Goal: Task Accomplishment & Management: Use online tool/utility

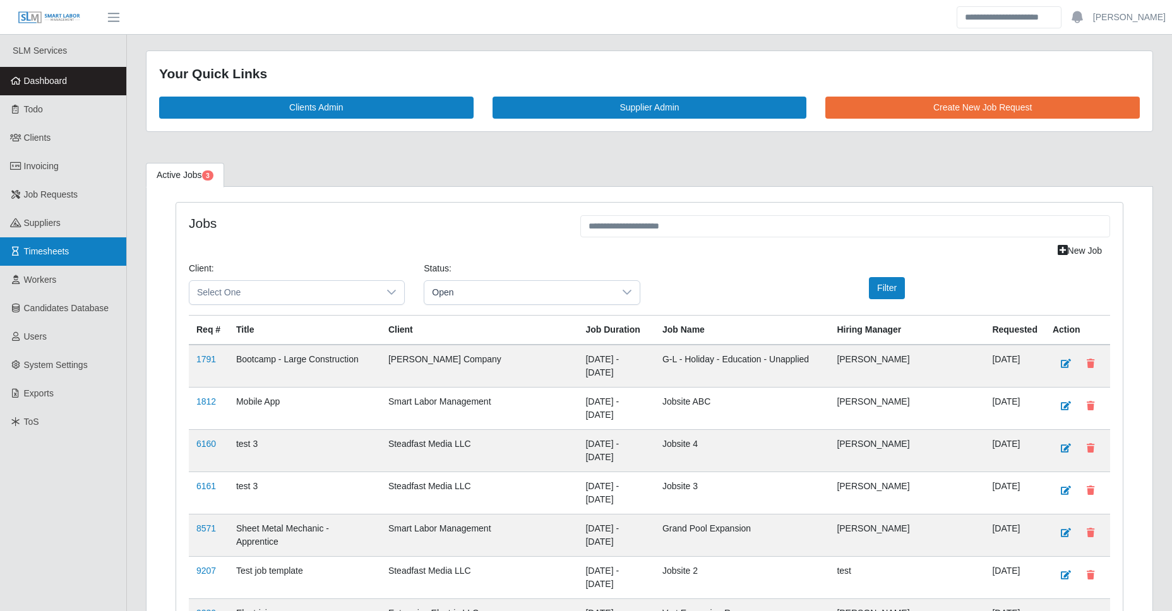
click at [80, 247] on link "Timesheets" at bounding box center [63, 251] width 126 height 28
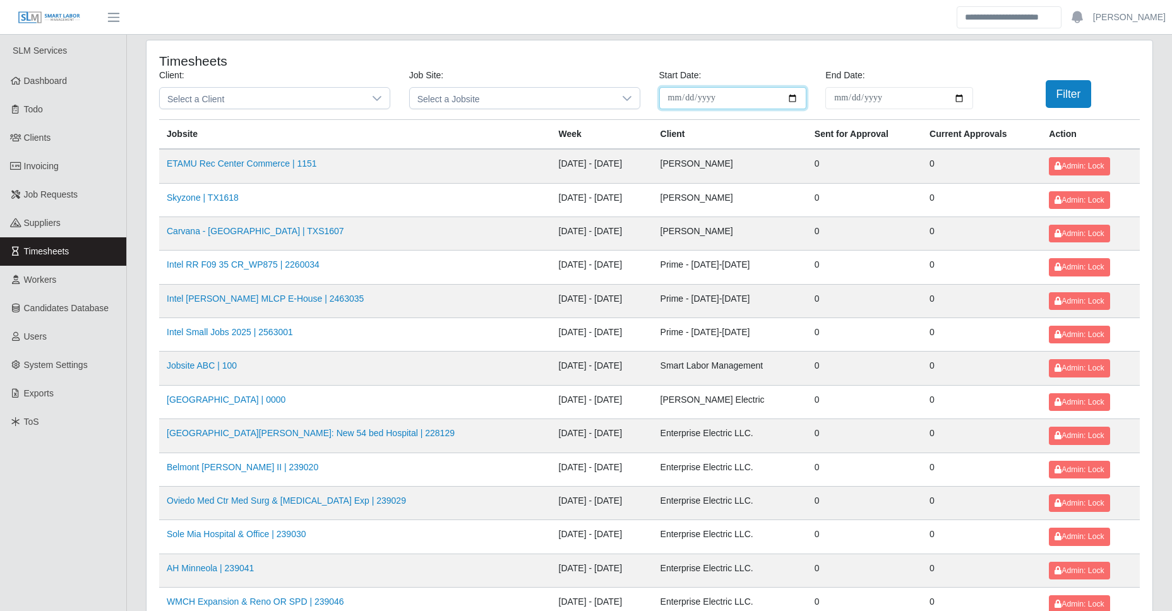
click at [796, 99] on input "**********" at bounding box center [733, 98] width 148 height 22
type input "**********"
click at [1066, 93] on button "Filter" at bounding box center [1069, 94] width 46 height 28
click at [1058, 93] on button "Filter" at bounding box center [1069, 94] width 46 height 28
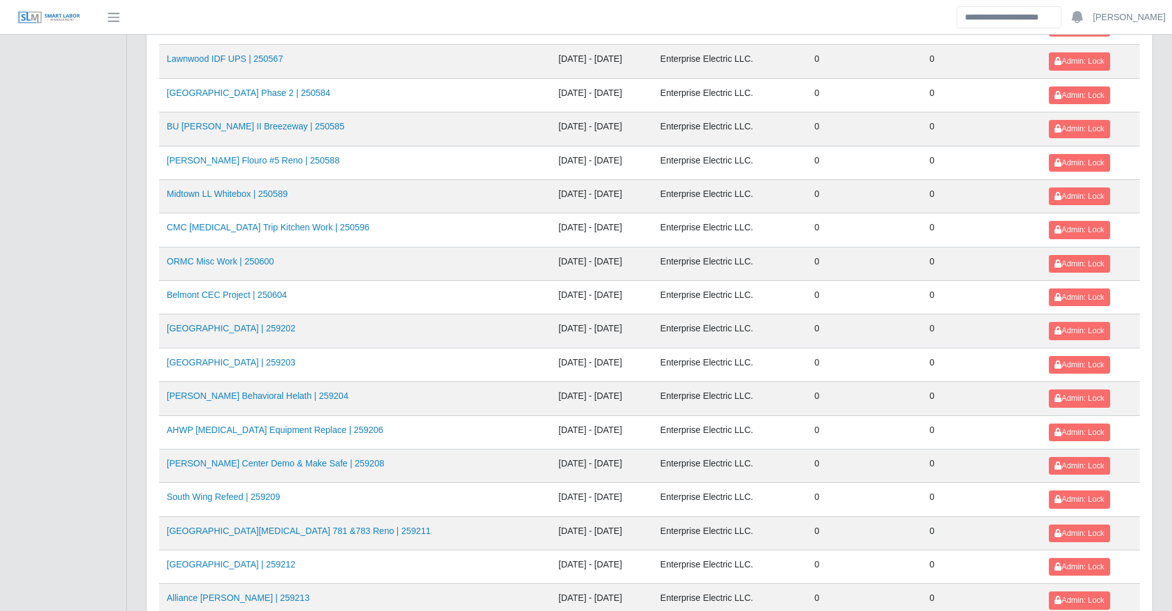
scroll to position [1326, 0]
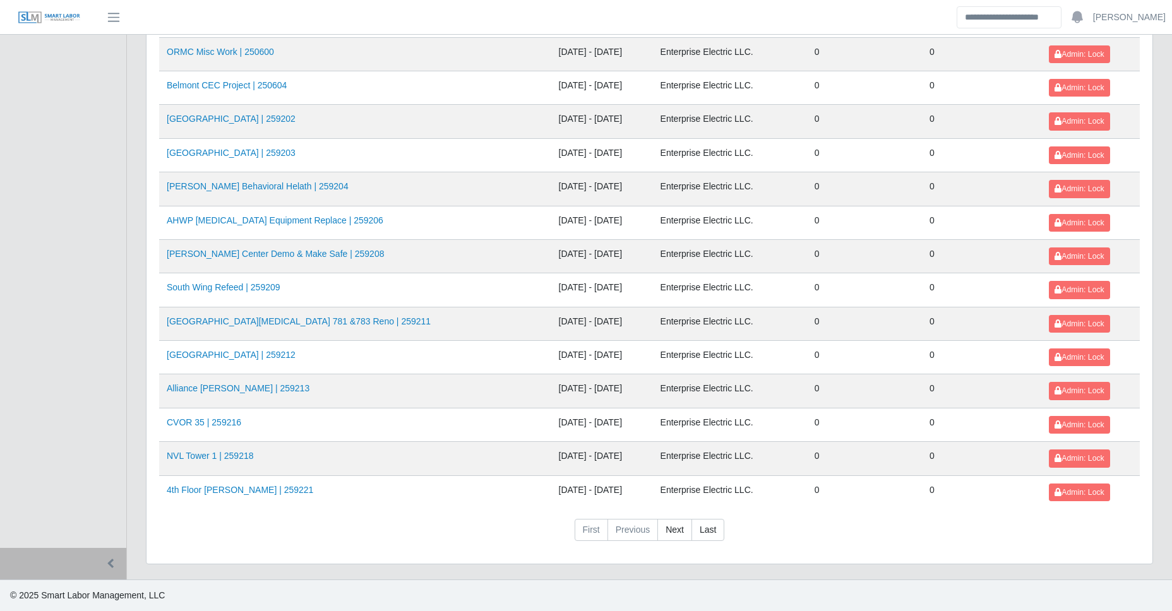
click at [716, 533] on link "Last" at bounding box center [708, 530] width 33 height 23
click at [674, 527] on link "Next" at bounding box center [675, 530] width 35 height 23
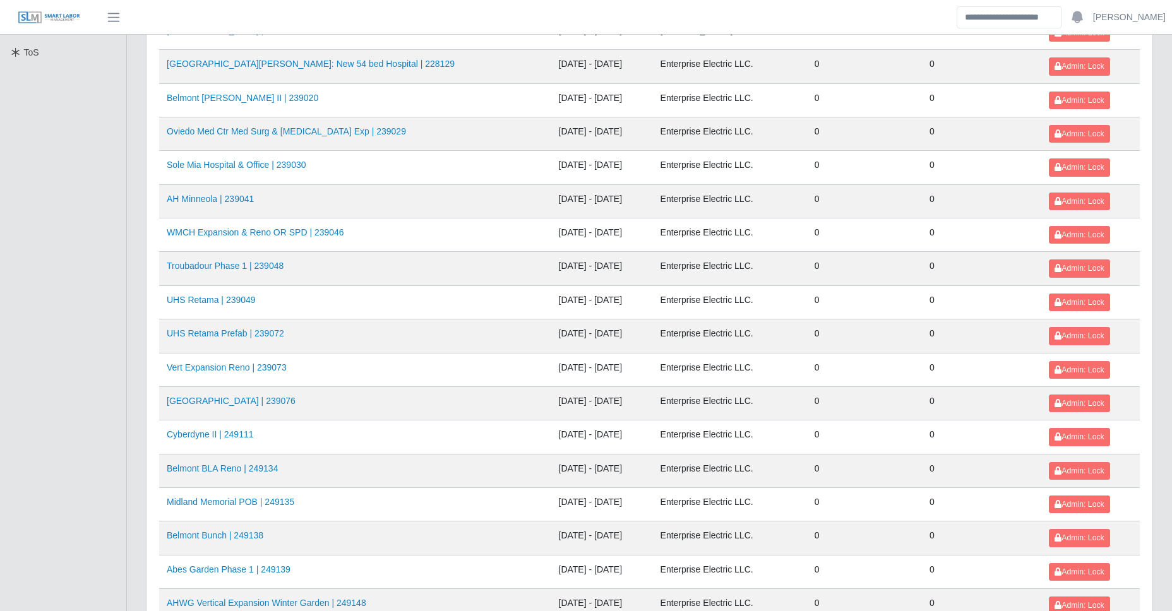
scroll to position [0, 0]
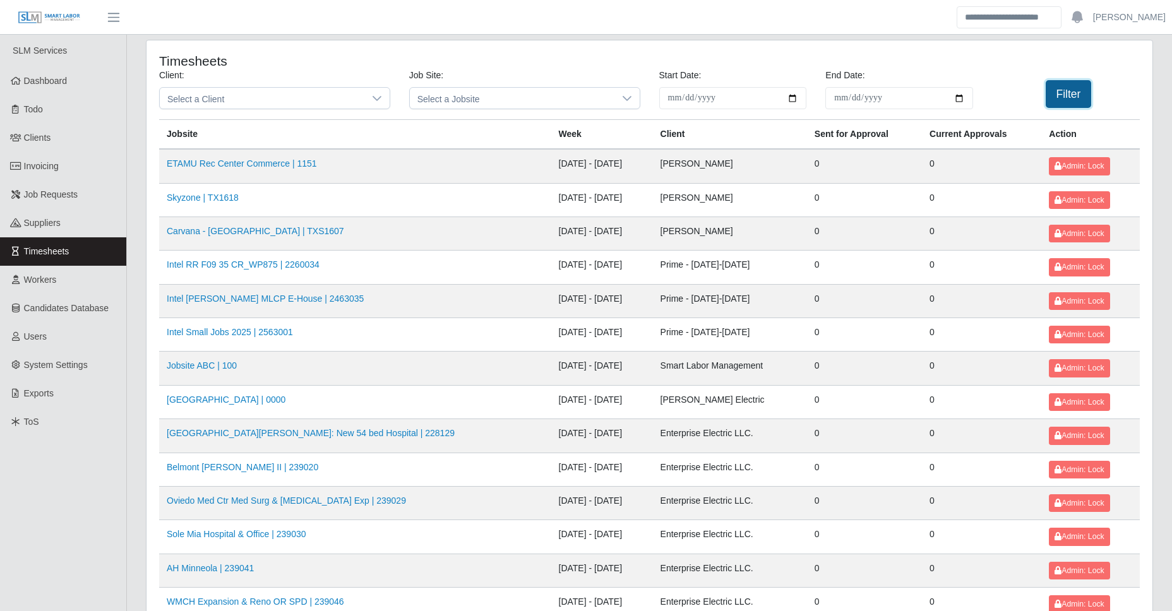
click at [1072, 105] on button "Filter" at bounding box center [1069, 94] width 46 height 28
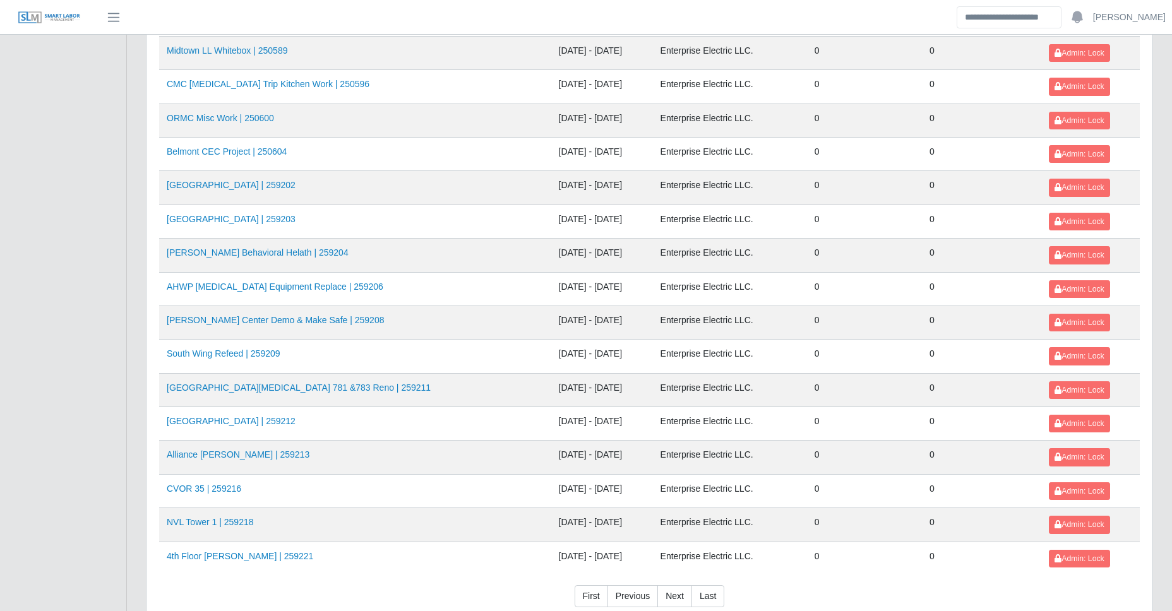
scroll to position [1326, 0]
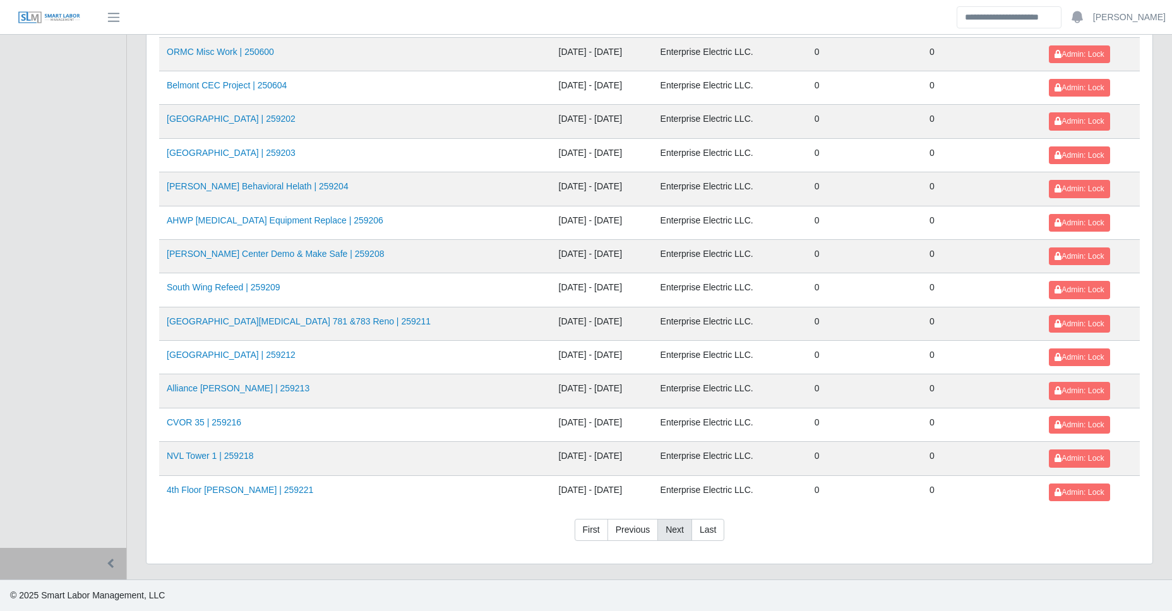
click at [677, 536] on link "Next" at bounding box center [675, 530] width 35 height 23
click at [687, 534] on link "Next" at bounding box center [675, 530] width 35 height 23
click at [646, 529] on link "Previous" at bounding box center [633, 530] width 51 height 23
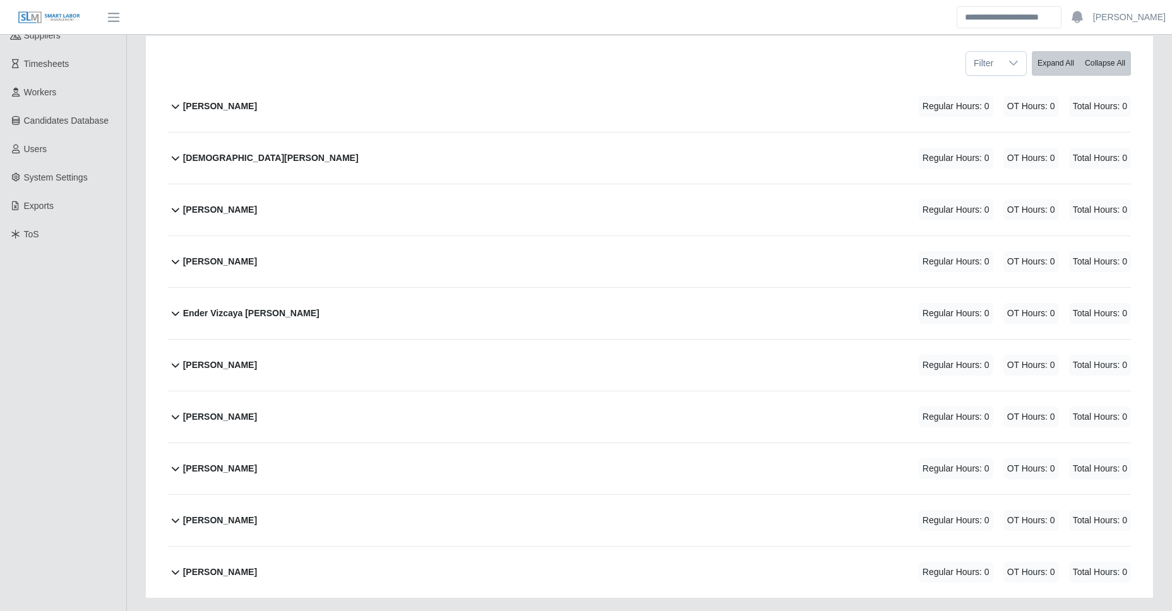
scroll to position [268, 0]
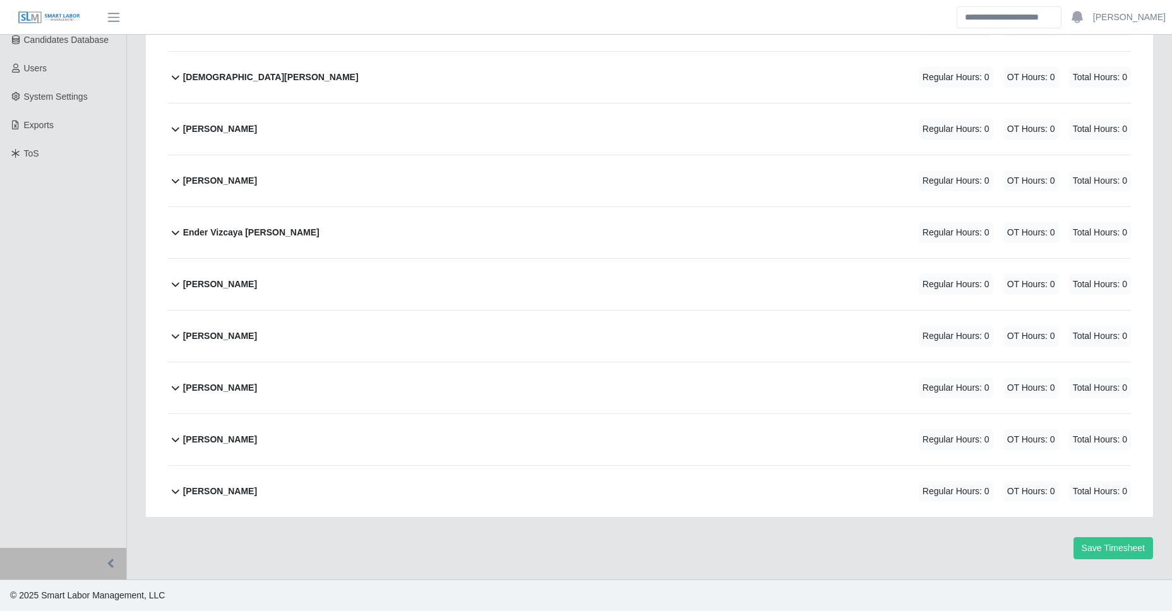
click at [233, 474] on div "Pedro Montero Mieles Regular Hours: 0 OT Hours: 0 Total Hours: 0" at bounding box center [657, 491] width 948 height 51
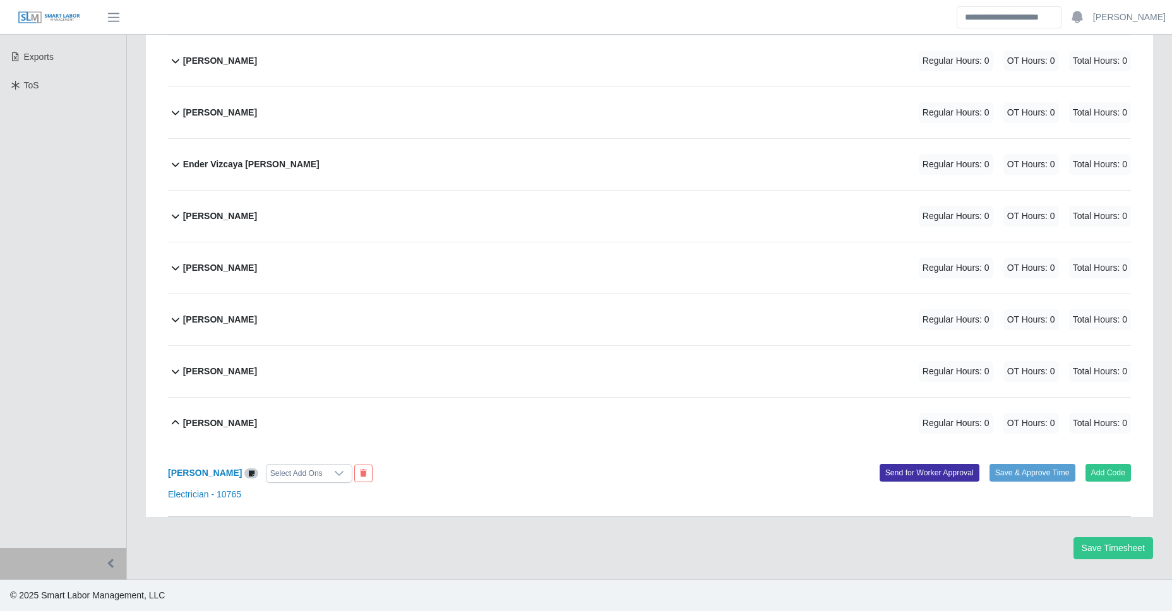
click at [252, 379] on div "Olivio Bracho Regular Hours: 0 OT Hours: 0 Total Hours: 0" at bounding box center [657, 371] width 948 height 51
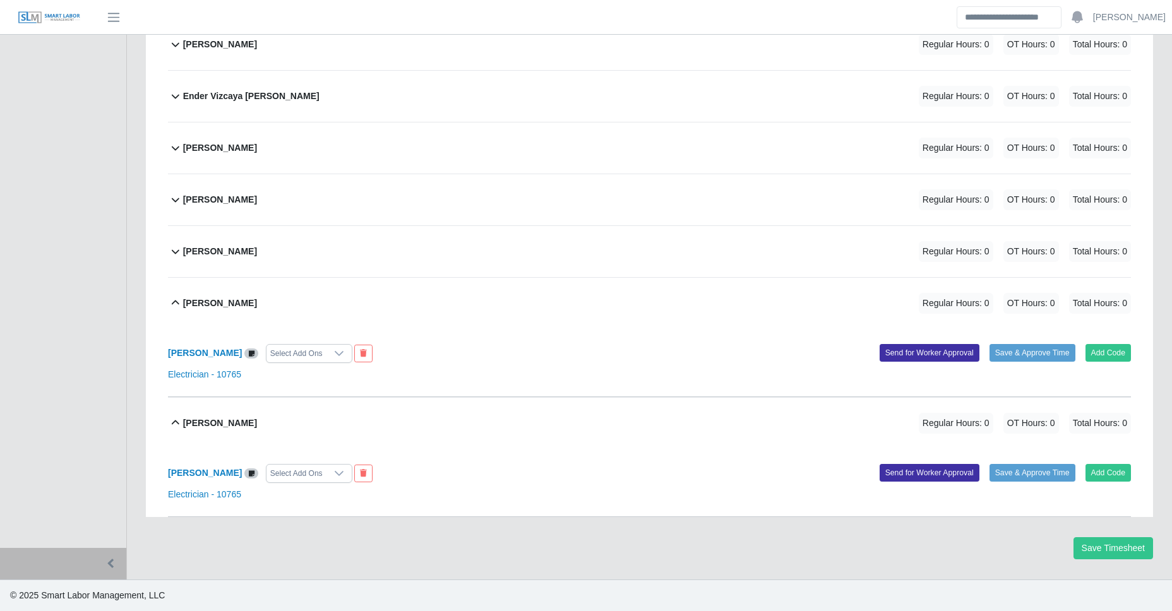
click at [252, 303] on div "Olivio Bracho Regular Hours: 0 OT Hours: 0 Total Hours: 0" at bounding box center [657, 303] width 948 height 51
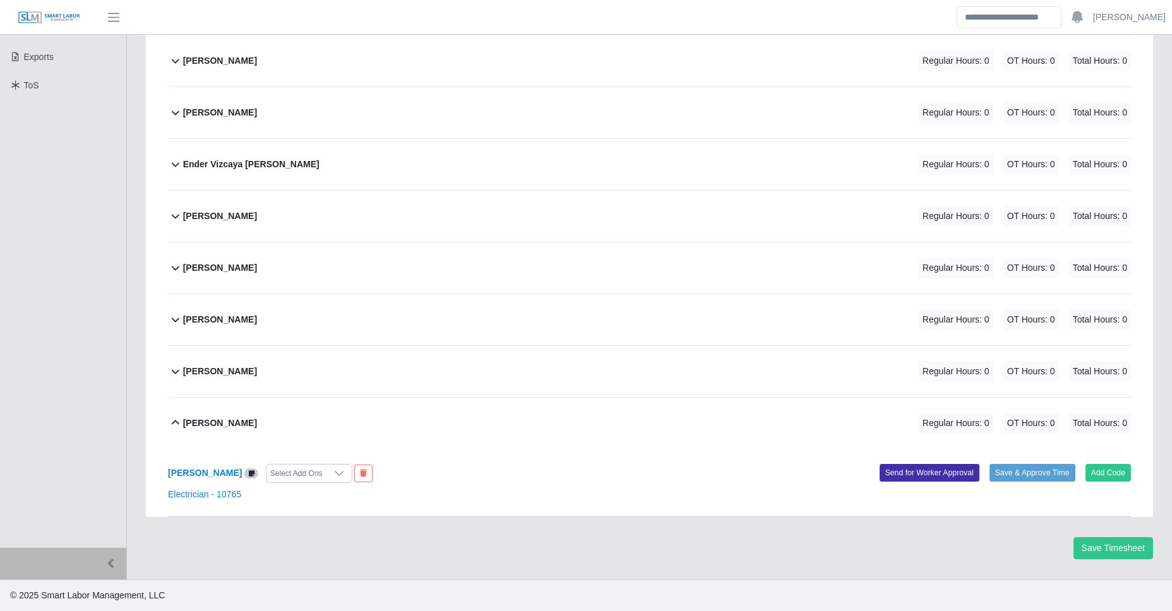
scroll to position [337, 0]
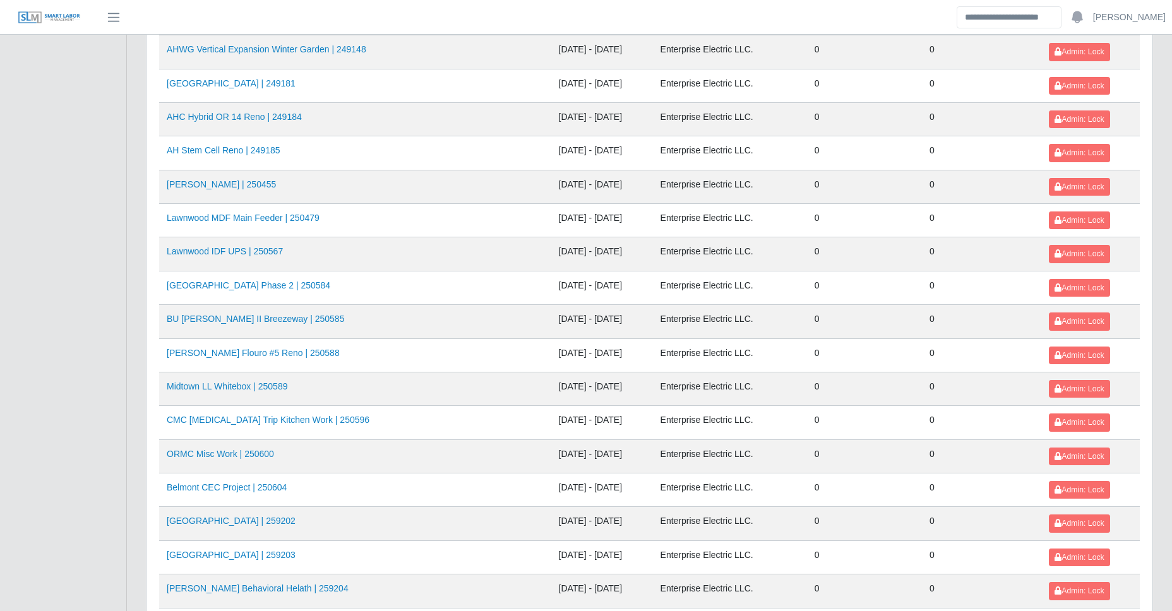
scroll to position [1326, 0]
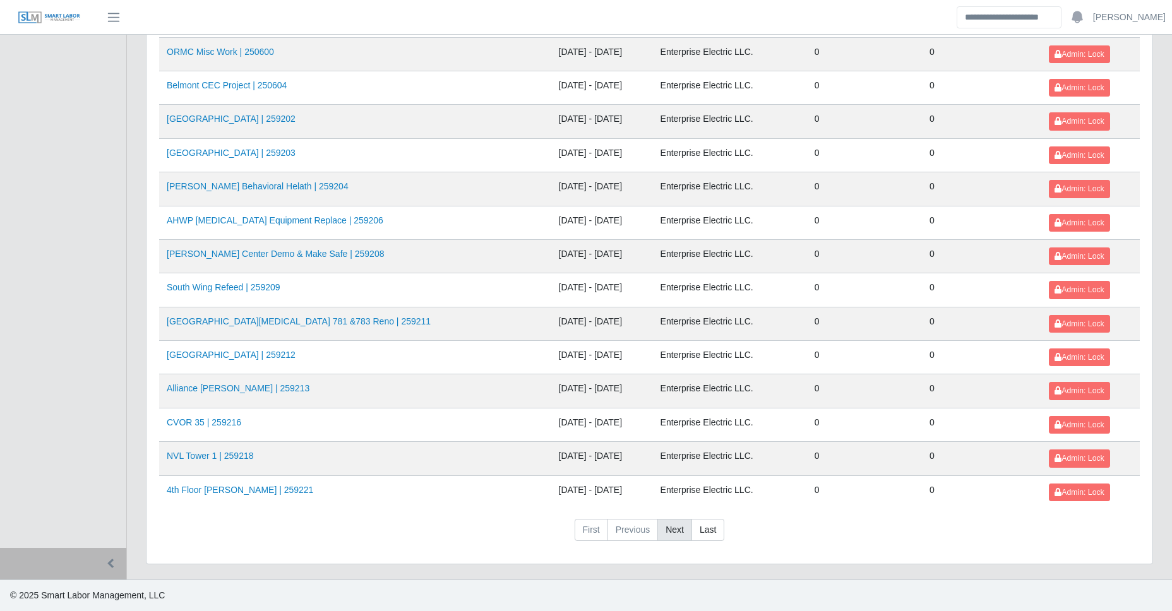
click at [673, 527] on link "Next" at bounding box center [675, 530] width 35 height 23
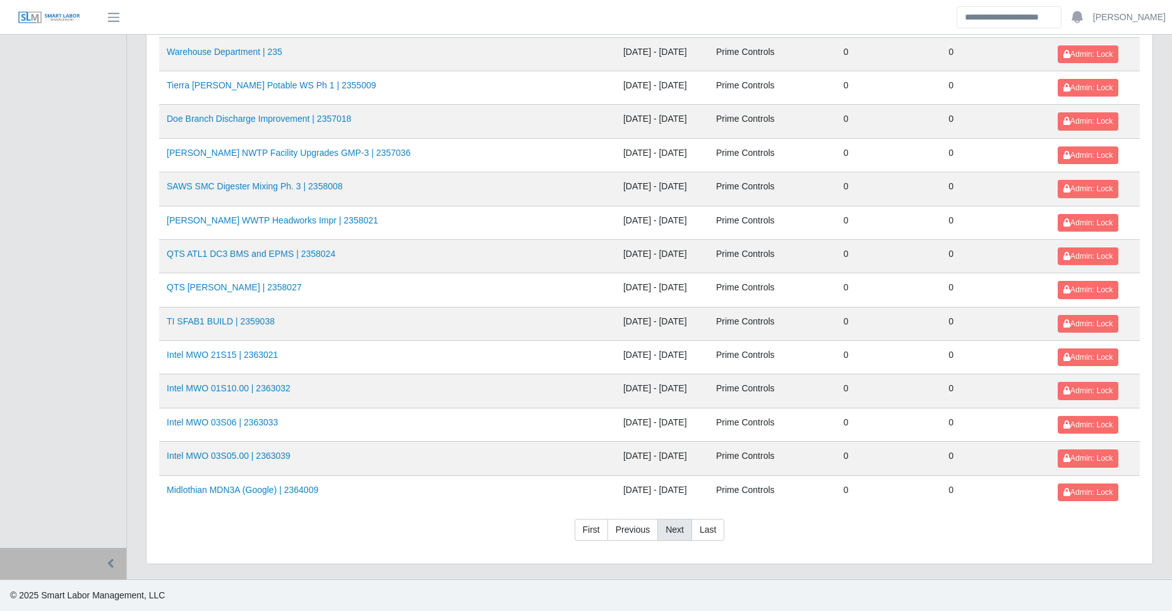
click at [665, 529] on link "Next" at bounding box center [675, 530] width 35 height 23
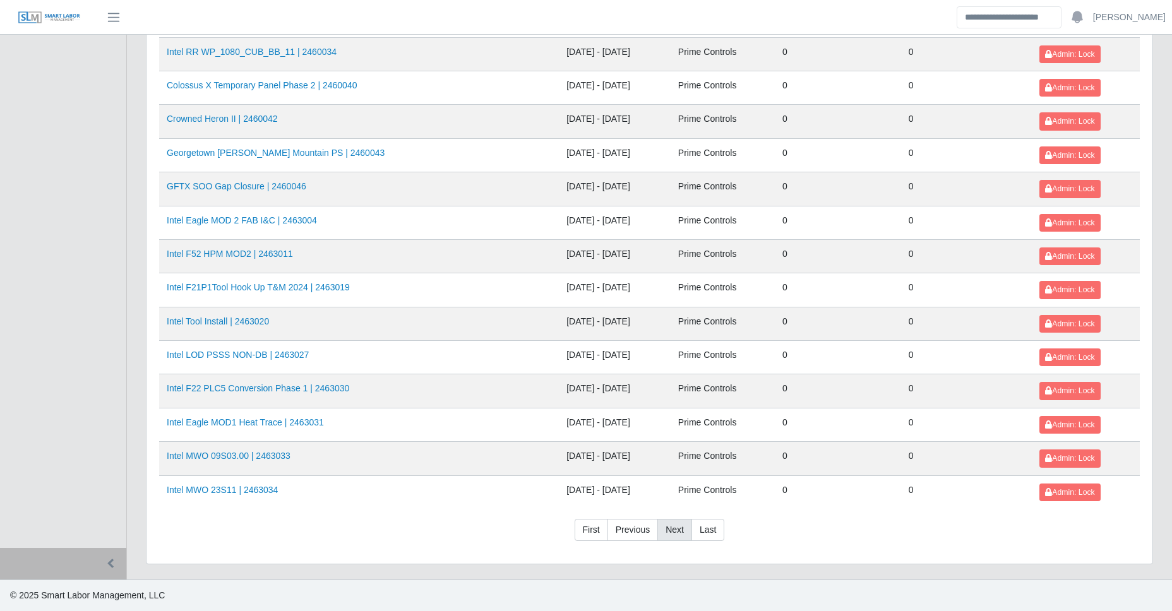
click at [675, 526] on link "Next" at bounding box center [675, 530] width 35 height 23
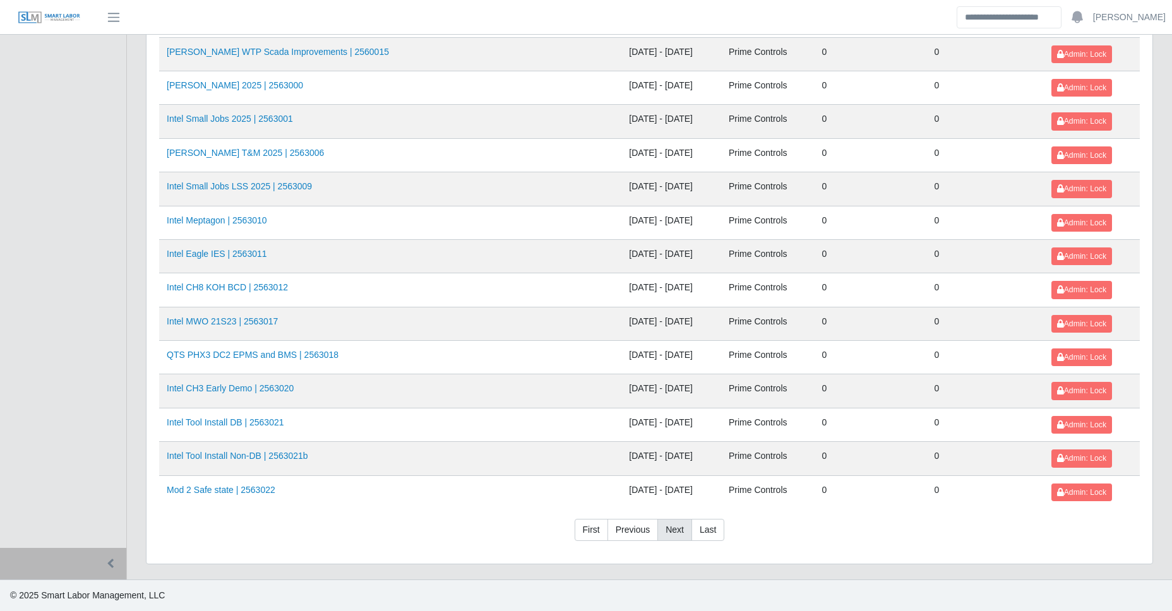
click at [674, 524] on link "Next" at bounding box center [675, 530] width 35 height 23
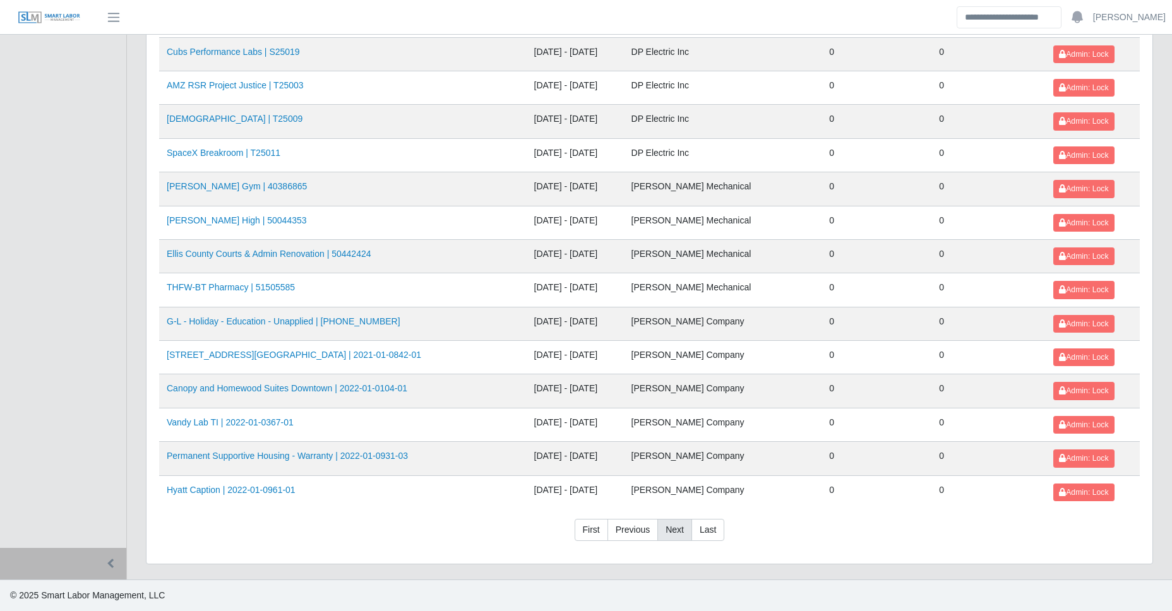
click at [676, 528] on link "Next" at bounding box center [675, 530] width 35 height 23
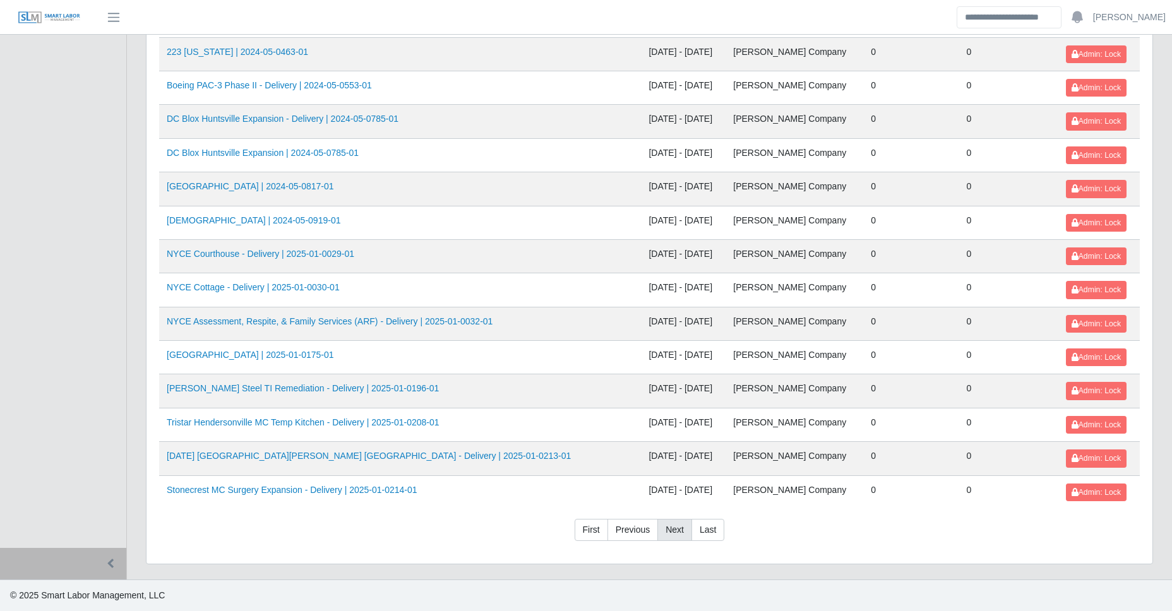
click at [676, 528] on link "Next" at bounding box center [675, 530] width 35 height 23
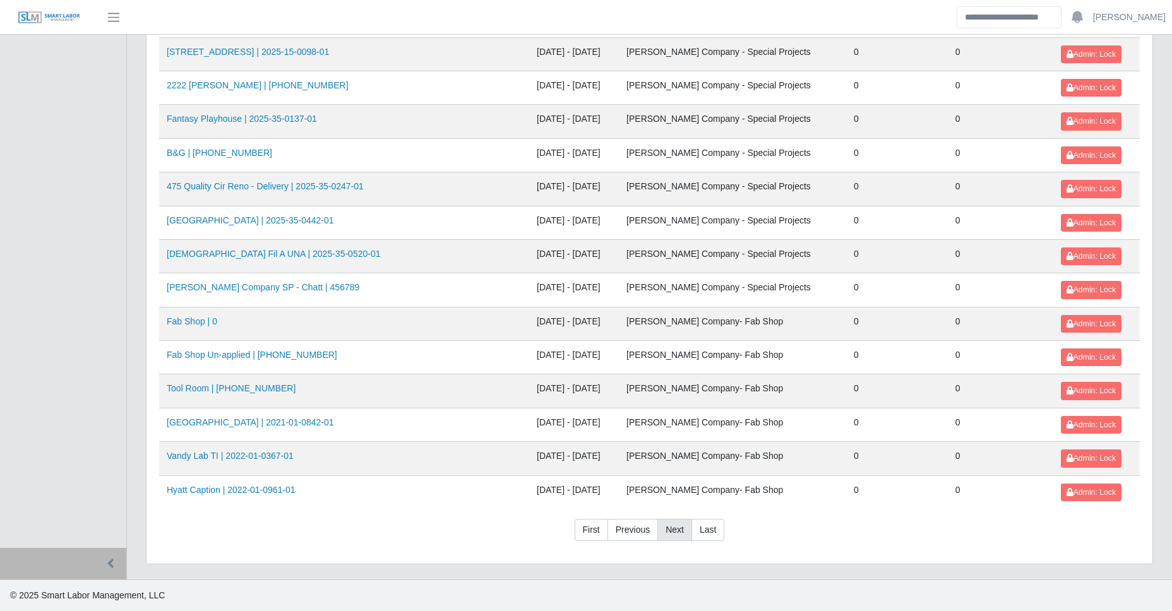
click at [676, 528] on link "Next" at bounding box center [675, 530] width 35 height 23
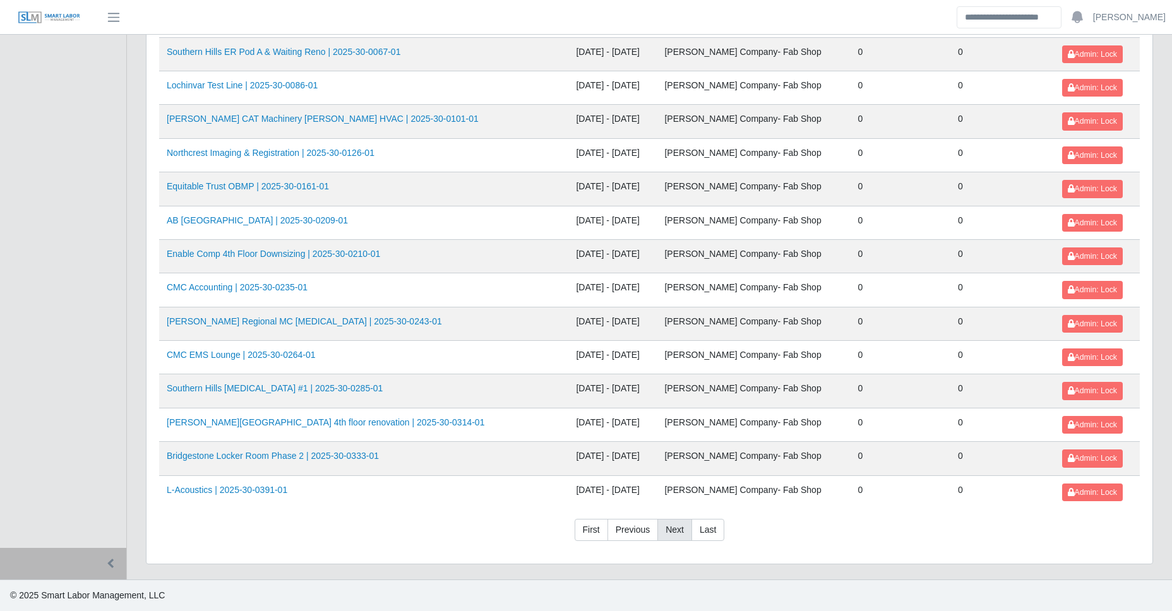
click at [676, 528] on link "Next" at bounding box center [675, 530] width 35 height 23
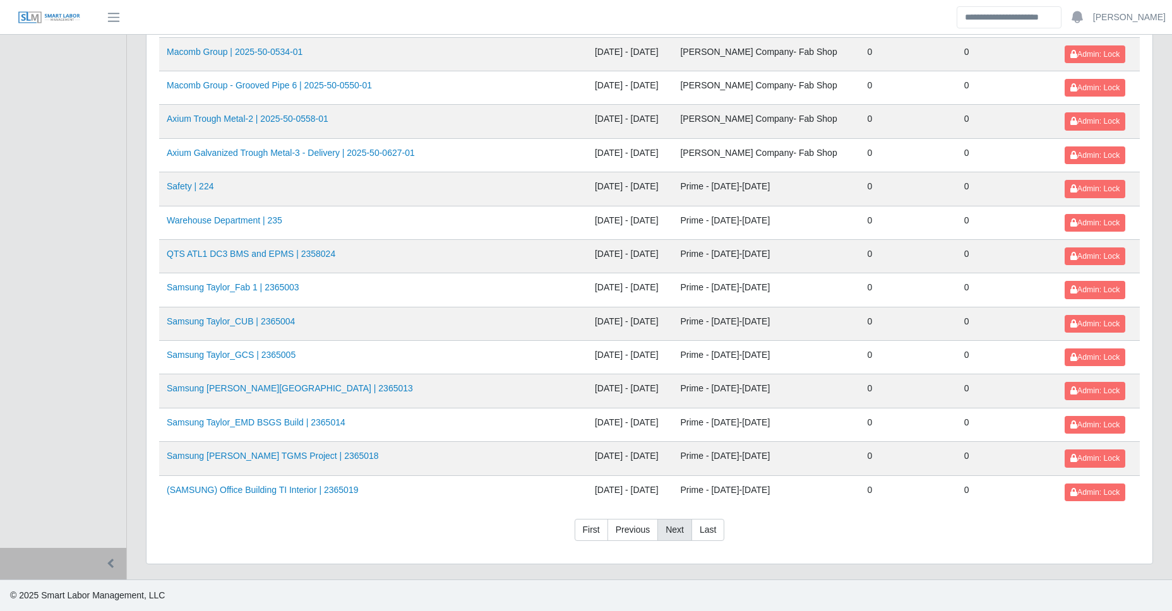
click at [675, 526] on link "Next" at bounding box center [675, 530] width 35 height 23
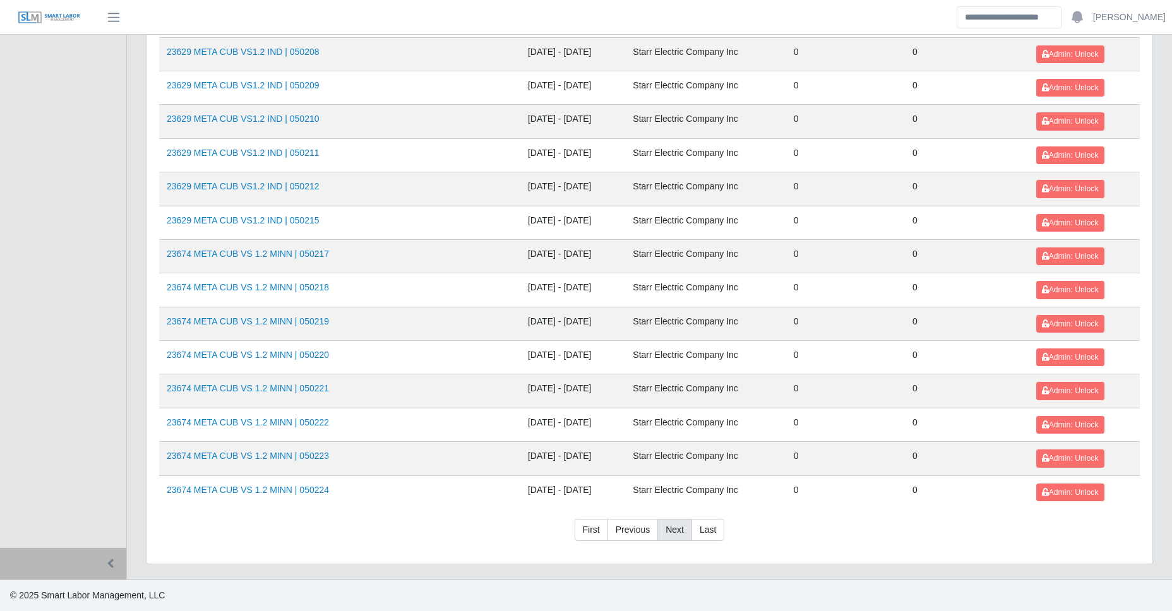
click at [675, 526] on link "Next" at bounding box center [675, 530] width 35 height 23
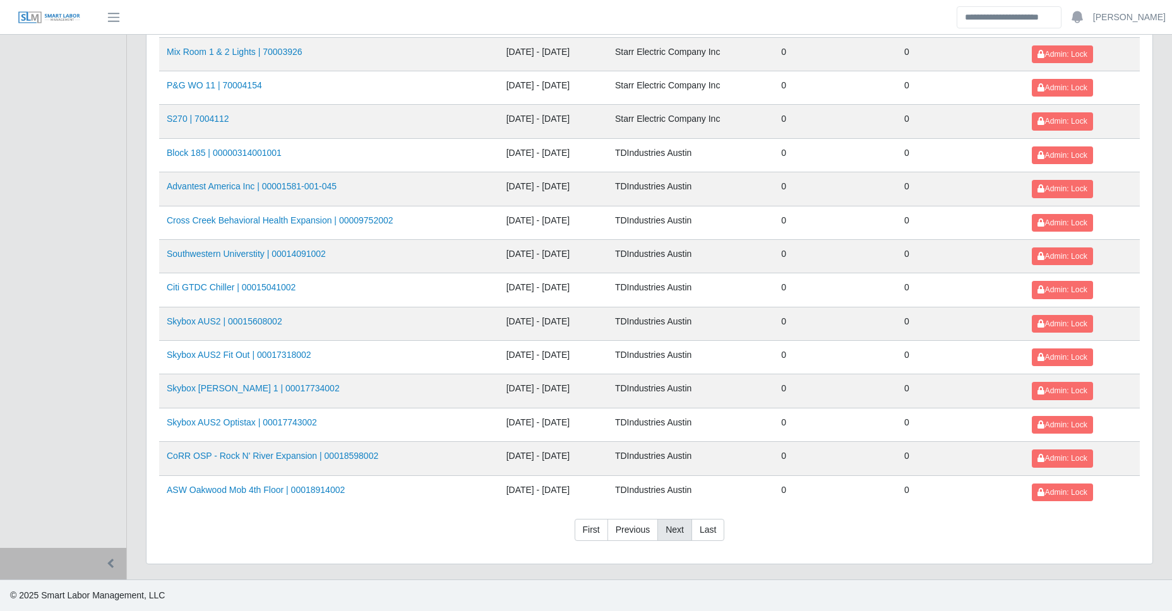
click at [675, 526] on link "Next" at bounding box center [675, 530] width 35 height 23
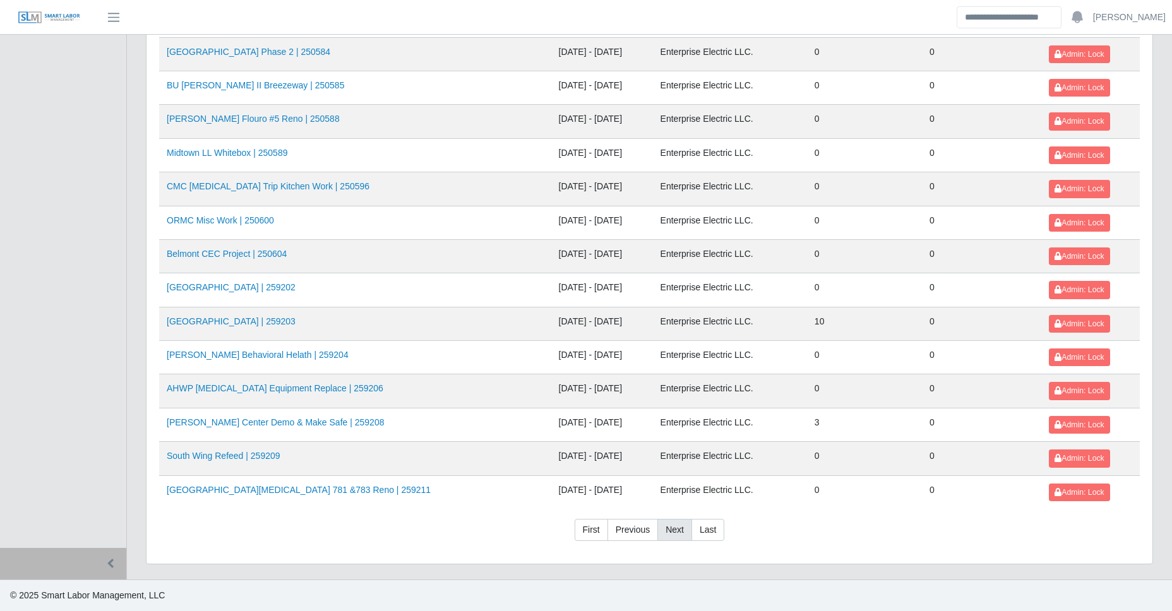
click at [675, 526] on link "Next" at bounding box center [675, 530] width 35 height 23
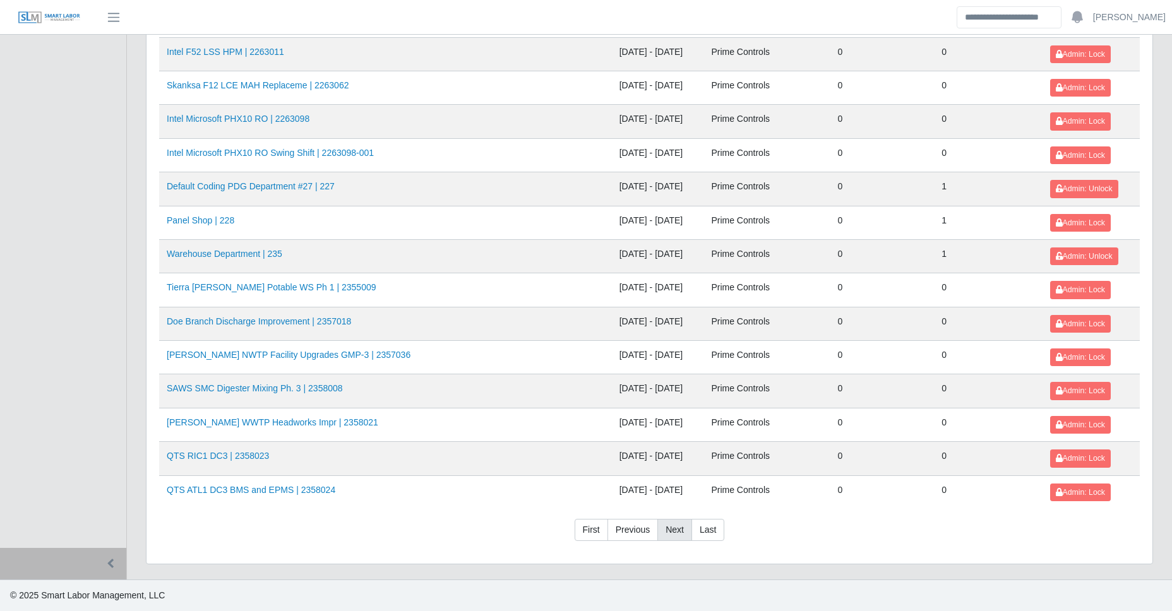
click at [675, 526] on link "Next" at bounding box center [675, 530] width 35 height 23
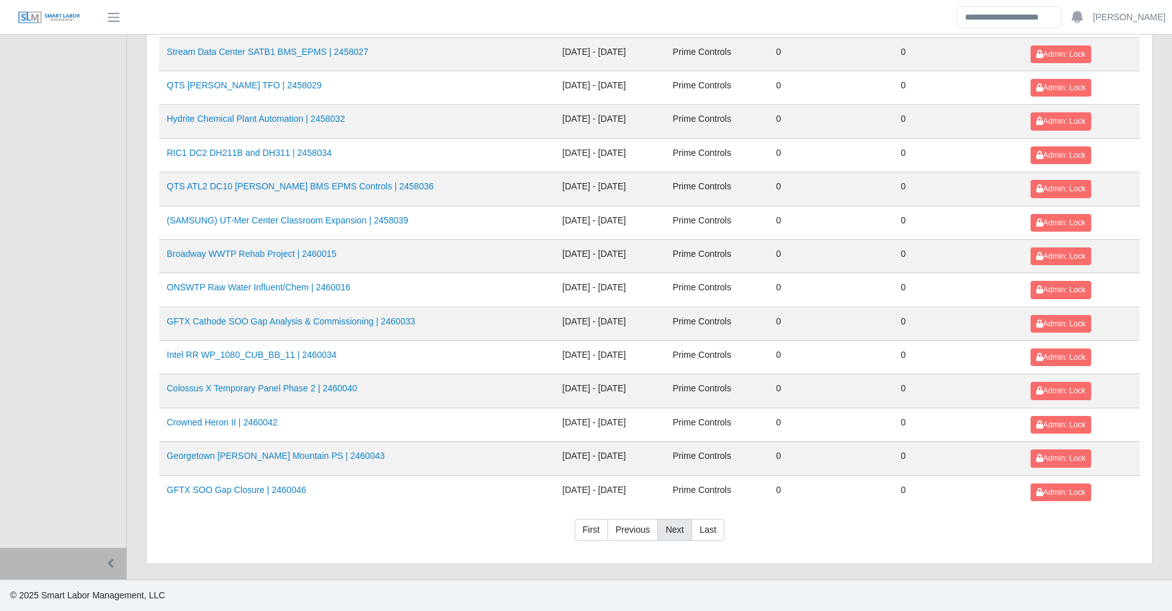
click at [675, 526] on link "Next" at bounding box center [675, 530] width 35 height 23
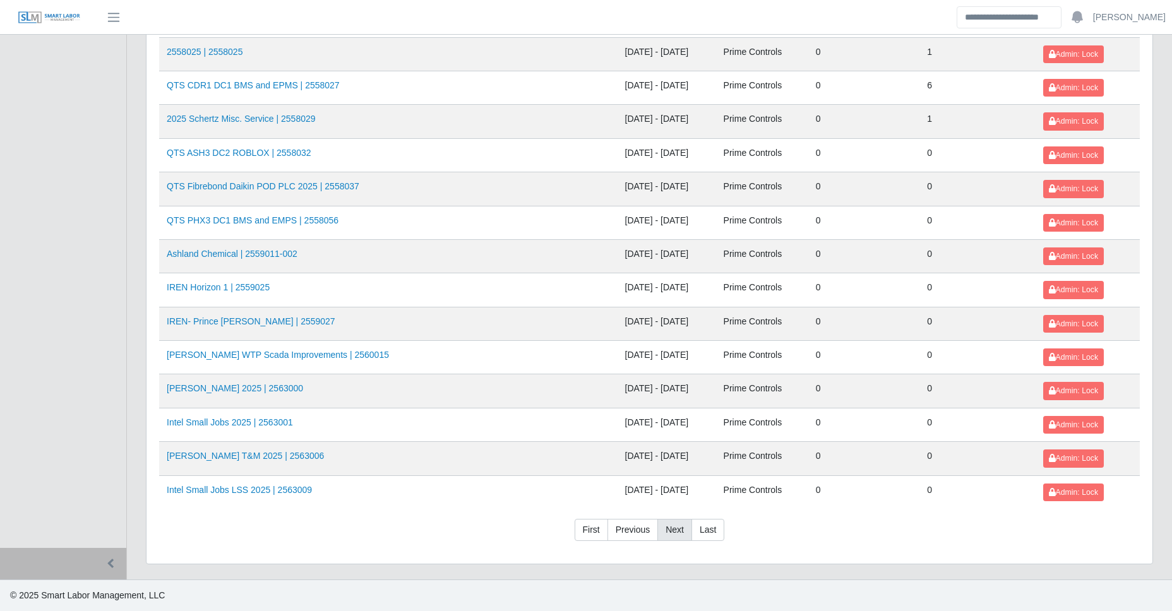
click at [675, 526] on link "Next" at bounding box center [675, 530] width 35 height 23
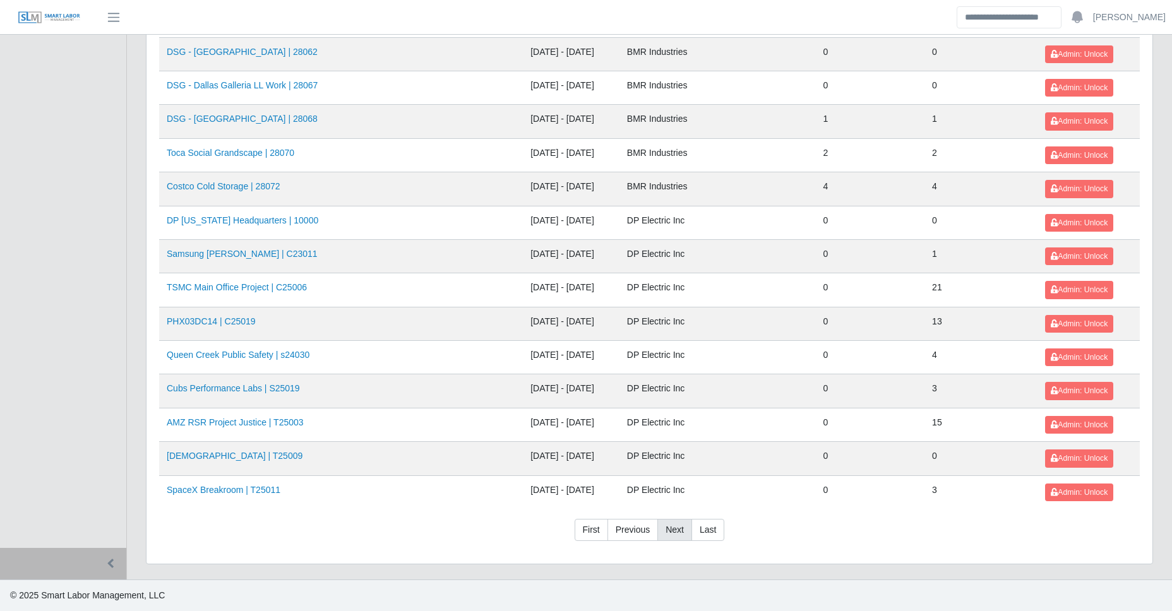
click at [675, 526] on link "Next" at bounding box center [675, 530] width 35 height 23
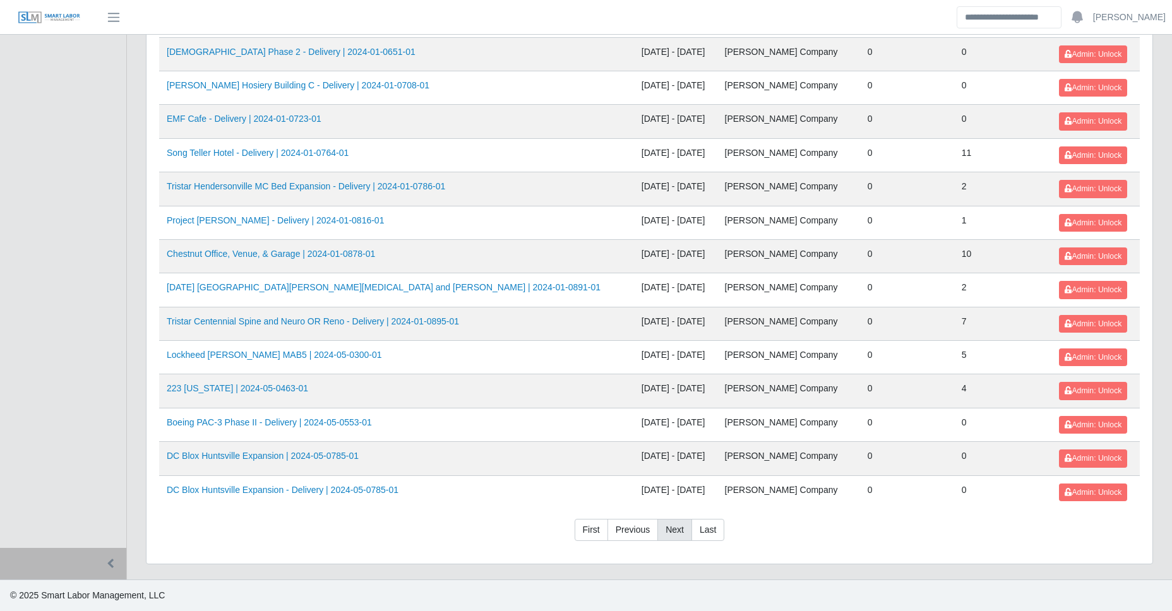
click at [675, 526] on link "Next" at bounding box center [675, 530] width 35 height 23
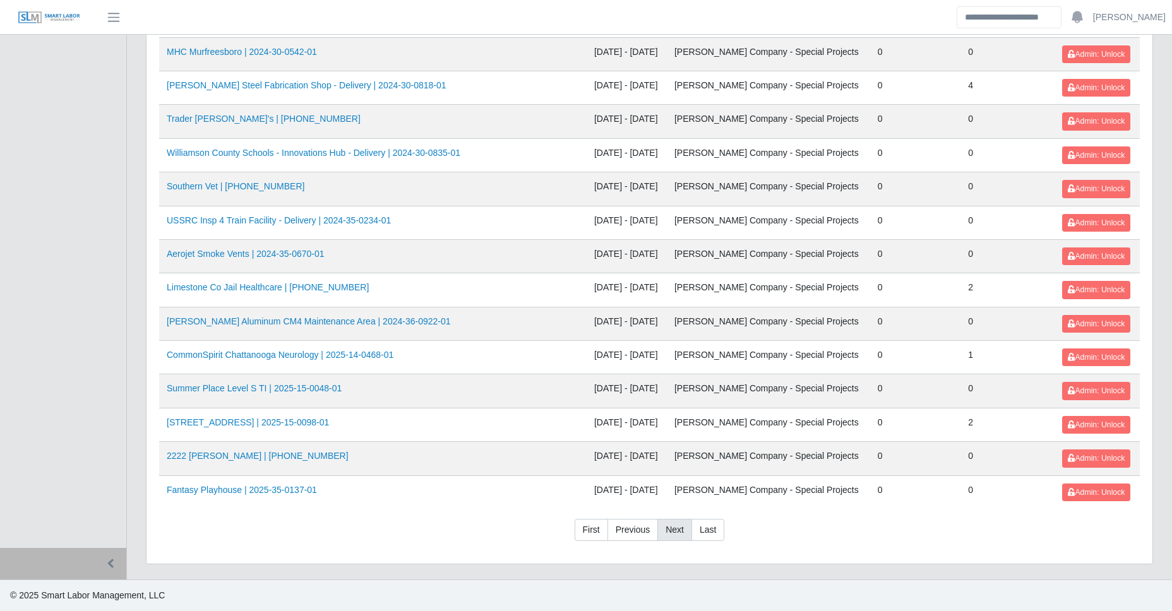
click at [675, 526] on link "Next" at bounding box center [675, 530] width 35 height 23
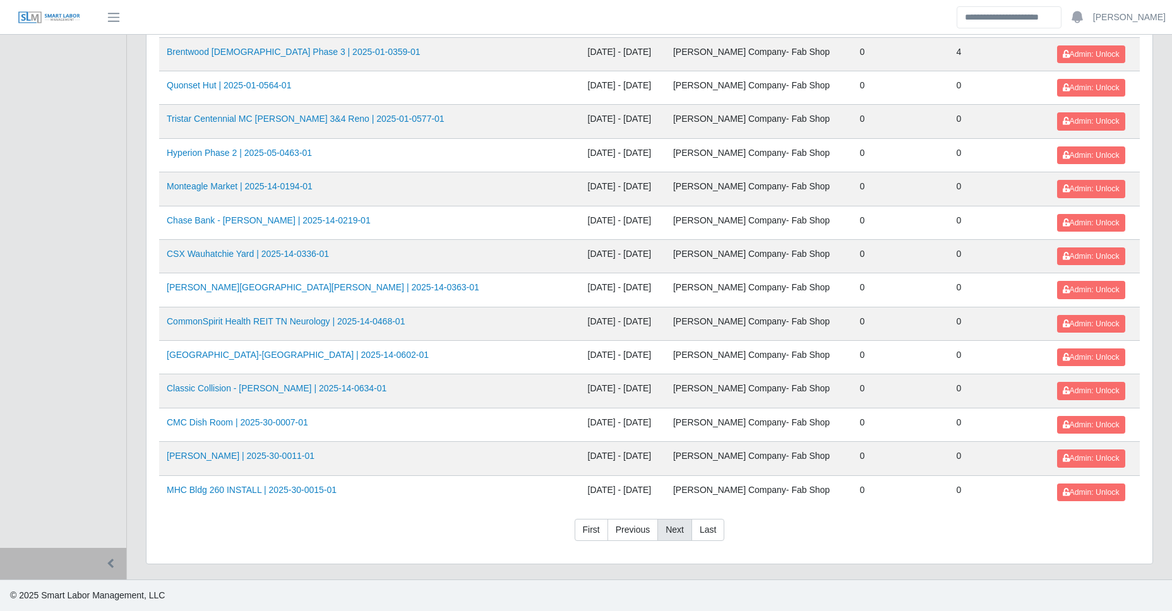
click at [675, 526] on link "Next" at bounding box center [675, 530] width 35 height 23
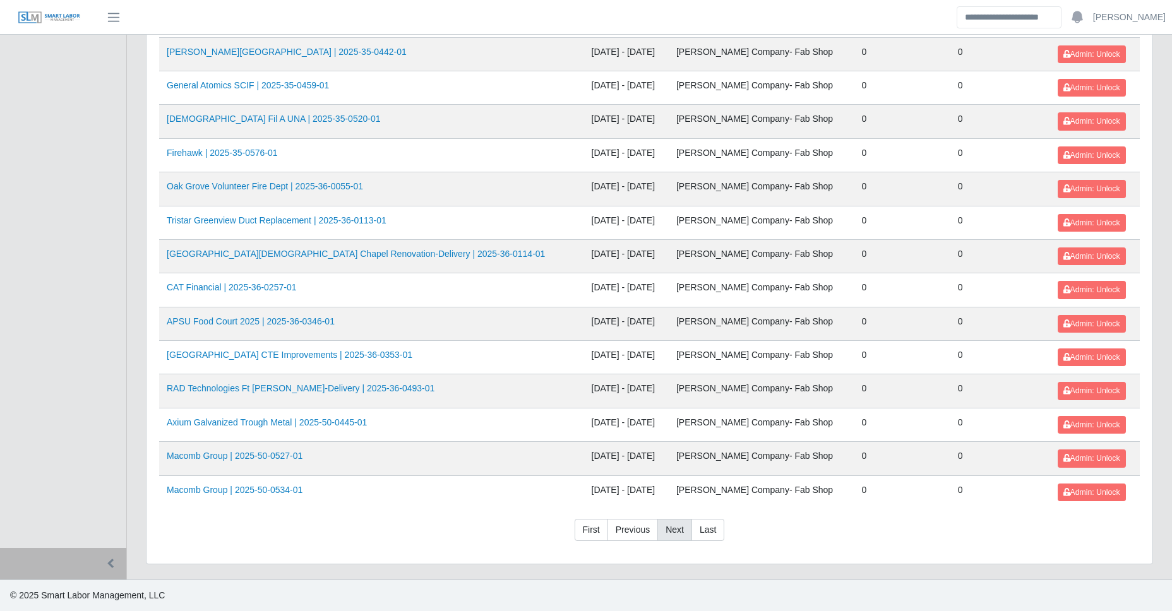
click at [675, 526] on link "Next" at bounding box center [675, 530] width 35 height 23
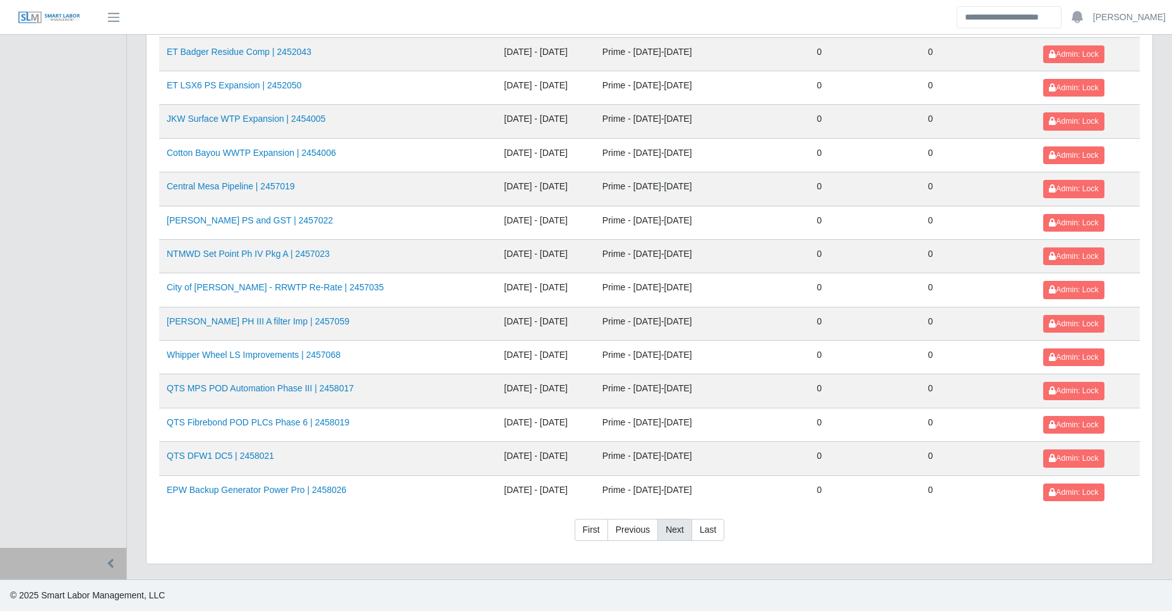
click at [675, 526] on link "Next" at bounding box center [675, 530] width 35 height 23
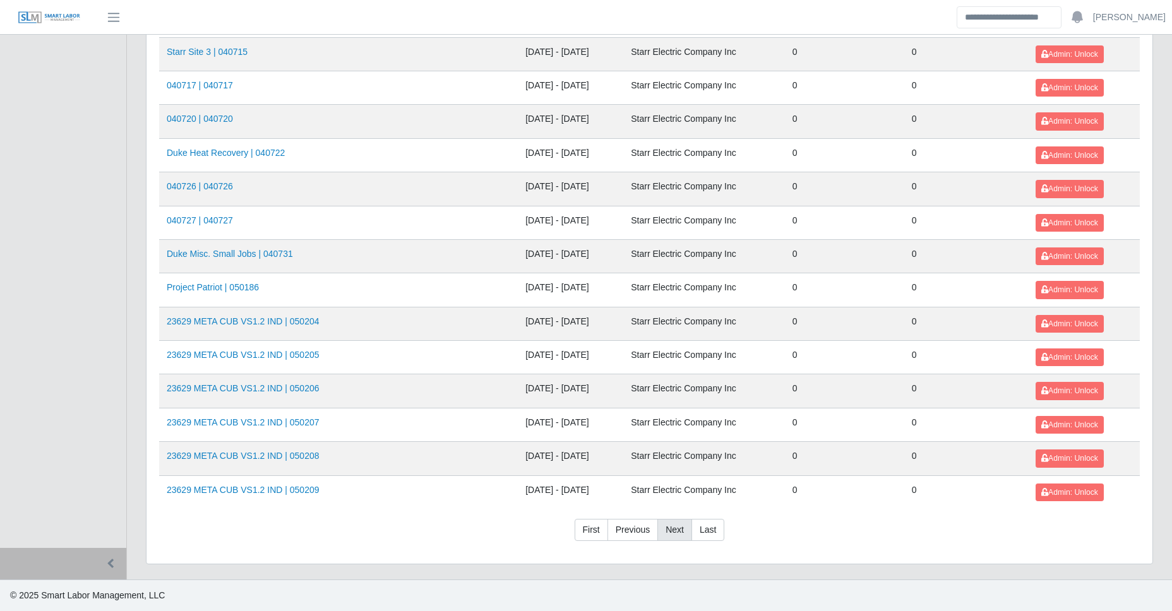
click at [675, 526] on link "Next" at bounding box center [675, 530] width 35 height 23
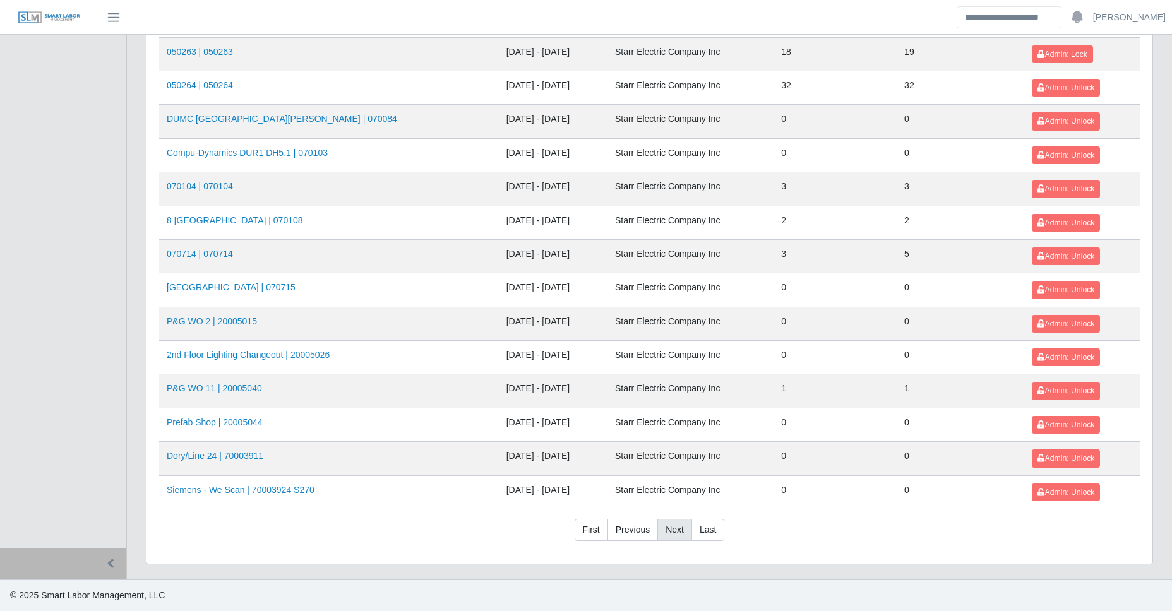
click at [675, 526] on link "Next" at bounding box center [675, 530] width 35 height 23
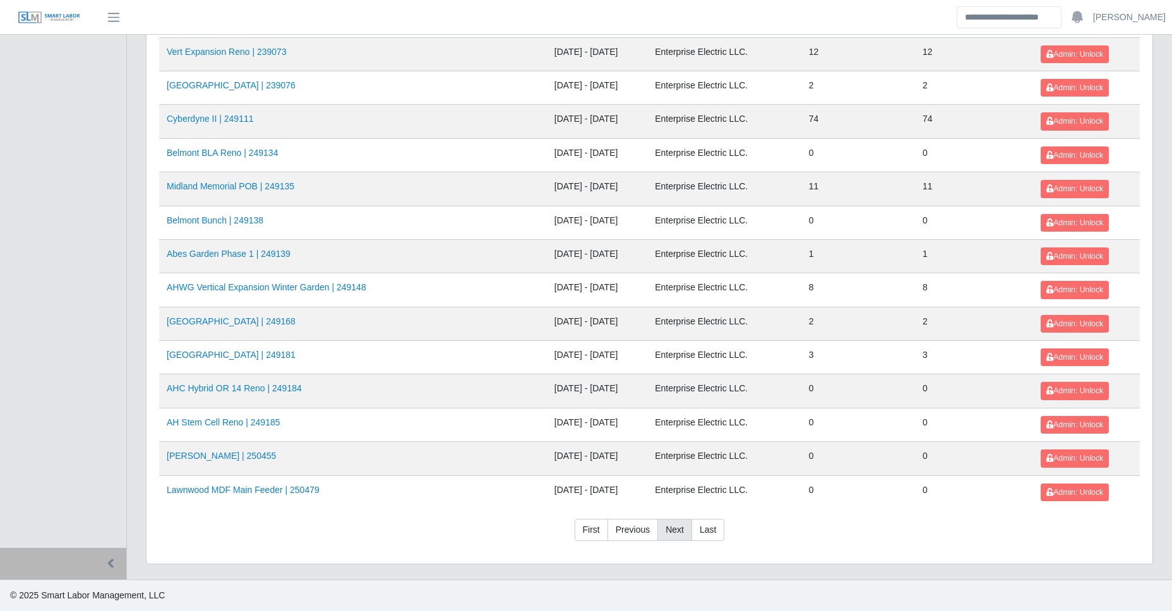
click at [675, 526] on link "Next" at bounding box center [675, 530] width 35 height 23
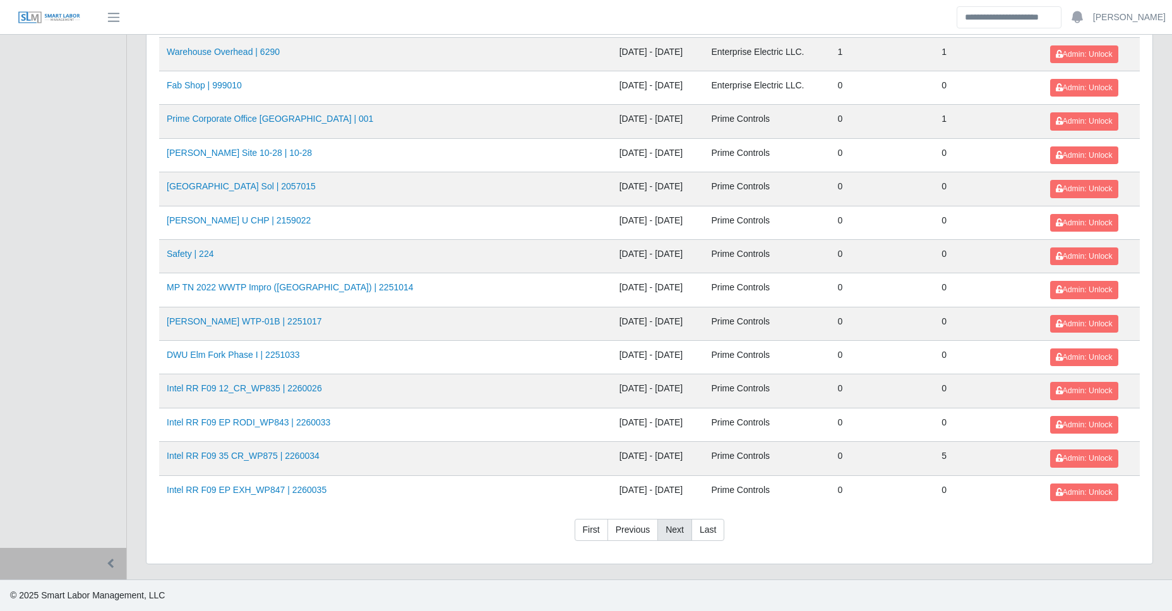
click at [663, 531] on link "Next" at bounding box center [675, 530] width 35 height 23
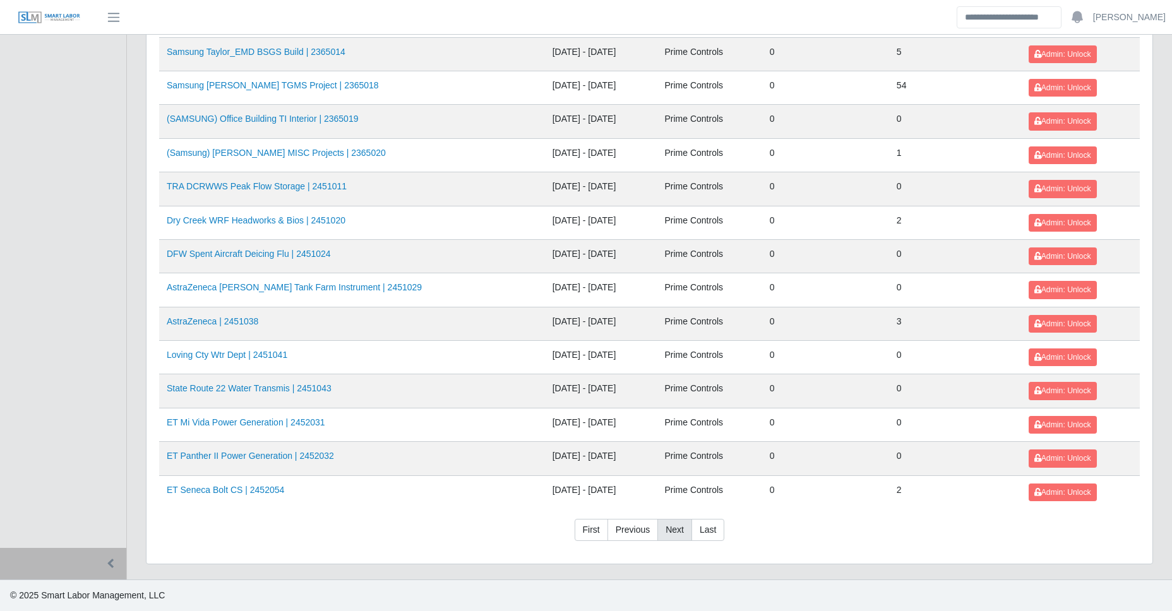
click at [663, 531] on link "Next" at bounding box center [675, 530] width 35 height 23
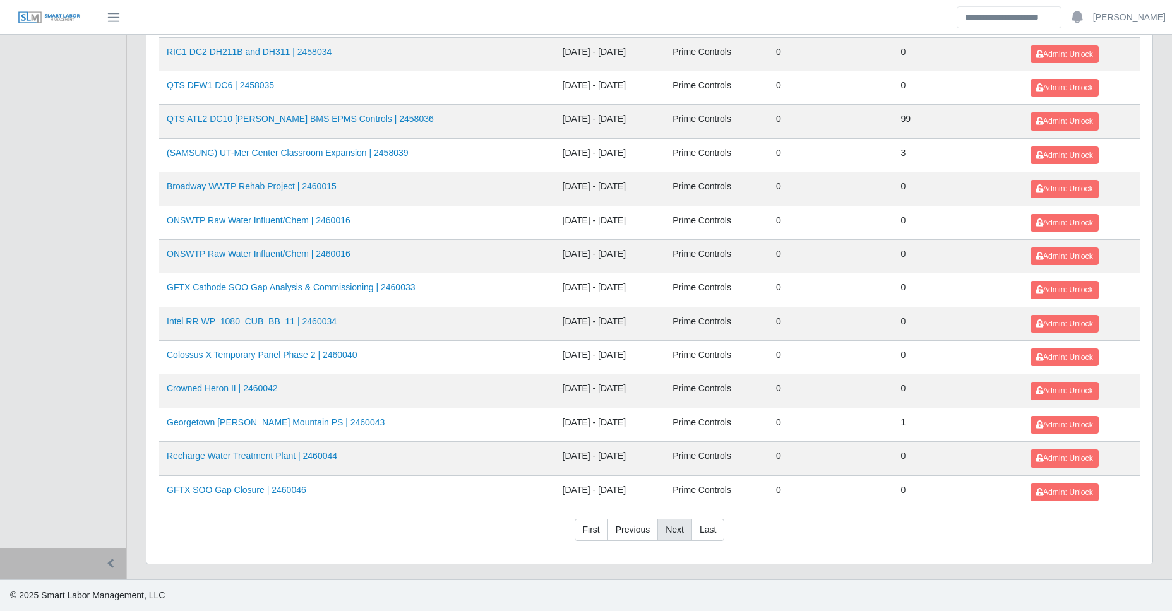
click at [672, 531] on link "Next" at bounding box center [675, 530] width 35 height 23
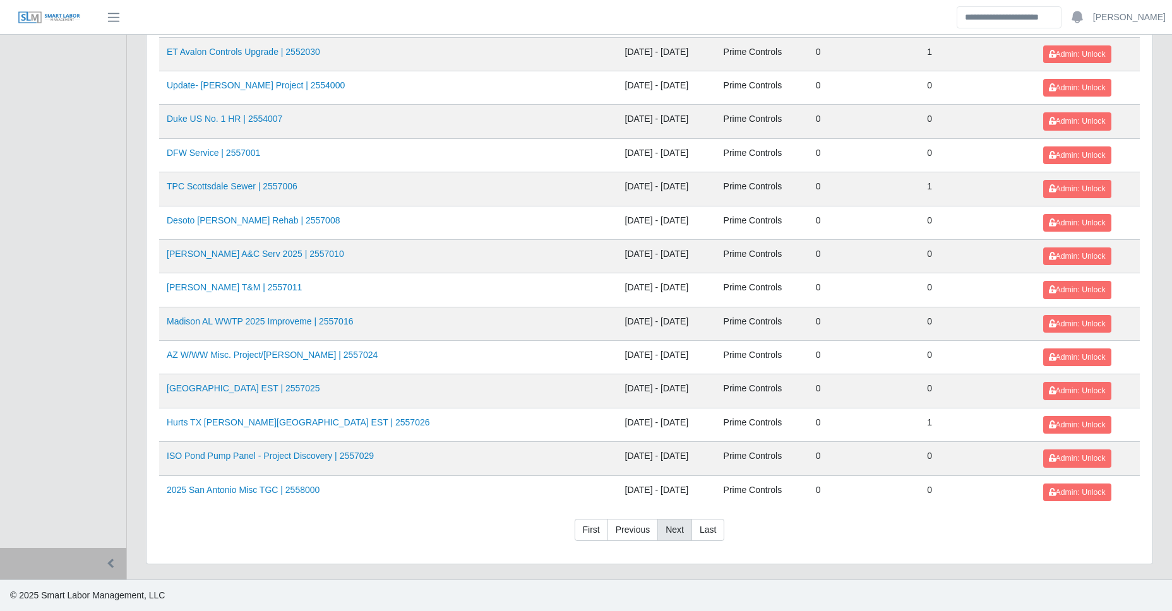
click at [678, 524] on link "Next" at bounding box center [675, 530] width 35 height 23
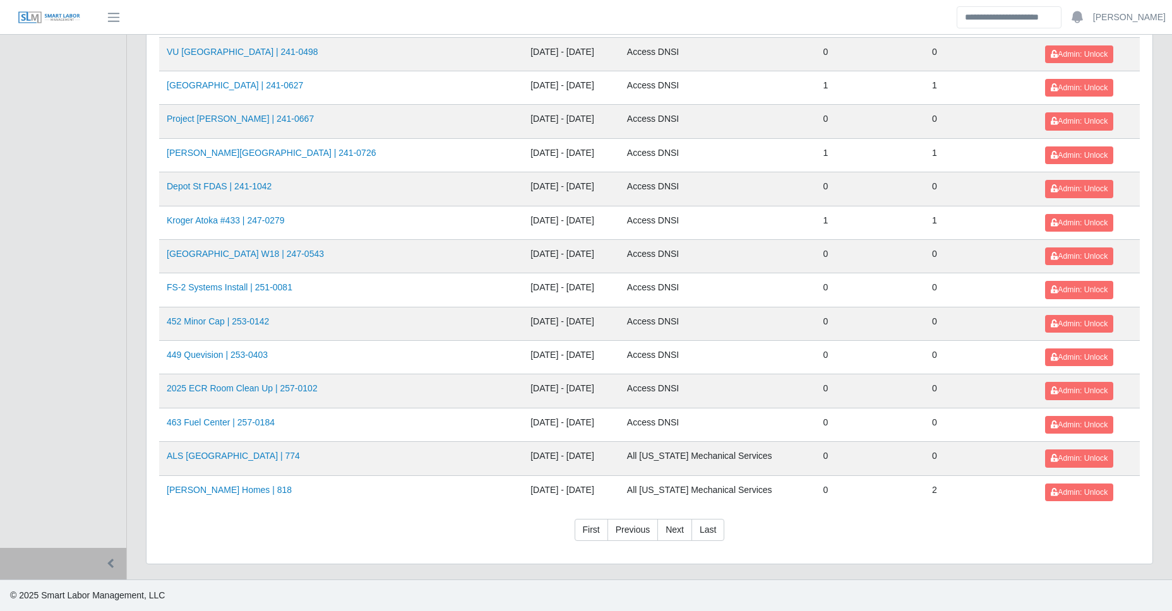
drag, startPoint x: 248, startPoint y: 423, endPoint x: 252, endPoint y: 402, distance: 21.8
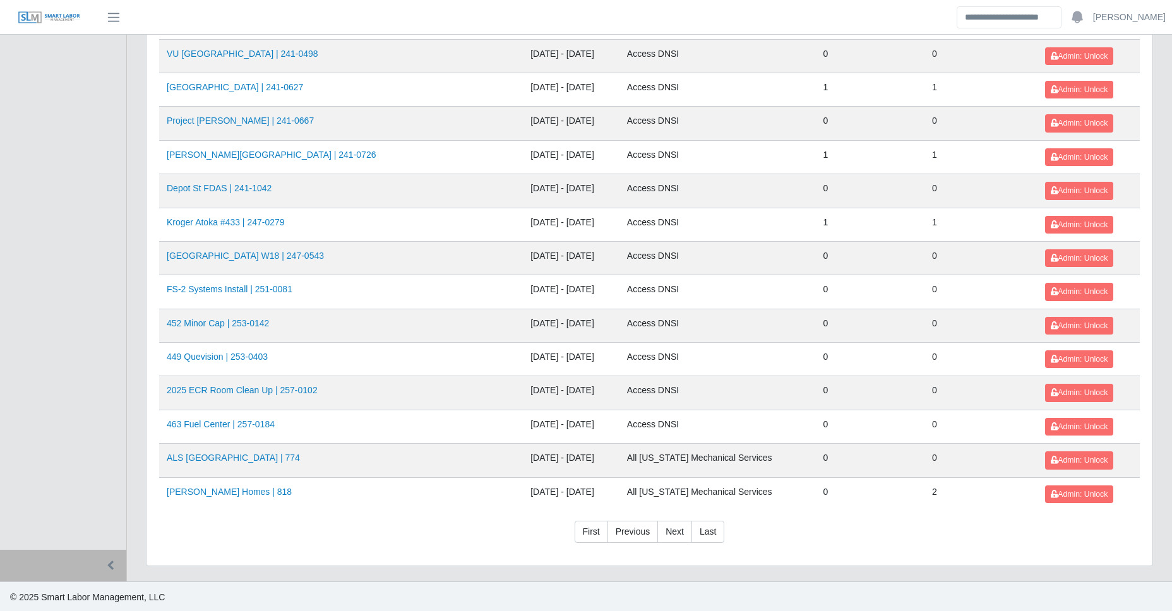
scroll to position [1323, 0]
drag, startPoint x: 213, startPoint y: 222, endPoint x: 215, endPoint y: 175, distance: 46.8
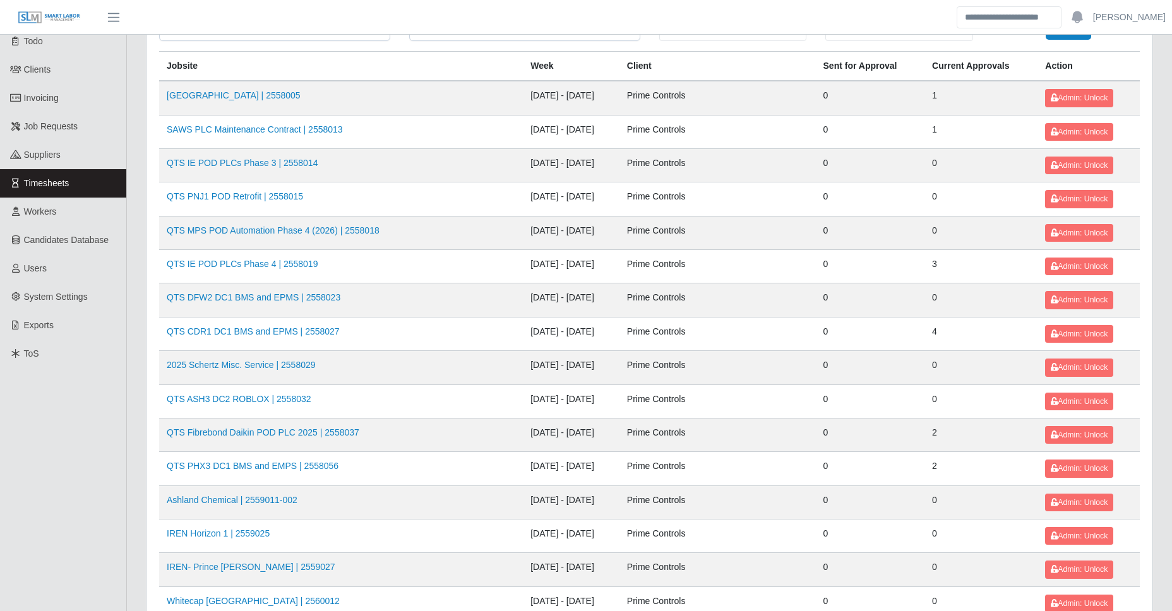
scroll to position [0, 0]
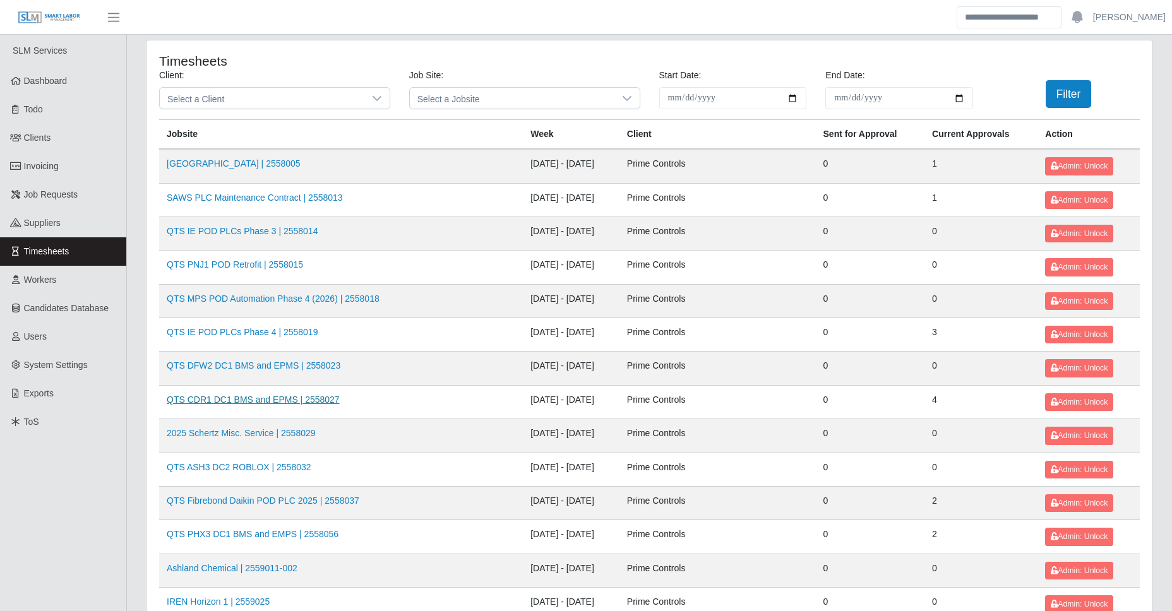
drag, startPoint x: 221, startPoint y: 403, endPoint x: 231, endPoint y: 397, distance: 11.4
click at [336, 93] on span "Select a Client" at bounding box center [262, 98] width 205 height 21
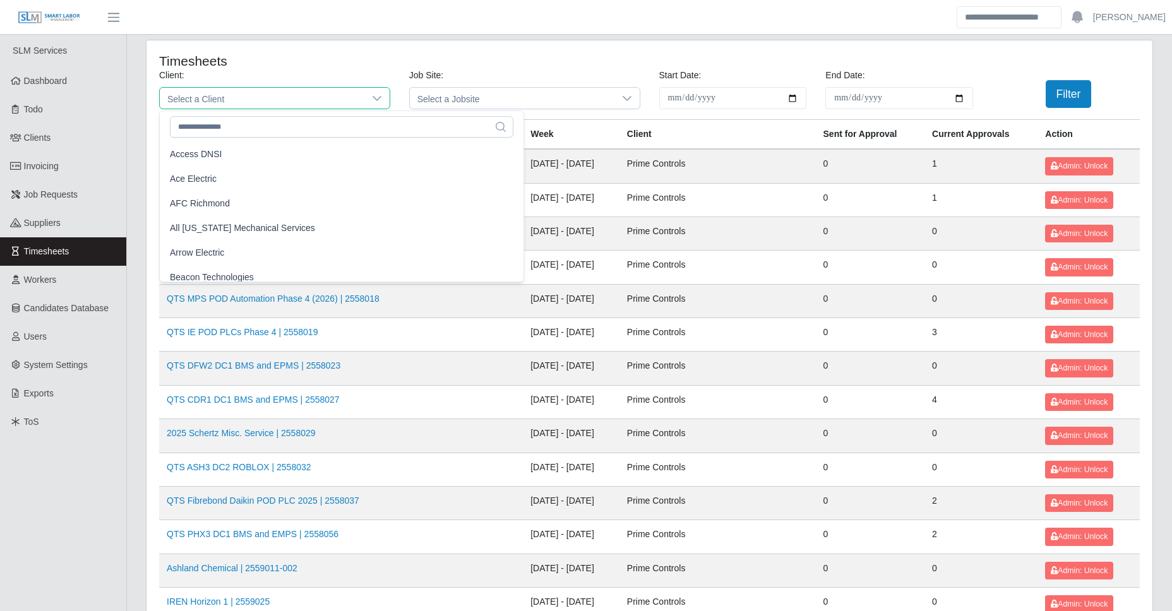
click at [366, 57] on h4 "Timesheets" at bounding box center [358, 61] width 398 height 16
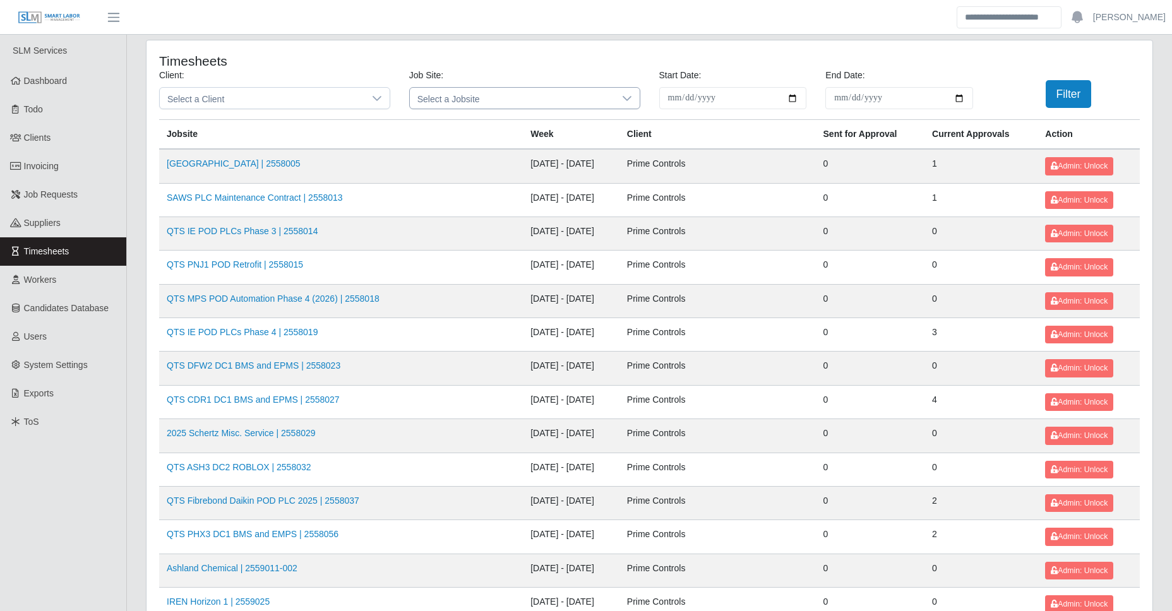
click at [484, 97] on span "Select a Jobsite" at bounding box center [512, 98] width 205 height 21
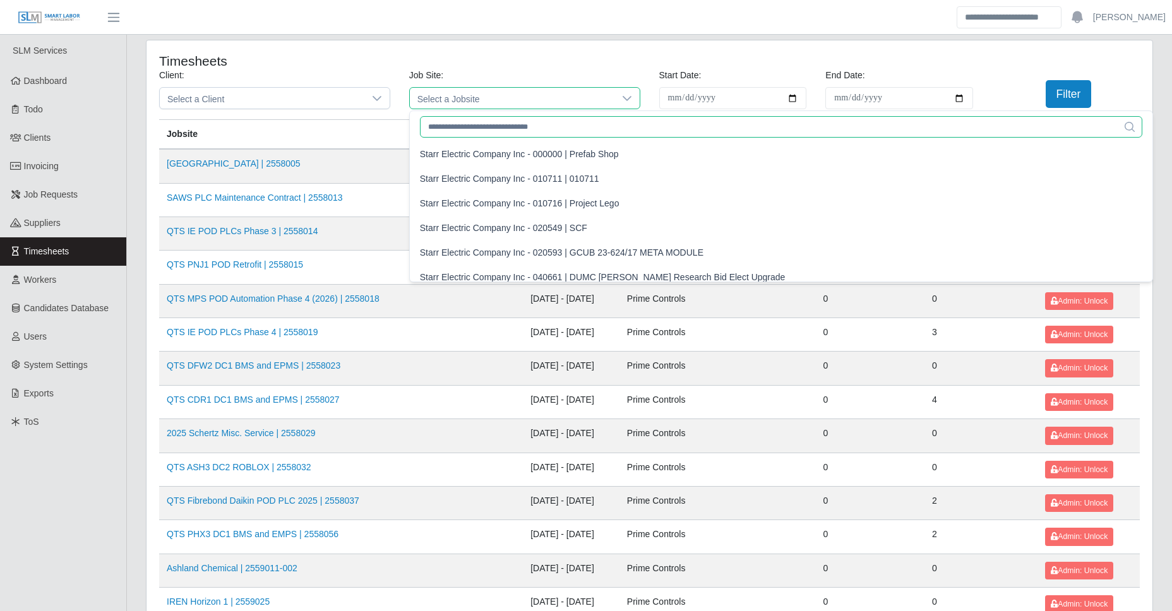
click at [479, 127] on input "text" at bounding box center [781, 126] width 723 height 21
click at [455, 99] on span "Select a Jobsite" at bounding box center [512, 98] width 205 height 21
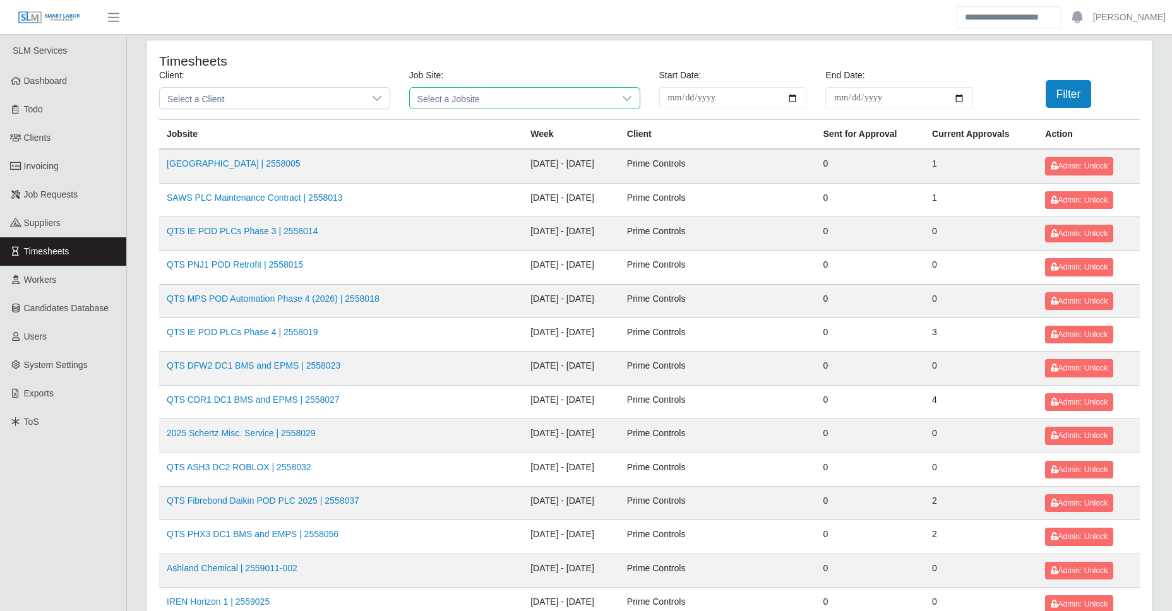
click at [455, 99] on span "Select a Jobsite" at bounding box center [512, 98] width 205 height 21
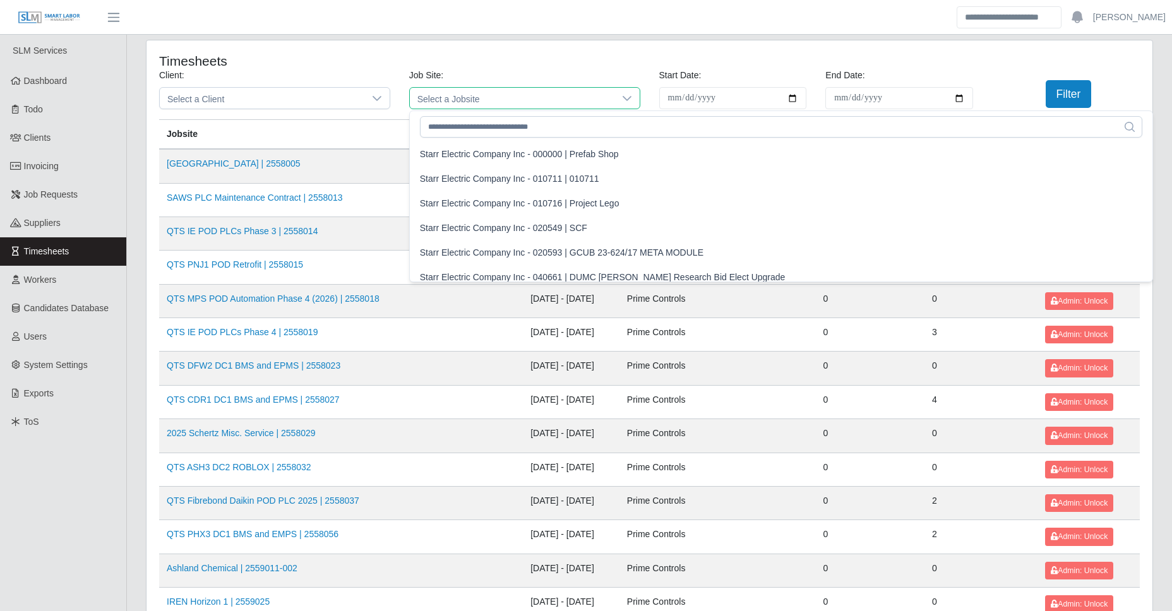
click at [459, 100] on span "Select a Jobsite" at bounding box center [512, 98] width 205 height 21
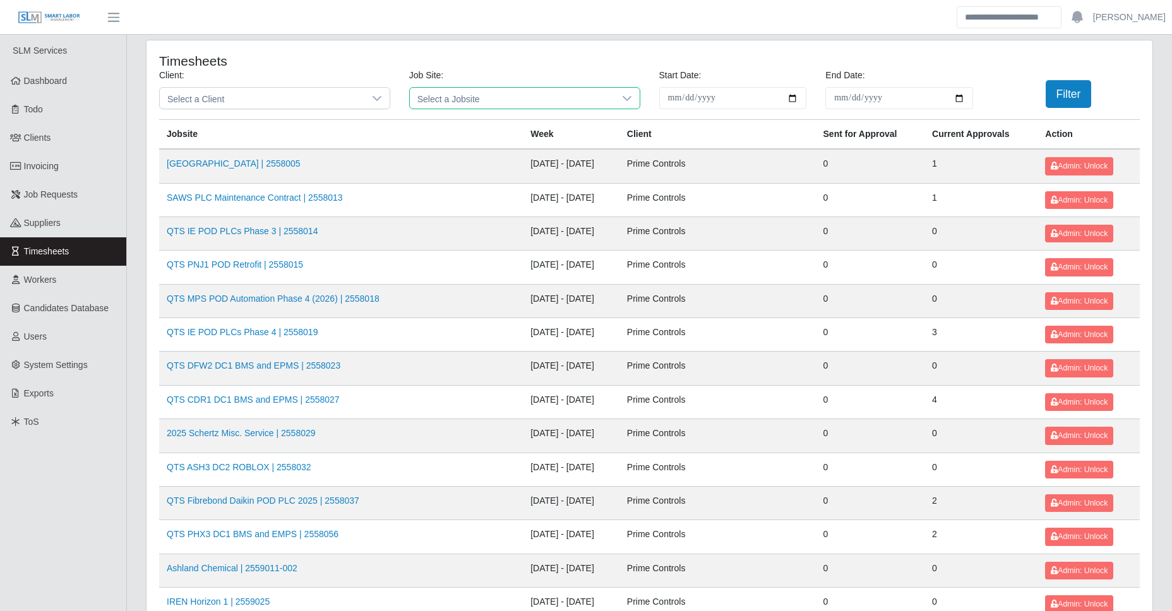
click at [458, 97] on span "Select a Jobsite" at bounding box center [512, 98] width 205 height 21
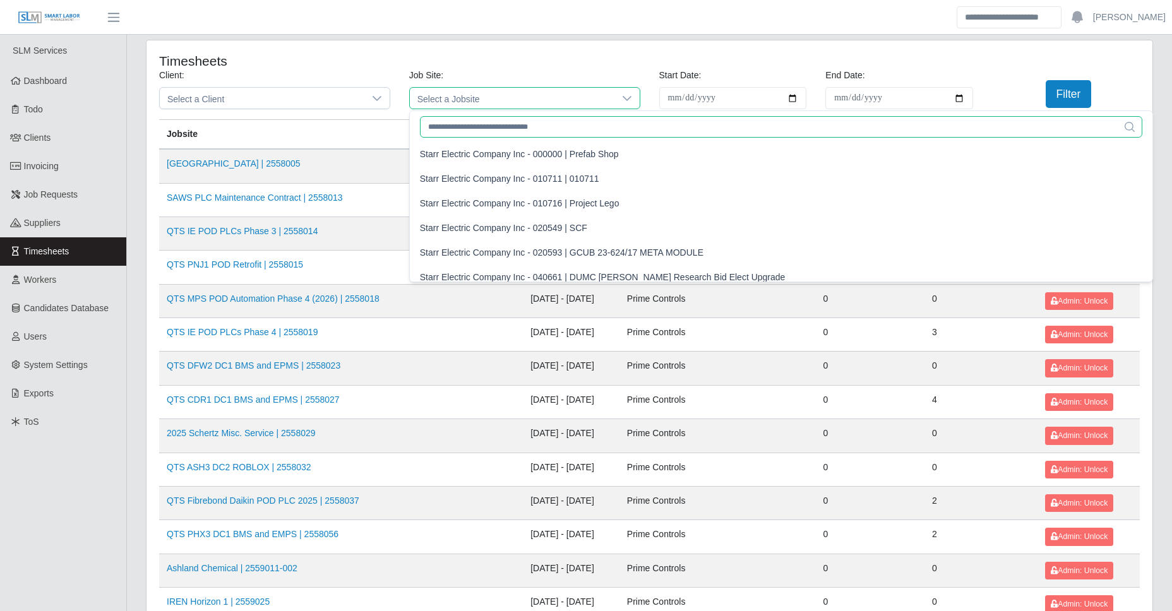
click at [463, 121] on input "text" at bounding box center [781, 126] width 723 height 21
paste input "**********"
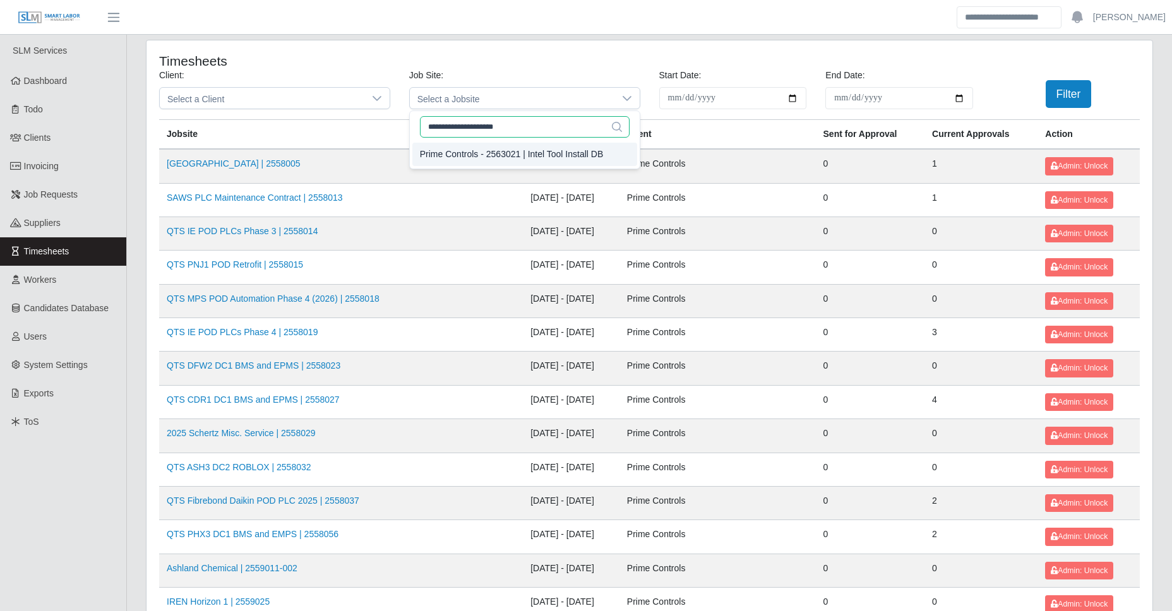
type input "**********"
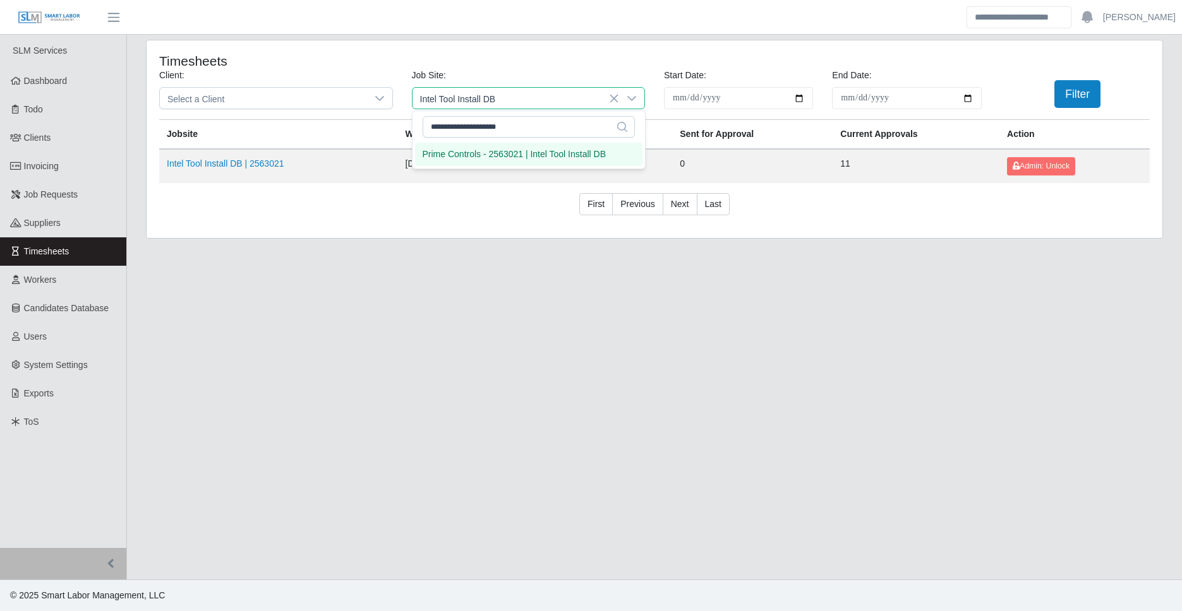
click at [510, 152] on div "Prime Controls - 2563021 | Intel Tool Install DB" at bounding box center [515, 154] width 184 height 13
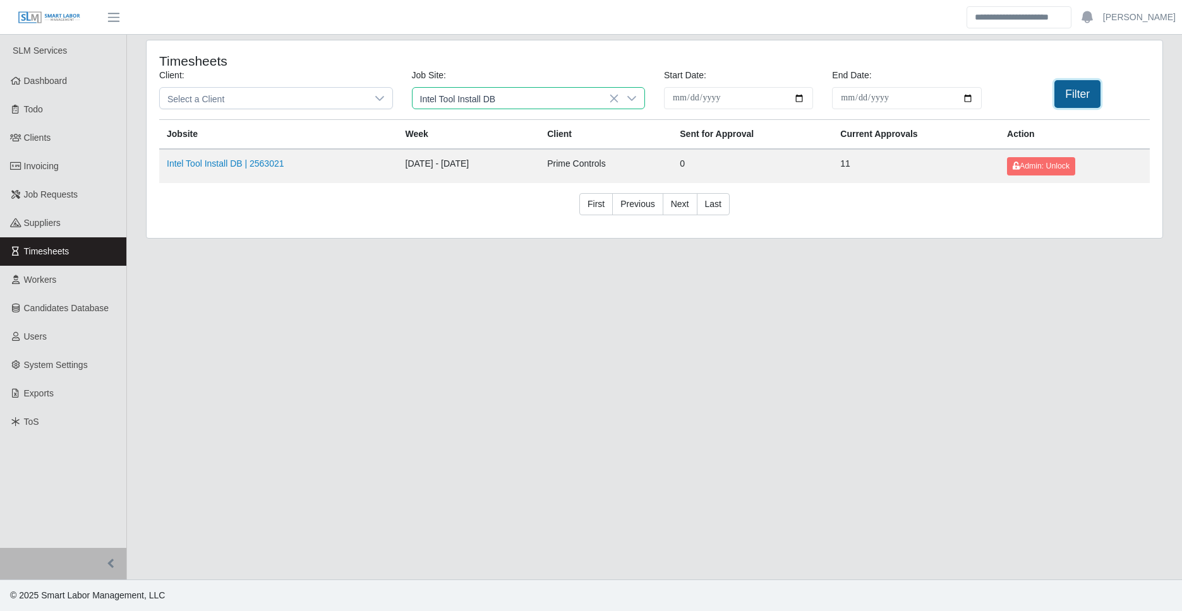
click at [1071, 92] on button "Filter" at bounding box center [1077, 94] width 46 height 28
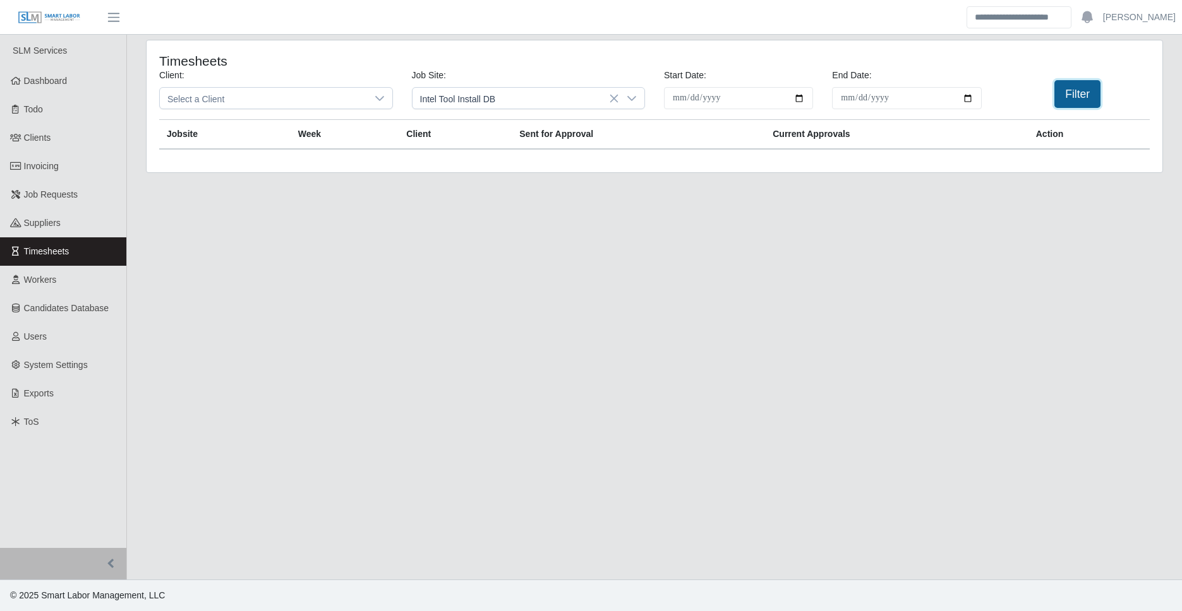
click at [1065, 87] on button "Filter" at bounding box center [1077, 94] width 46 height 28
click at [616, 99] on icon at bounding box center [614, 98] width 10 height 10
click at [623, 94] on div at bounding box center [631, 98] width 25 height 21
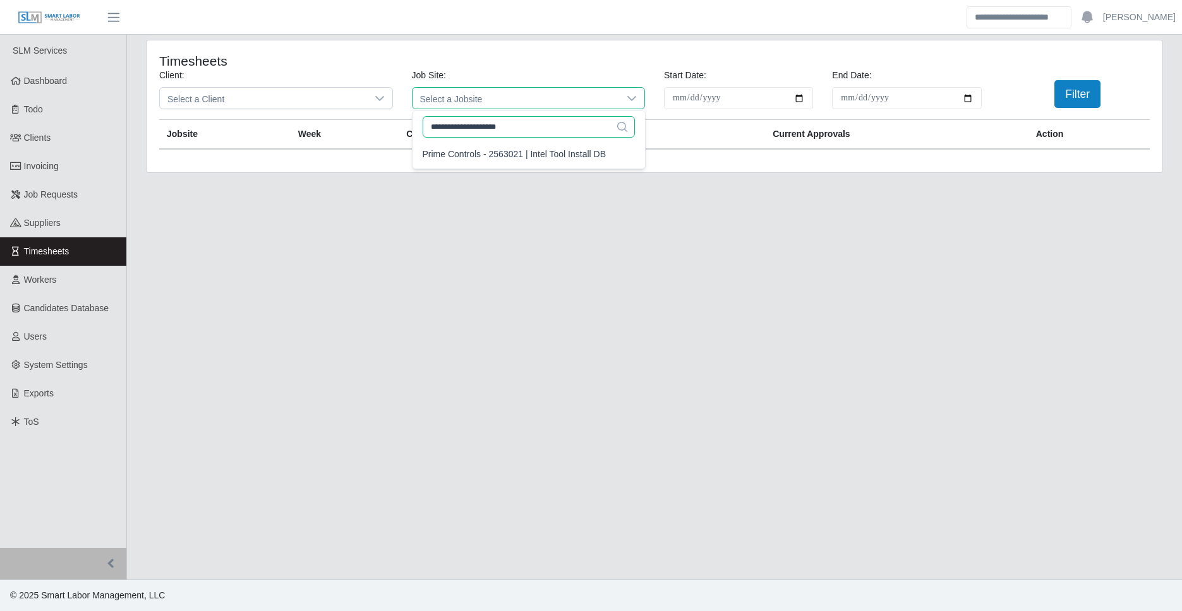
click at [538, 121] on input "**********" at bounding box center [529, 126] width 212 height 21
click at [528, 162] on li "Prime Controls - 2563021 | Intel Tool Install DB" at bounding box center [528, 154] width 227 height 23
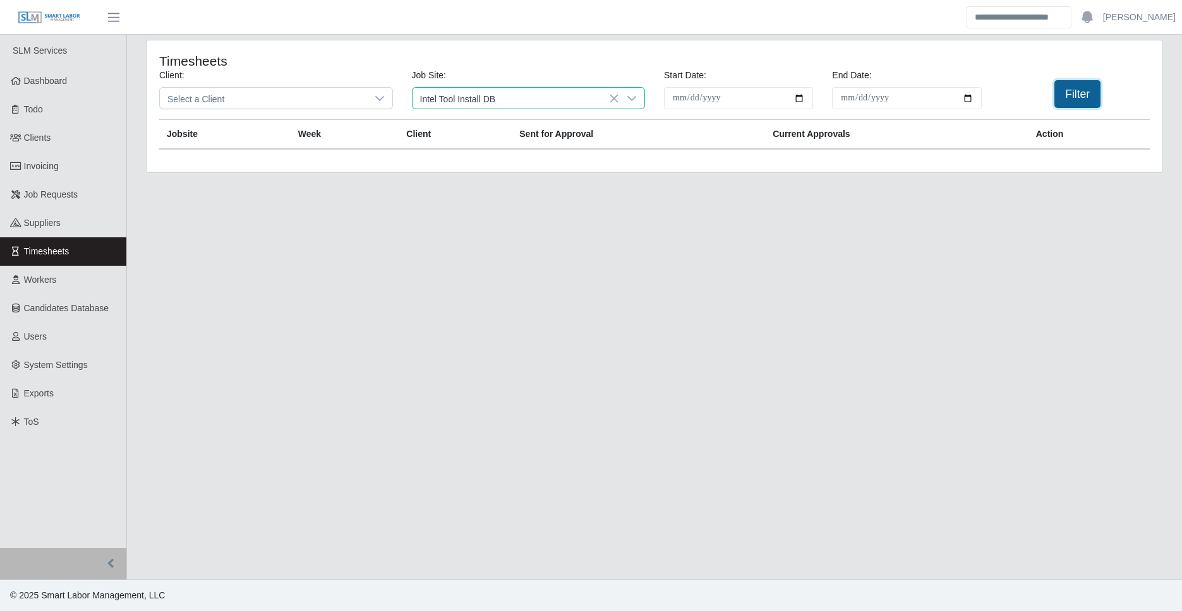
click at [1060, 99] on button "Filter" at bounding box center [1077, 94] width 46 height 28
click at [1066, 98] on button "Filter" at bounding box center [1077, 94] width 46 height 28
click at [613, 97] on icon at bounding box center [614, 98] width 8 height 8
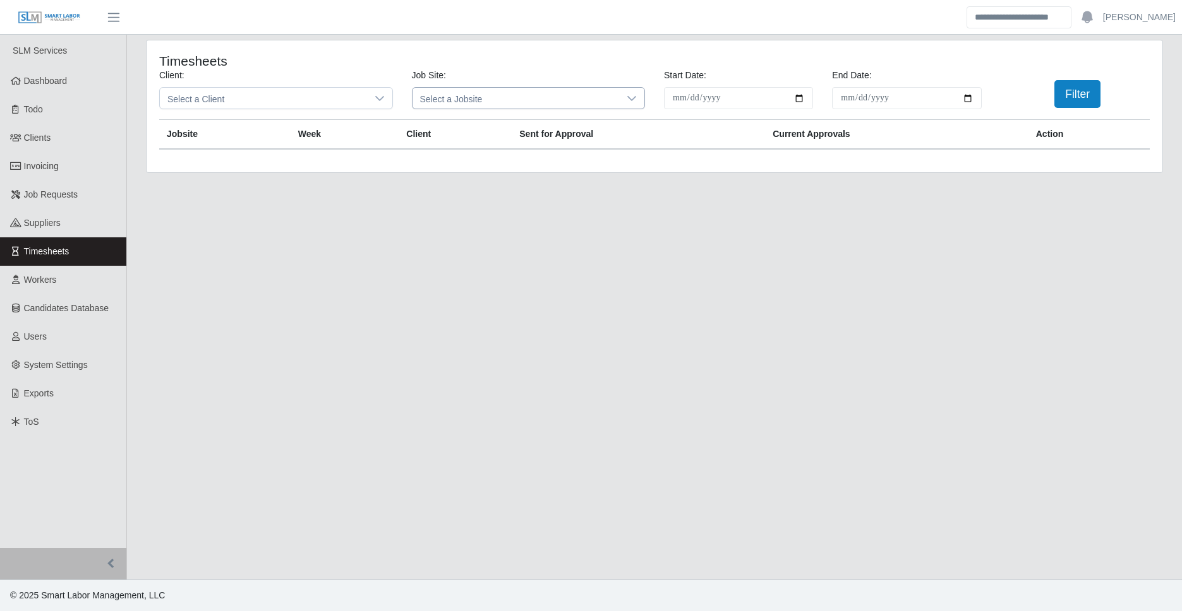
click at [630, 95] on div at bounding box center [631, 98] width 25 height 21
click at [584, 115] on div "**********" at bounding box center [528, 125] width 232 height 29
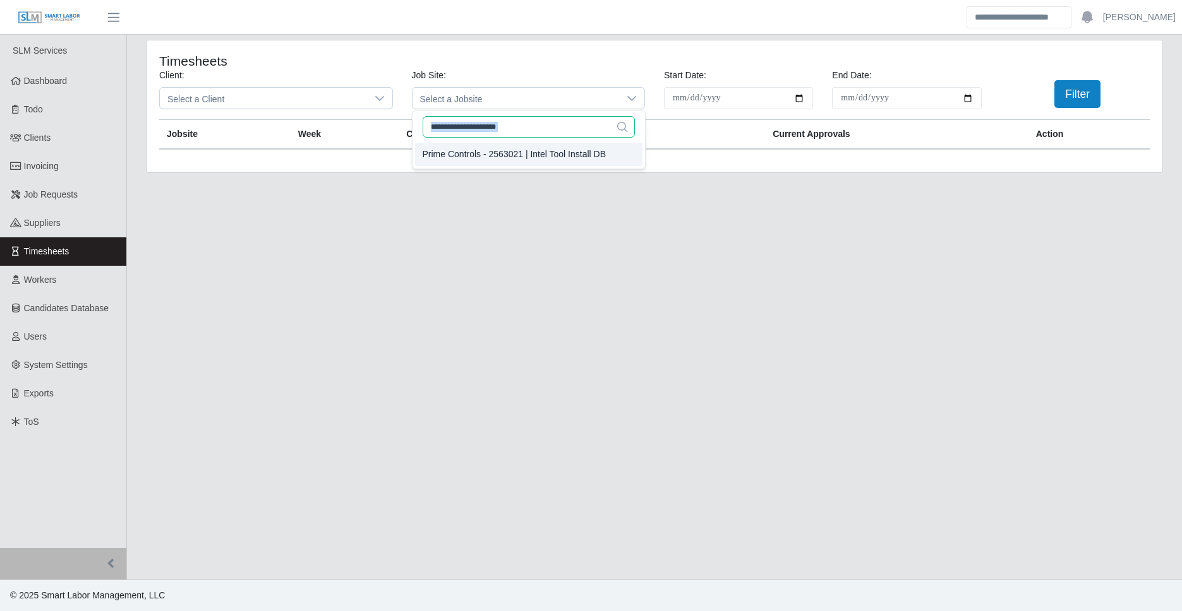
click at [501, 128] on input "**********" at bounding box center [529, 126] width 212 height 21
type input "*"
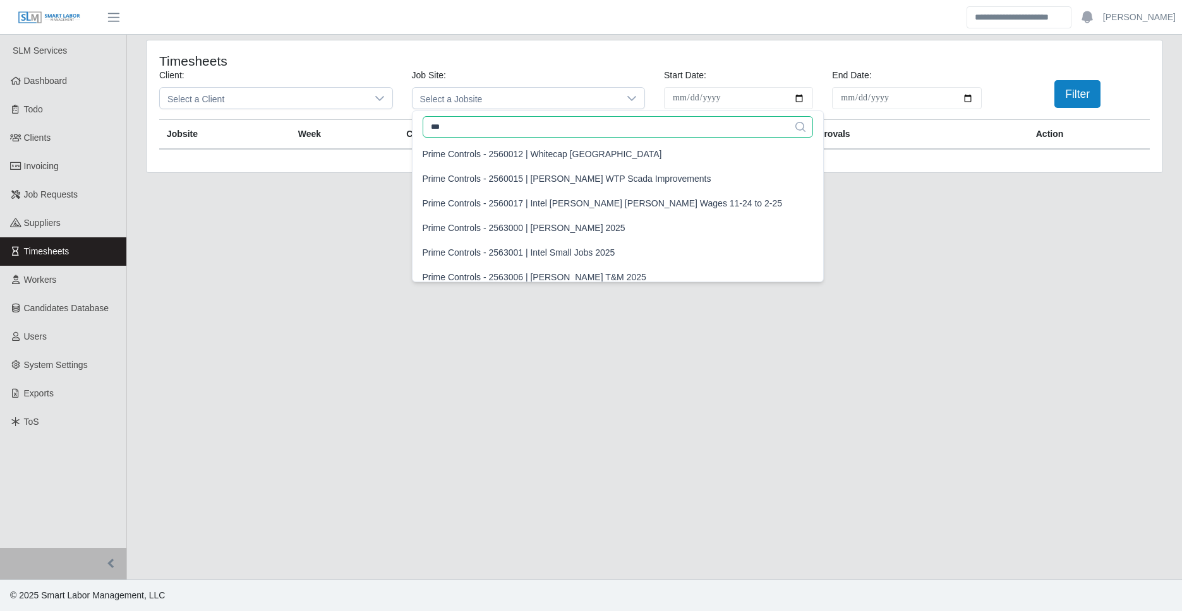
click at [477, 129] on input "***" at bounding box center [618, 126] width 391 height 21
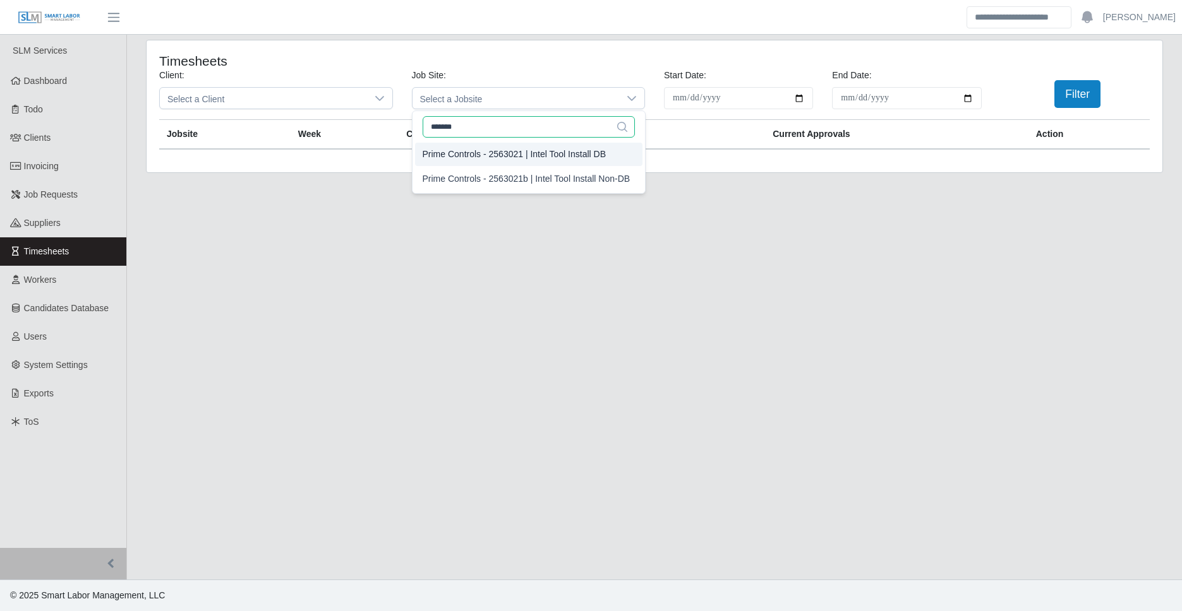
type input "*******"
click at [500, 155] on div "Prime Controls - 2563021 | Intel Tool Install DB" at bounding box center [515, 154] width 184 height 13
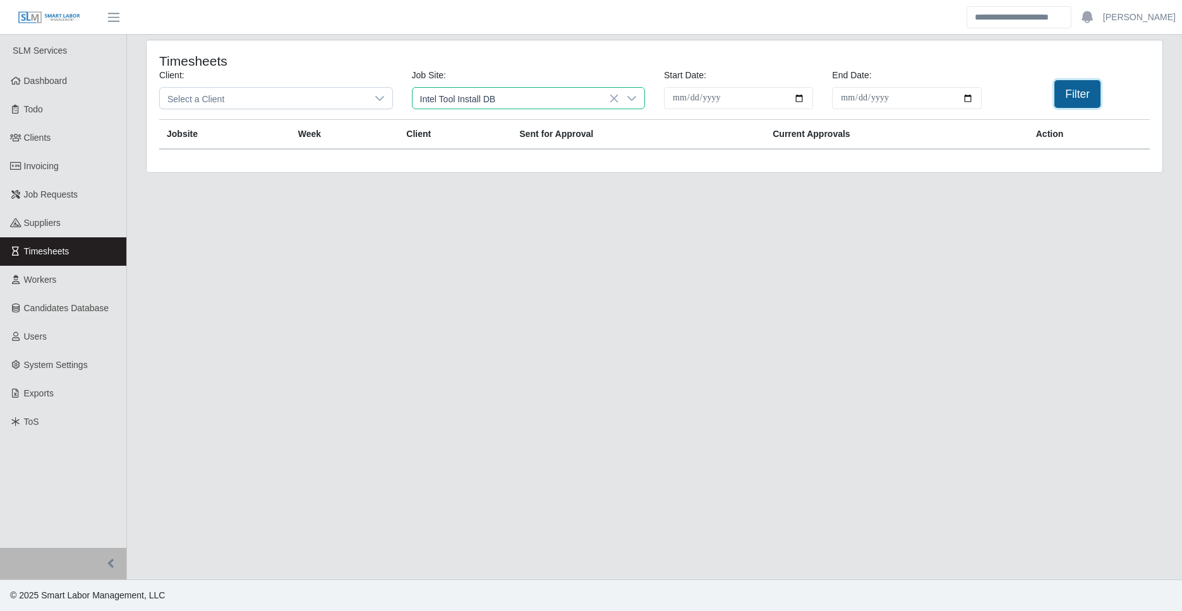
click at [1069, 91] on button "Filter" at bounding box center [1077, 94] width 46 height 28
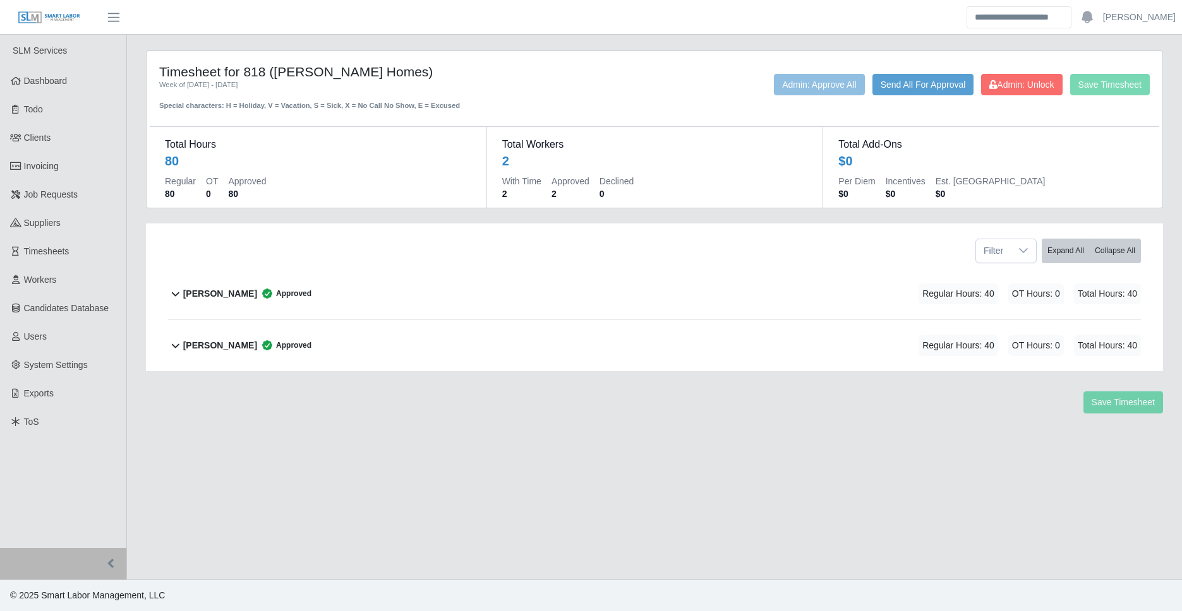
click at [246, 304] on div "Larry Askew Approved Regular Hours: 40 OT Hours: 0 Total Hours: 40" at bounding box center [662, 293] width 958 height 51
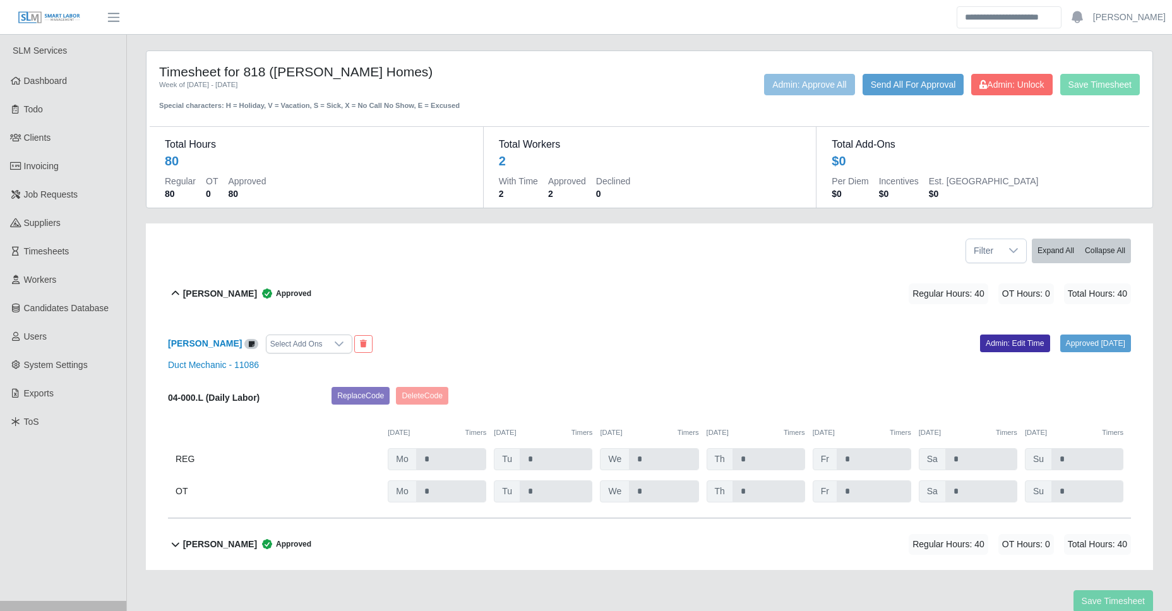
click at [257, 550] on span "Approved" at bounding box center [284, 544] width 54 height 13
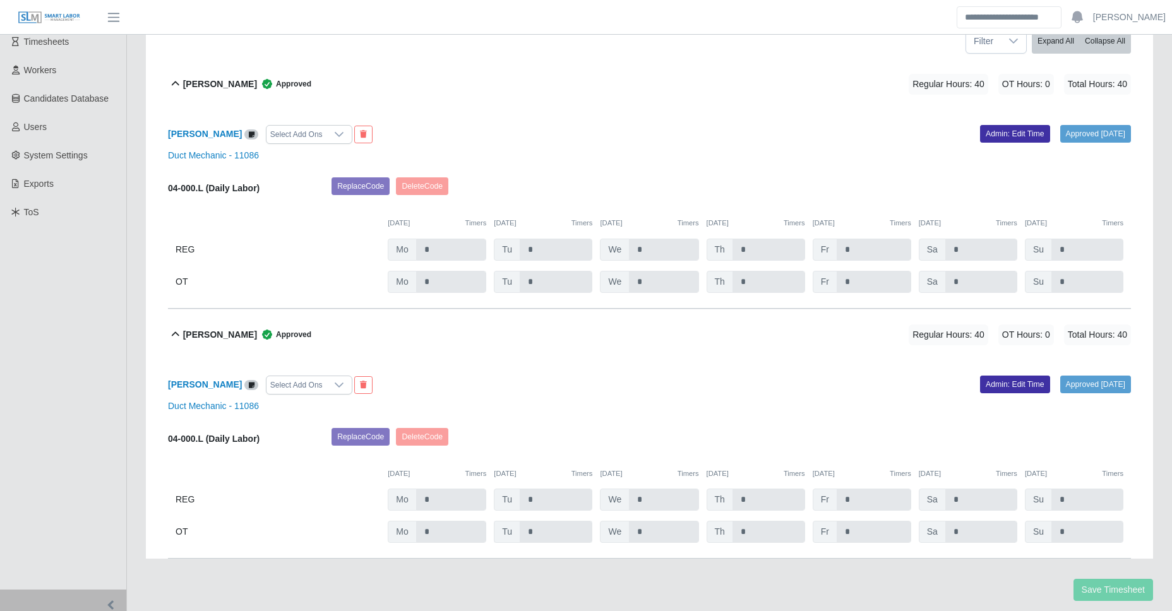
scroll to position [251, 0]
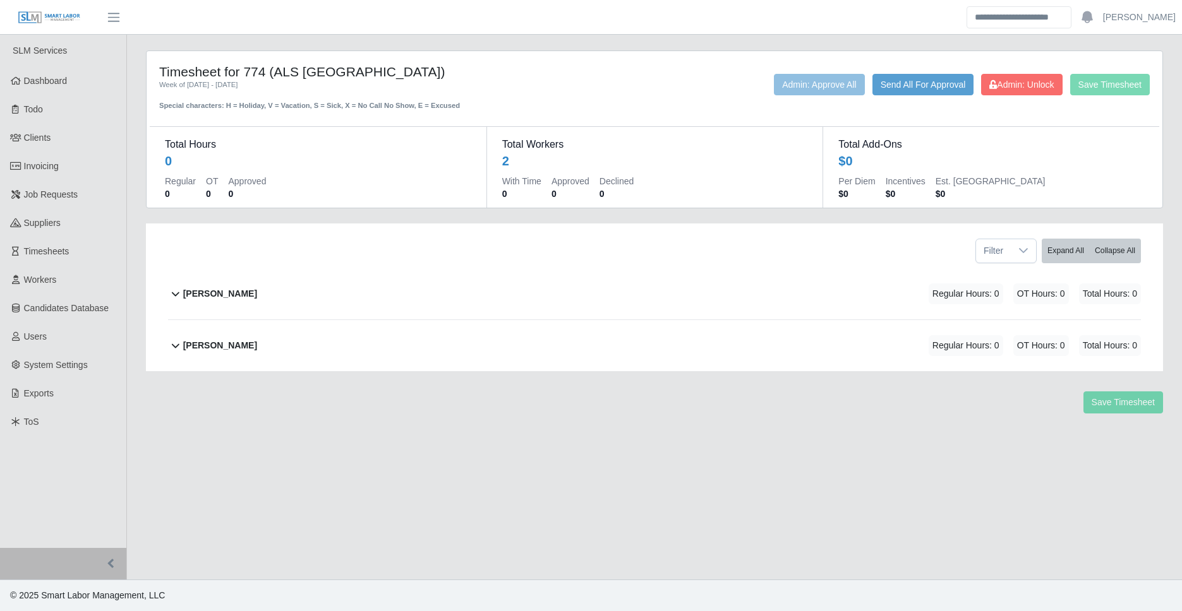
click at [469, 295] on div "Michell Mejias Regular Hours: 0 OT Hours: 0 Total Hours: 0" at bounding box center [662, 293] width 958 height 51
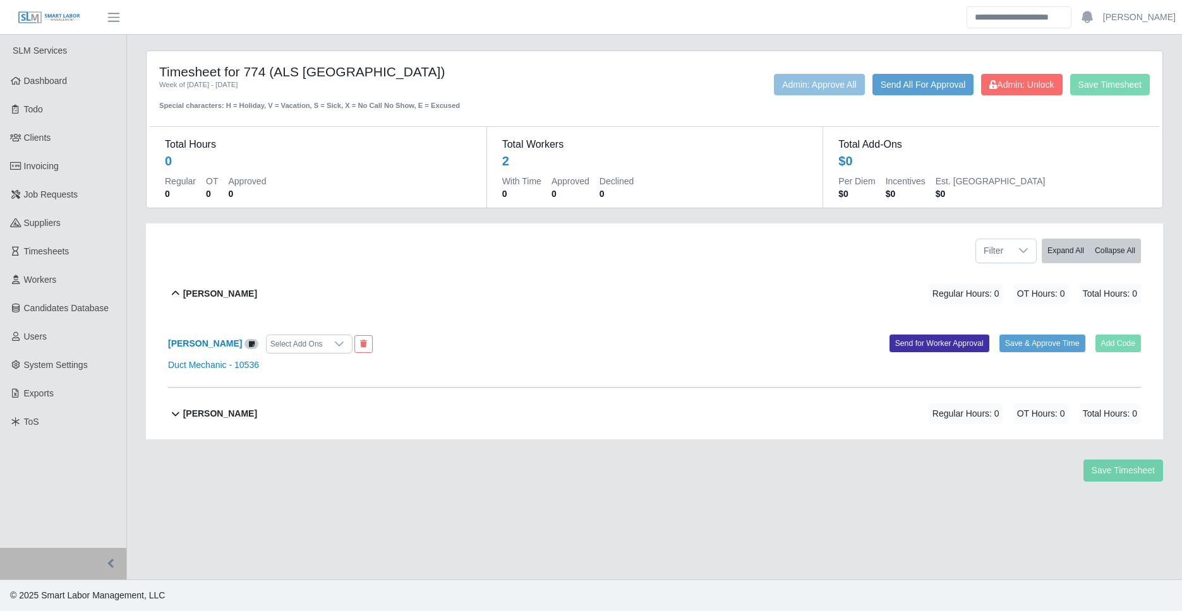
click at [369, 400] on div "Orville Brown Regular Hours: 0 OT Hours: 0 Total Hours: 0" at bounding box center [662, 413] width 958 height 51
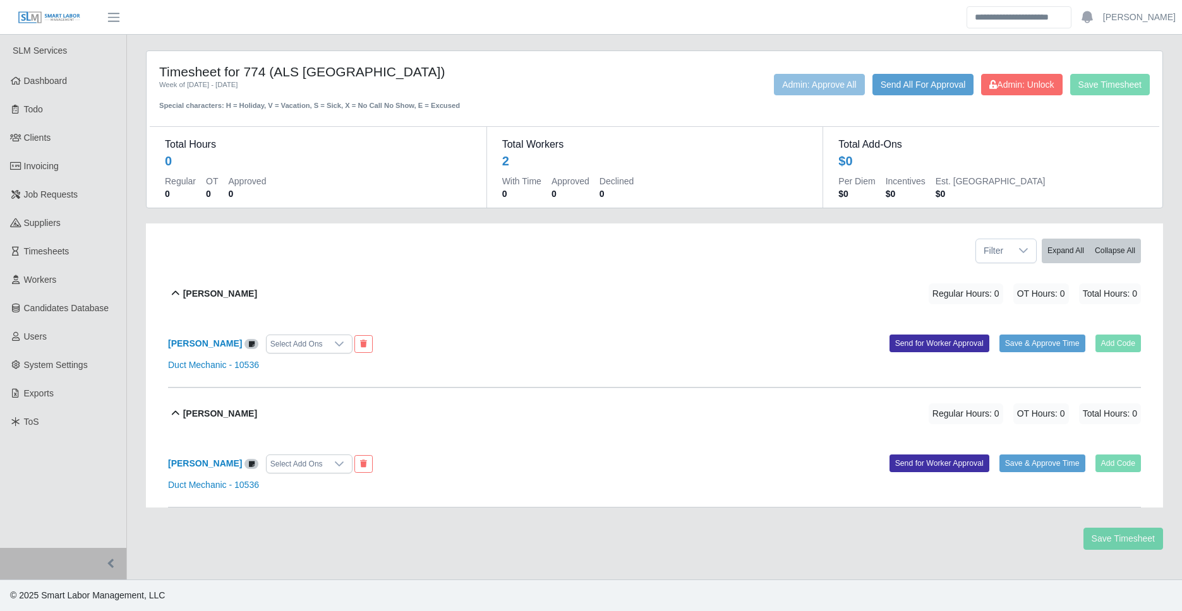
click at [369, 400] on div "Orville Brown Regular Hours: 0 OT Hours: 0 Total Hours: 0" at bounding box center [662, 413] width 958 height 51
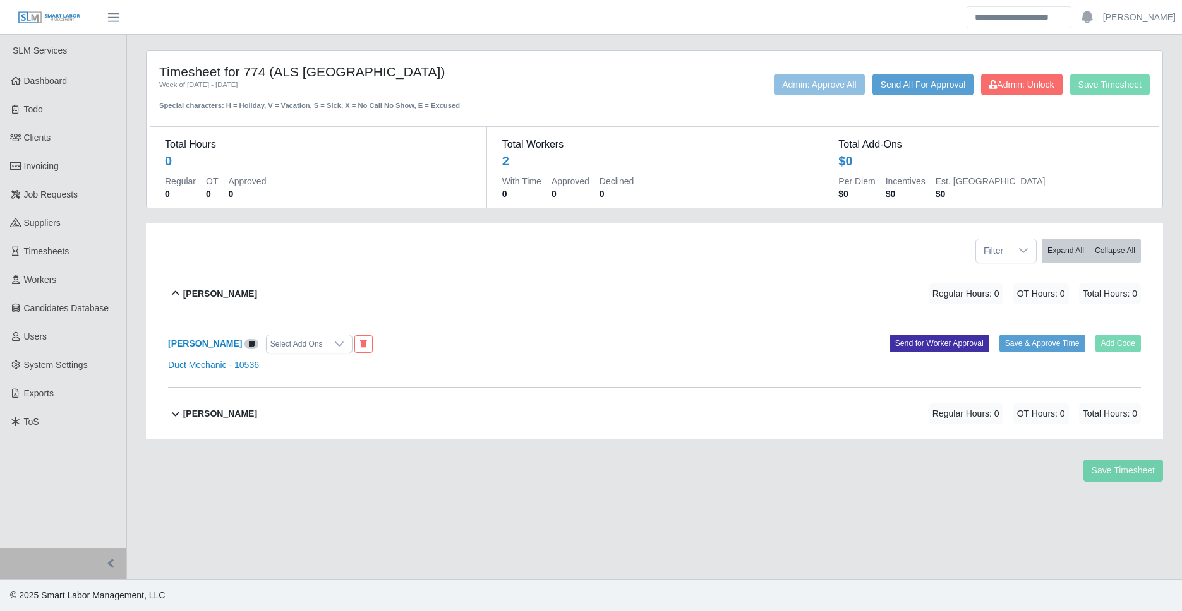
click at [369, 400] on div "Orville Brown Regular Hours: 0 OT Hours: 0 Total Hours: 0" at bounding box center [662, 413] width 958 height 51
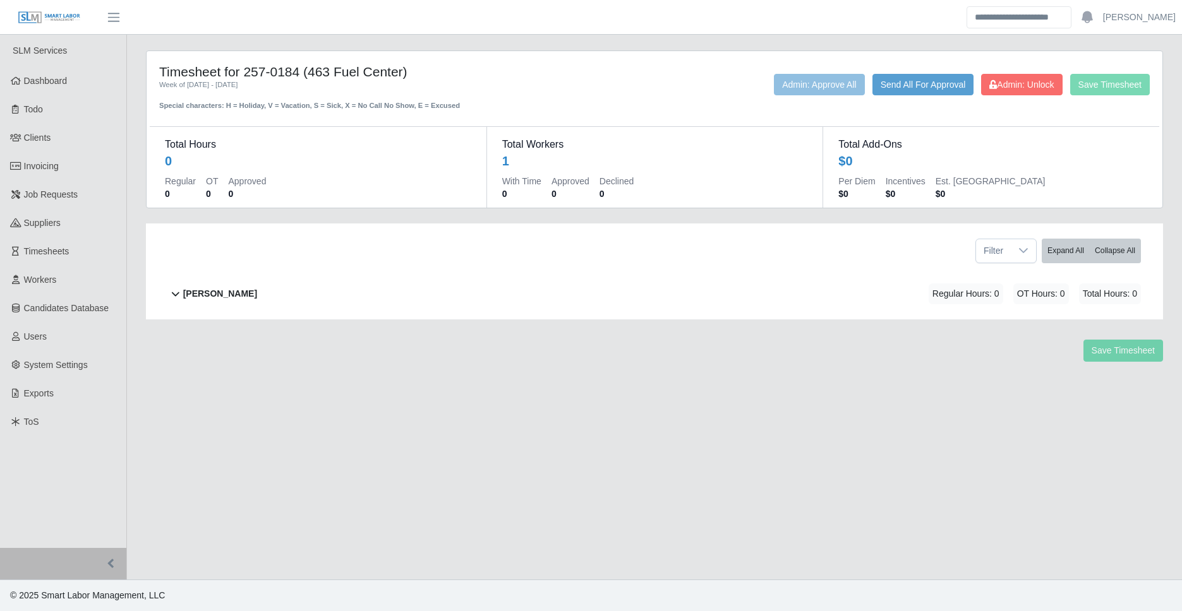
click at [316, 288] on div "[PERSON_NAME] Regular Hours: 0 OT Hours: 0 Total Hours: 0" at bounding box center [662, 293] width 958 height 51
click at [380, 301] on div "[PERSON_NAME] Regular Hours: 0 OT Hours: 0 Total Hours: 0" at bounding box center [662, 293] width 958 height 51
click at [322, 313] on div "[PERSON_NAME] Regular Hours: 0 OT Hours: 0 Total Hours: 0" at bounding box center [662, 293] width 958 height 51
click at [473, 292] on div "Tom Cao Regular Hours: 0 OT Hours: 0 Total Hours: 0" at bounding box center [662, 293] width 958 height 51
click at [469, 298] on div "[PERSON_NAME] Regular Hours: 0 OT Hours: 0 Total Hours: 0" at bounding box center [662, 293] width 958 height 51
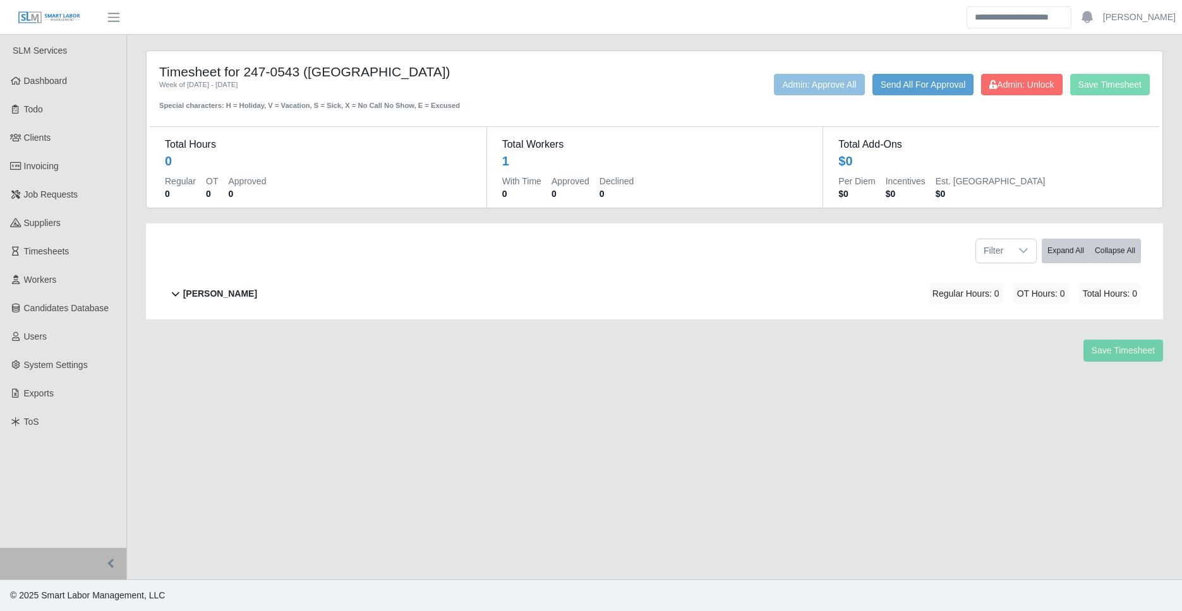
click at [702, 294] on div "[PERSON_NAME] Regular Hours: 0 OT Hours: 0 Total Hours: 0" at bounding box center [662, 293] width 958 height 51
click at [690, 280] on div "Daniel Nguyen Approved Regular Hours: 40 OT Hours: 0.5 Total Hours: 40.5" at bounding box center [662, 293] width 958 height 51
click at [855, 284] on div "Delveon McCree Regular Hours: 0 OT Hours: 0 Total Hours: 0" at bounding box center [662, 293] width 958 height 51
click at [834, 308] on div "[PERSON_NAME] Approved Regular Hours: 16.25 OT Hours: 0 Total Hours: 16.25" at bounding box center [662, 293] width 958 height 51
click at [646, 289] on div "[PERSON_NAME] Regular Hours: 0 OT Hours: 0 Total Hours: 0" at bounding box center [662, 293] width 958 height 51
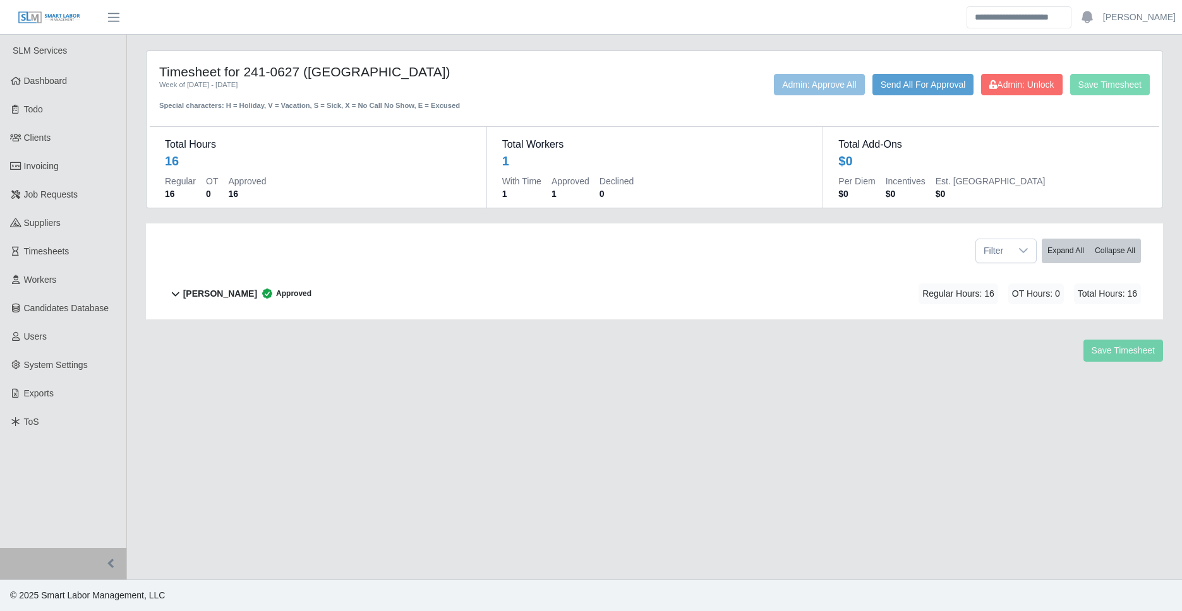
click at [498, 288] on div "Delveon McCree Approved Regular Hours: 16 OT Hours: 0 Total Hours: 16" at bounding box center [662, 293] width 958 height 51
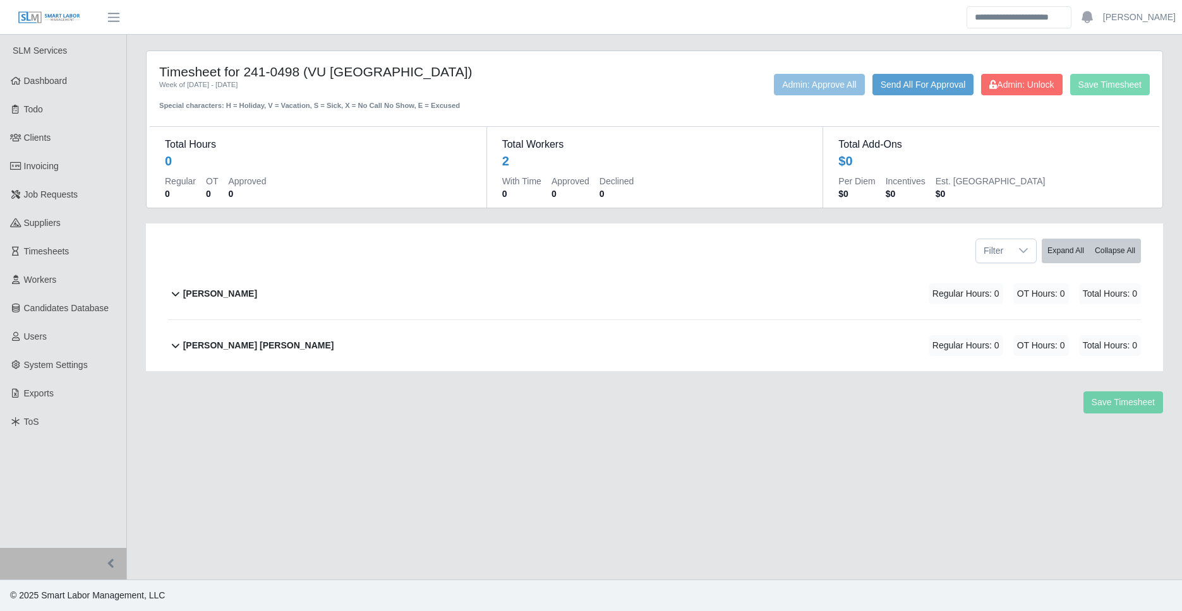
click at [321, 285] on div "[PERSON_NAME] Regular Hours: 0 OT Hours: 0 Total Hours: 0" at bounding box center [662, 293] width 958 height 51
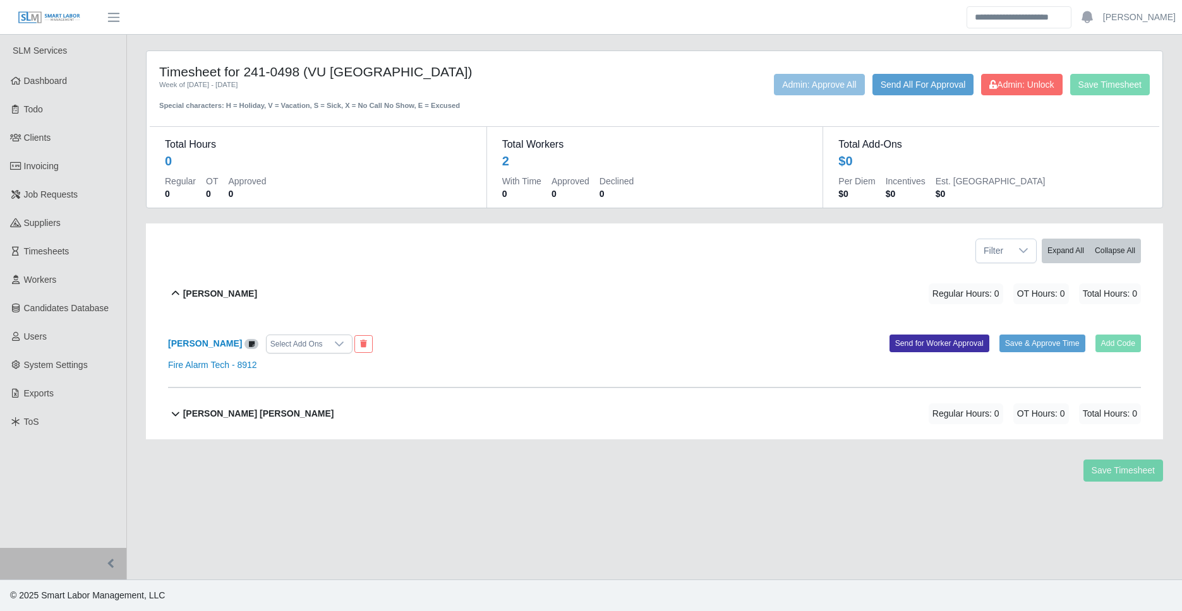
click at [268, 424] on div "[PERSON_NAME] [PERSON_NAME] Regular Hours: 0 OT Hours: 0 Total Hours: 0" at bounding box center [662, 413] width 958 height 51
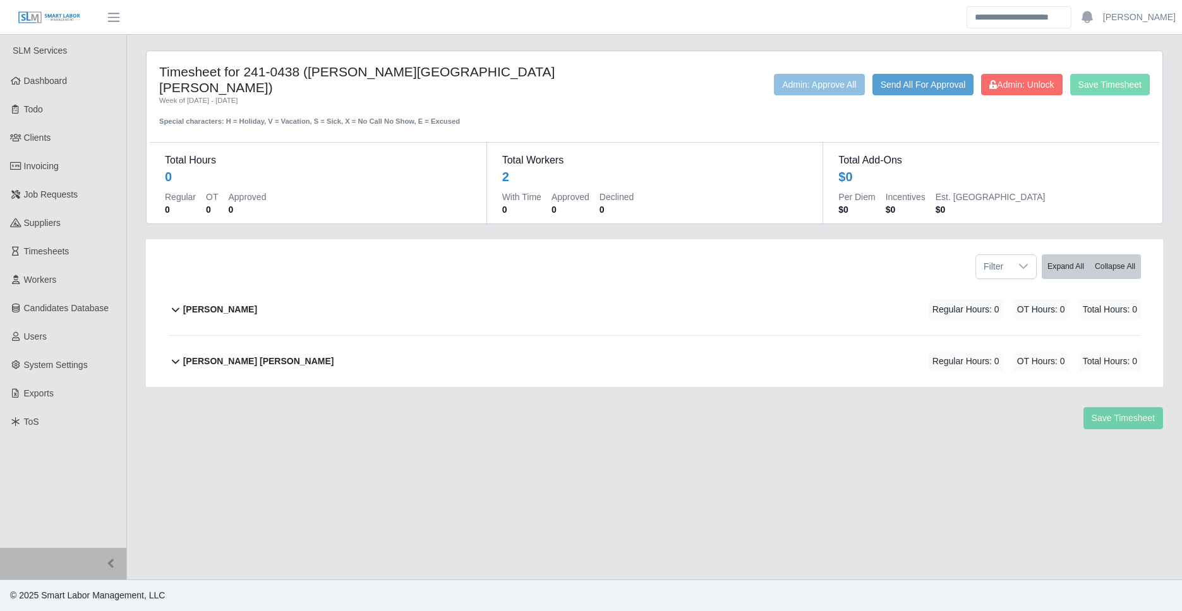
click at [256, 306] on div "[PERSON_NAME] Regular Hours: 0 OT Hours: 0 Total Hours: 0" at bounding box center [662, 309] width 958 height 51
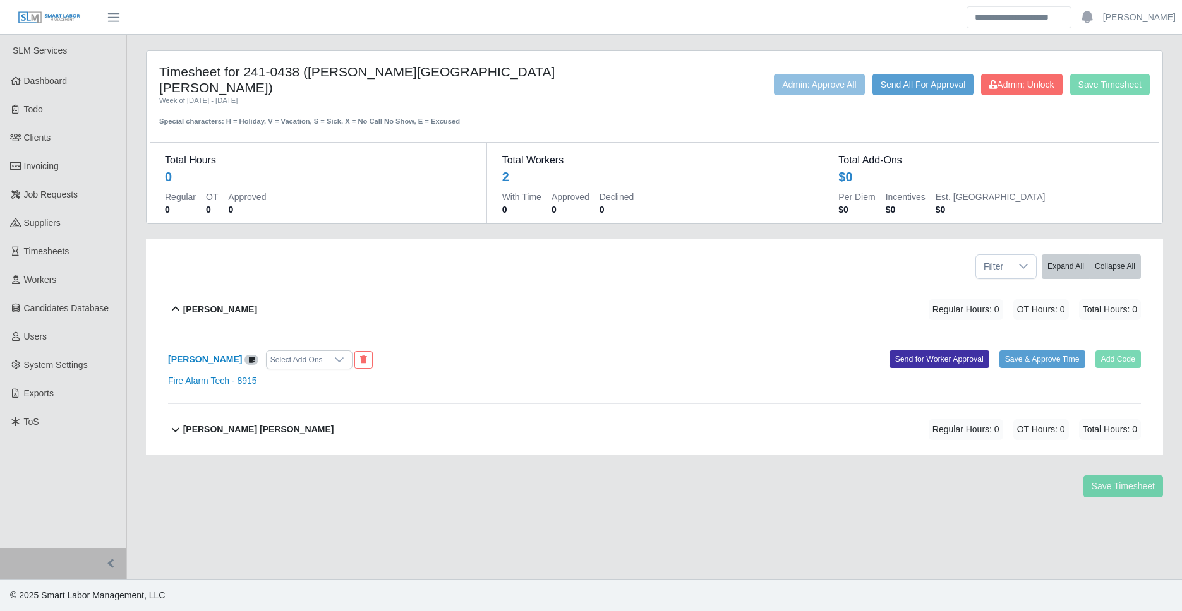
click at [240, 423] on b "[PERSON_NAME] [PERSON_NAME]" at bounding box center [258, 429] width 151 height 13
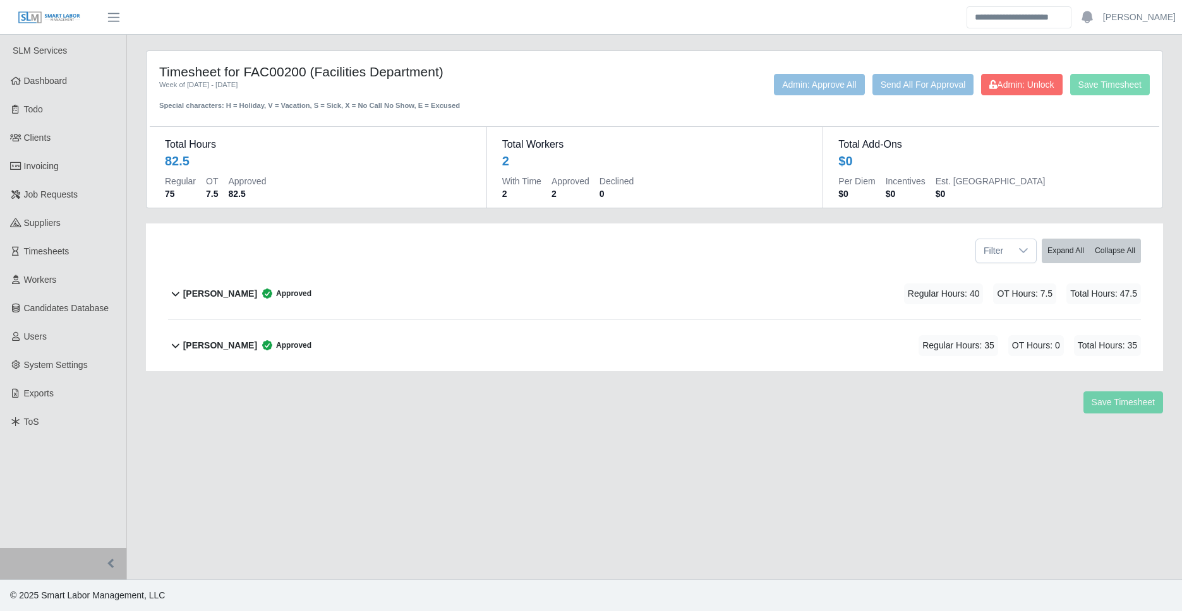
click at [324, 338] on div "Manuel Soto Approved Regular Hours: 35 OT Hours: 0 Total Hours: 35" at bounding box center [662, 345] width 958 height 51
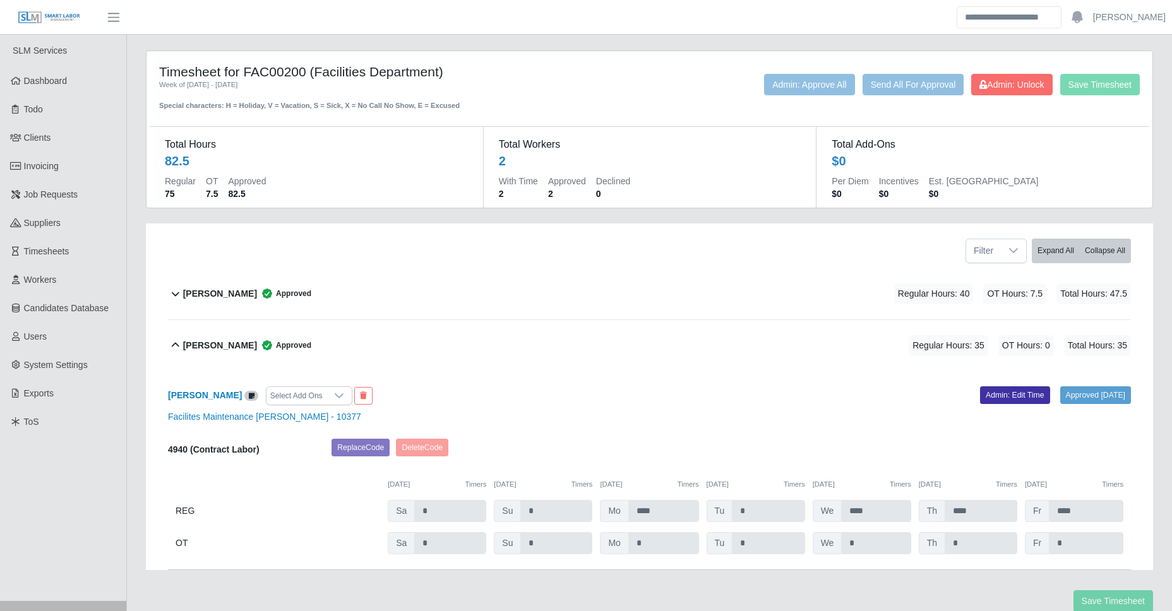
click at [347, 290] on div "Armando Lopez Approved Regular Hours: 40 OT Hours: 7.5 Total Hours: 47.5" at bounding box center [657, 293] width 948 height 51
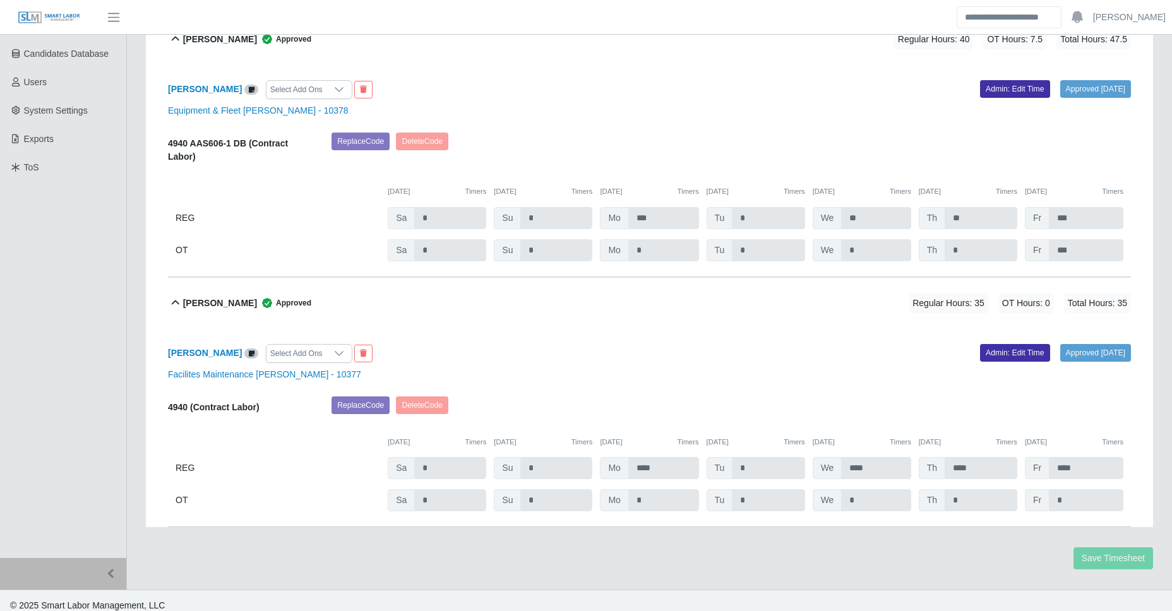
scroll to position [265, 0]
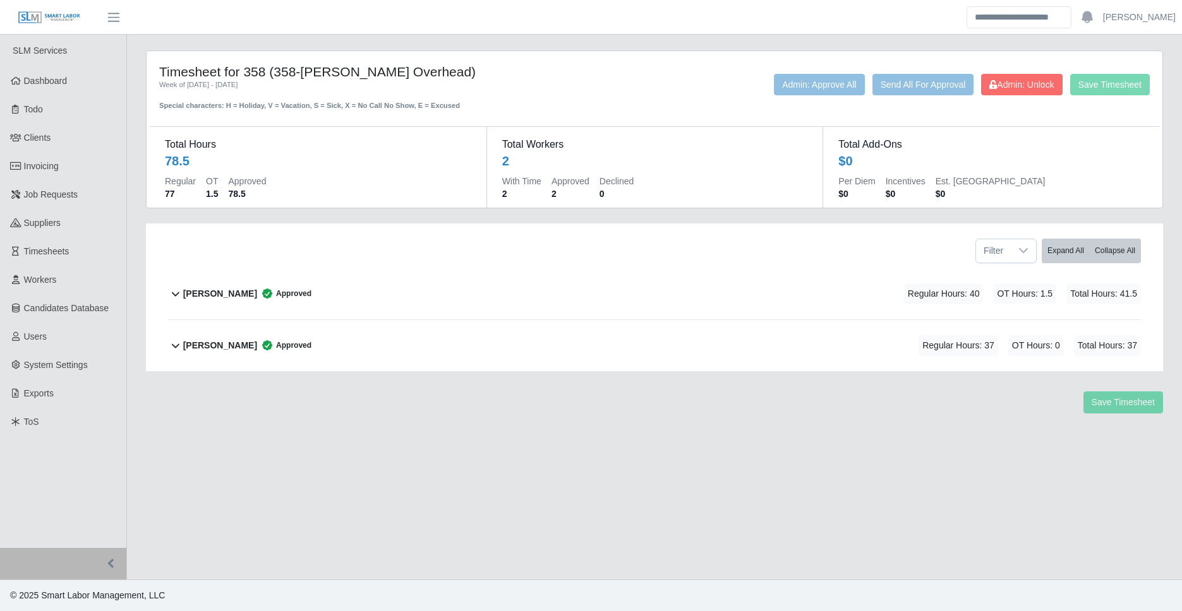
click at [352, 303] on div "[PERSON_NAME] Approved Regular Hours: 40 OT Hours: 1.5 Total Hours: 41.5" at bounding box center [662, 293] width 958 height 51
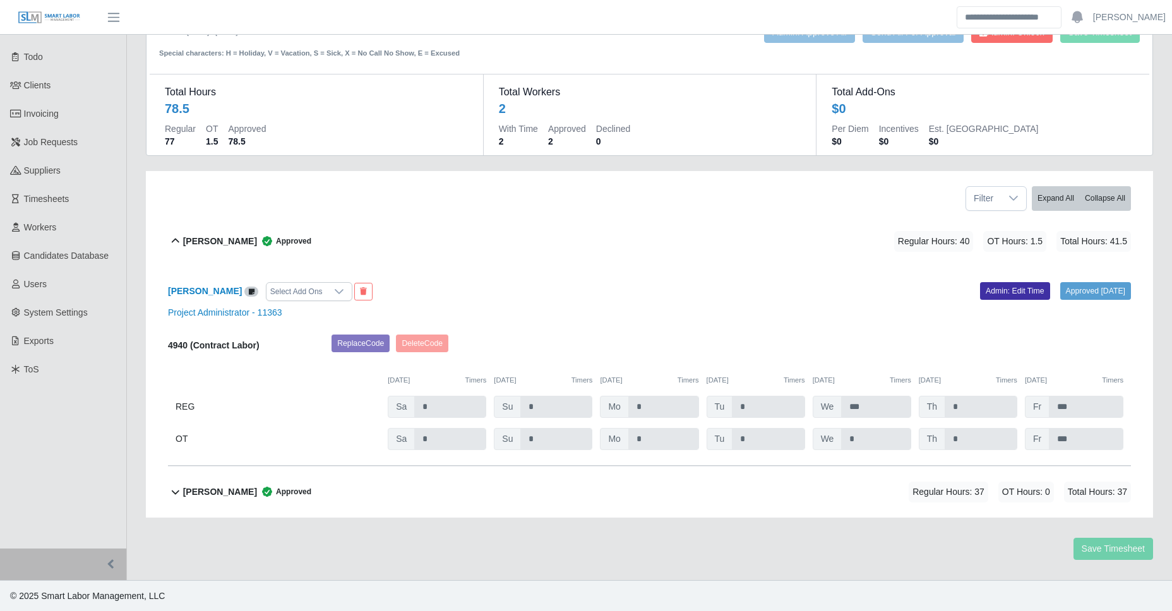
click at [308, 505] on div "[PERSON_NAME] Approved Regular Hours: 37 OT Hours: 0 Total Hours: 37" at bounding box center [657, 492] width 948 height 51
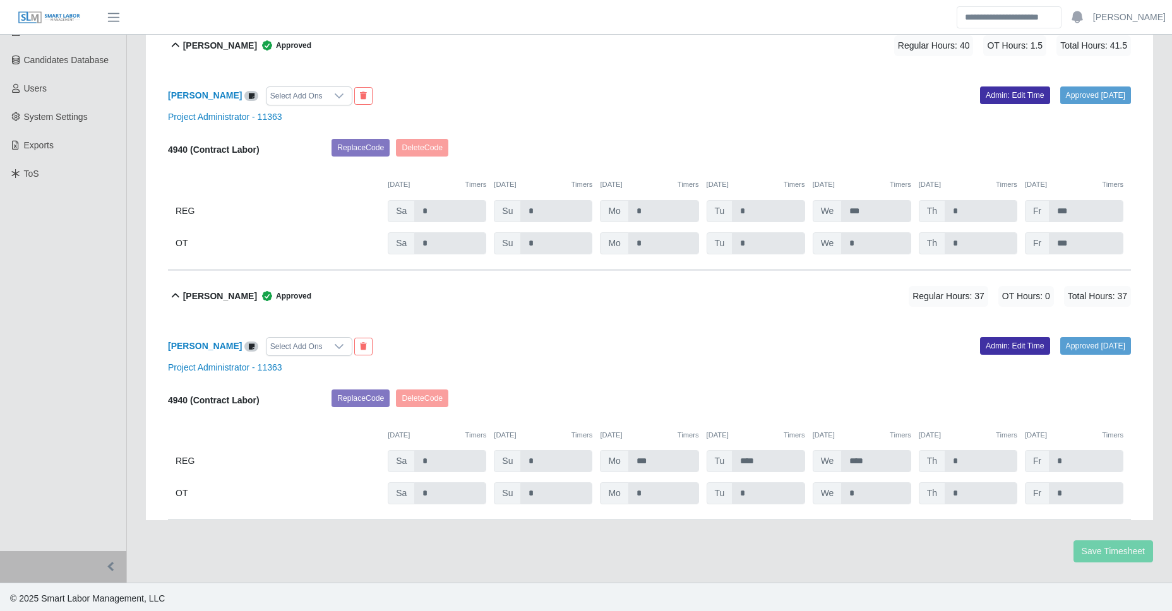
scroll to position [251, 0]
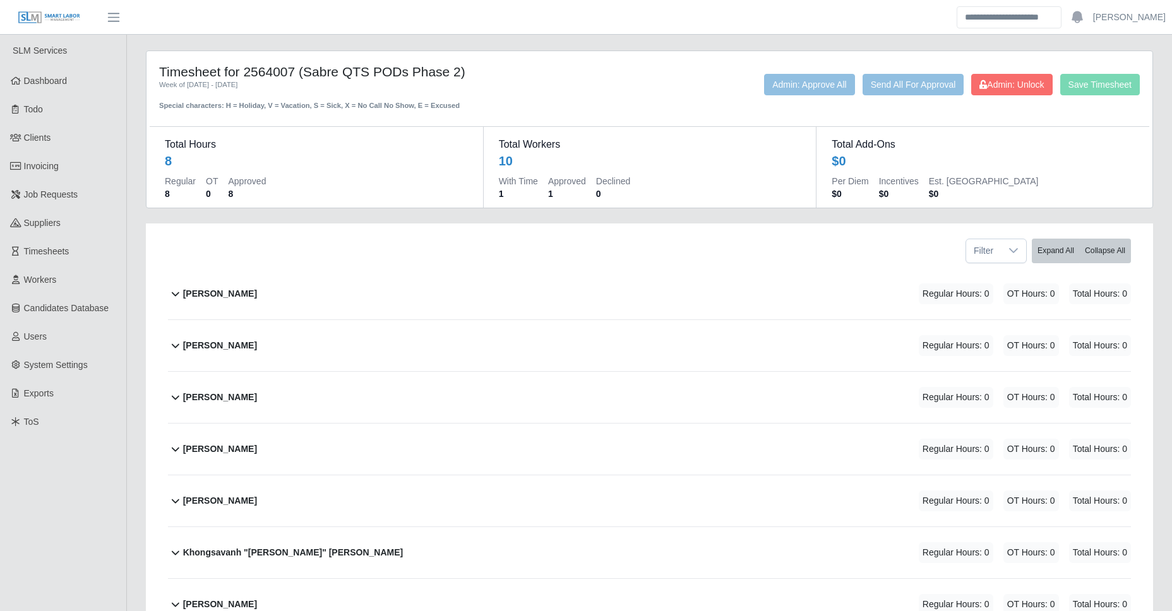
click at [277, 297] on div "[PERSON_NAME] Regular Hours: 0 OT Hours: 0 Total Hours: 0" at bounding box center [657, 293] width 948 height 51
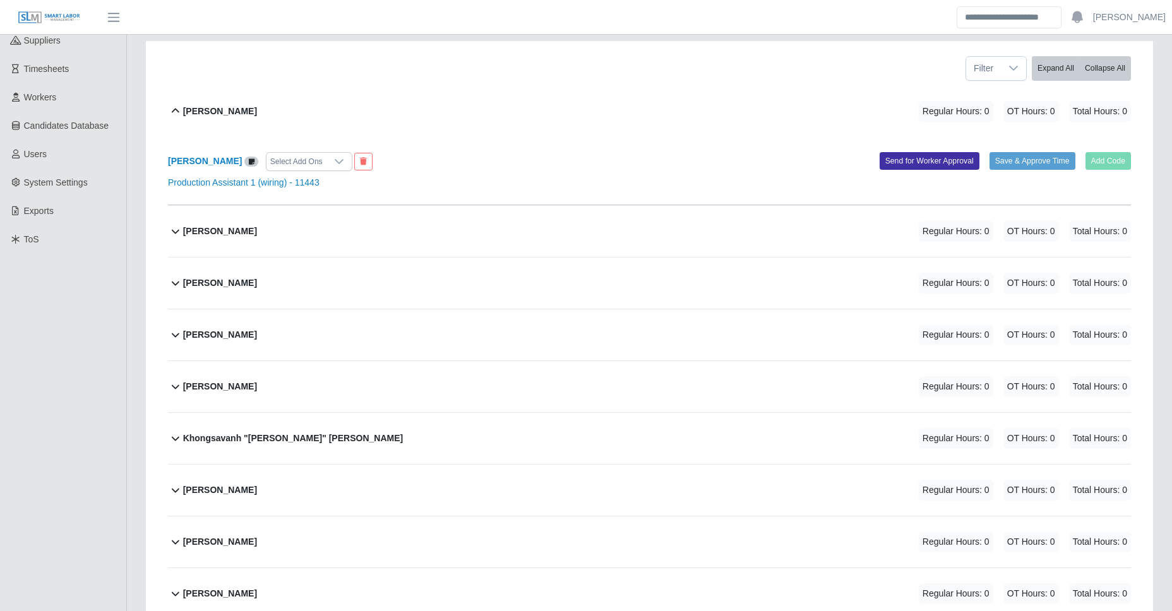
scroll to position [184, 0]
click at [291, 229] on div "David Diaz Regular Hours: 0 OT Hours: 0 Total Hours: 0" at bounding box center [657, 230] width 948 height 51
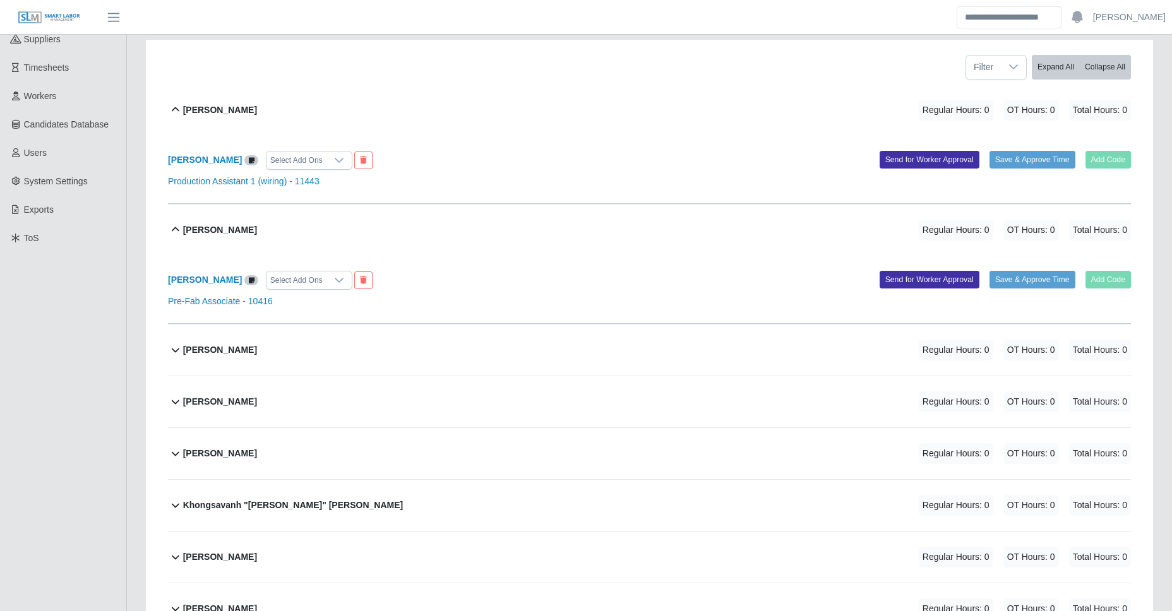
click at [284, 341] on div "Jayden Sikalasinh Regular Hours: 0 OT Hours: 0 Total Hours: 0" at bounding box center [657, 350] width 948 height 51
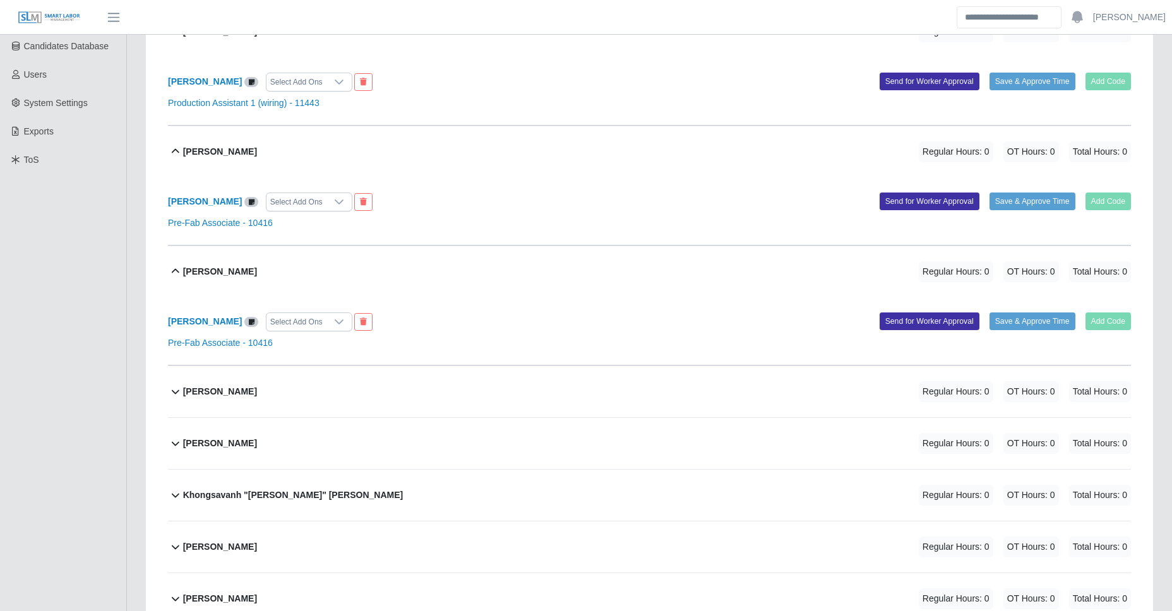
click at [261, 388] on div "Jon Krause Regular Hours: 0 OT Hours: 0 Total Hours: 0" at bounding box center [657, 391] width 948 height 51
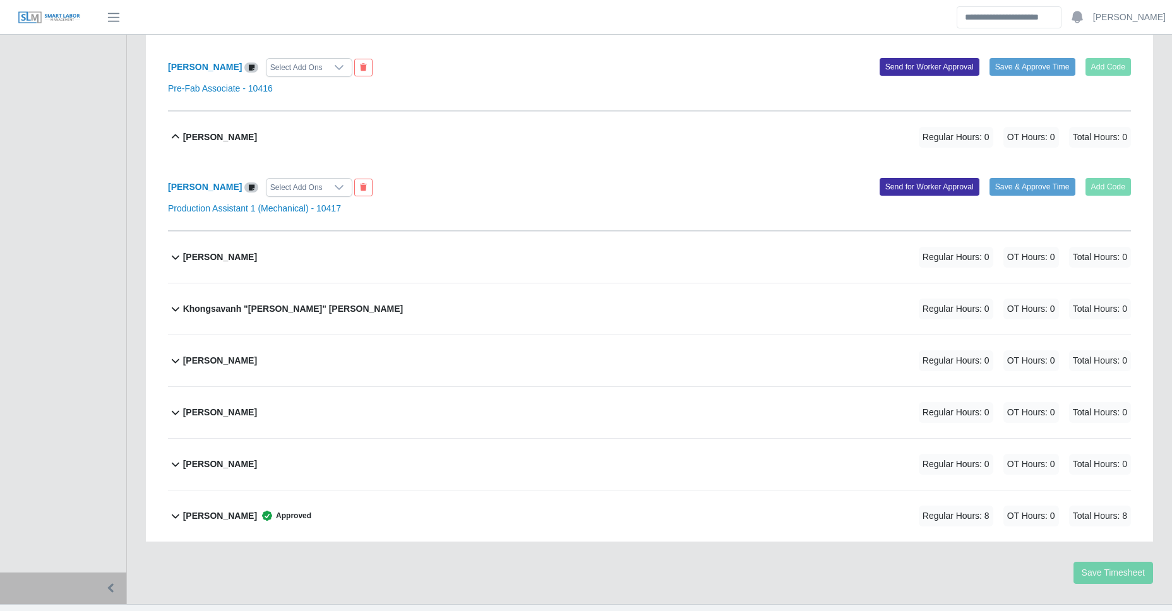
click at [282, 260] on div "Juan Valle Regular Hours: 0 OT Hours: 0 Total Hours: 0" at bounding box center [657, 257] width 948 height 51
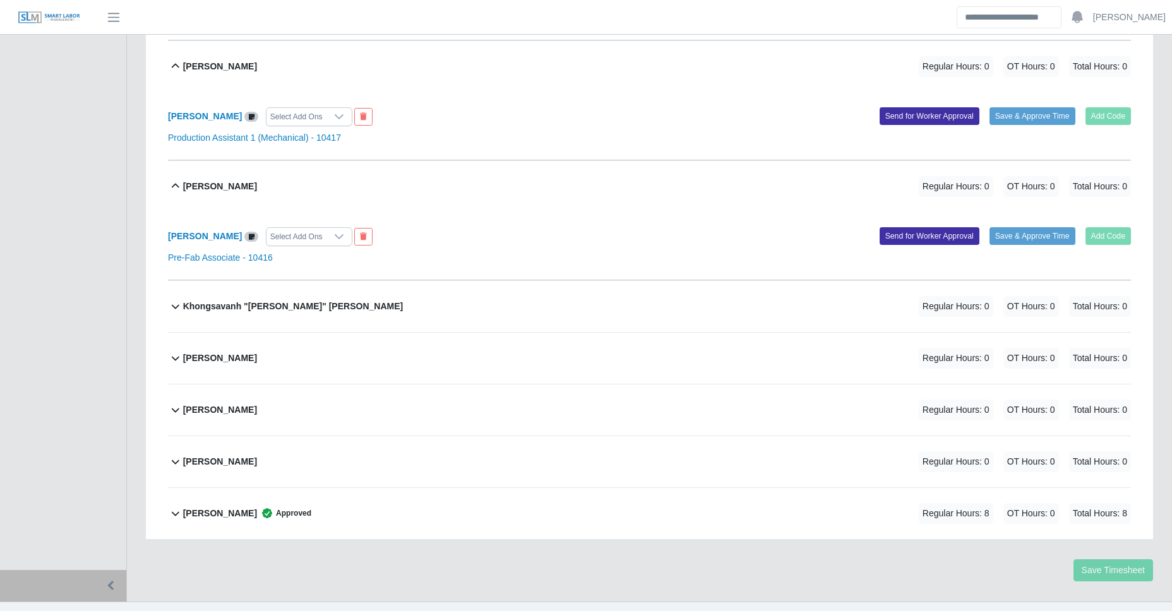
click at [294, 316] on div "Khongsavanh "Sandy" Douangsavanh" at bounding box center [293, 306] width 220 height 21
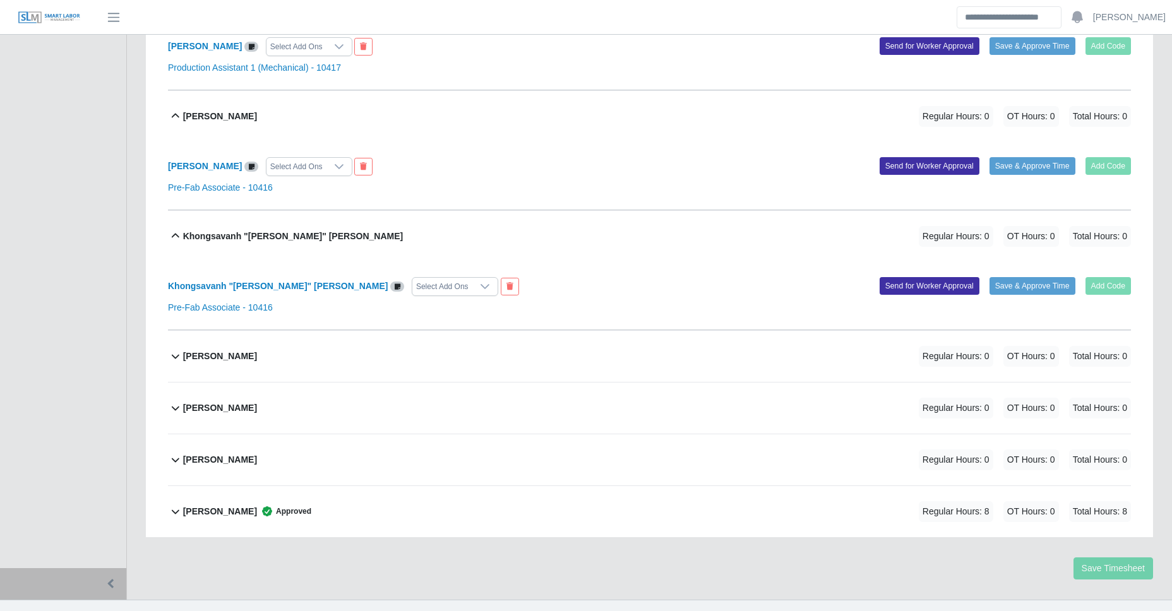
scroll to position [658, 0]
click at [251, 353] on b "Kim Douangchampa" at bounding box center [220, 355] width 74 height 13
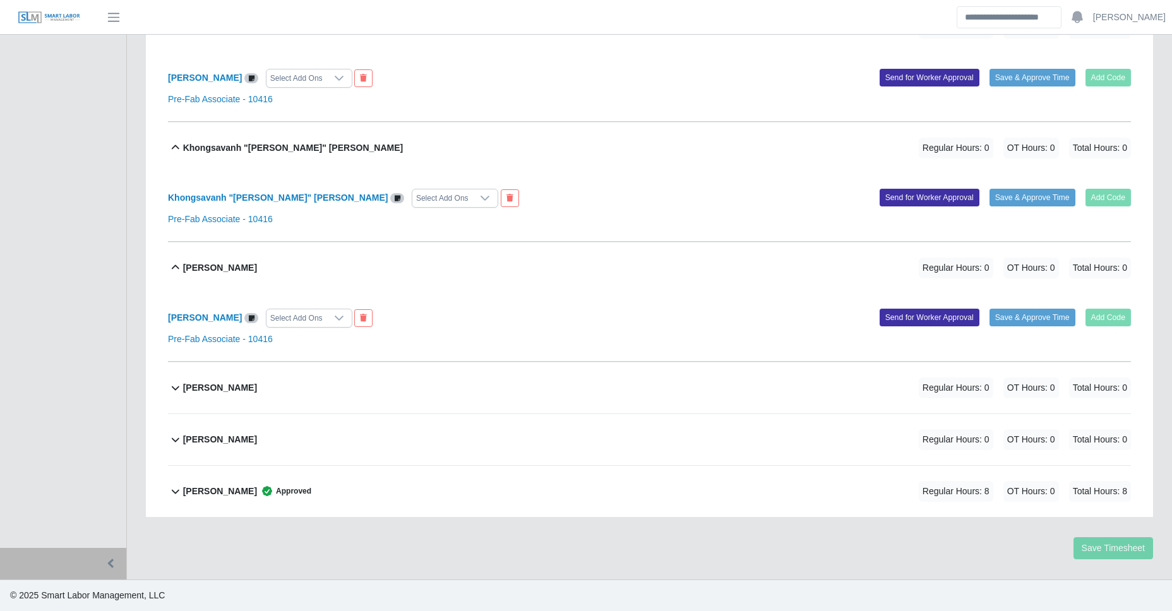
click at [240, 373] on div "Savannah Coleman Regular Hours: 0 OT Hours: 0 Total Hours: 0" at bounding box center [657, 388] width 948 height 51
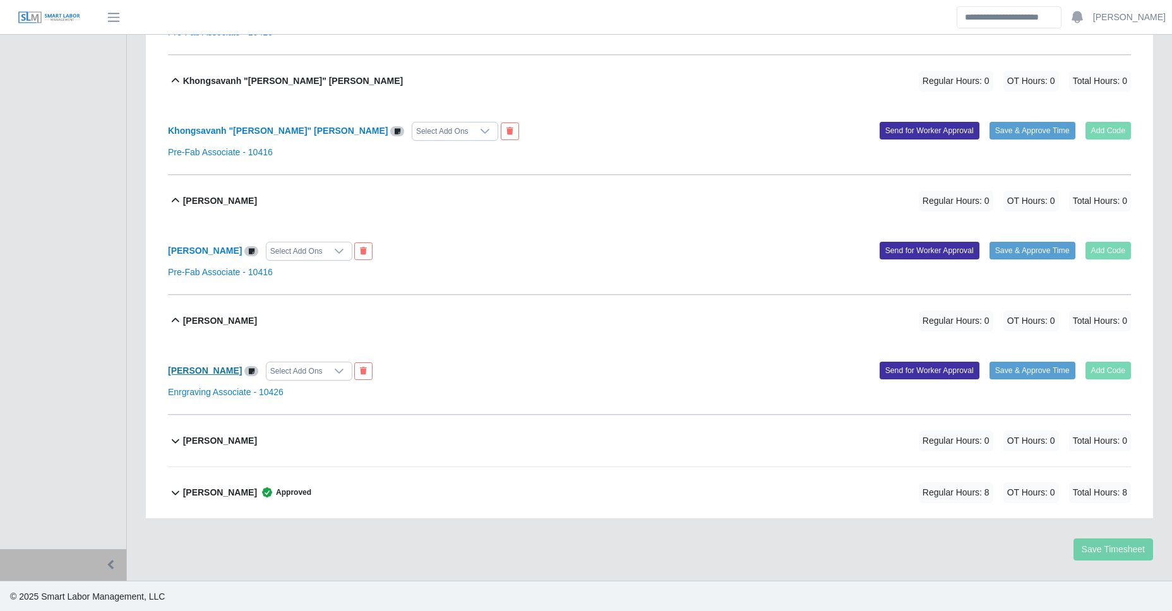
scroll to position [814, 0]
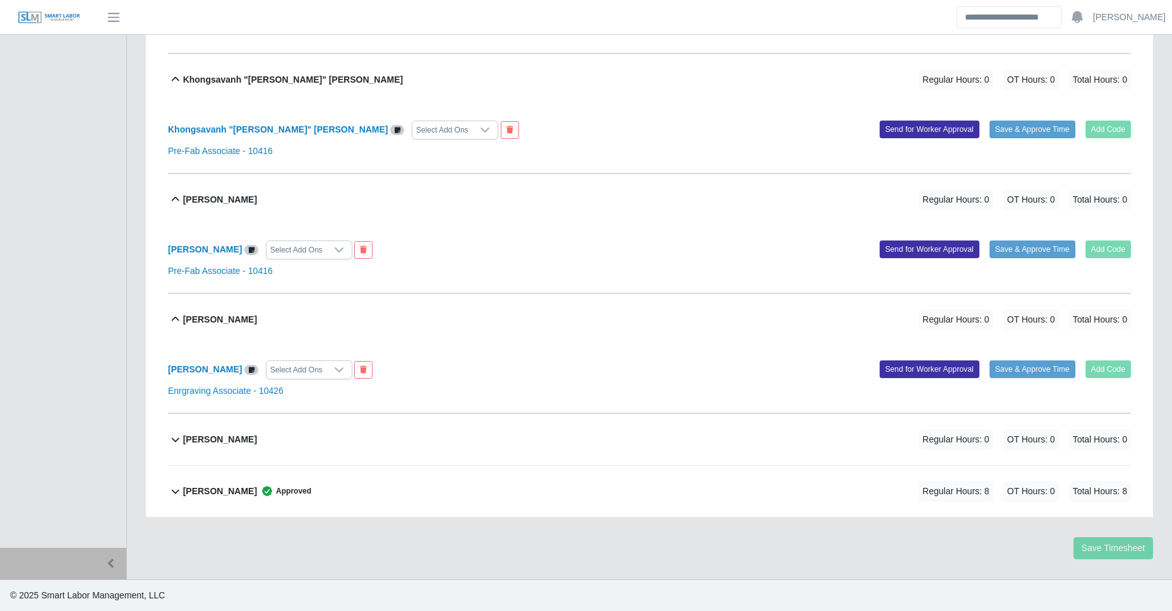
click at [255, 431] on div "Taporsha Mouncil" at bounding box center [220, 439] width 74 height 21
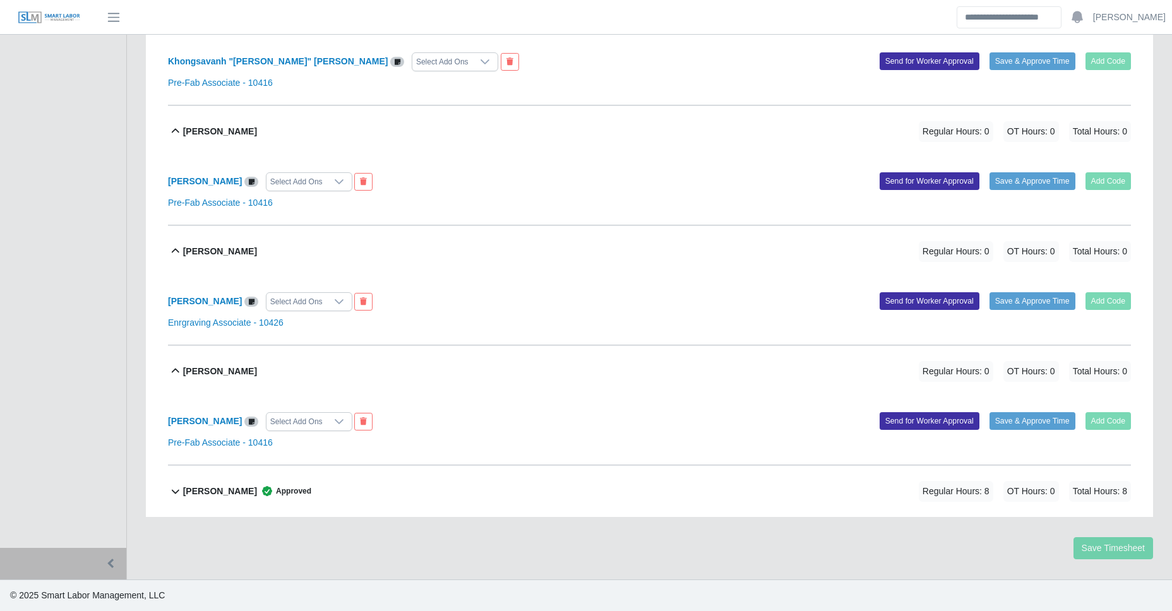
click at [282, 486] on span "Approved" at bounding box center [284, 491] width 54 height 13
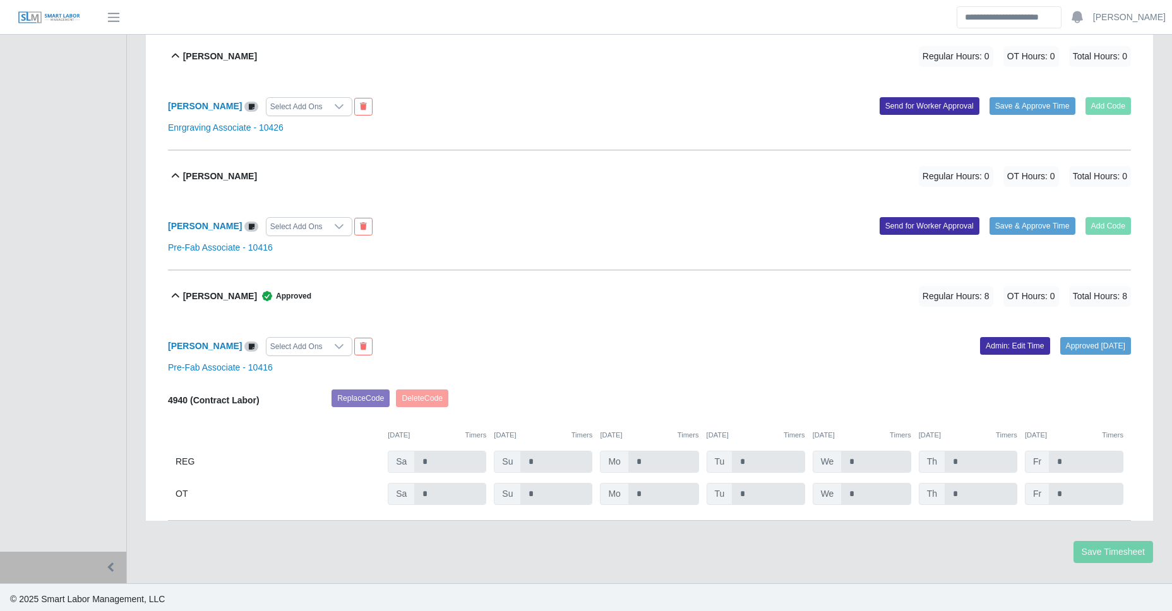
scroll to position [1081, 0]
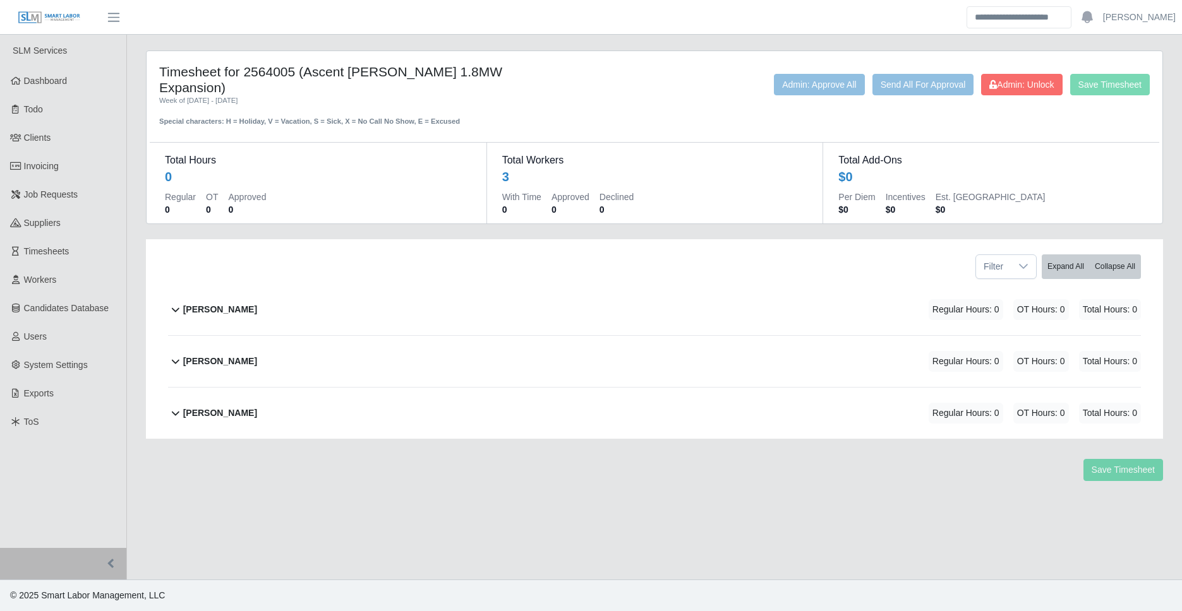
click at [320, 300] on div "[PERSON_NAME] Regular Hours: 0 OT Hours: 0 Total Hours: 0" at bounding box center [662, 309] width 958 height 51
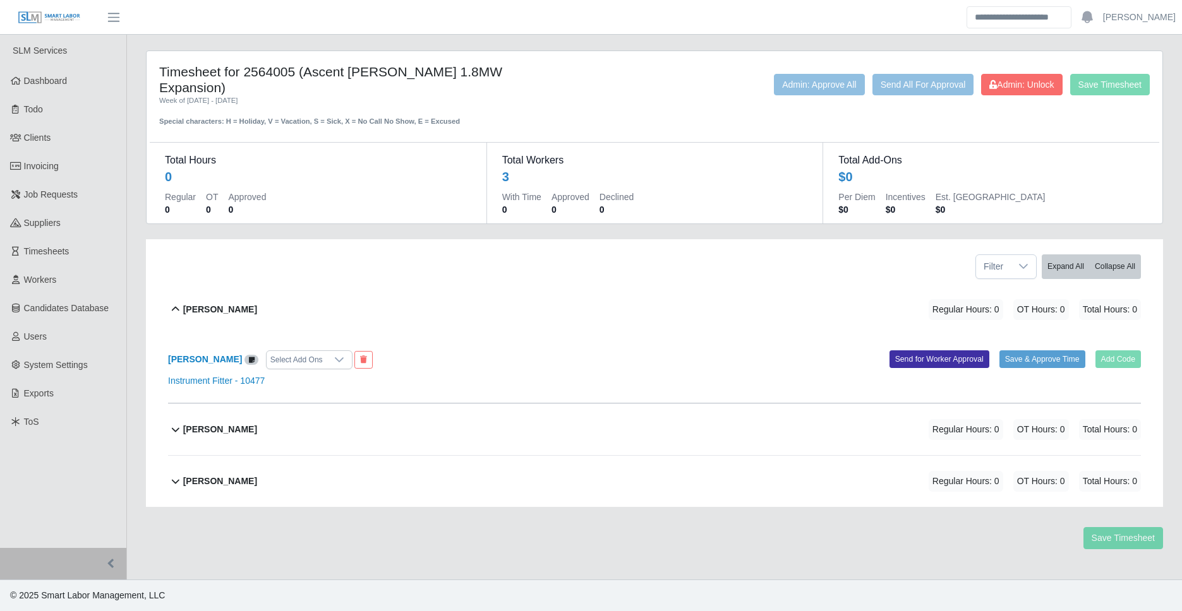
click at [303, 404] on div "[PERSON_NAME] Regular Hours: 0 OT Hours: 0 Total Hours: 0" at bounding box center [662, 429] width 958 height 51
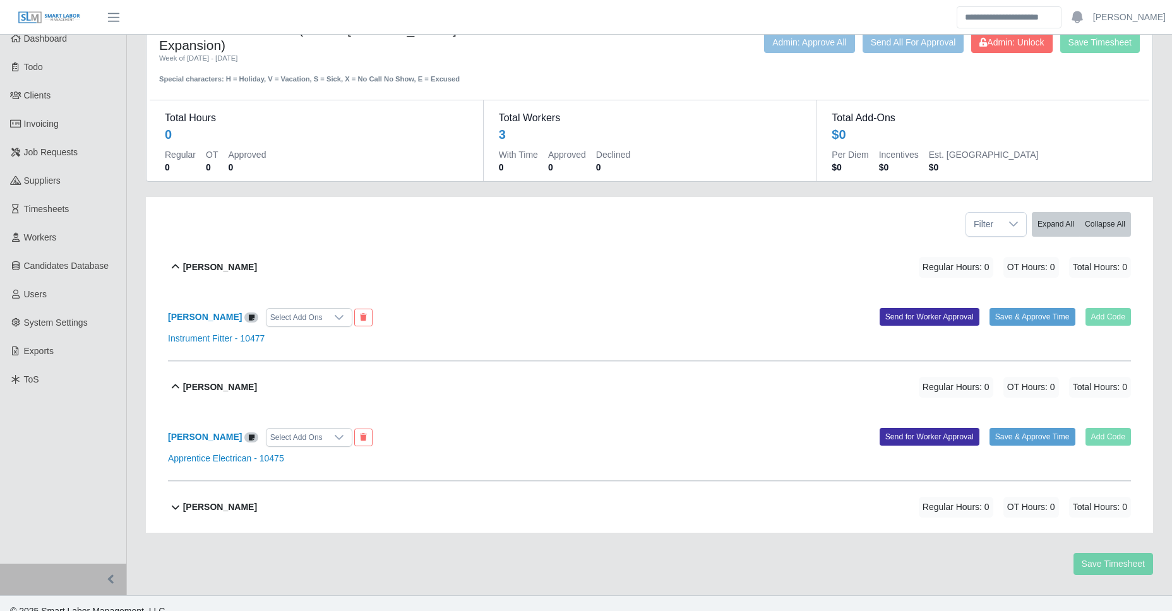
click at [279, 495] on div "[PERSON_NAME] Regular Hours: 0 OT Hours: 0 Total Hours: 0" at bounding box center [657, 507] width 948 height 51
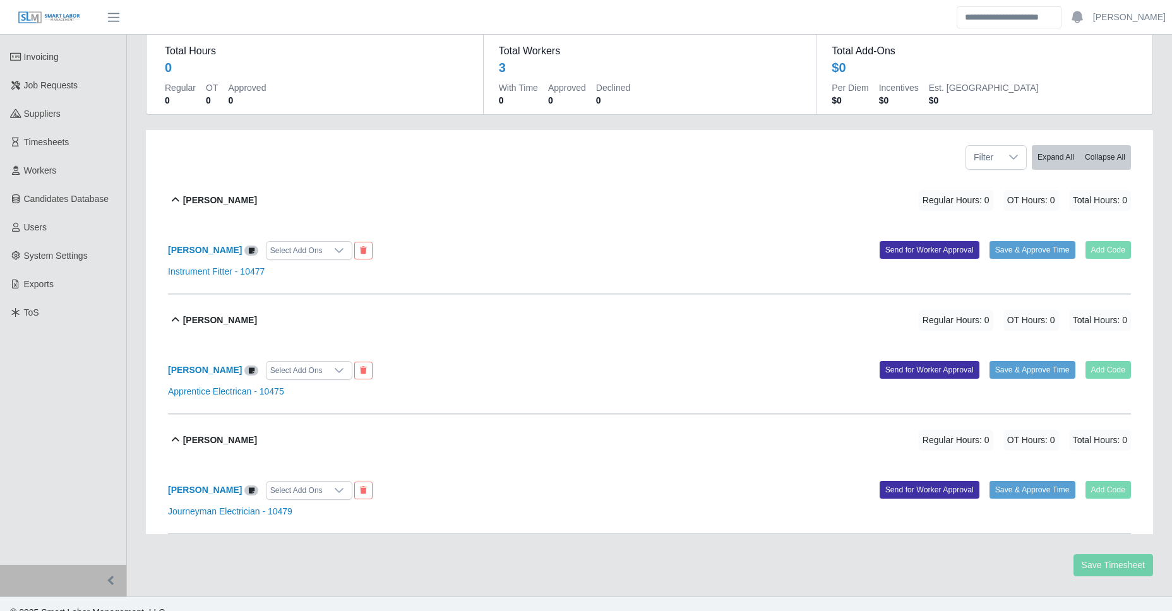
scroll to position [111, 0]
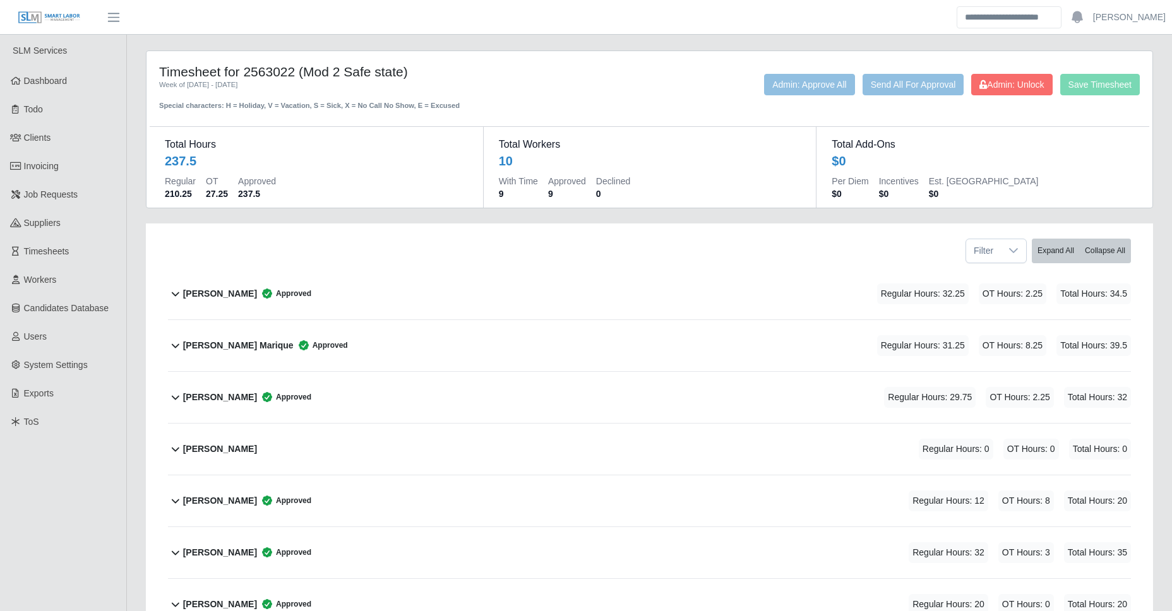
click at [377, 291] on div "[PERSON_NAME] Approved Regular Hours: 32.25 OT Hours: 2.25 Total Hours: 34.5" at bounding box center [657, 293] width 948 height 51
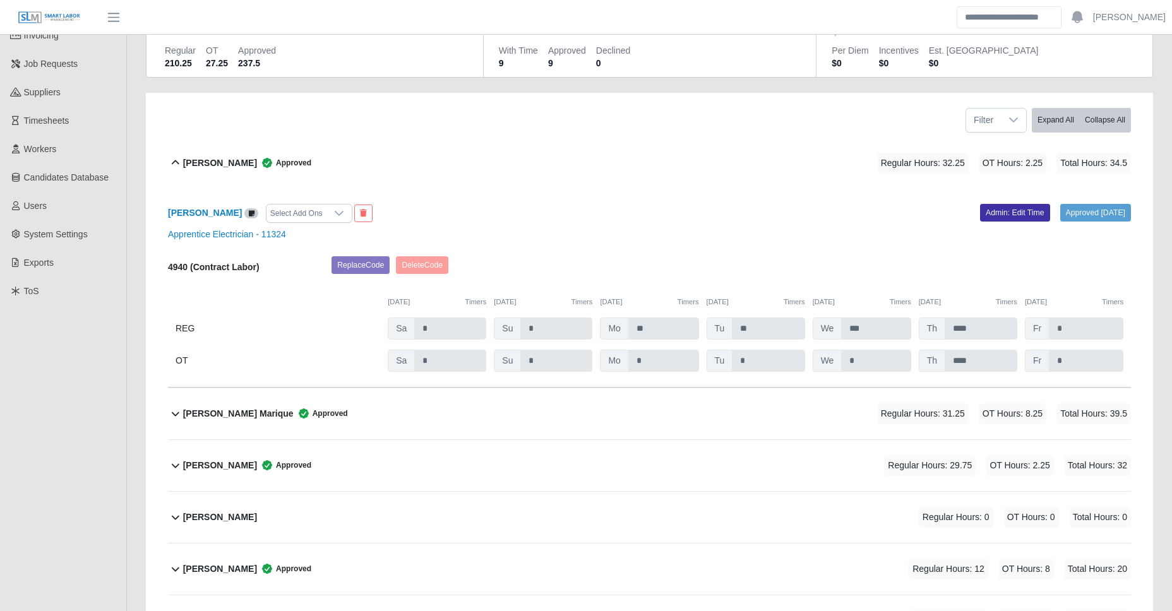
scroll to position [177, 0]
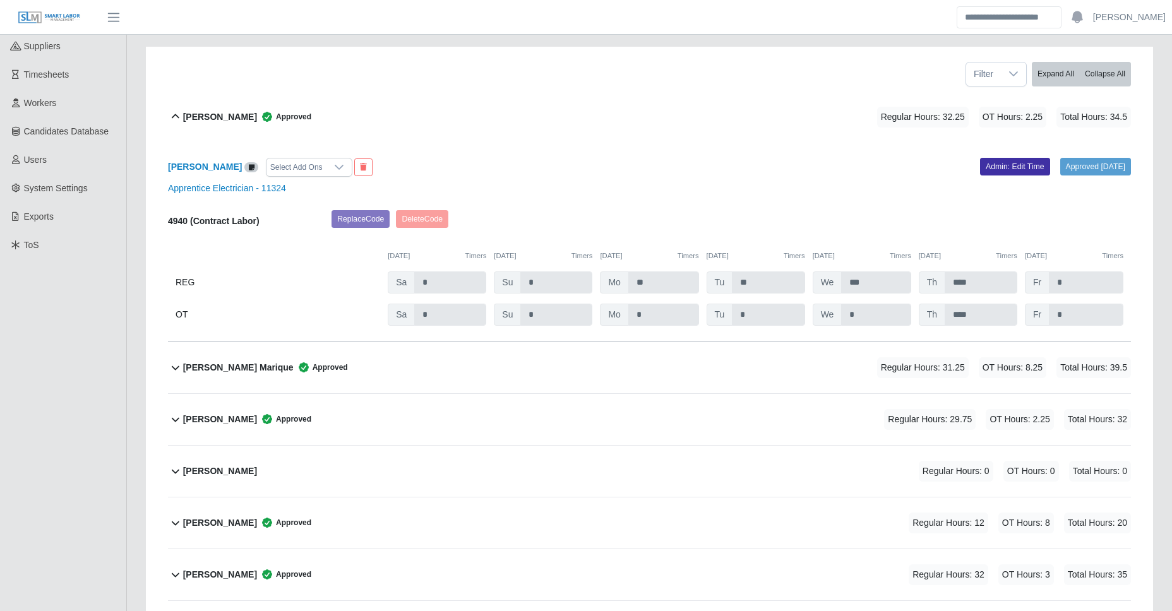
click at [356, 359] on div "[PERSON_NAME] Marique Approved Regular Hours: 31.25 OT Hours: 8.25 Total Hours:…" at bounding box center [657, 367] width 948 height 51
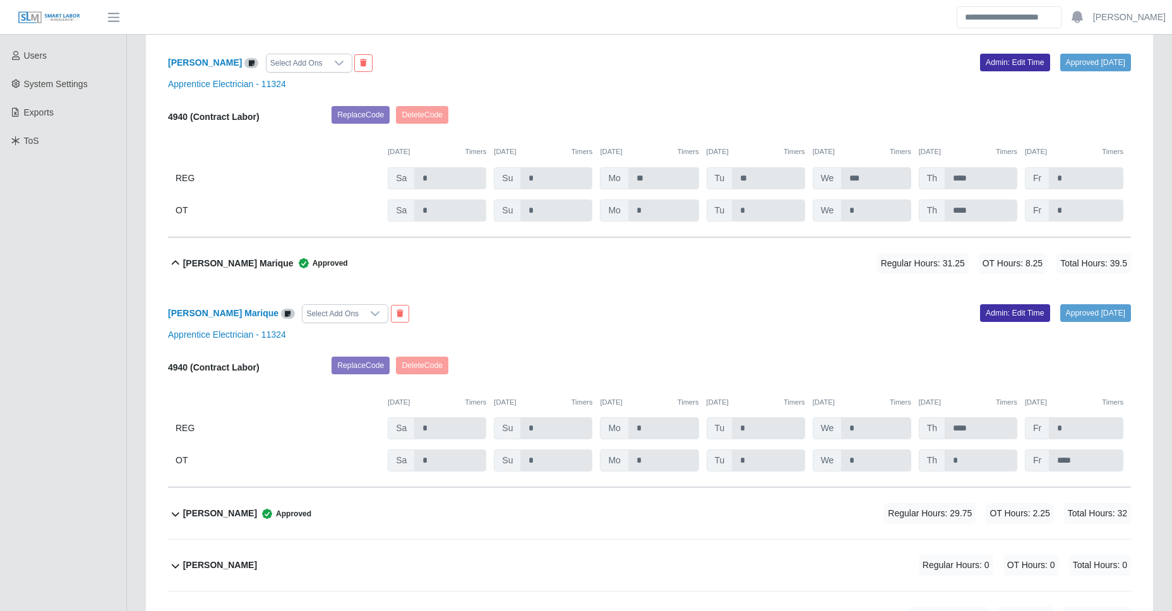
scroll to position [374, 0]
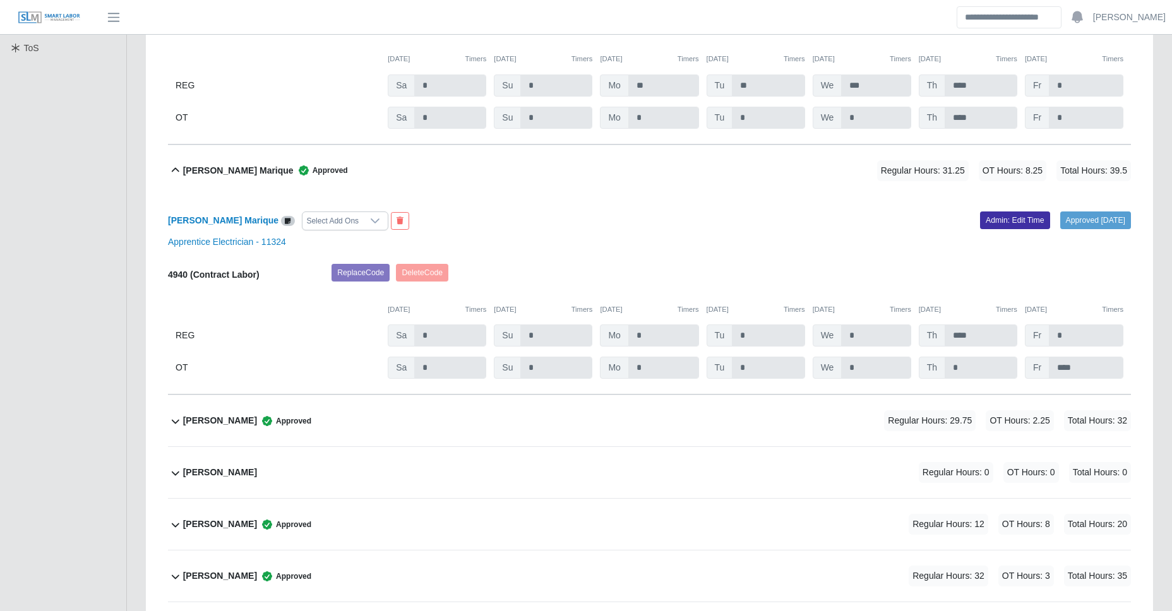
click at [333, 419] on div "[PERSON_NAME] Approved Regular Hours: 29.75 OT Hours: 2.25 Total Hours: 32" at bounding box center [657, 420] width 948 height 51
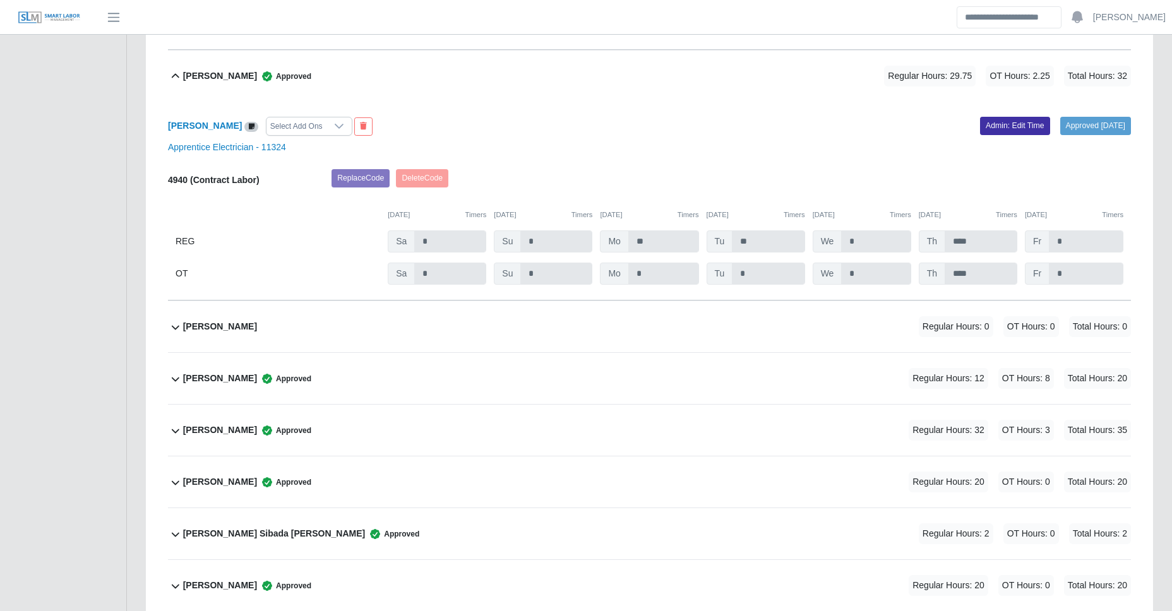
scroll to position [728, 0]
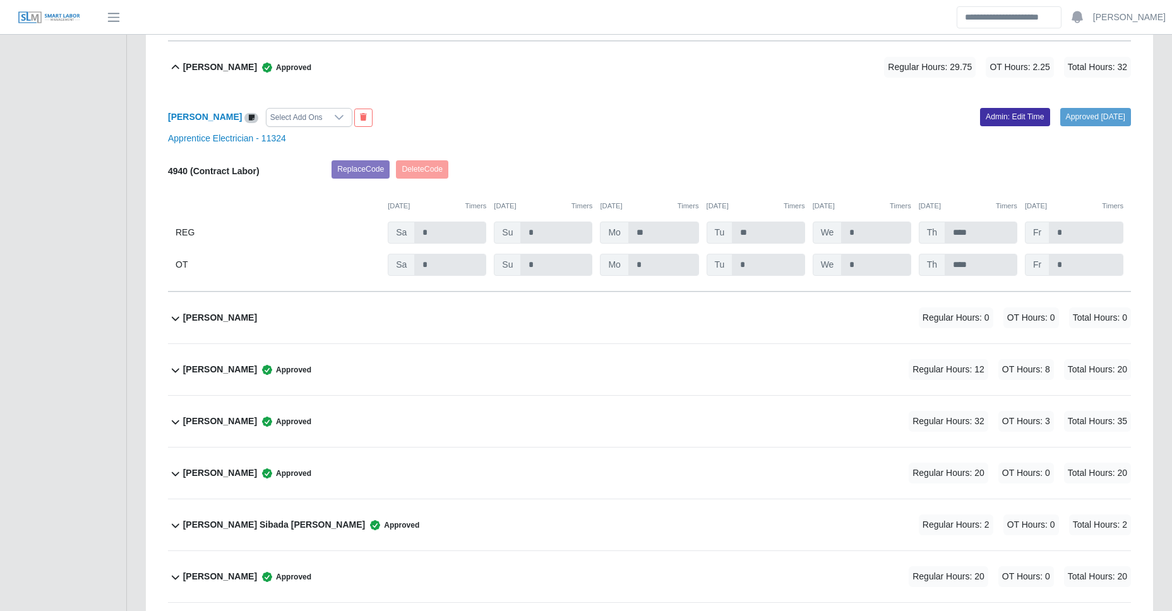
click at [393, 327] on div "[PERSON_NAME] Regular Hours: 0 OT Hours: 0 Total Hours: 0" at bounding box center [657, 317] width 948 height 51
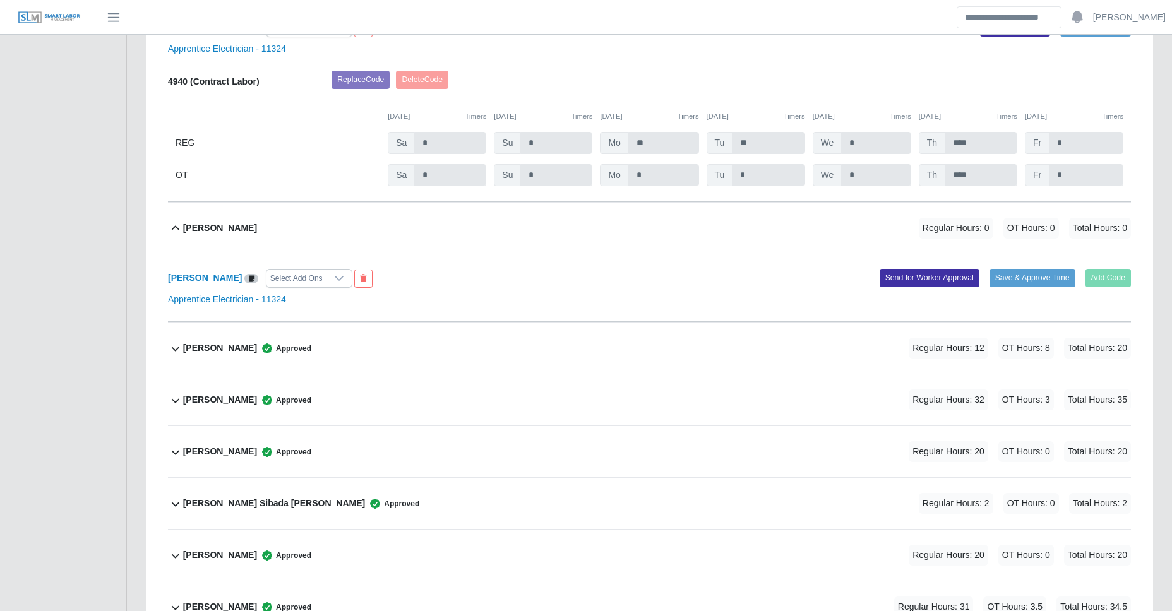
click at [390, 360] on div "[PERSON_NAME] Approved Regular Hours: 12 OT Hours: 8 Total Hours: 20" at bounding box center [657, 348] width 948 height 51
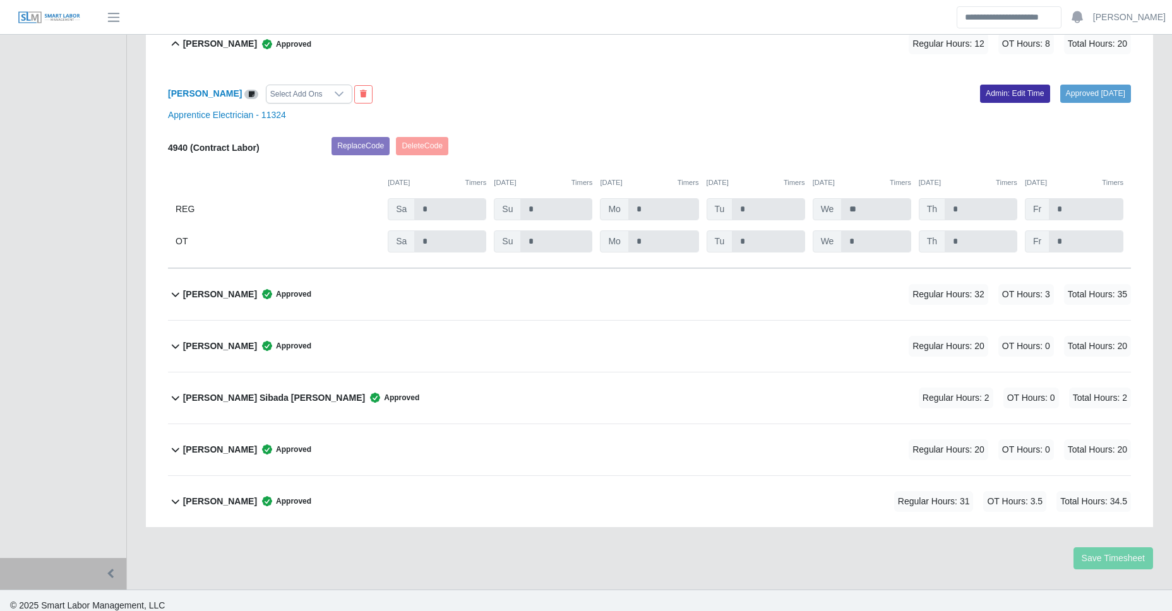
click at [422, 281] on div "Lawrence Darnell Jones Approved Regular Hours: 32 OT Hours: 3 Total Hours: 35" at bounding box center [657, 294] width 948 height 51
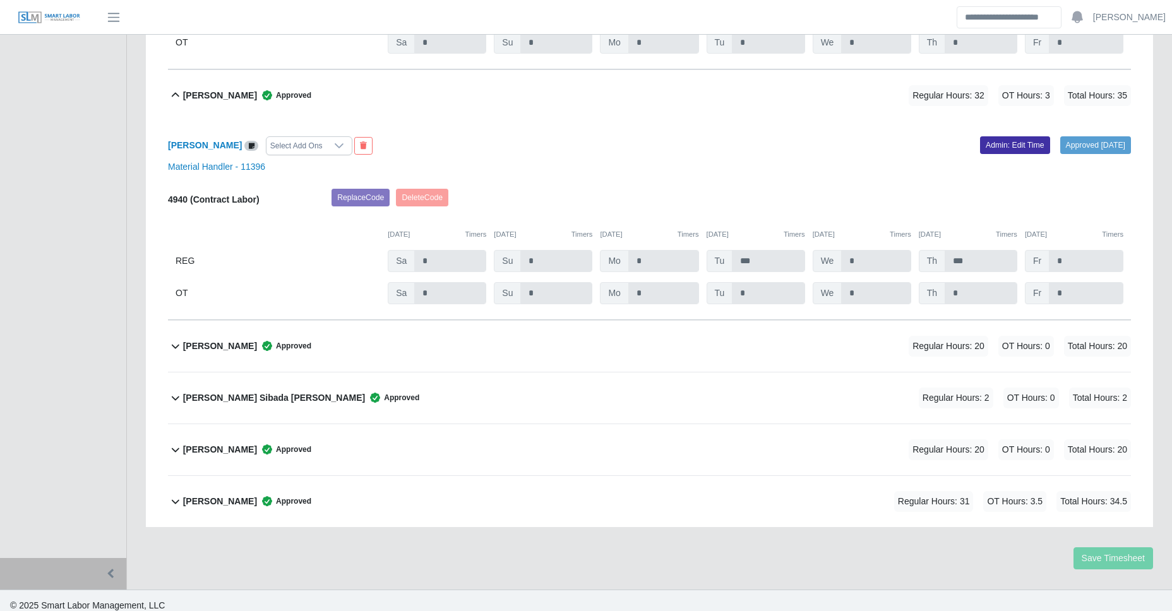
click at [393, 353] on div "Maximiano Serrano Approved Regular Hours: 20 OT Hours: 0 Total Hours: 20" at bounding box center [657, 346] width 948 height 51
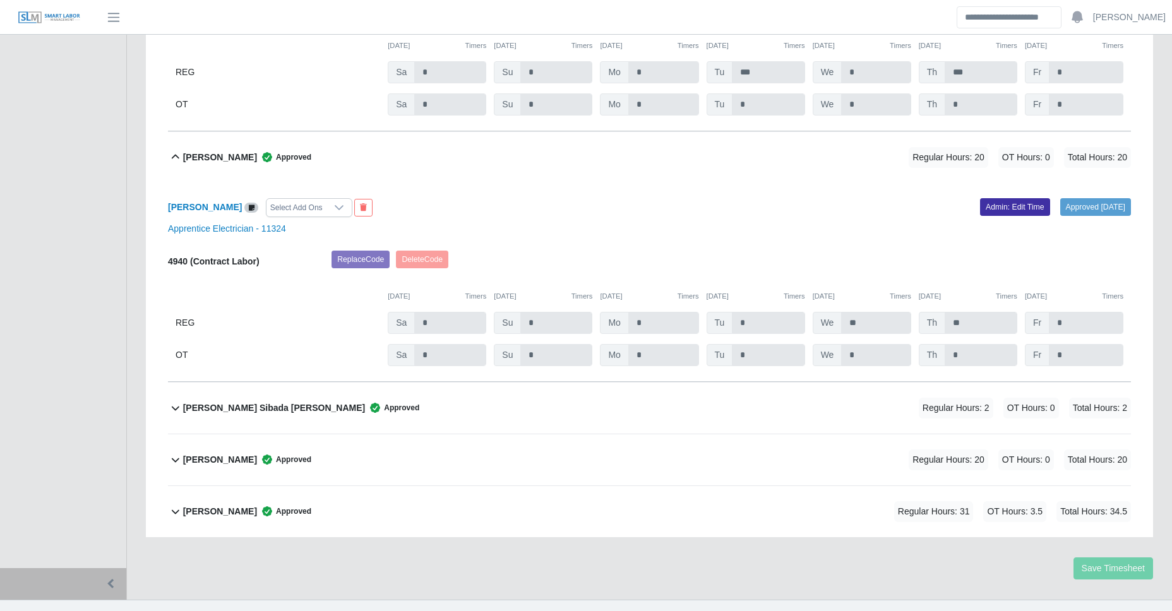
scroll to position [1520, 0]
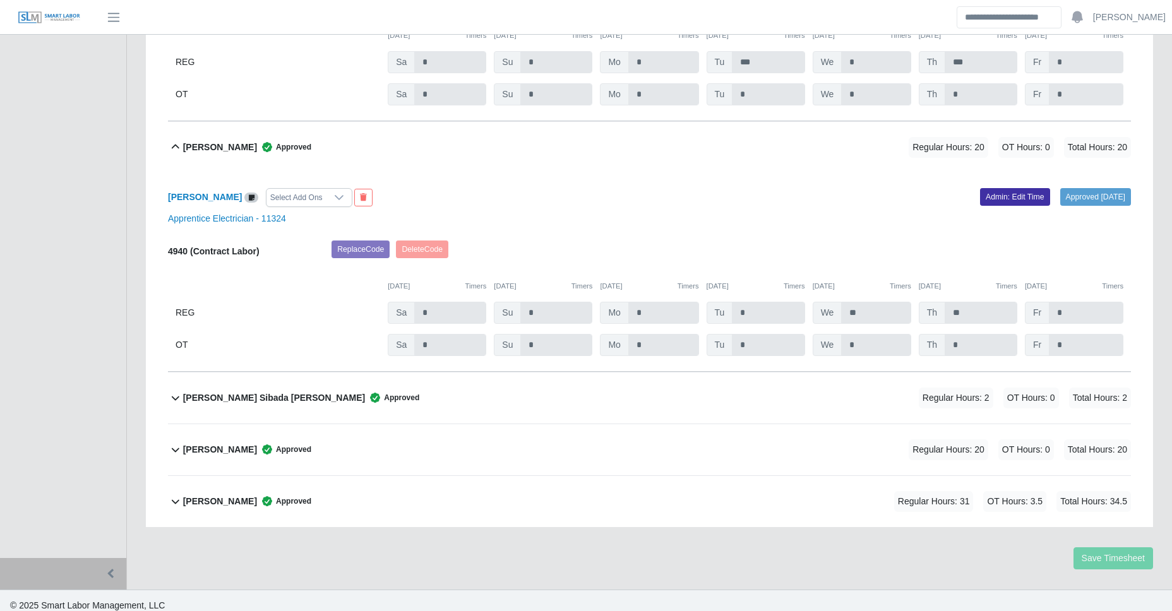
click at [419, 395] on div "Richard Sibada Rodriguez Approved Regular Hours: 2 OT Hours: 0 Total Hours: 2" at bounding box center [657, 398] width 948 height 51
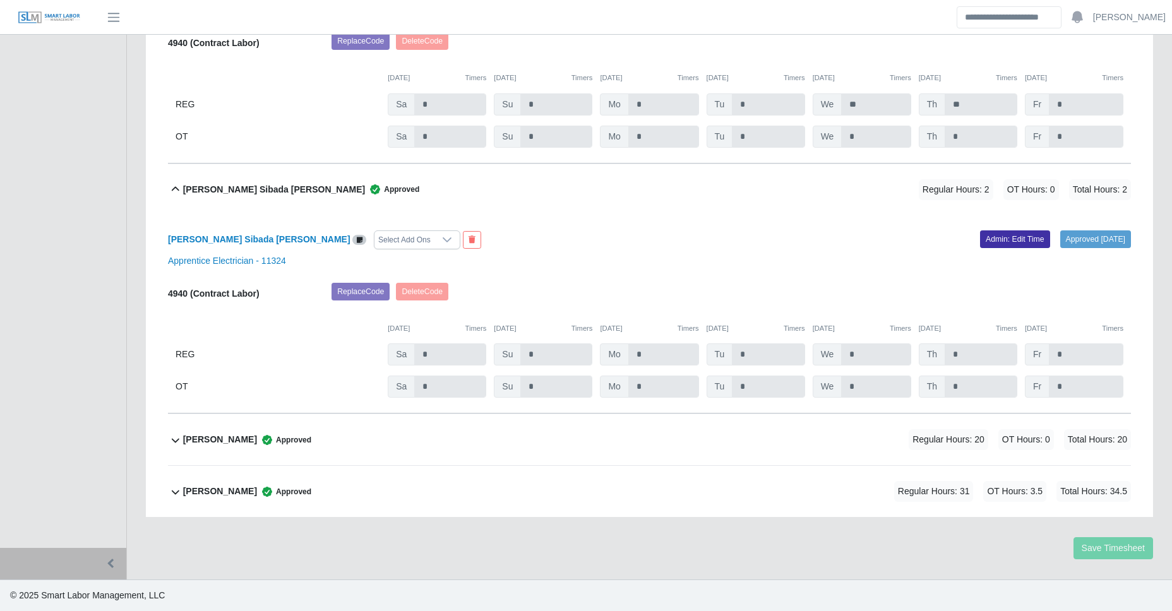
click at [406, 424] on div "Wilis Reyes Guillen Approved Regular Hours: 20 OT Hours: 0 Total Hours: 20" at bounding box center [657, 439] width 948 height 51
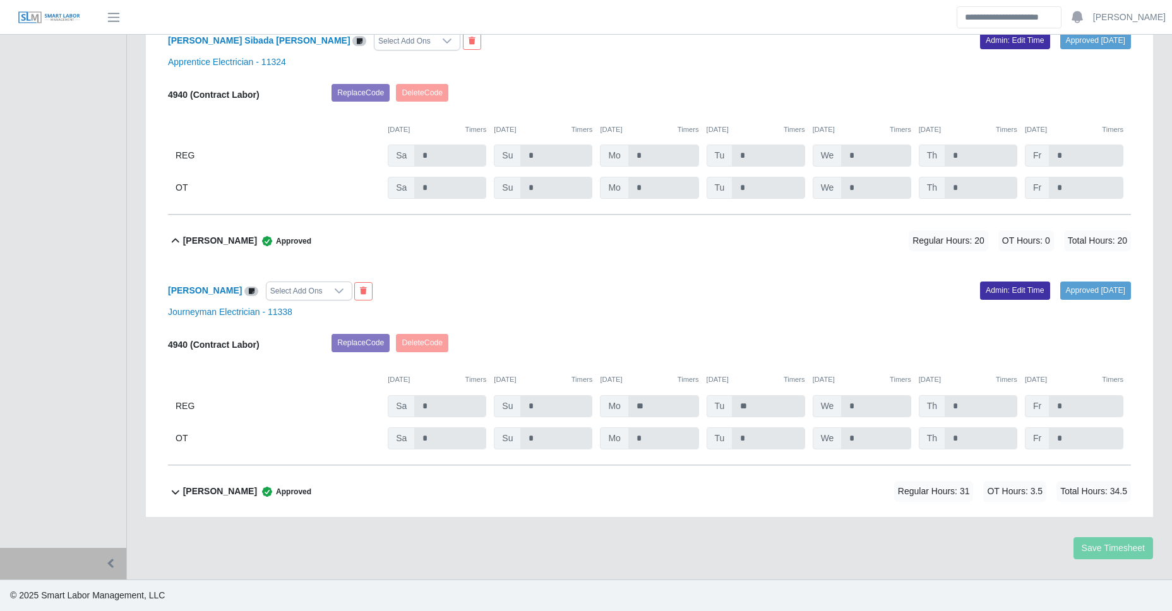
click at [395, 487] on div "William Holmes Approved Regular Hours: 31 OT Hours: 3.5 Total Hours: 34.5" at bounding box center [657, 491] width 948 height 51
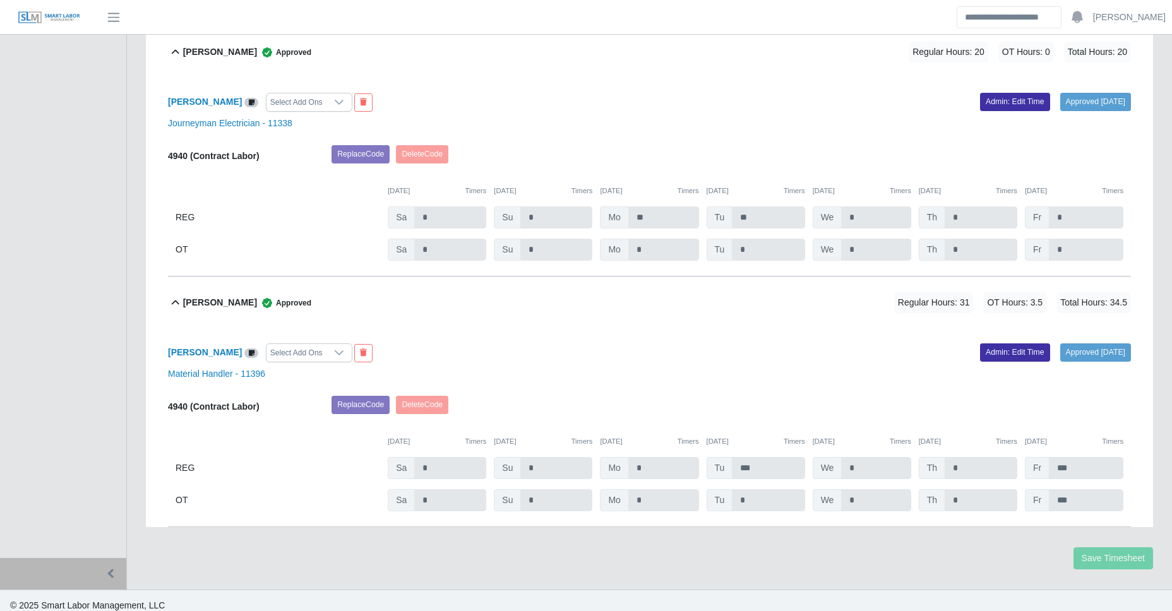
scroll to position [2126, 0]
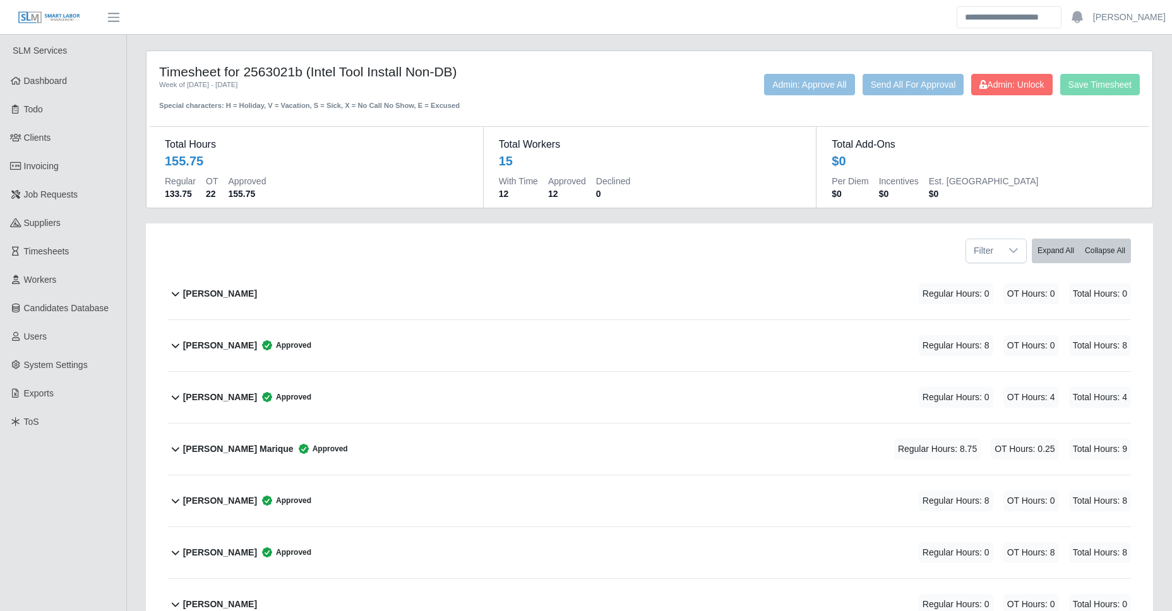
click at [331, 318] on div "[PERSON_NAME] Regular Hours: 0 OT Hours: 0 Total Hours: 0" at bounding box center [657, 293] width 948 height 51
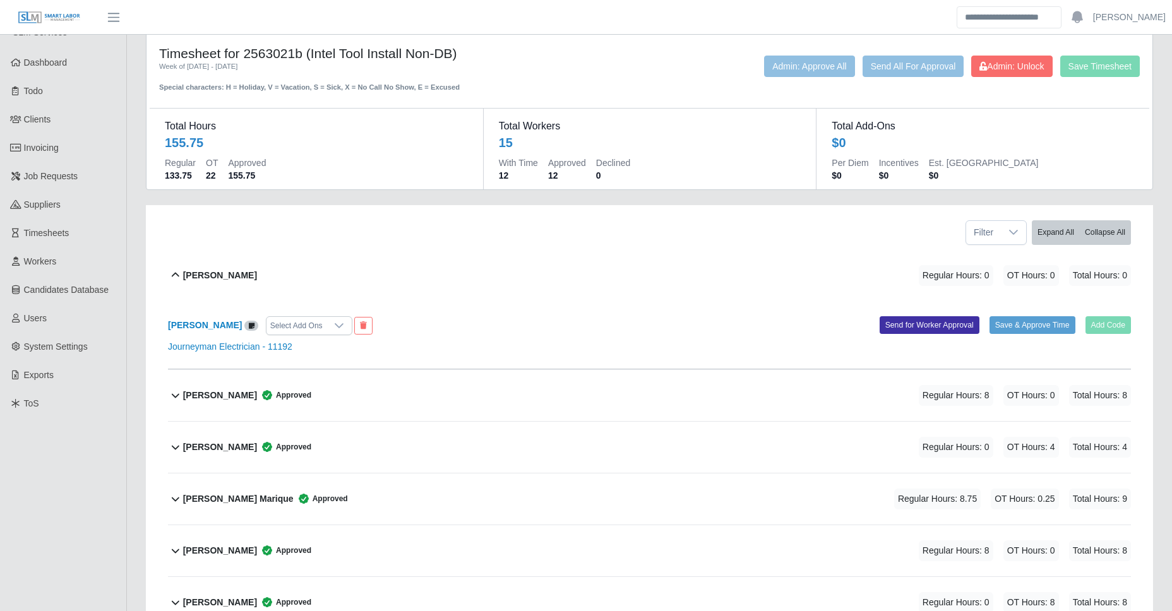
click at [293, 379] on div "Angel Grimaldo Approved Regular Hours: 8 OT Hours: 0 Total Hours: 8" at bounding box center [657, 395] width 948 height 51
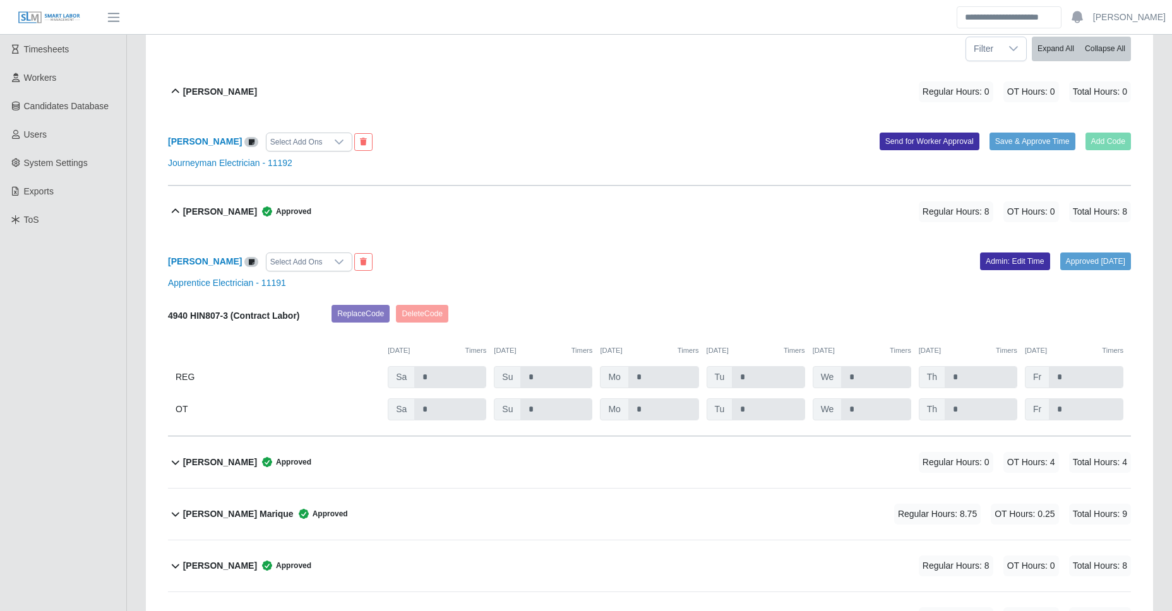
scroll to position [255, 0]
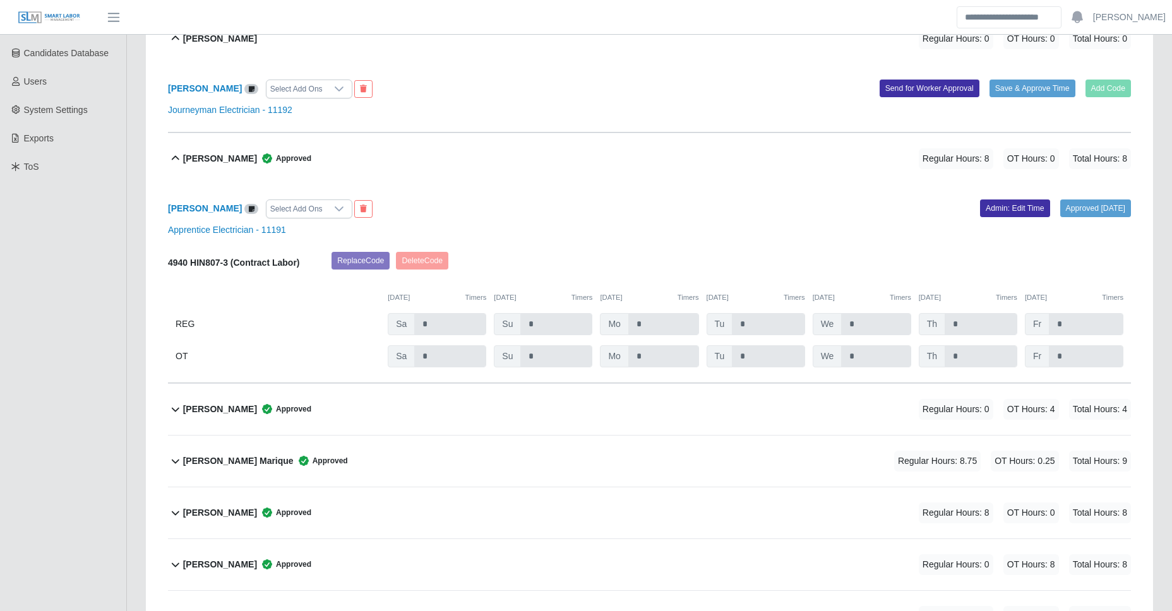
click at [318, 390] on div "Daniel Maytorena Approved Regular Hours: 0 OT Hours: 4 Total Hours: 4" at bounding box center [657, 409] width 948 height 51
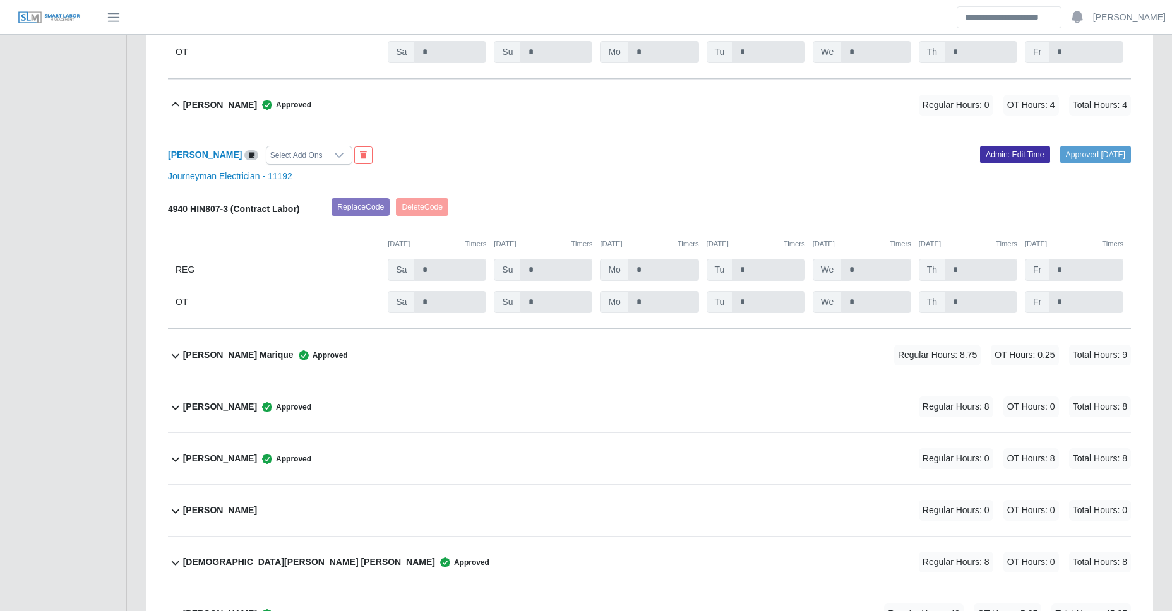
click at [327, 352] on span "Approved" at bounding box center [321, 355] width 54 height 13
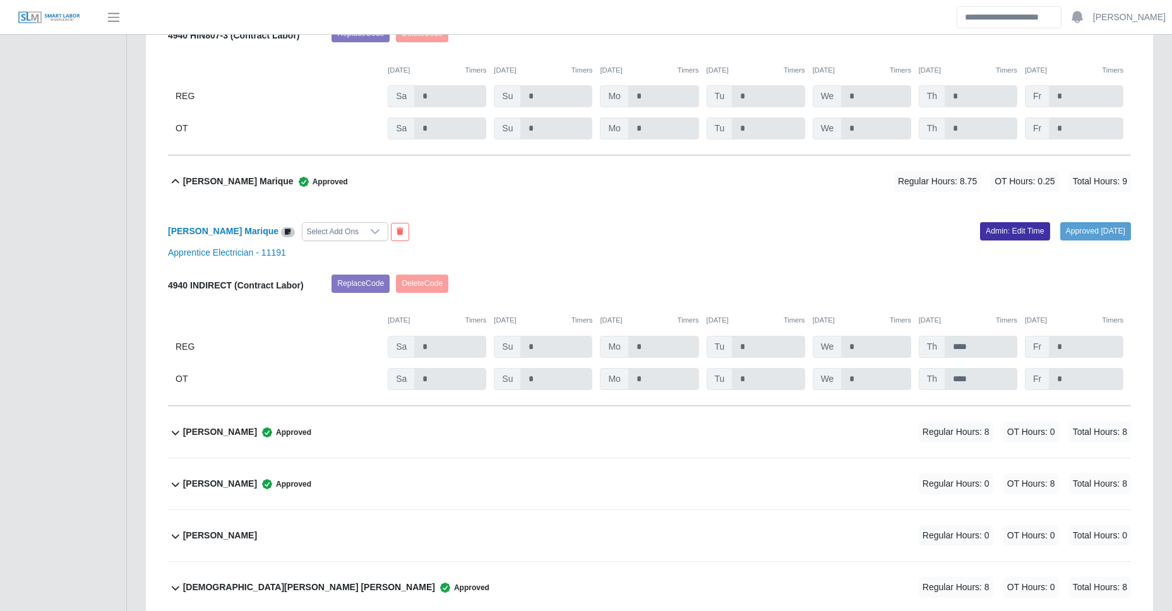
click at [291, 435] on span "Approved" at bounding box center [284, 432] width 54 height 13
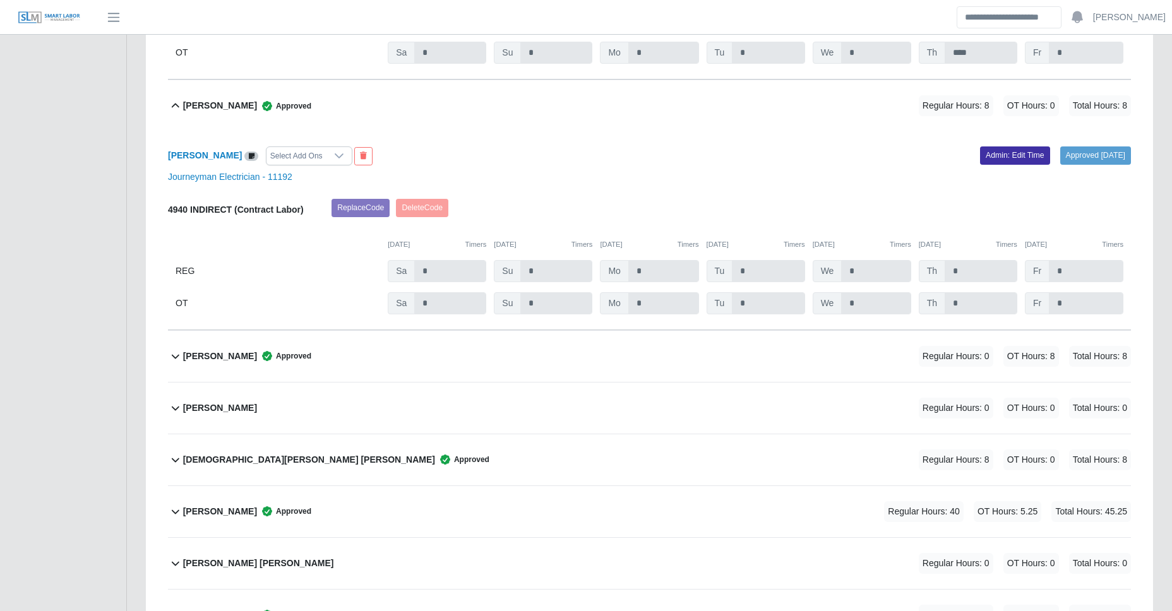
click at [318, 363] on div "Eric Duncan Approved Regular Hours: 0 OT Hours: 8 Total Hours: 8" at bounding box center [657, 356] width 948 height 51
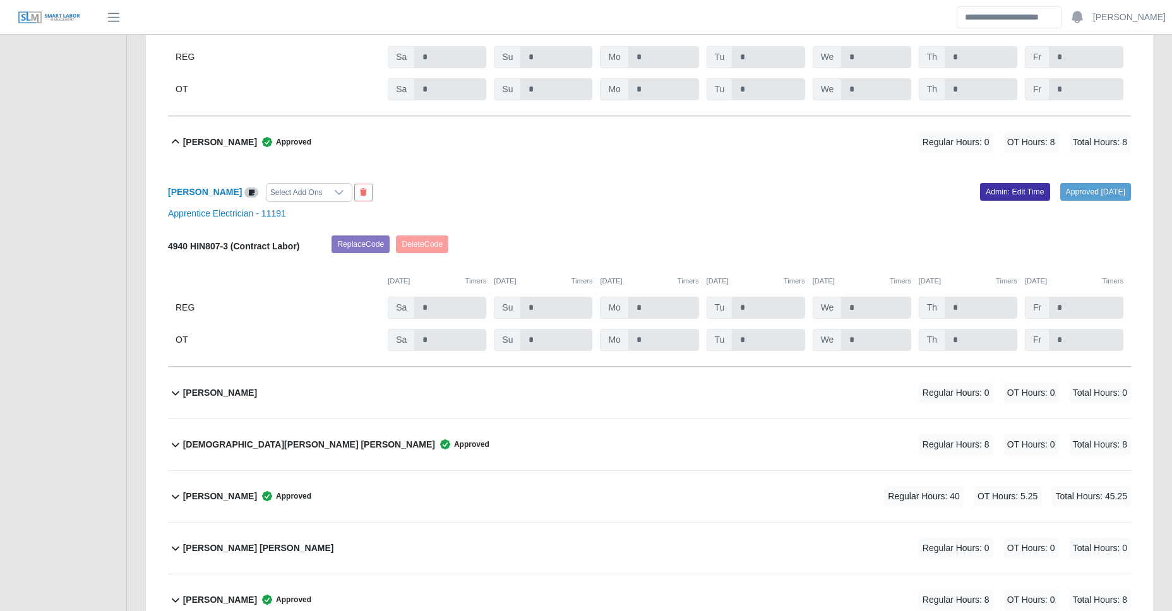
click at [373, 393] on div "Jair Galvan Alvarez Regular Hours: 0 OT Hours: 0 Total Hours: 0" at bounding box center [657, 393] width 948 height 51
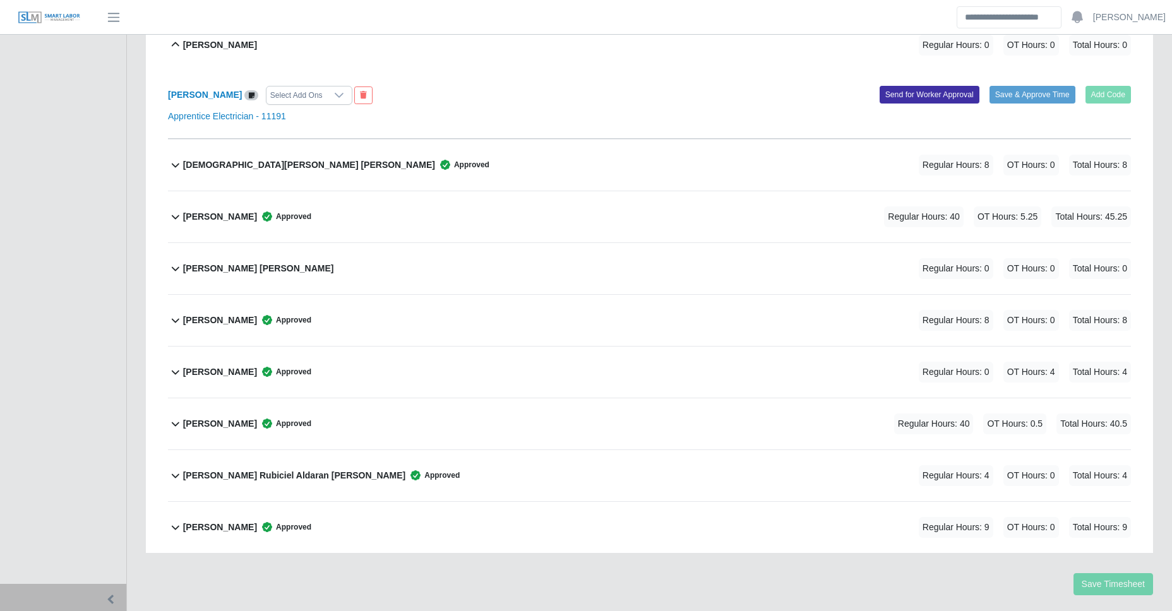
click at [347, 166] on div "Jesus Guzman Paramo Approved Regular Hours: 8 OT Hours: 0 Total Hours: 8" at bounding box center [657, 165] width 948 height 51
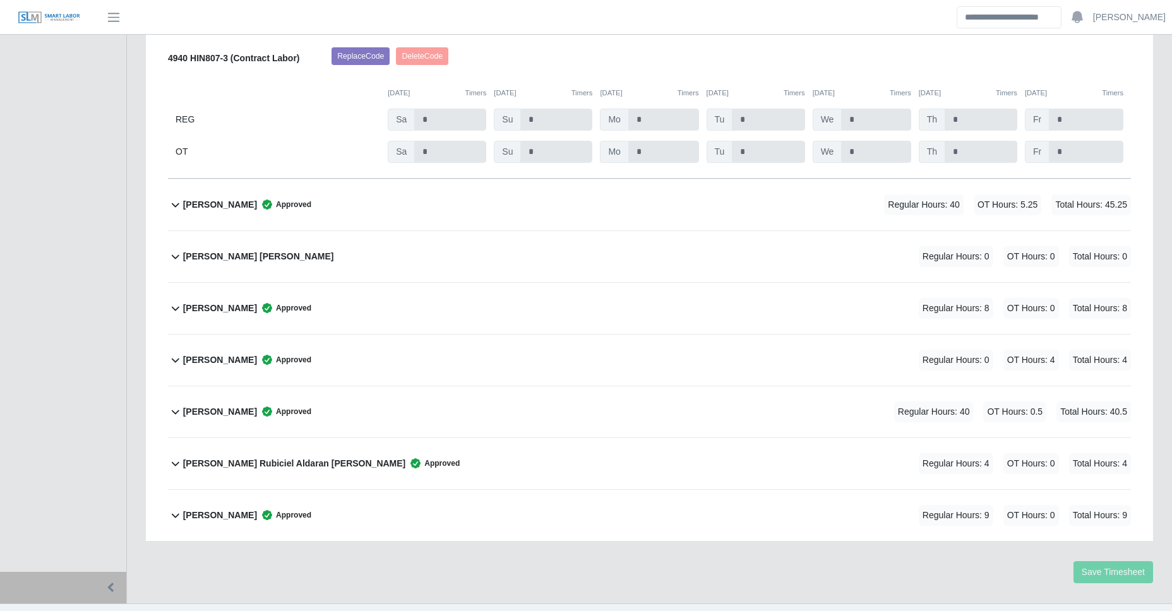
scroll to position [1717, 0]
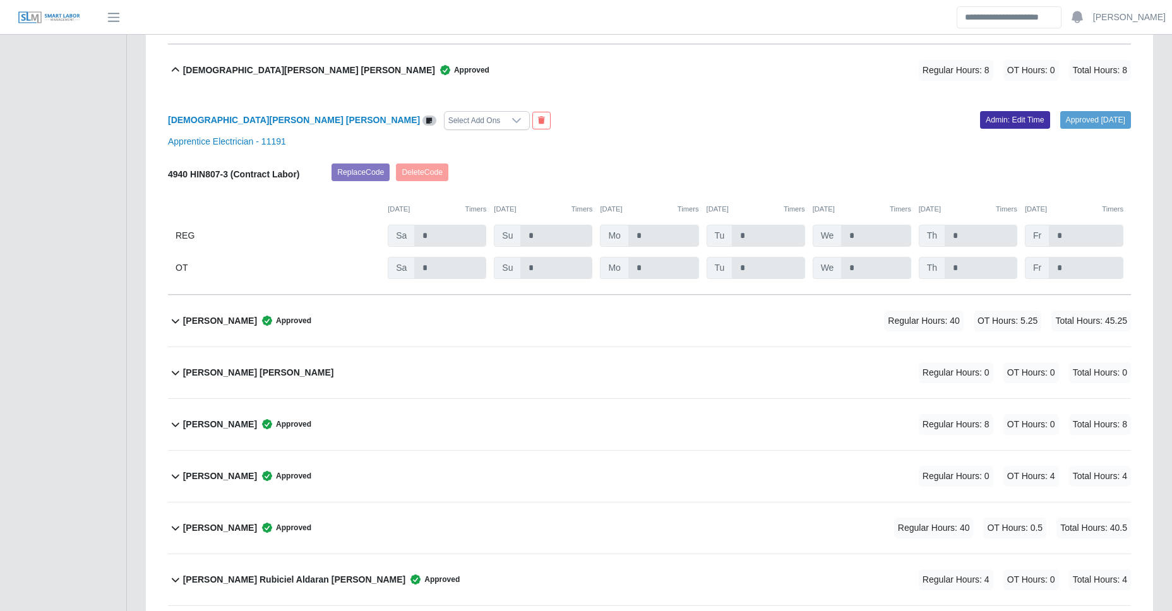
click at [371, 315] on div "Jonier Arellano Approved Regular Hours: 40 OT Hours: 5.25 Total Hours: 45.25" at bounding box center [657, 321] width 948 height 51
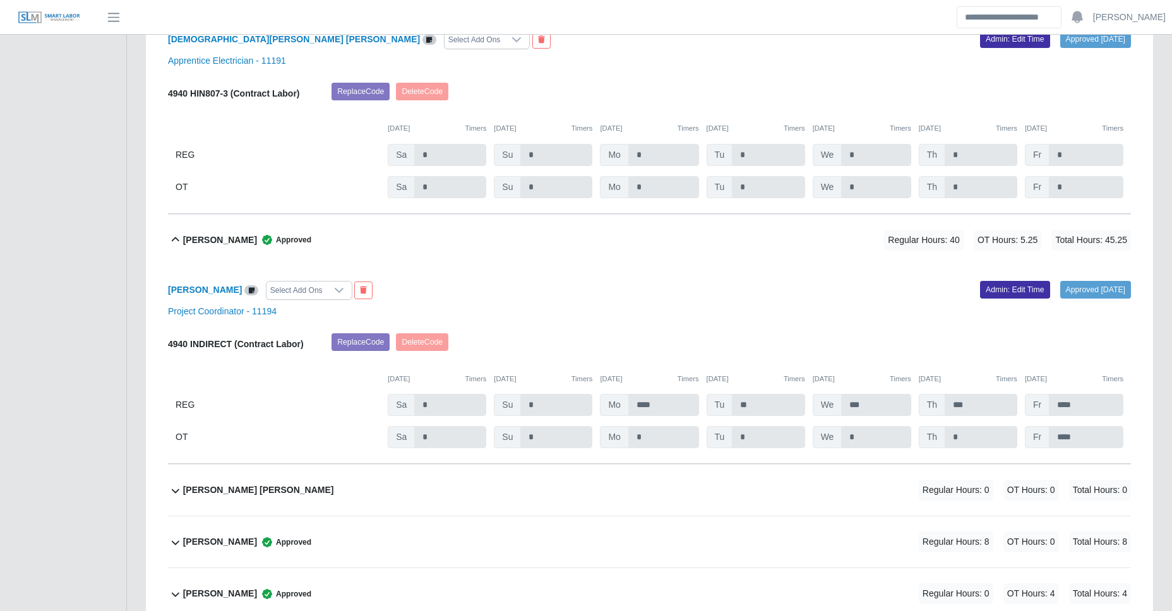
scroll to position [1868, 0]
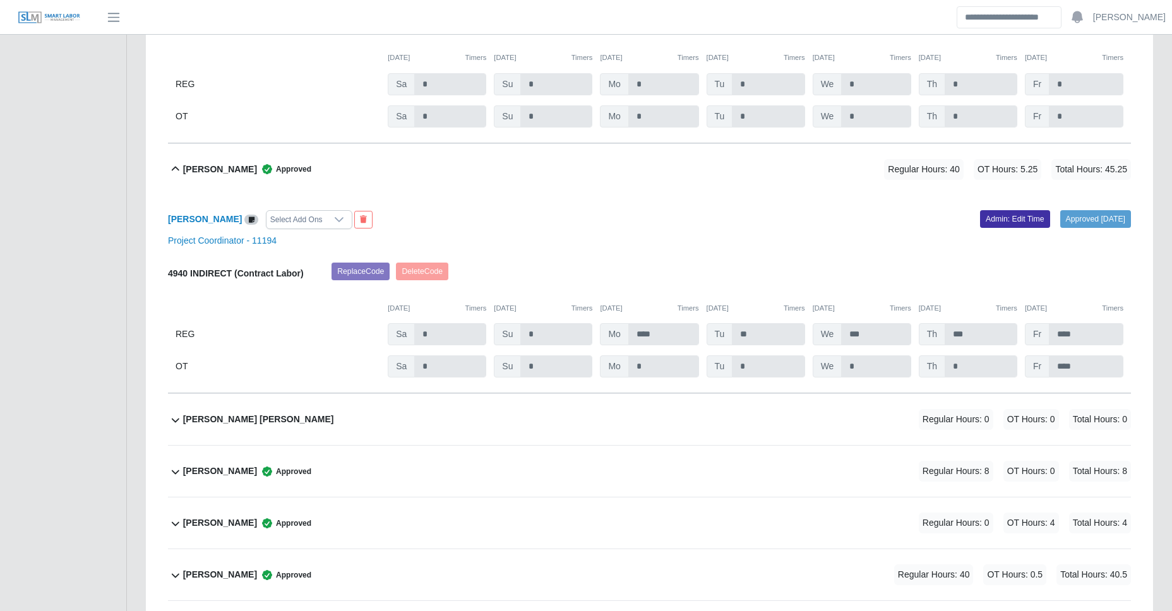
click at [267, 427] on div "Josue Rodriguez Beltran" at bounding box center [258, 419] width 151 height 21
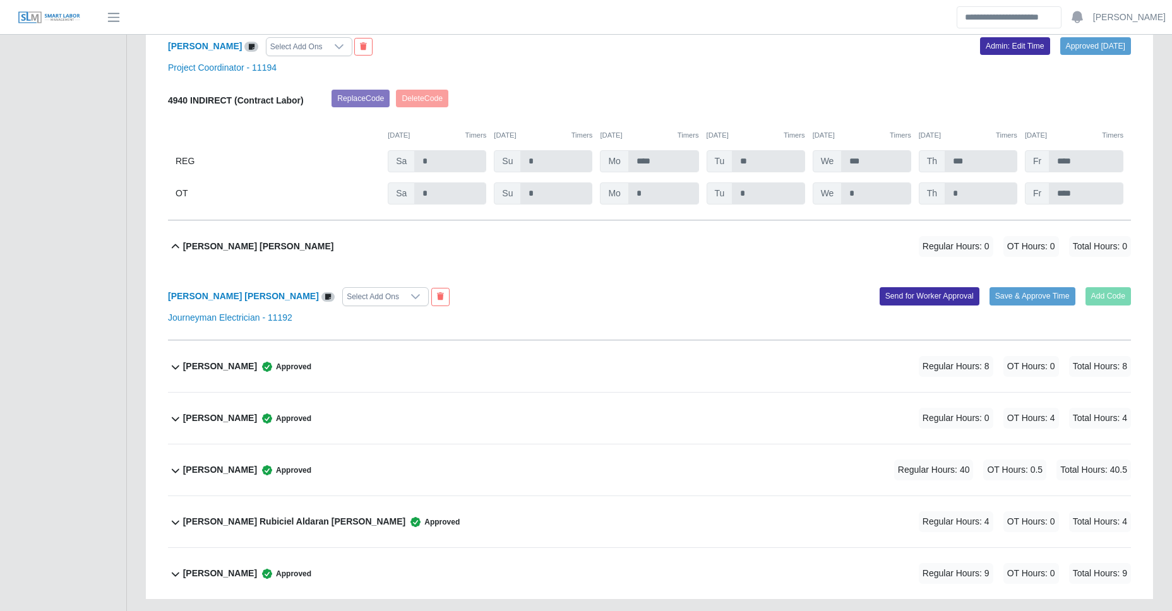
scroll to position [2051, 0]
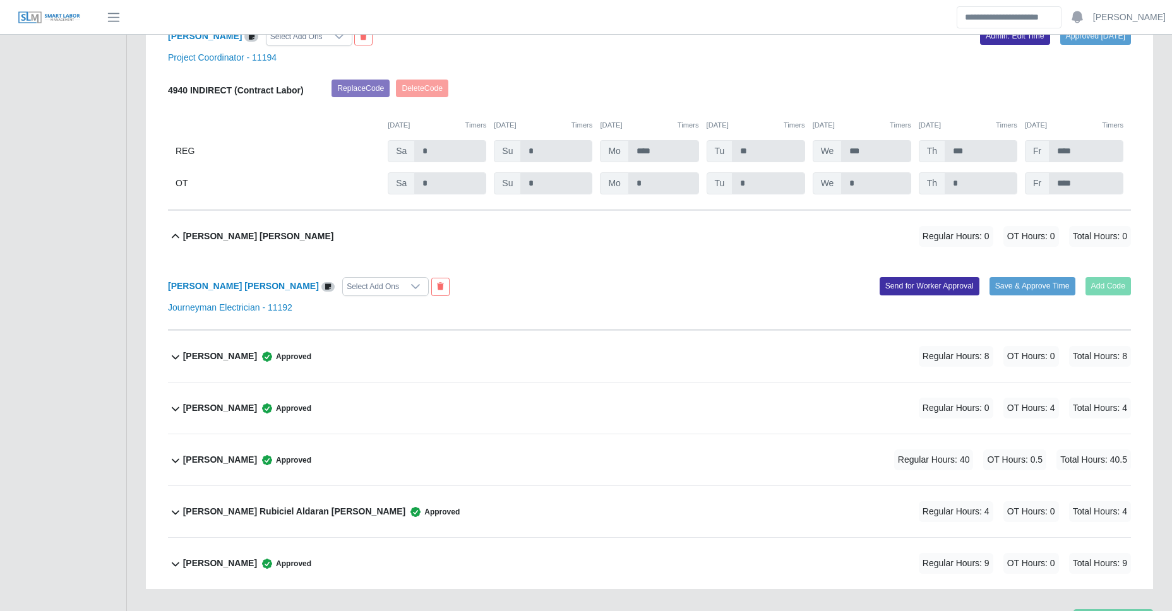
click at [277, 383] on div "Luis Hernandez Approved Regular Hours: 0 OT Hours: 4 Total Hours: 4" at bounding box center [657, 408] width 948 height 51
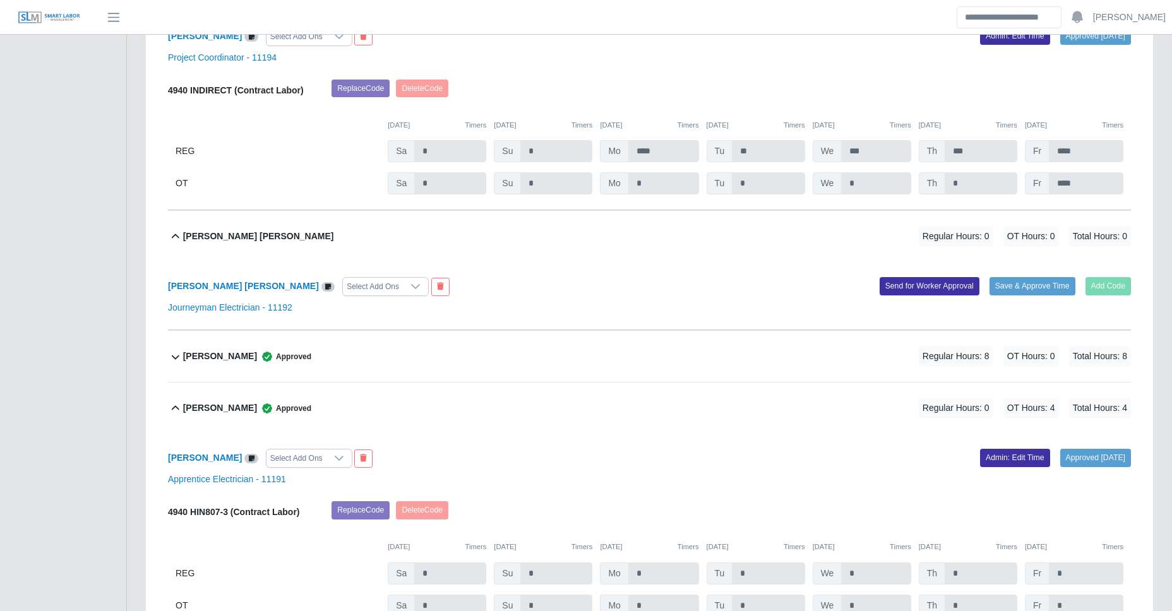
click at [281, 373] on div "Lawrence Darnell Jones Approved Regular Hours: 8 OT Hours: 0 Total Hours: 8" at bounding box center [657, 356] width 948 height 51
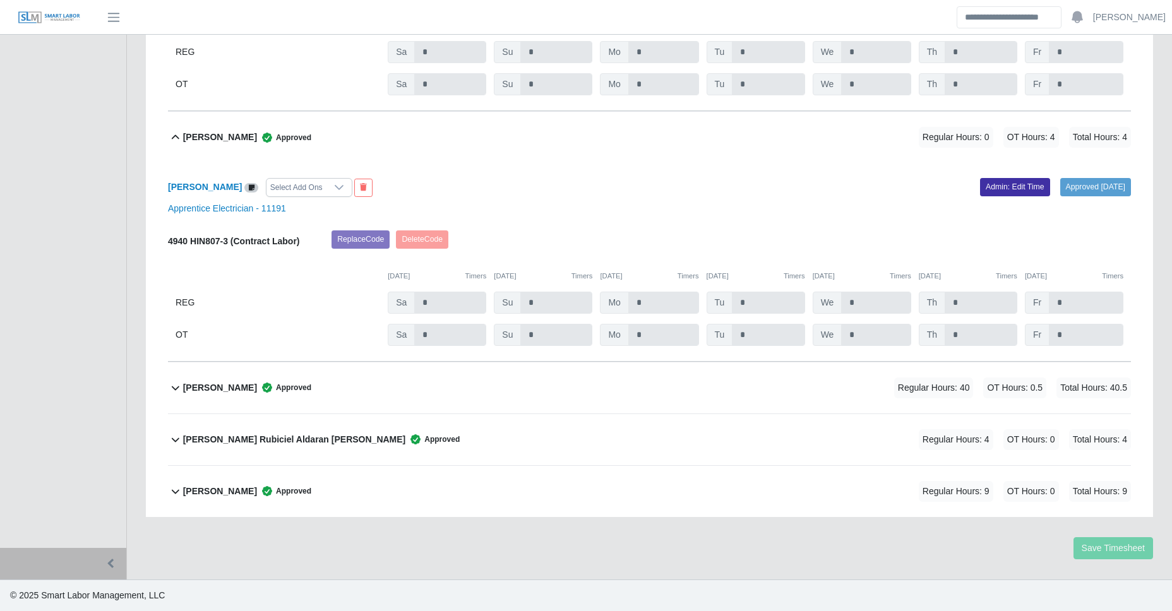
click at [265, 421] on div "Ricardo Rubiciel Aldaran Munoz Approved Regular Hours: 4 OT Hours: 0 Total Hour…" at bounding box center [657, 439] width 948 height 51
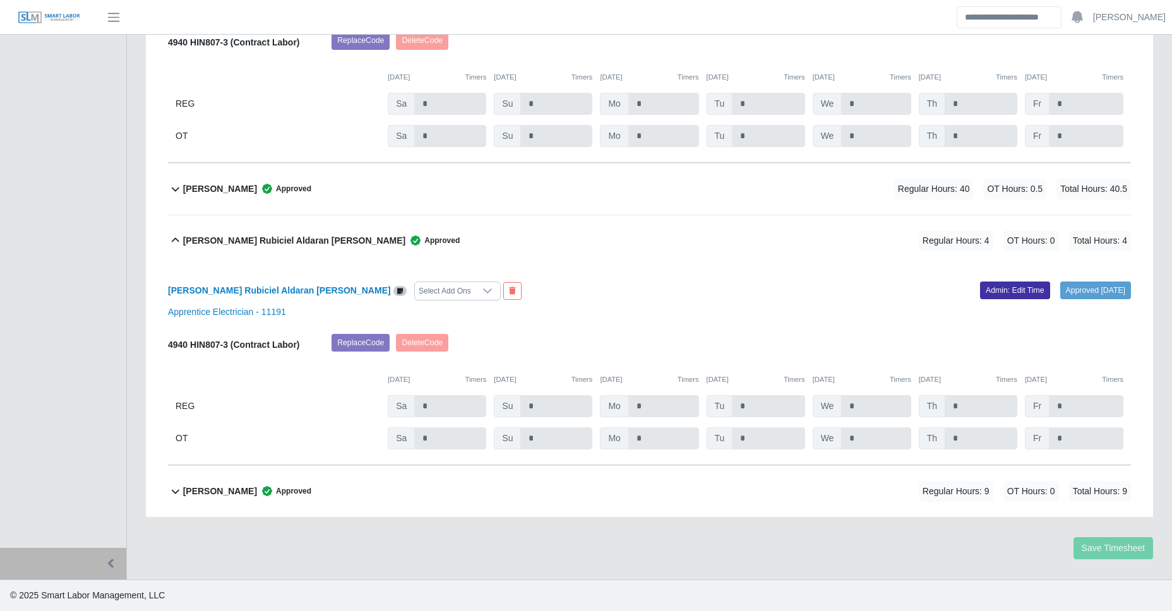
click at [342, 200] on div "Randon Hardin Approved Regular Hours: 40 OT Hours: 0.5 Total Hours: 40.5" at bounding box center [657, 189] width 948 height 51
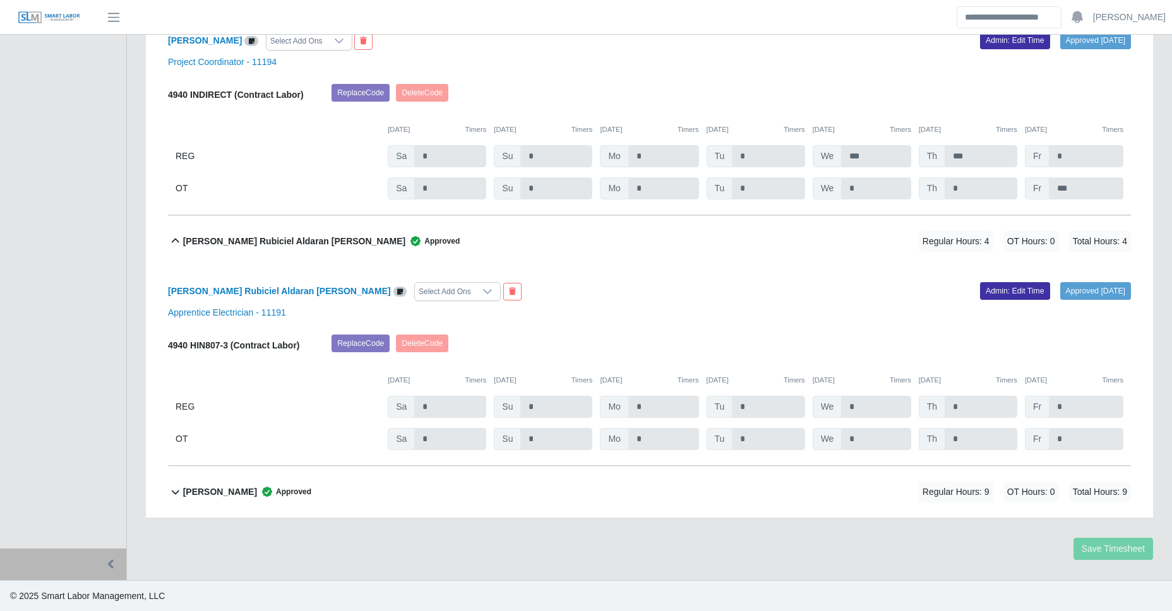
click at [358, 498] on div "William Holmes Approved Regular Hours: 9 OT Hours: 0 Total Hours: 9" at bounding box center [657, 492] width 948 height 51
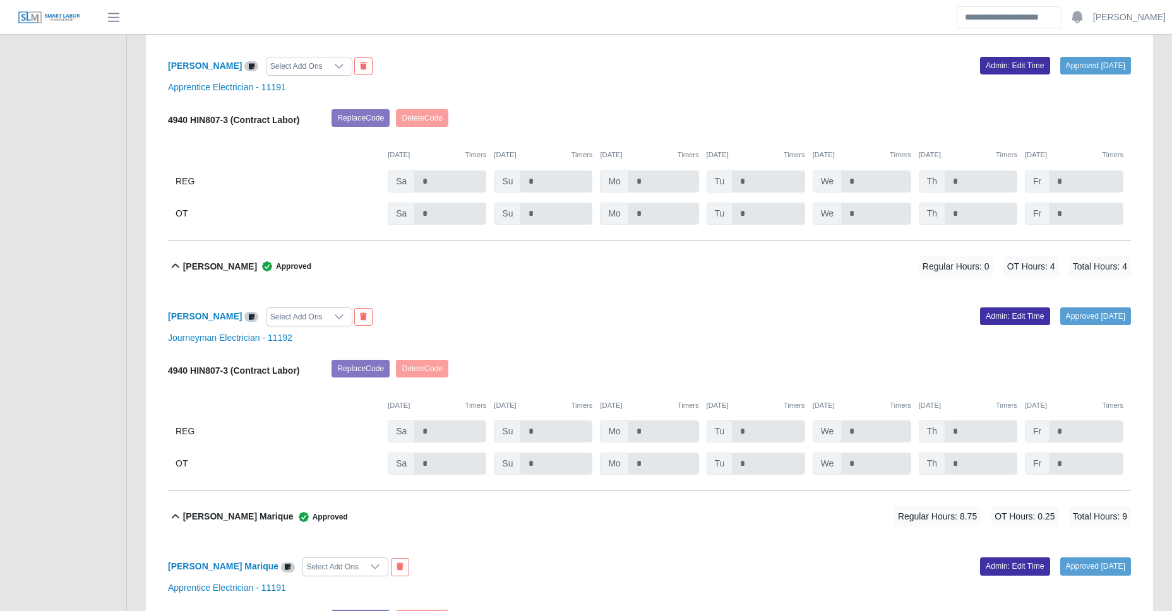
scroll to position [397, 0]
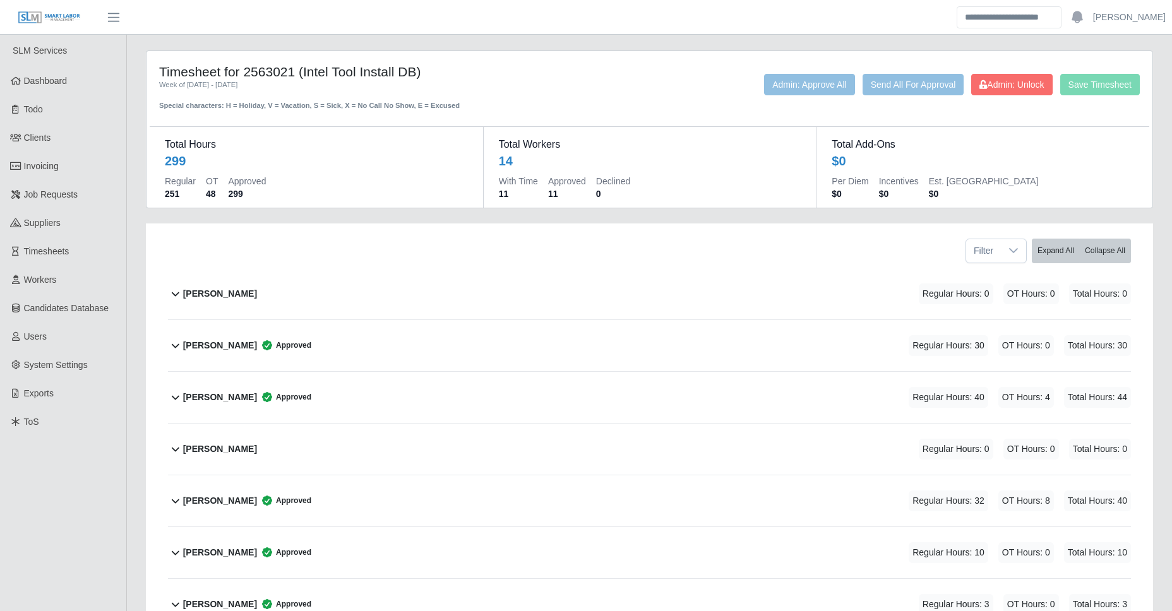
click at [201, 319] on div "[PERSON_NAME] Regular Hours: 0 OT Hours: 0 Total Hours: 0" at bounding box center [657, 293] width 948 height 51
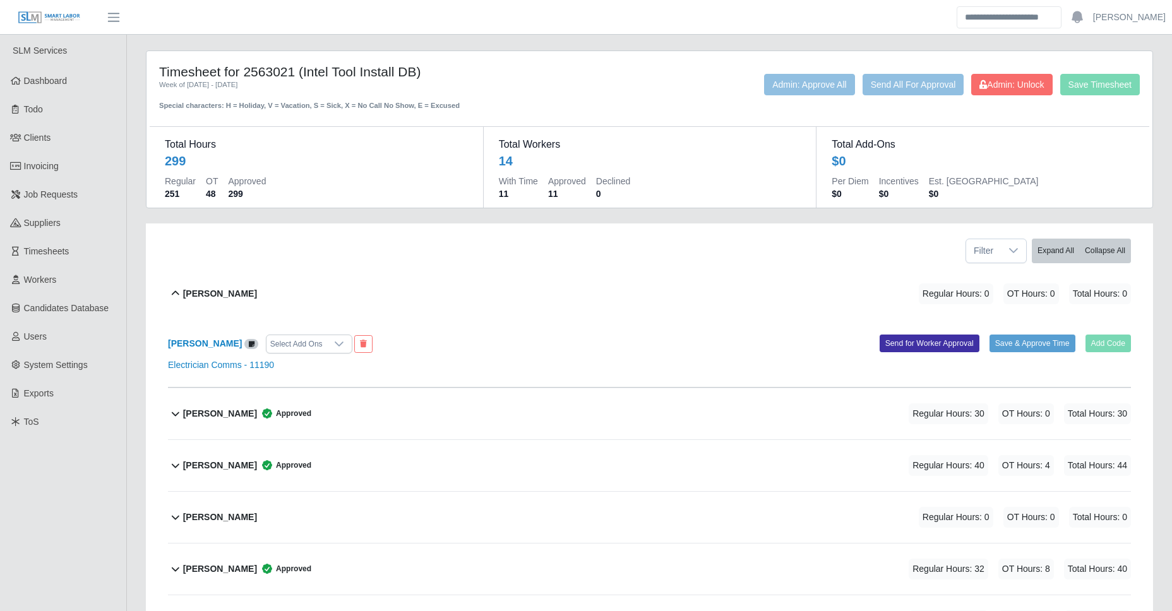
click at [258, 423] on div "[PERSON_NAME] Approved" at bounding box center [247, 414] width 128 height 21
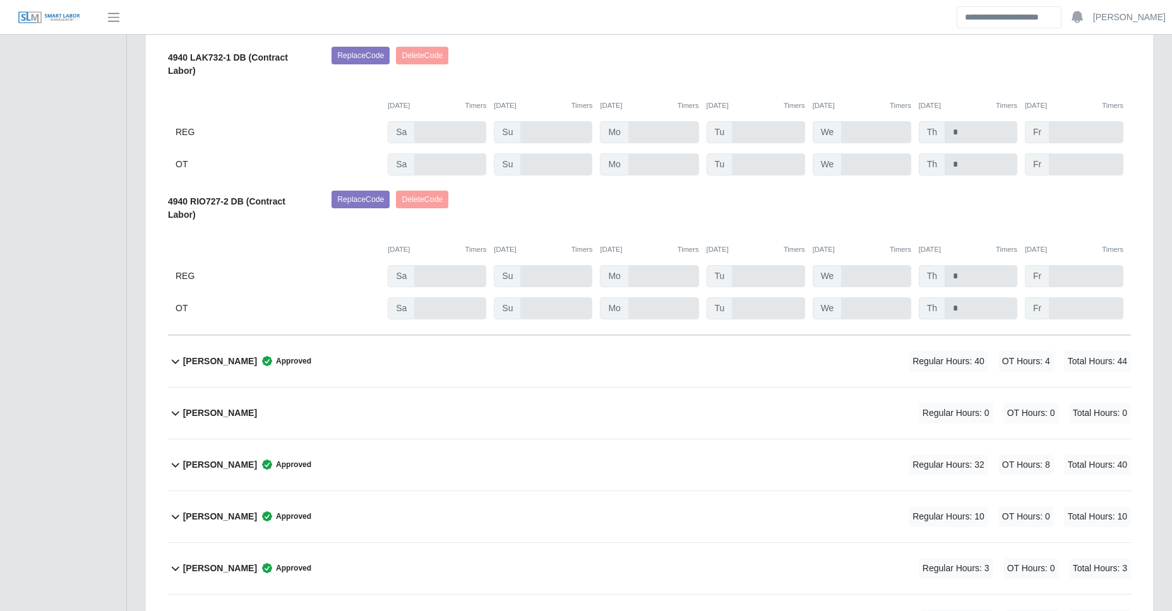
scroll to position [1110, 0]
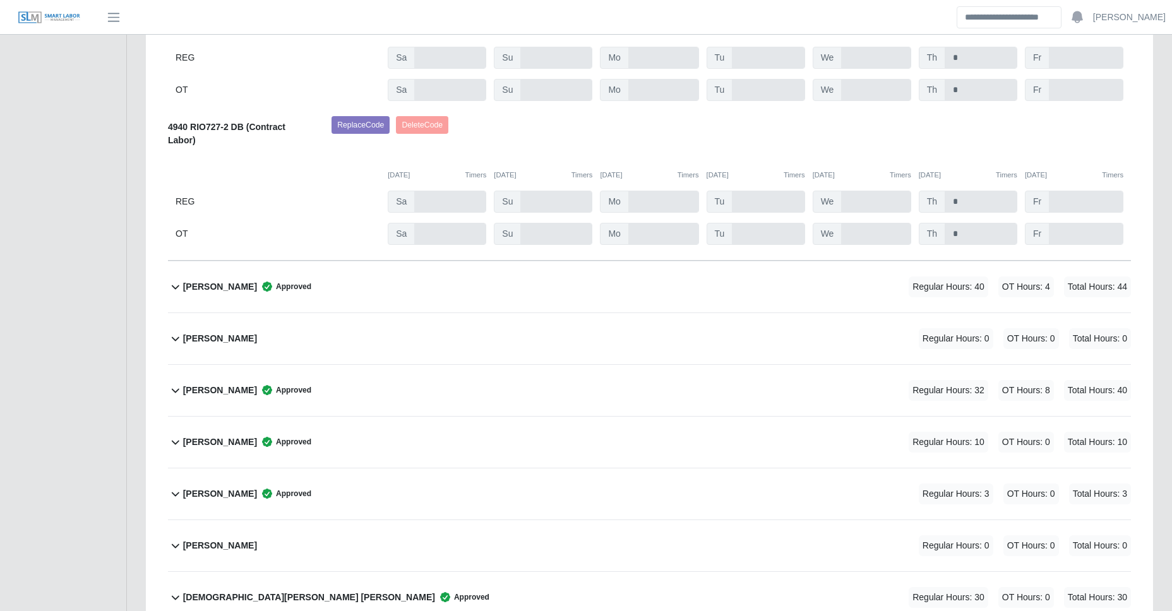
click at [236, 275] on div "[PERSON_NAME] Approved Regular Hours: 40 OT Hours: 4 Total Hours: 44" at bounding box center [657, 286] width 948 height 51
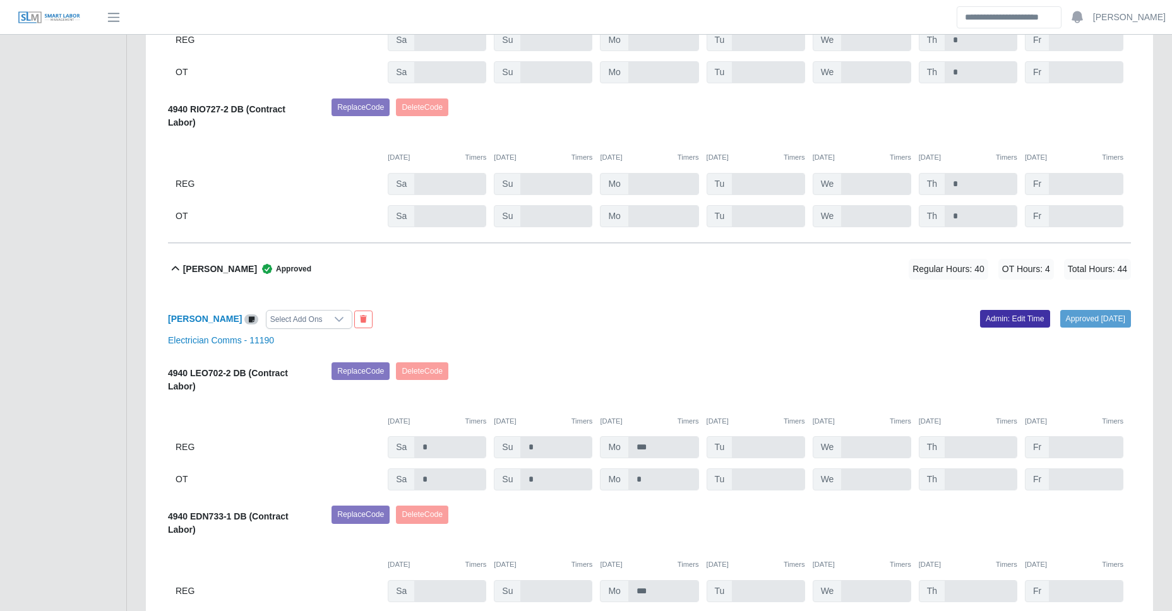
scroll to position [1213, 0]
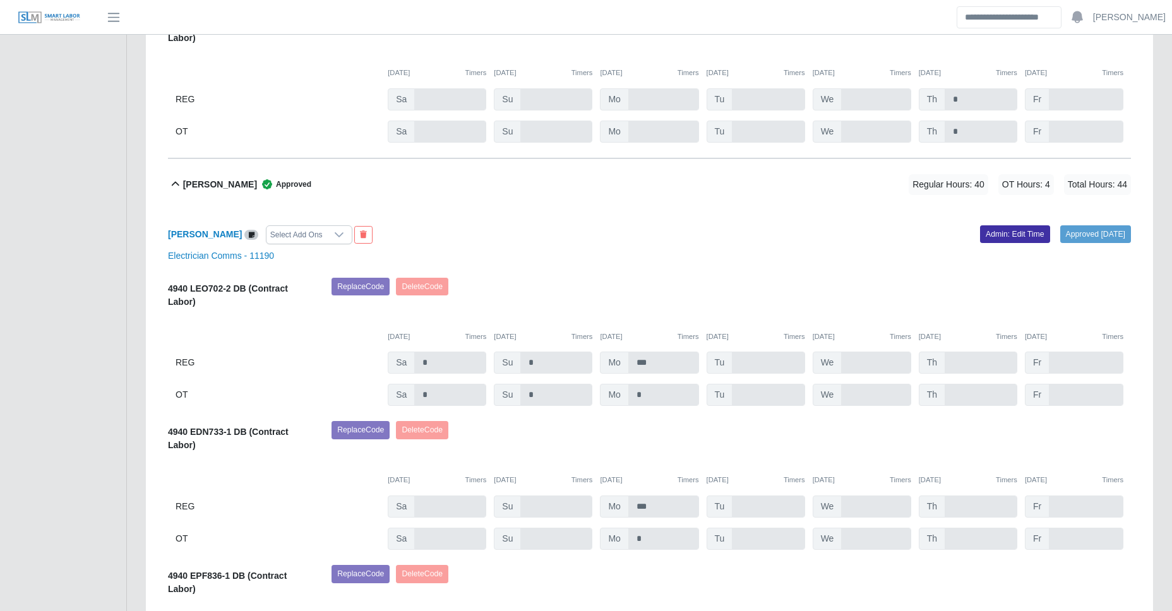
click at [251, 184] on b "[PERSON_NAME]" at bounding box center [220, 184] width 74 height 13
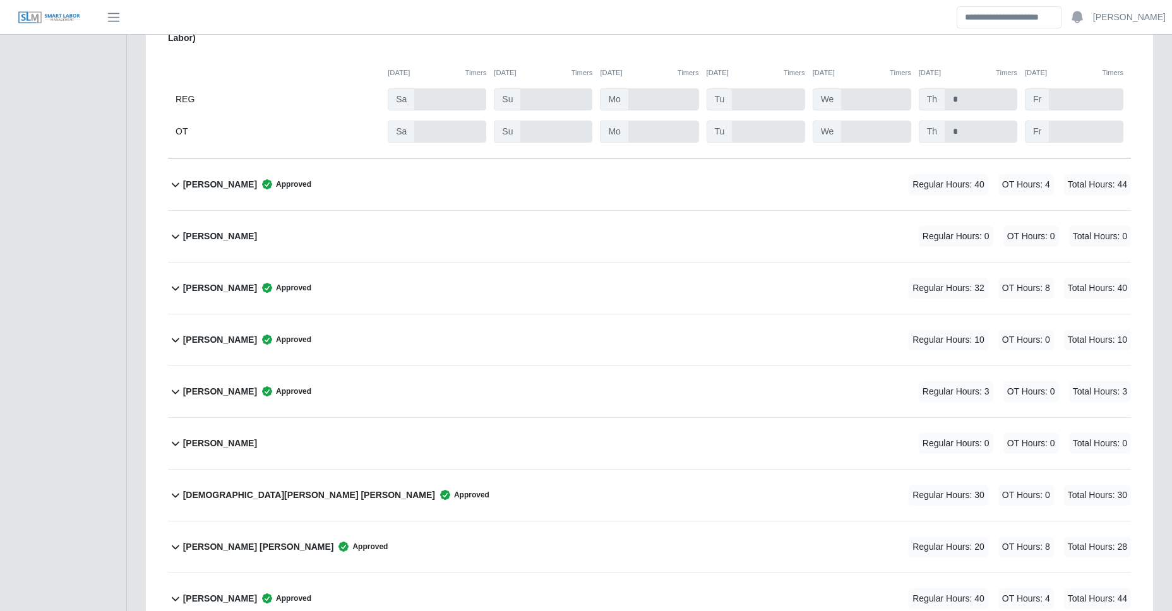
click at [243, 231] on div "DeVante Carr Regular Hours: 0 OT Hours: 0 Total Hours: 0" at bounding box center [657, 236] width 948 height 51
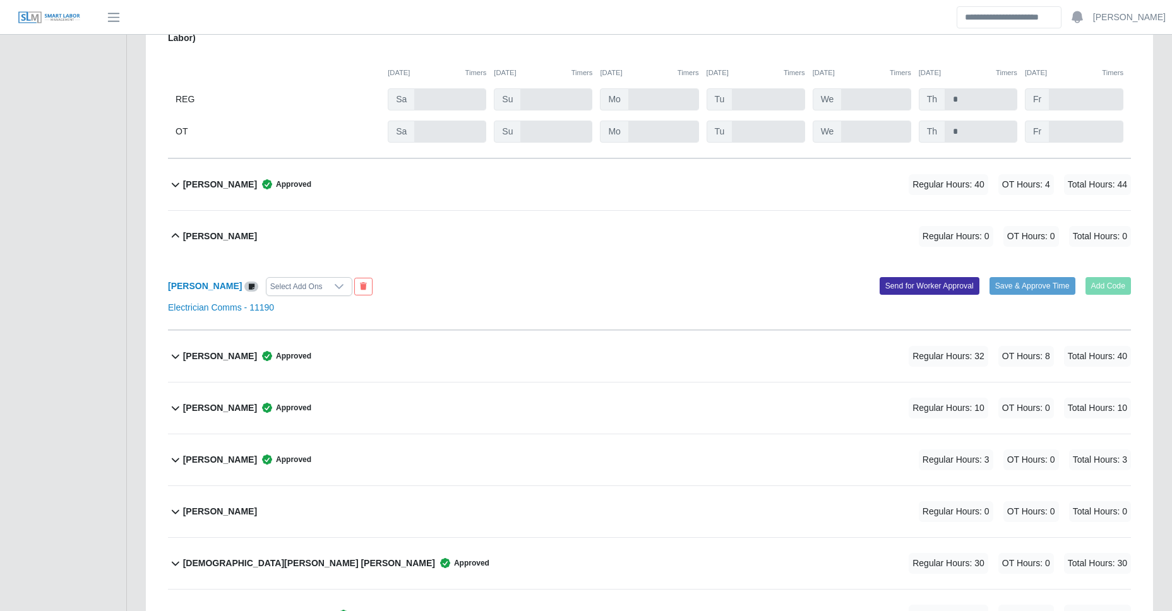
click at [243, 231] on div "DeVante Carr Regular Hours: 0 OT Hours: 0 Total Hours: 0" at bounding box center [657, 236] width 948 height 51
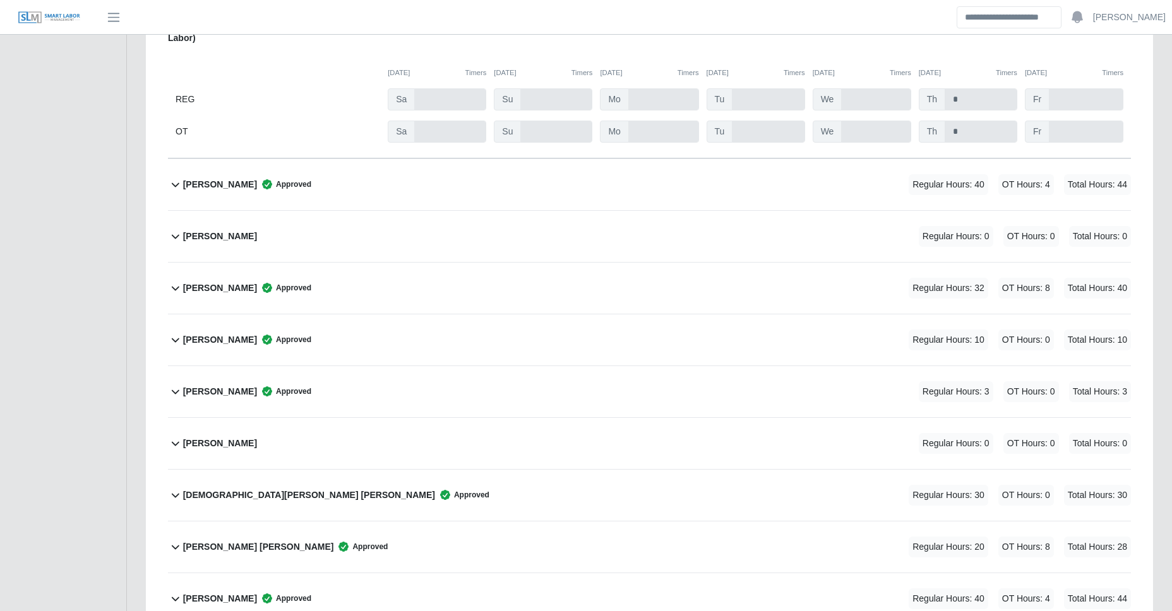
click at [244, 280] on div "Eric Duncan Approved" at bounding box center [247, 288] width 128 height 21
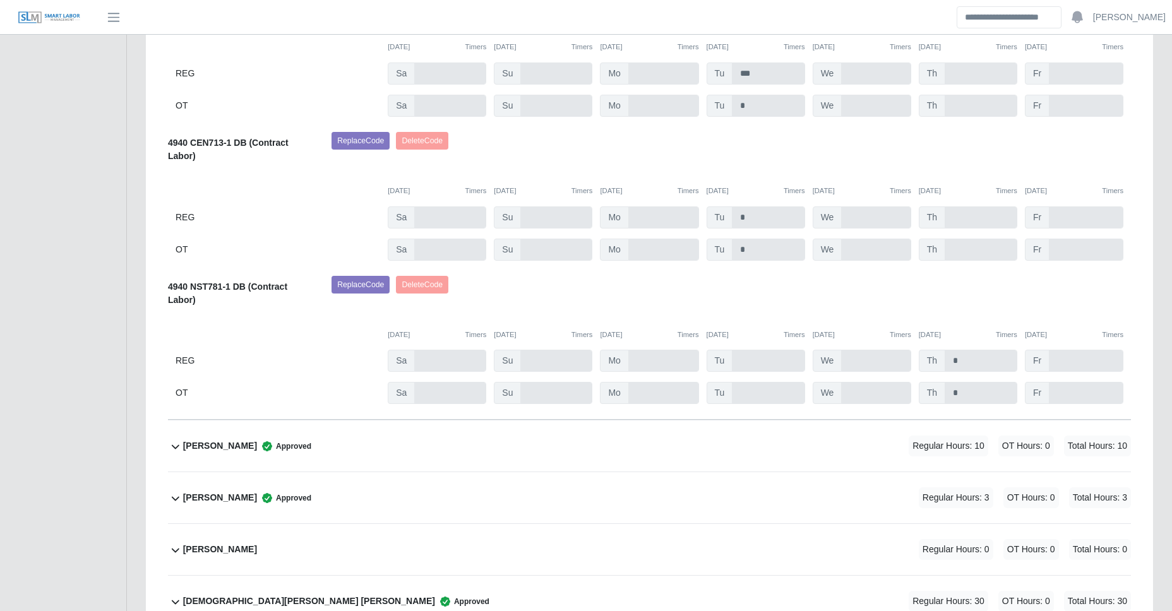
scroll to position [2156, 0]
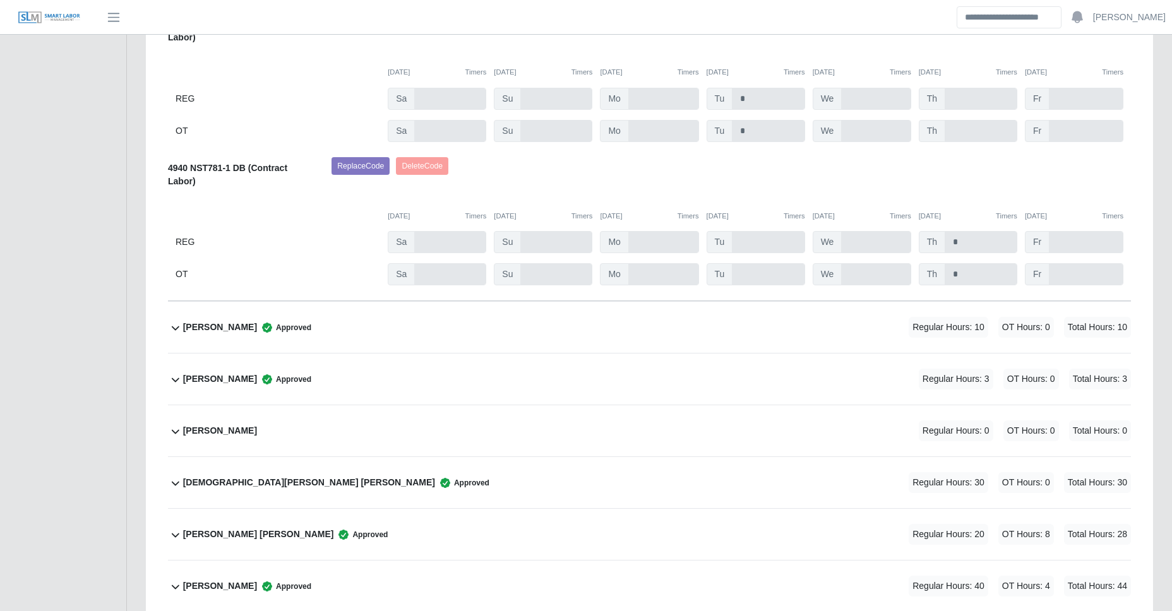
click at [243, 320] on div "Flor Vawter Approved" at bounding box center [247, 327] width 128 height 21
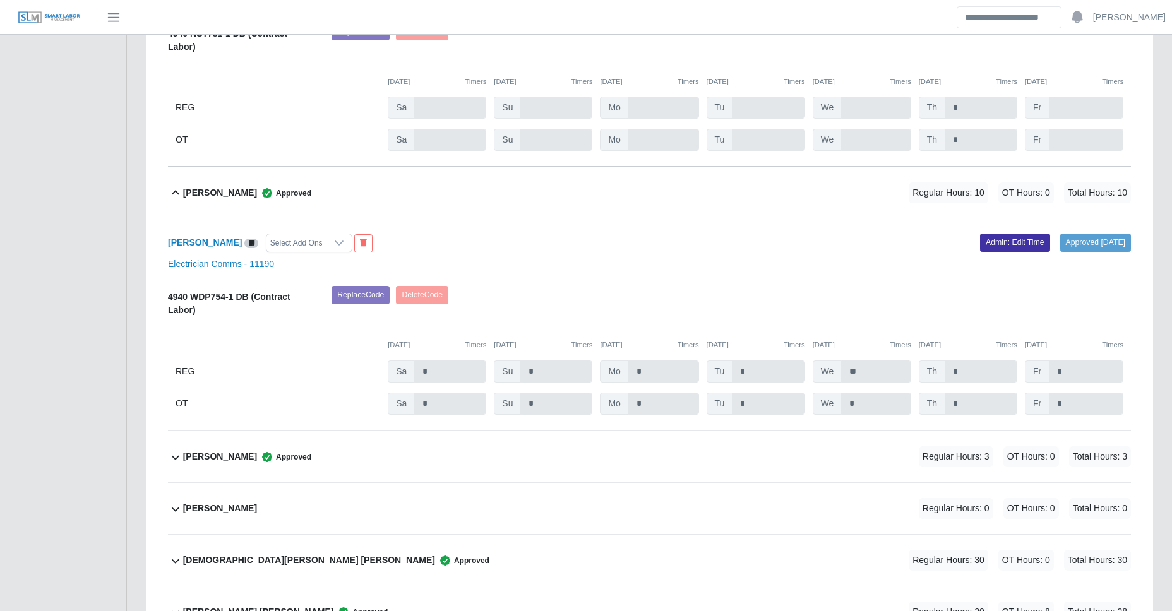
scroll to position [2375, 0]
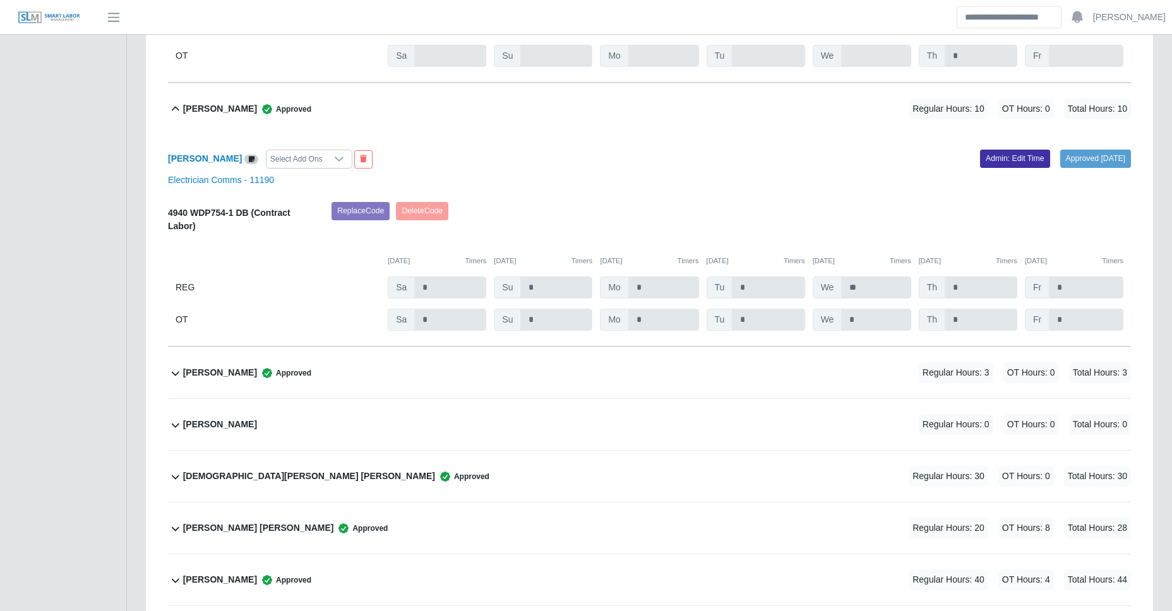
click at [311, 374] on span "Approved" at bounding box center [284, 373] width 54 height 13
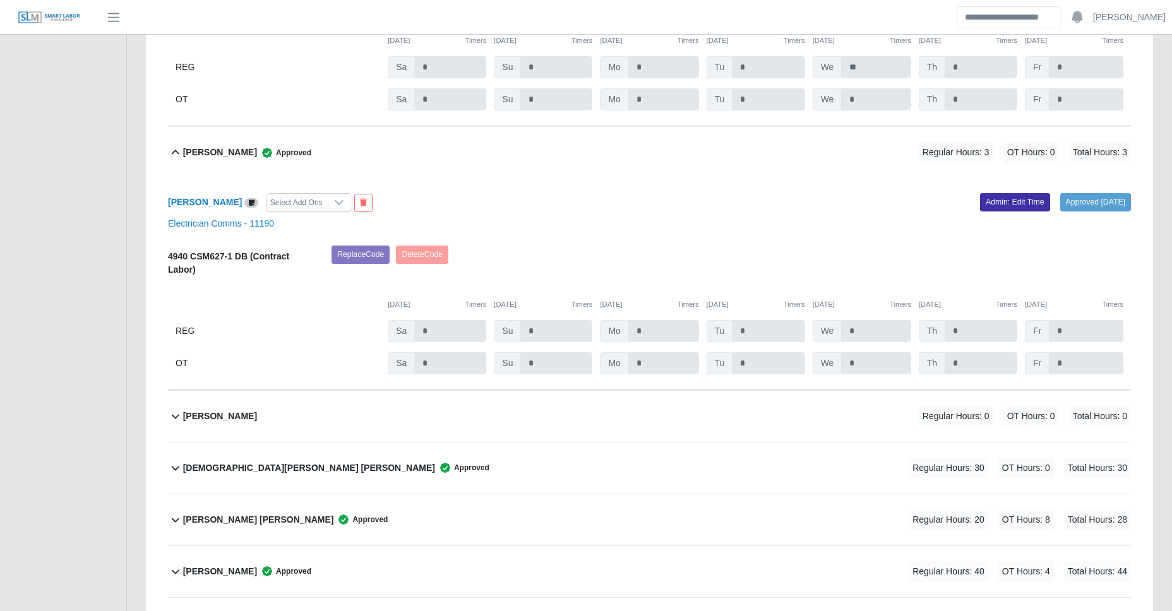
scroll to position [2607, 0]
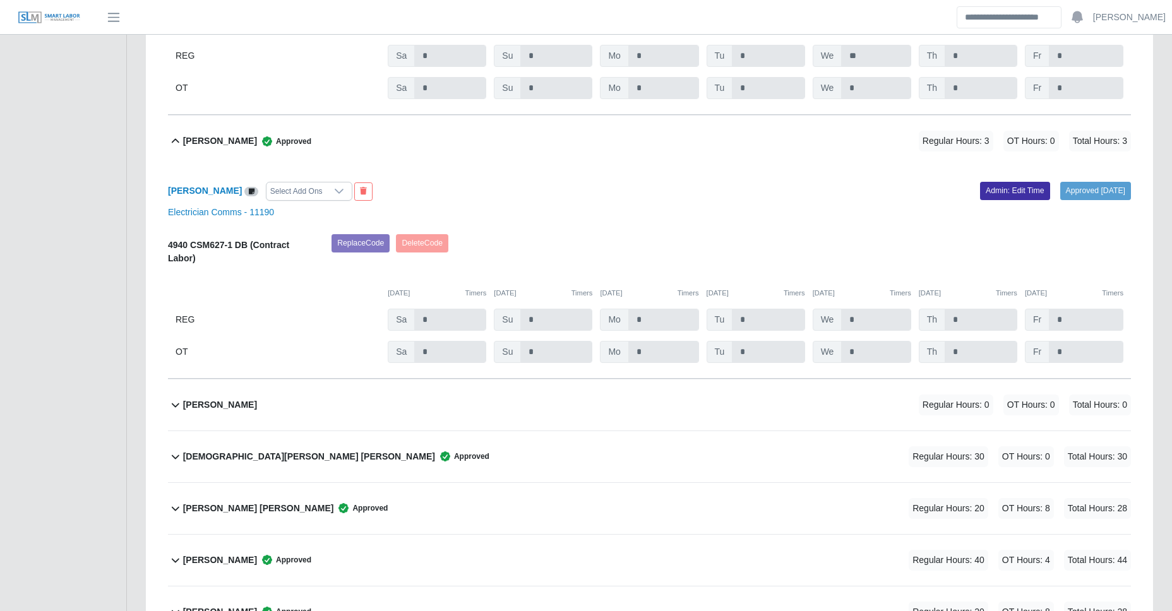
click at [284, 431] on div "Jesus Guzman Paramo Approved Regular Hours: 30 OT Hours: 0 Total Hours: 30" at bounding box center [657, 456] width 948 height 51
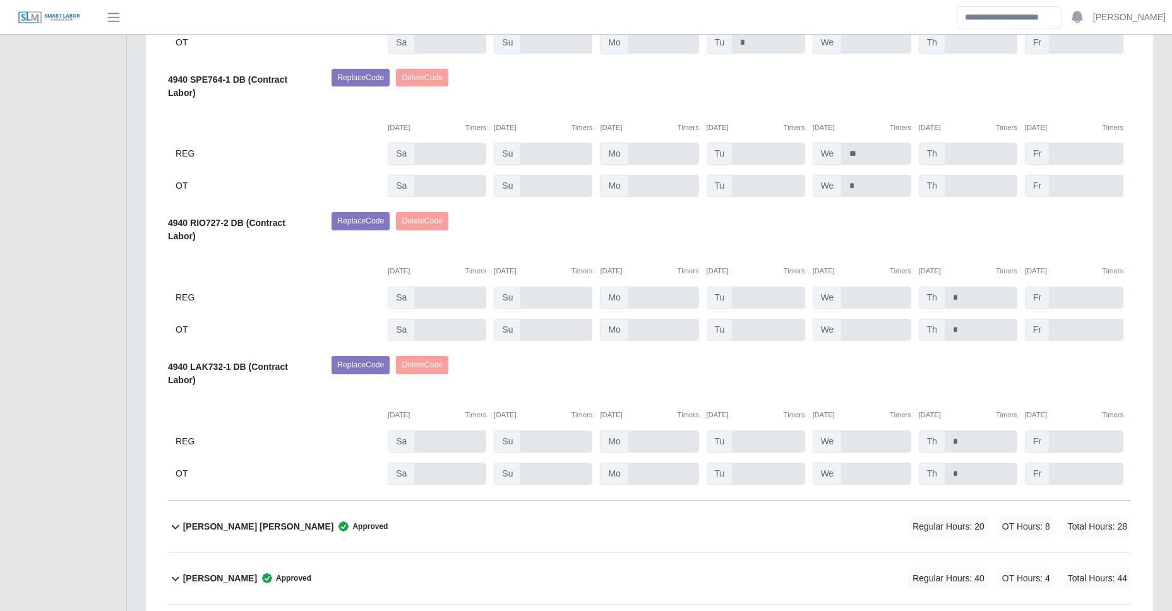
scroll to position [3618, 0]
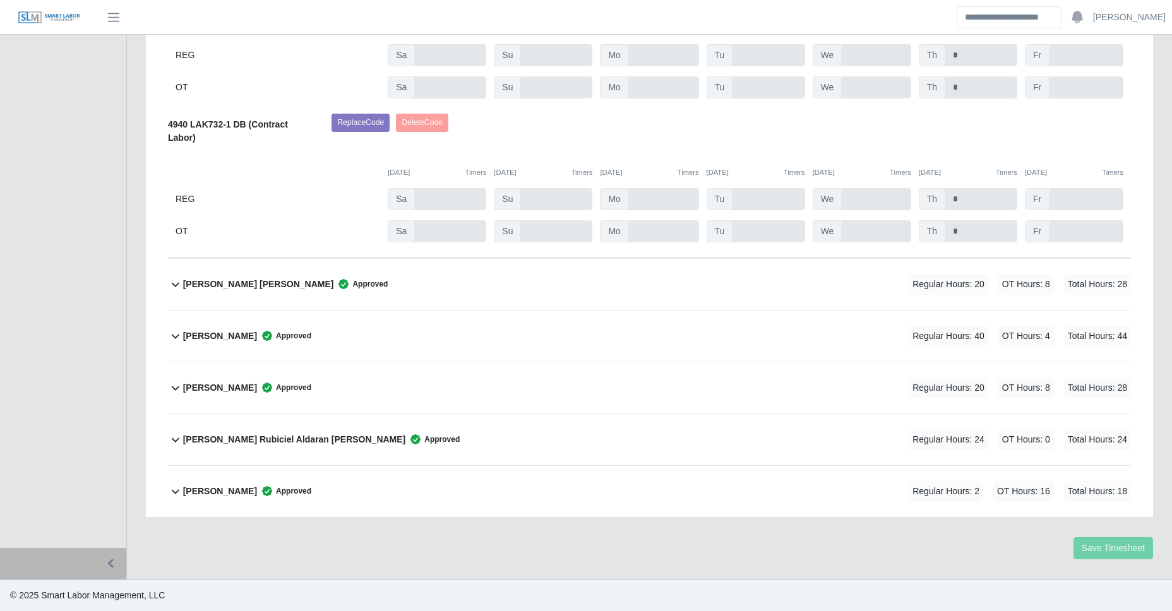
click at [410, 295] on div "Josue Rodriguez Beltran Approved Regular Hours: 20 OT Hours: 8 Total Hours: 28" at bounding box center [657, 284] width 948 height 51
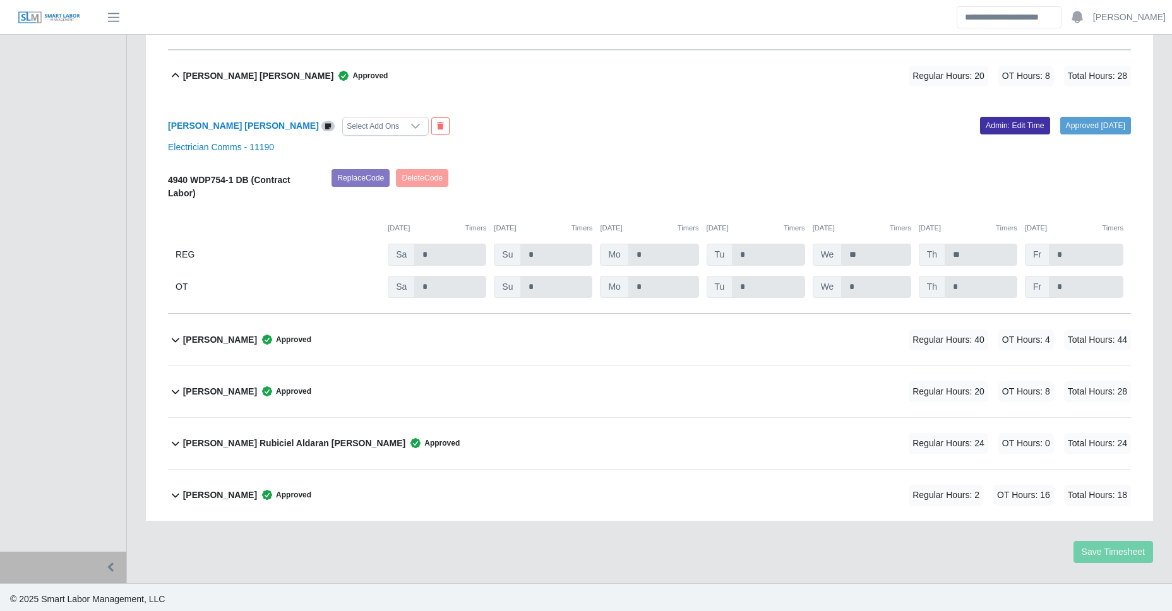
scroll to position [3831, 0]
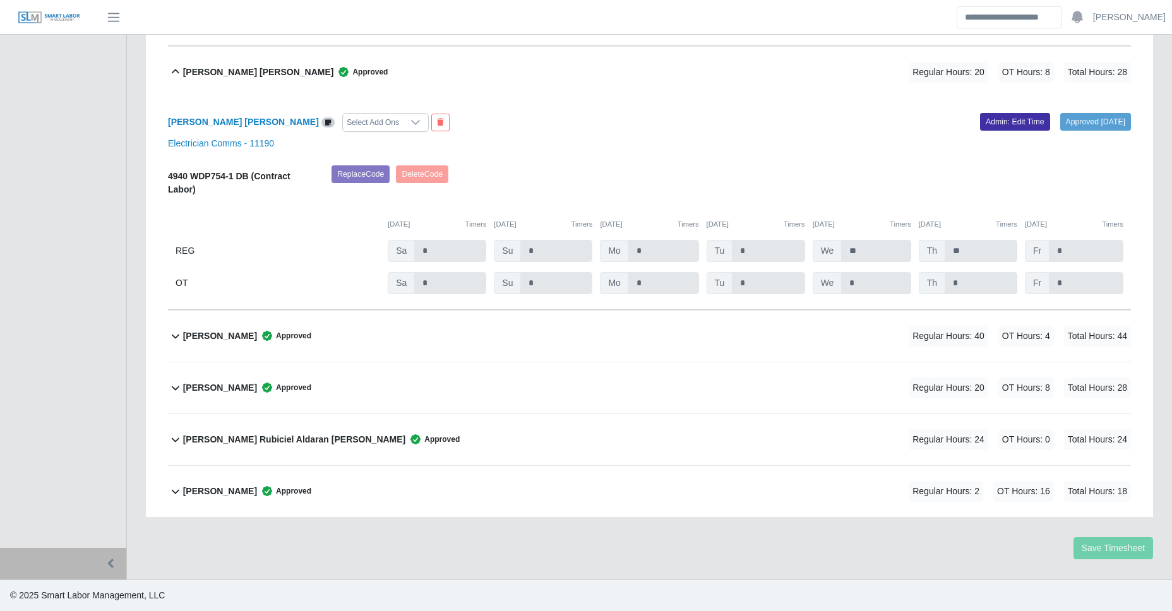
click at [396, 325] on div "Luis Hernandez Approved Regular Hours: 40 OT Hours: 4 Total Hours: 44" at bounding box center [657, 336] width 948 height 51
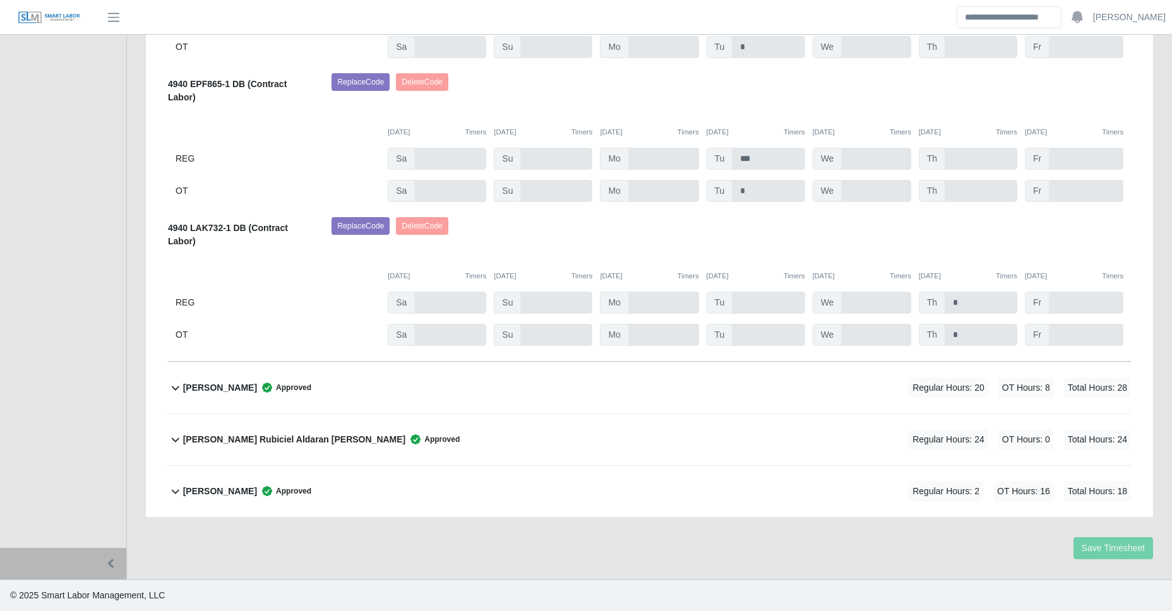
click at [347, 387] on div "Norberto Aramburo Approved Regular Hours: 20 OT Hours: 8 Total Hours: 28" at bounding box center [657, 388] width 948 height 51
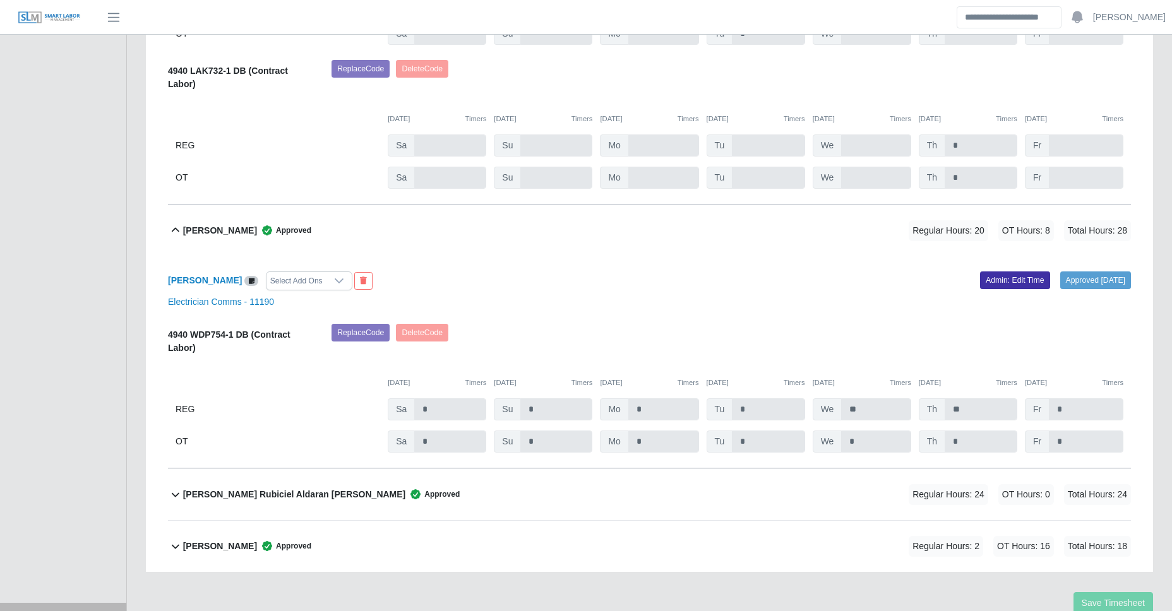
scroll to position [4830, 0]
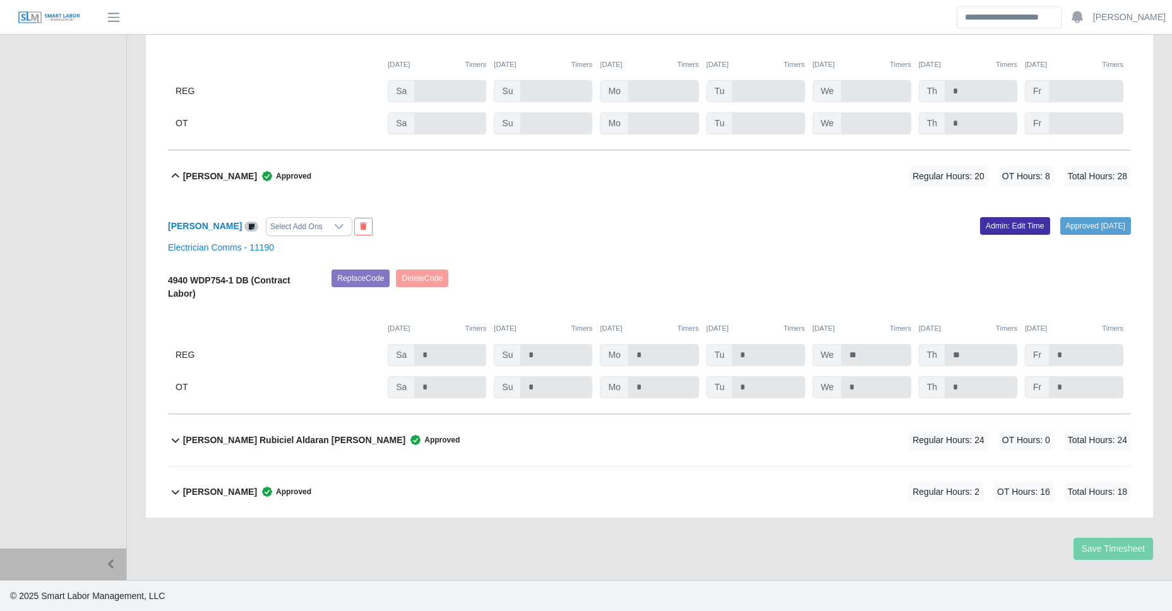
click at [405, 443] on span "Approved" at bounding box center [432, 440] width 54 height 13
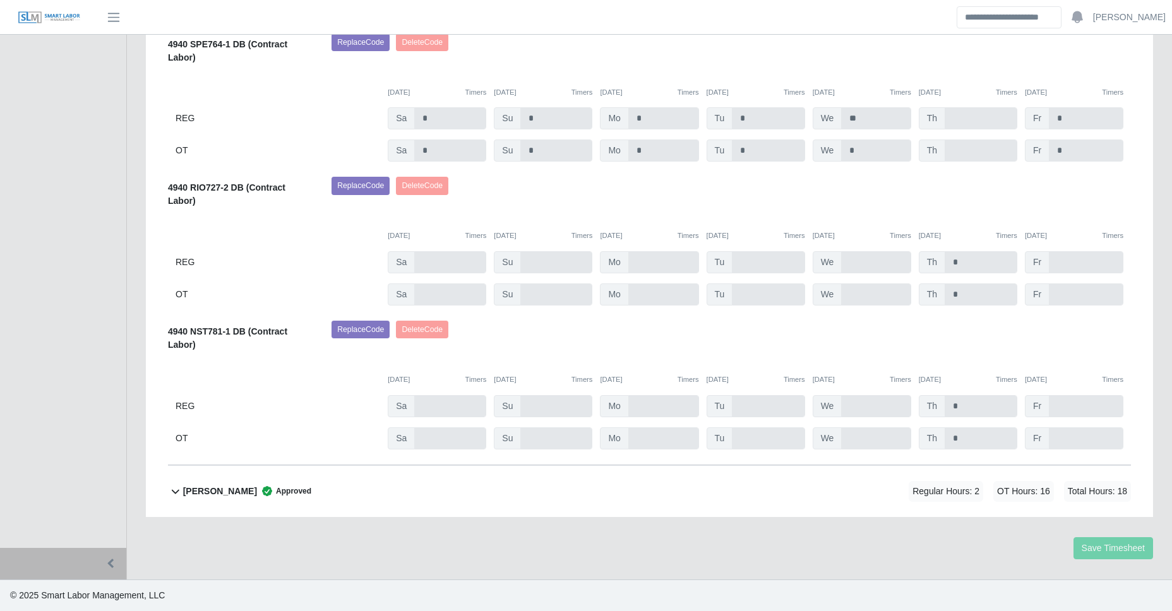
click at [284, 477] on div "Veronica Padilla Approved Regular Hours: 2 OT Hours: 16 Total Hours: 18" at bounding box center [657, 491] width 948 height 51
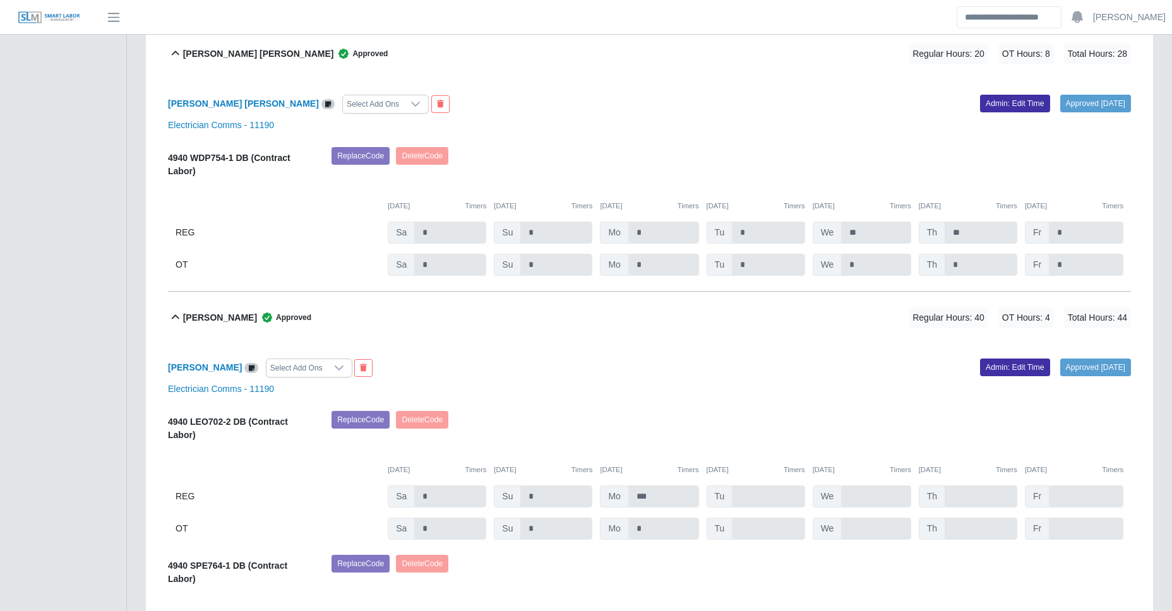
scroll to position [3850, 0]
click at [523, 306] on div "Luis Hernandez Approved Regular Hours: 40 OT Hours: 4 Total Hours: 44" at bounding box center [657, 317] width 948 height 51
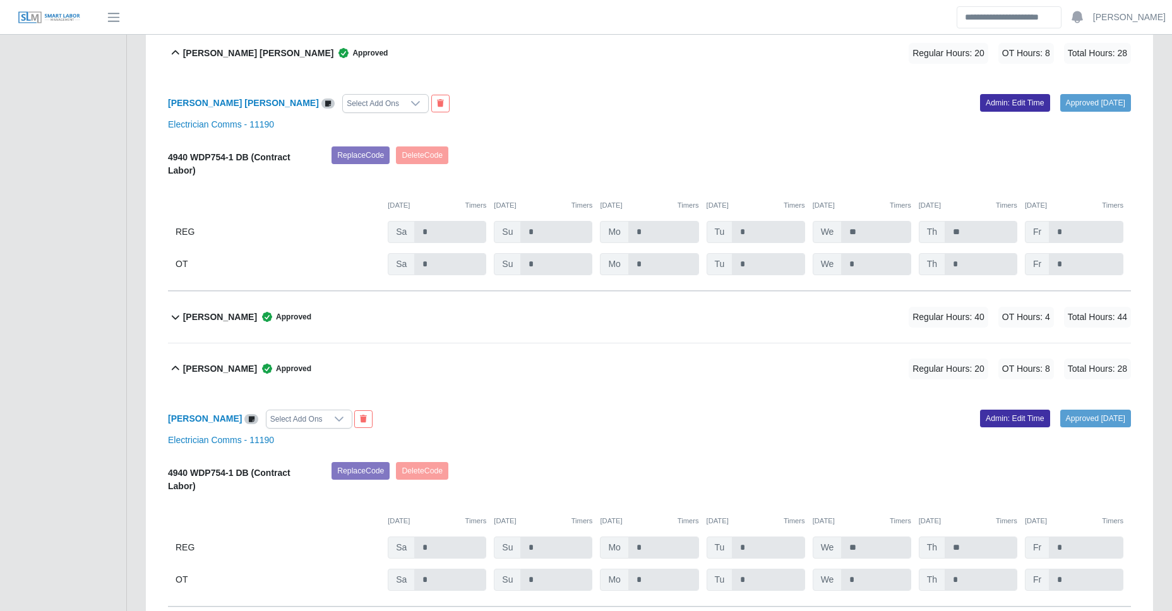
click at [469, 363] on div "Norberto Aramburo Approved Regular Hours: 20 OT Hours: 8 Total Hours: 28" at bounding box center [657, 369] width 948 height 51
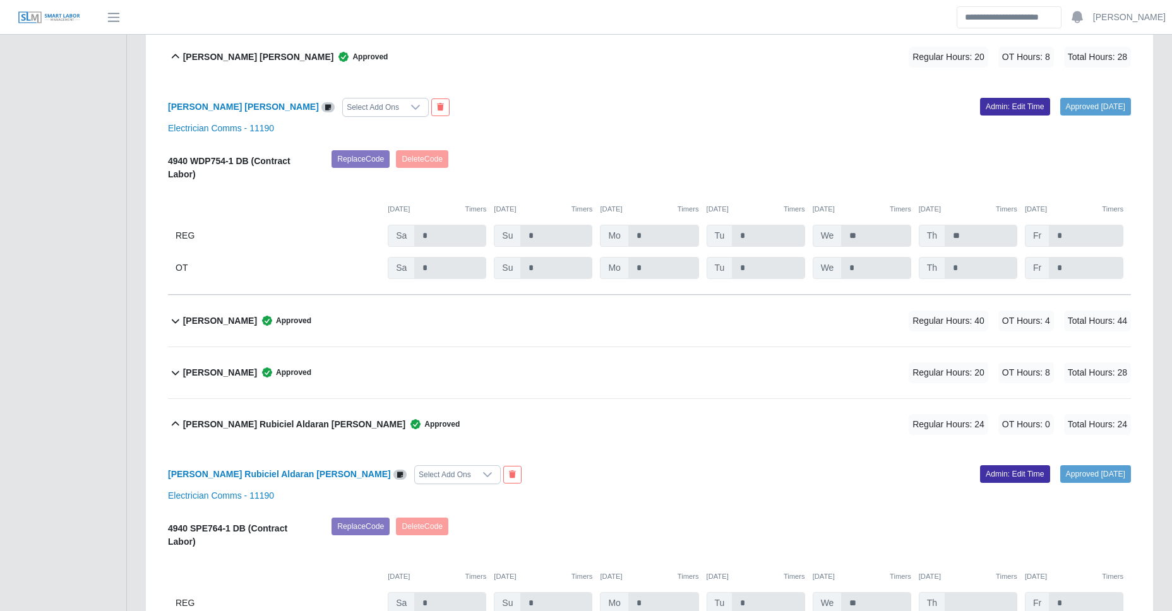
scroll to position [3831, 0]
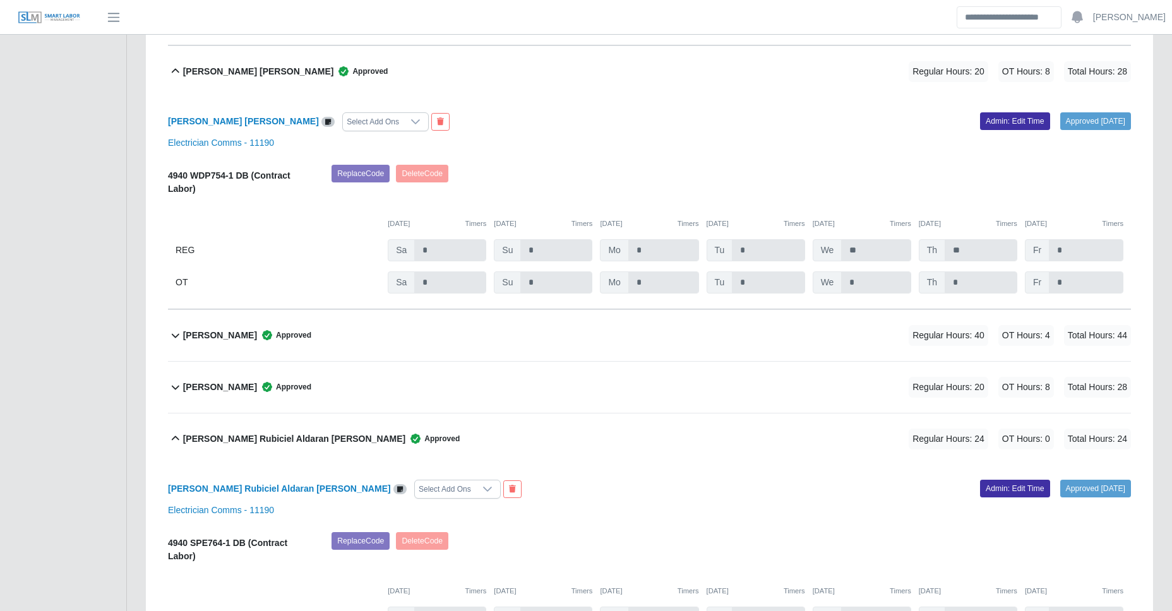
click at [632, 450] on div "Ricardo Rubiciel Aldaran Munoz Approved Regular Hours: 24 OT Hours: 0 Total Hou…" at bounding box center [657, 439] width 948 height 51
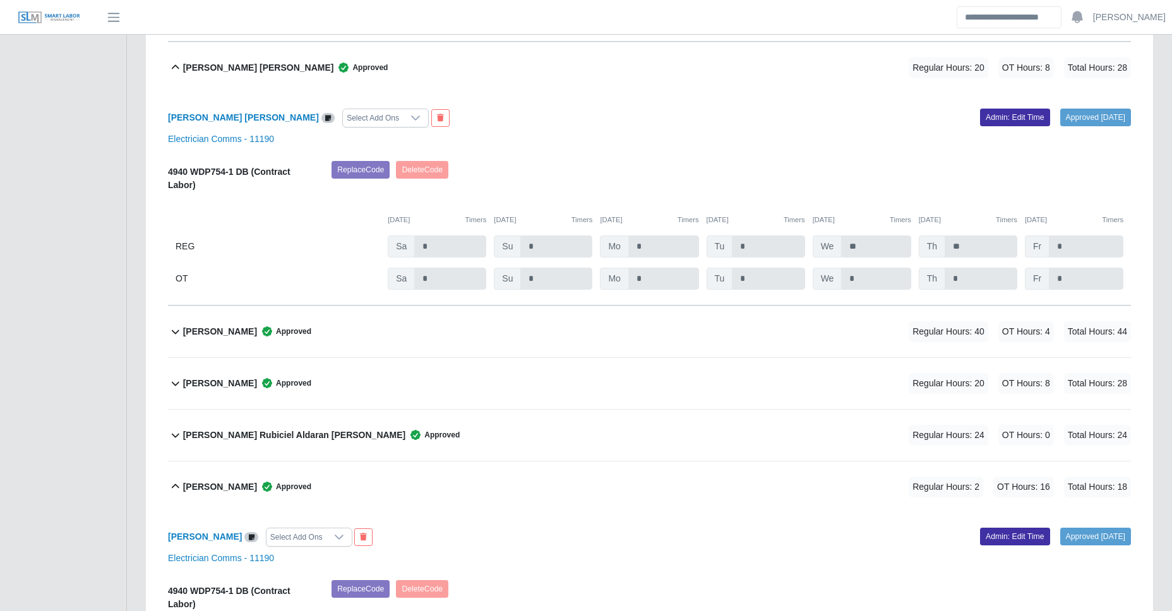
scroll to position [3875, 0]
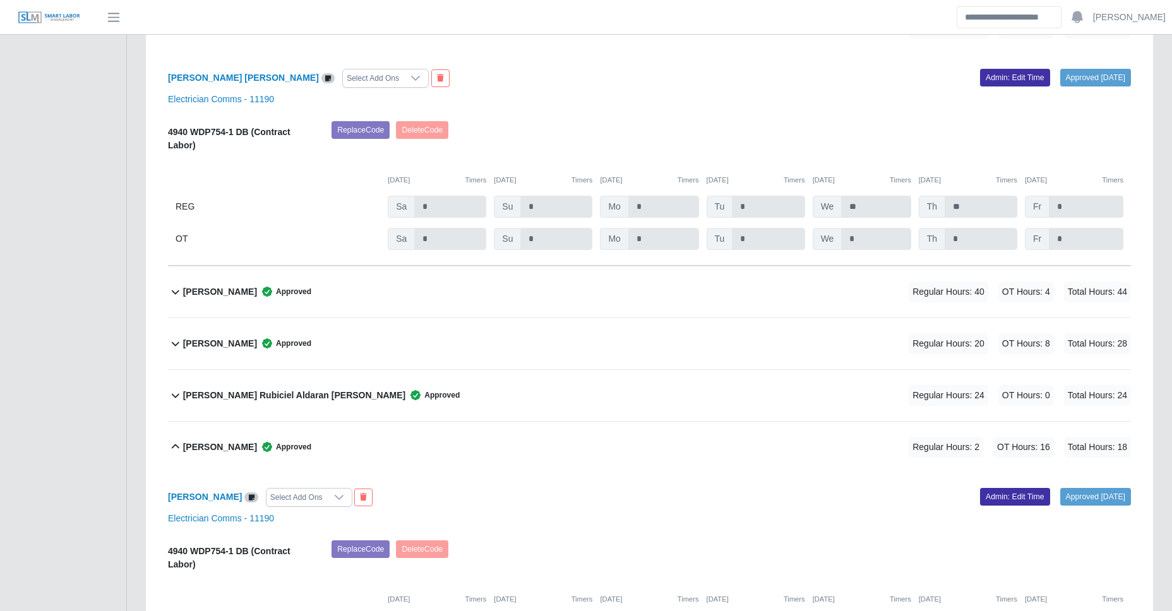
click at [323, 448] on div "Veronica Padilla Approved Regular Hours: 2 OT Hours: 16 Total Hours: 18" at bounding box center [657, 447] width 948 height 51
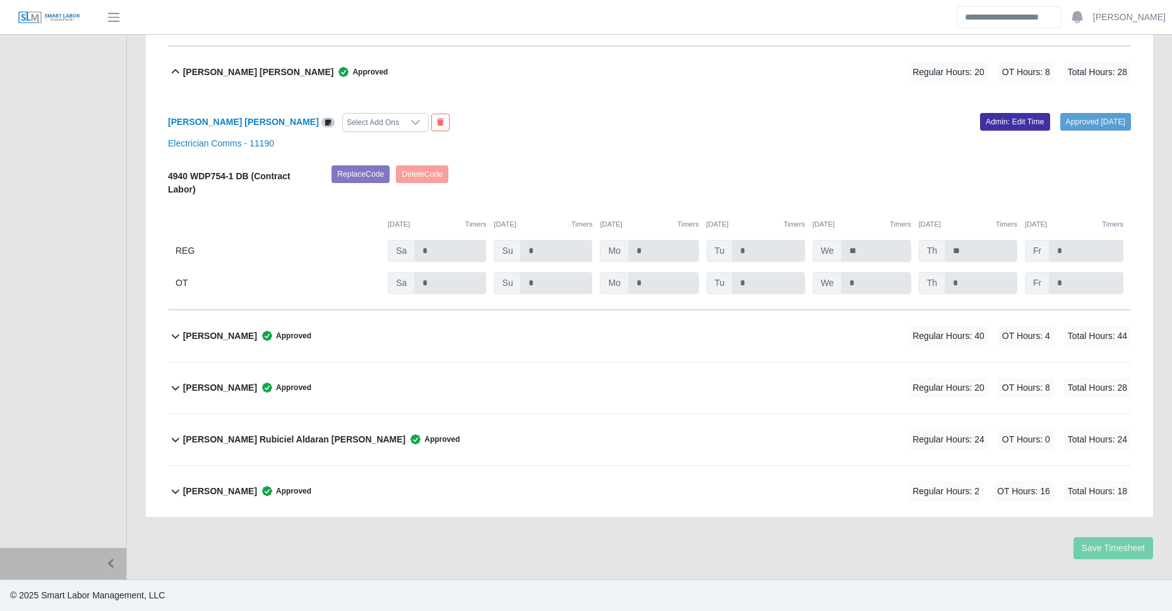
scroll to position [3831, 0]
click at [389, 440] on div "Ricardo Rubiciel Aldaran Munoz Approved Regular Hours: 24 OT Hours: 0 Total Hou…" at bounding box center [657, 439] width 948 height 51
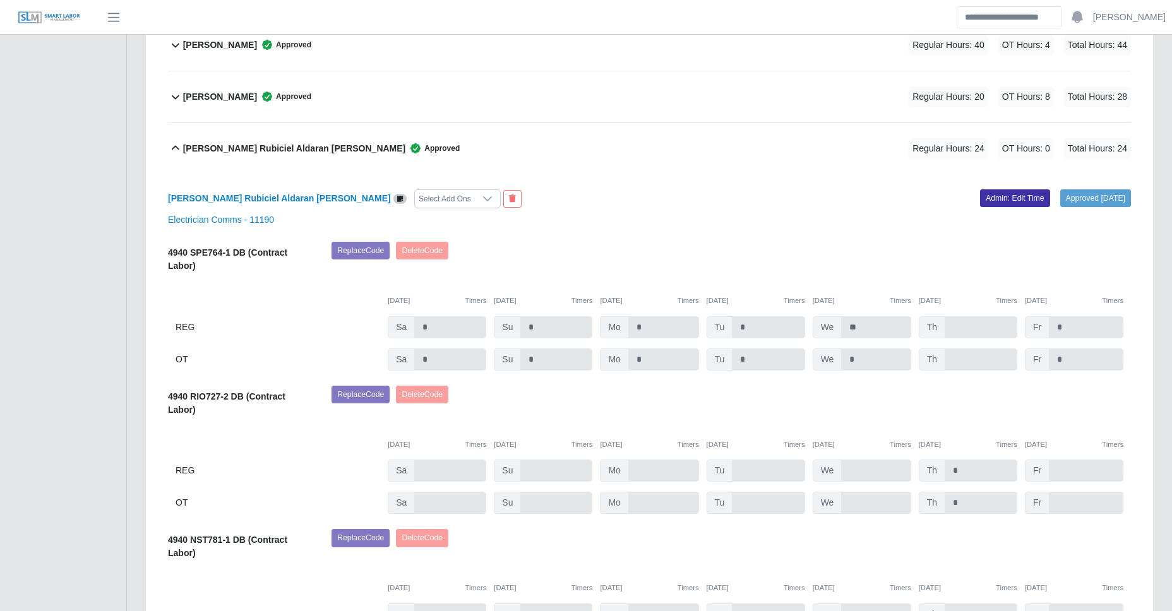
scroll to position [4114, 0]
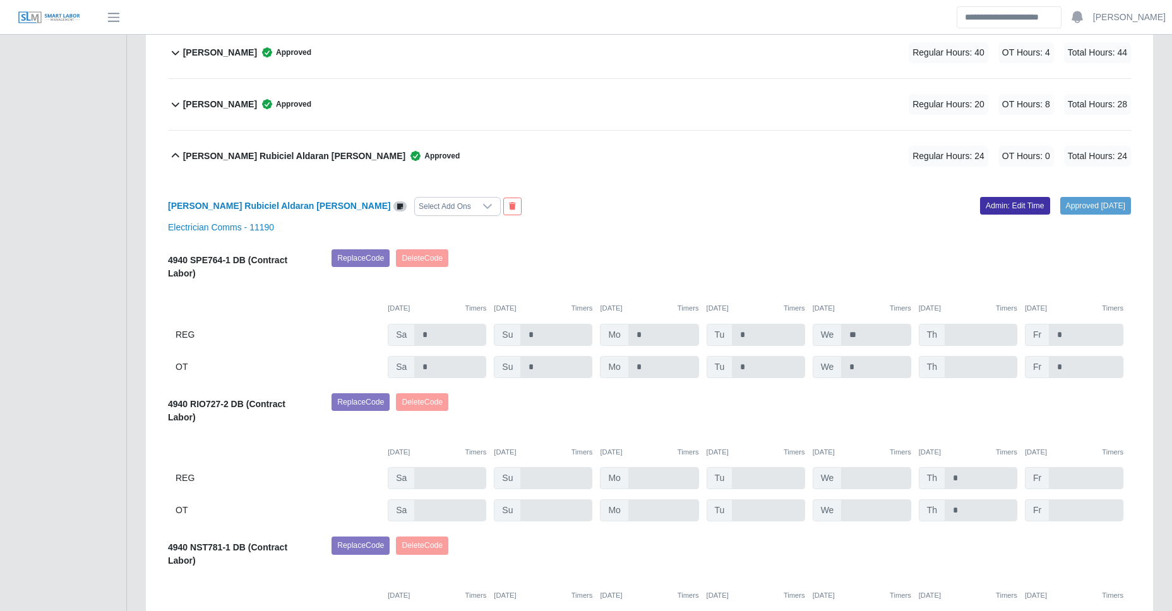
click at [482, 164] on div "Ricardo Rubiciel Aldaran Munoz Approved Regular Hours: 24 OT Hours: 0 Total Hou…" at bounding box center [657, 156] width 948 height 51
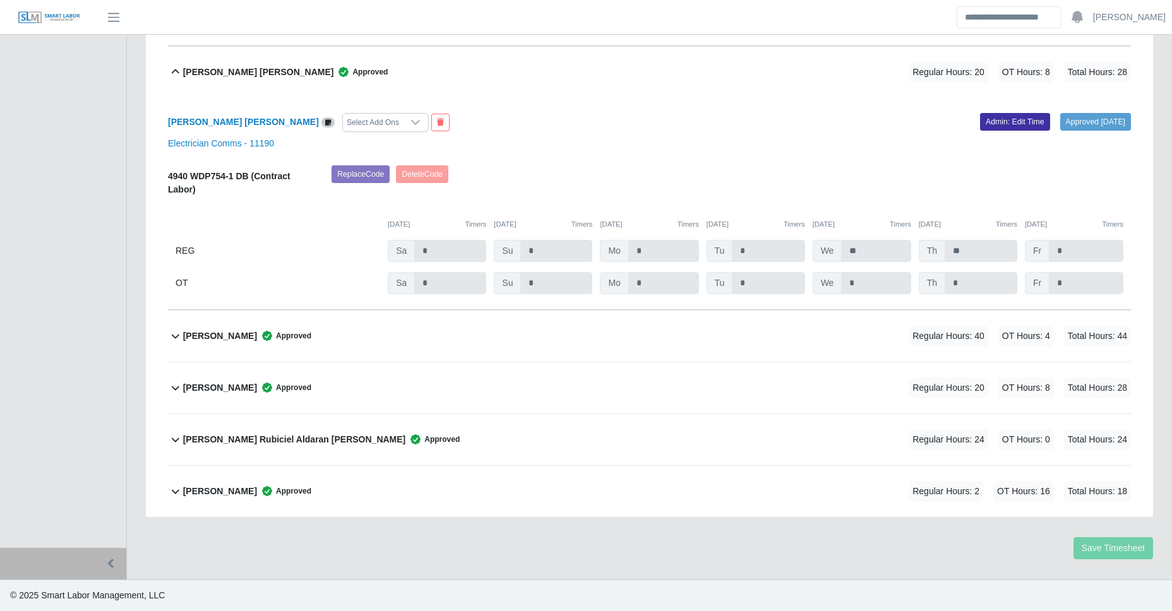
scroll to position [3831, 0]
click at [397, 341] on div "Luis Hernandez Approved Regular Hours: 40 OT Hours: 4 Total Hours: 44" at bounding box center [657, 336] width 948 height 51
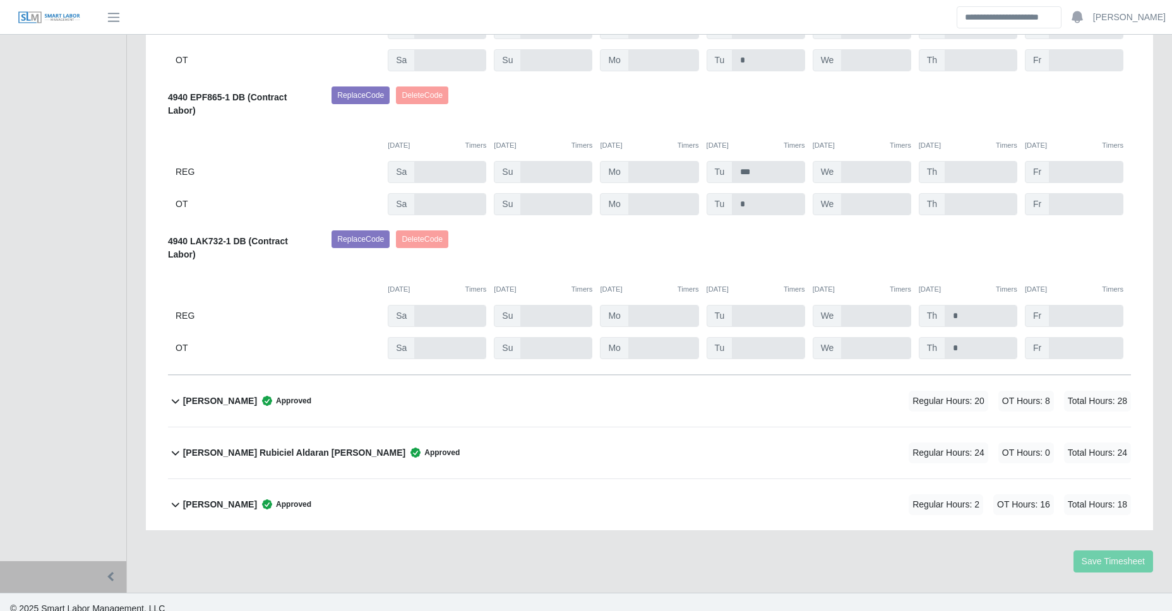
scroll to position [4618, 0]
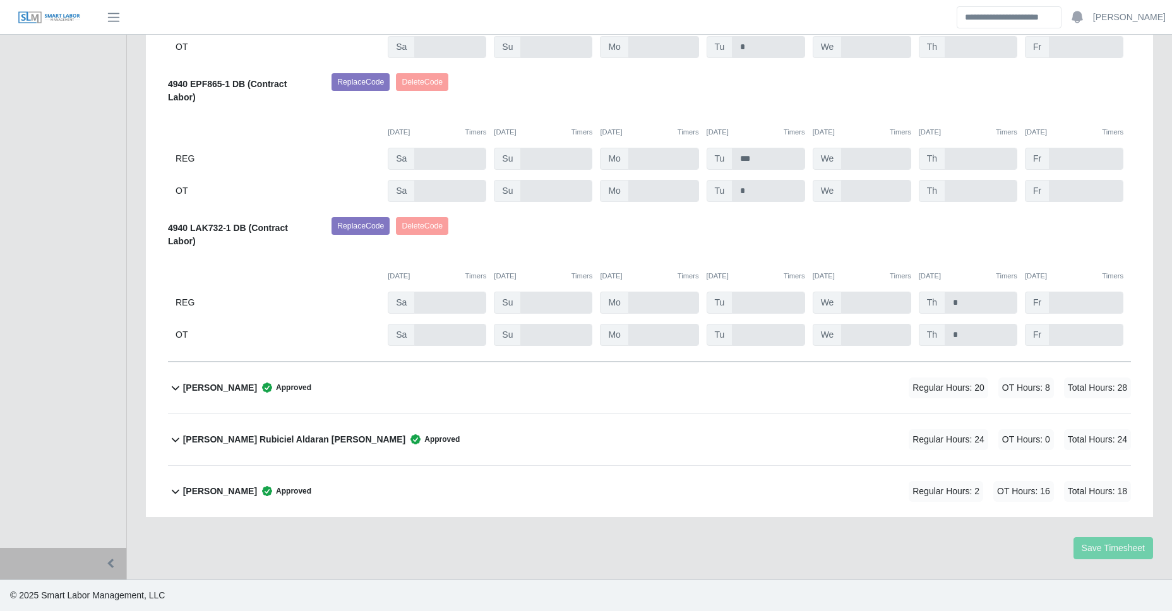
click at [378, 383] on div "Norberto Aramburo Approved Regular Hours: 20 OT Hours: 8 Total Hours: 28" at bounding box center [657, 388] width 948 height 51
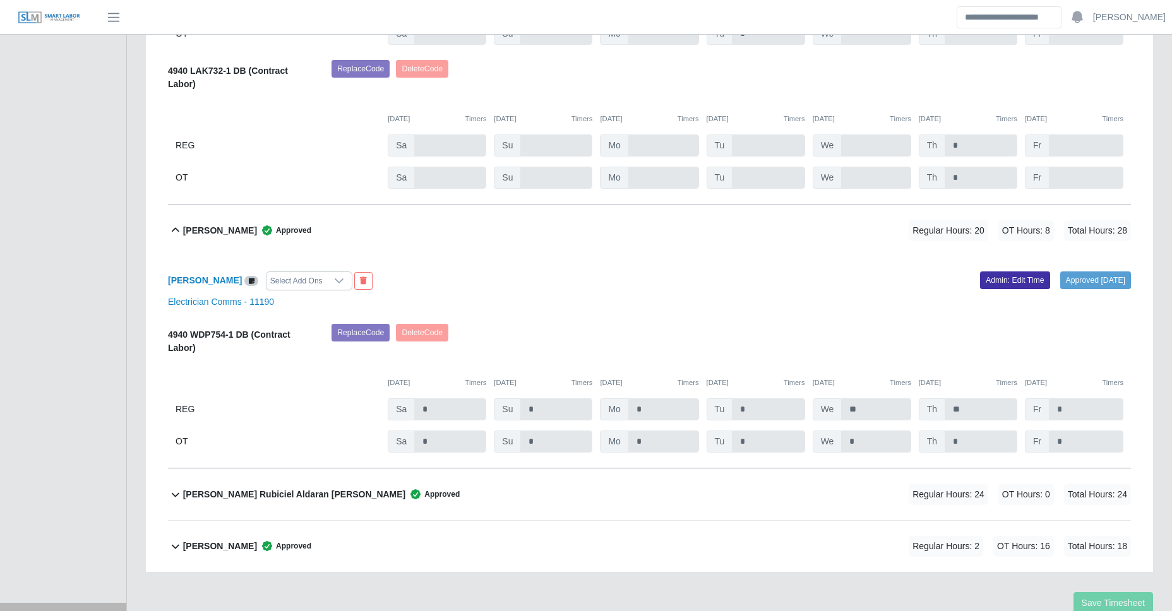
scroll to position [4830, 0]
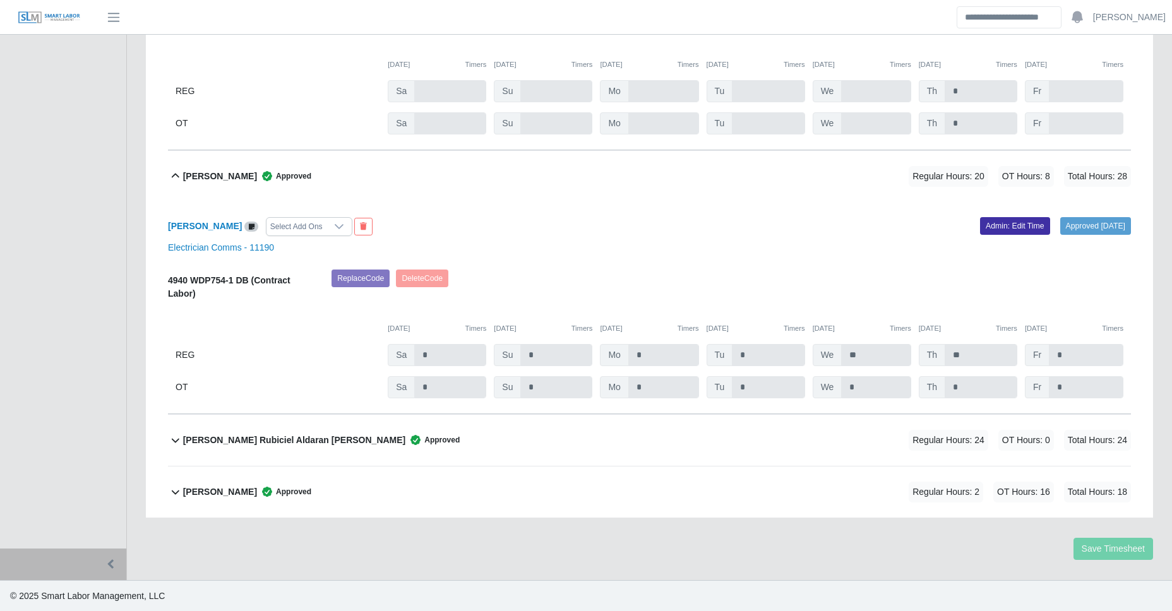
click at [357, 173] on div "Norberto Aramburo Approved Regular Hours: 20 OT Hours: 8 Total Hours: 28" at bounding box center [657, 176] width 948 height 51
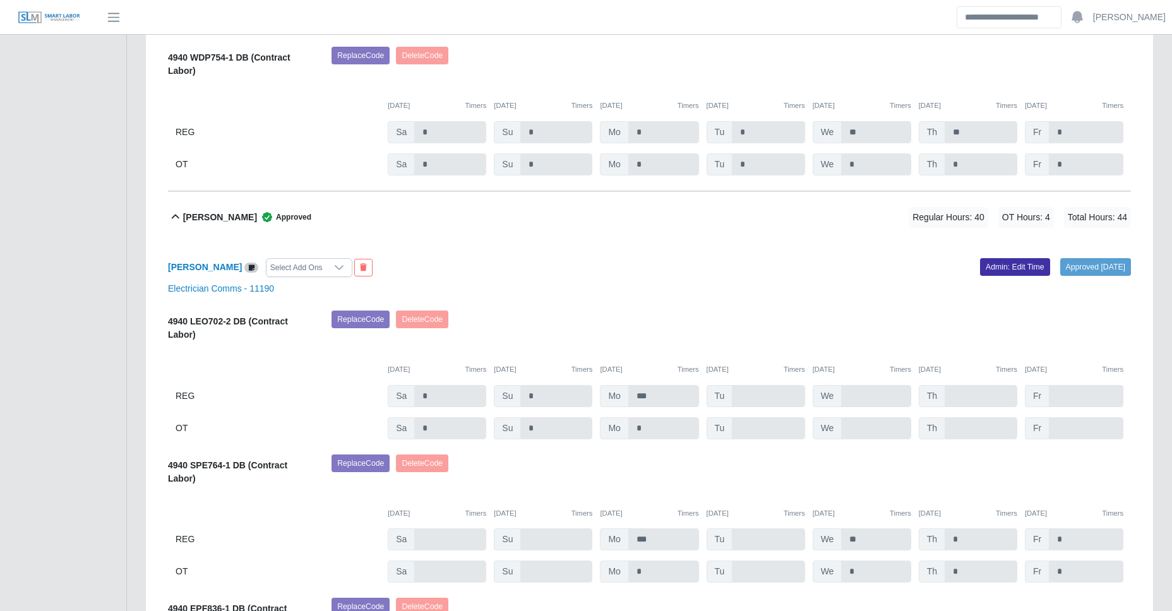
click at [412, 206] on div "Luis Hernandez Approved Regular Hours: 40 OT Hours: 4 Total Hours: 44" at bounding box center [657, 217] width 948 height 51
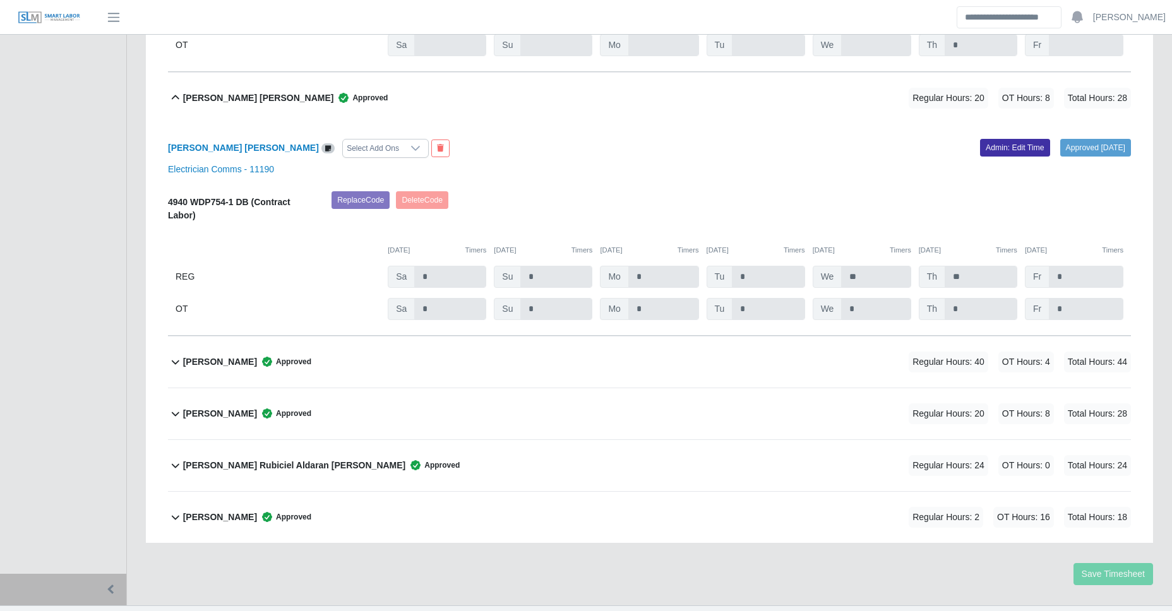
click at [458, 101] on div "Josue Rodriguez Beltran Approved Regular Hours: 20 OT Hours: 8 Total Hours: 28" at bounding box center [657, 98] width 948 height 51
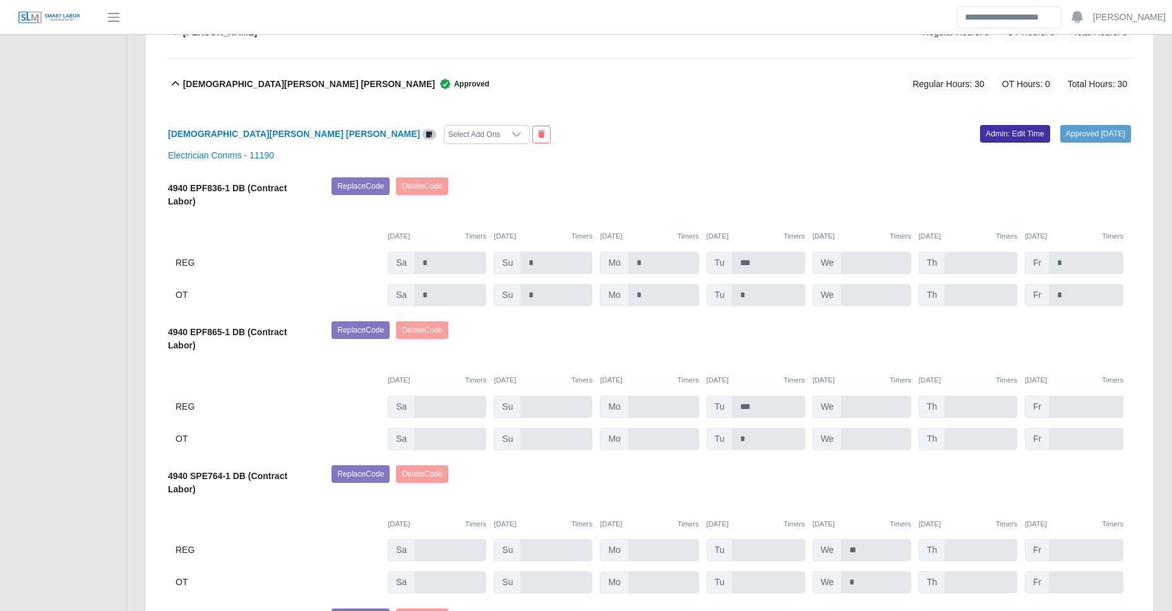
scroll to position [2956, 0]
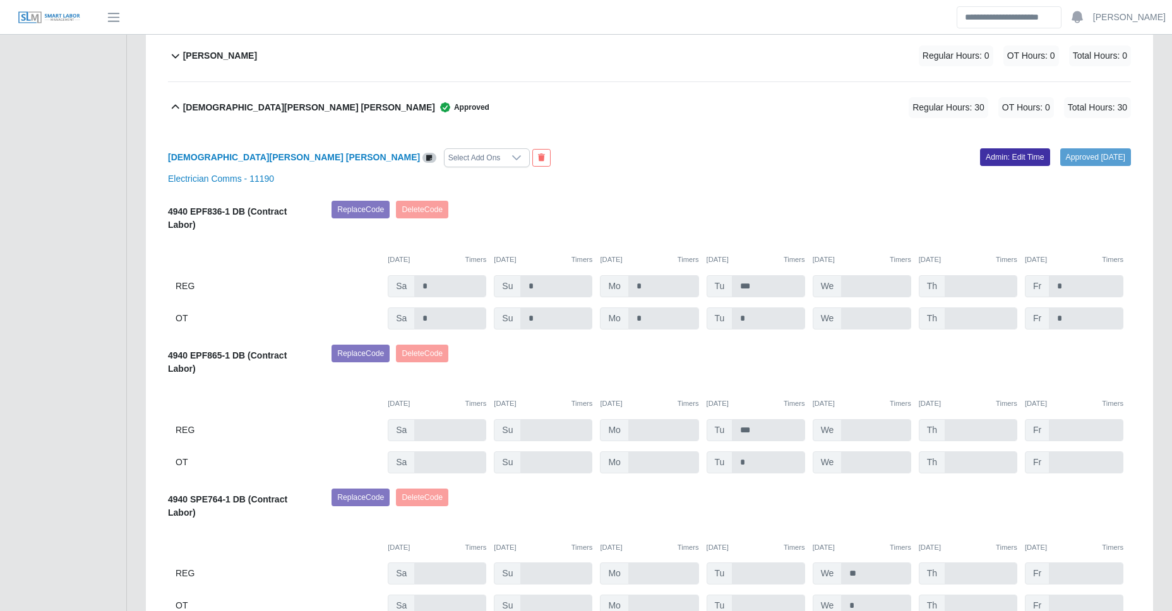
click at [438, 109] on div "Jesus Guzman Paramo Approved Regular Hours: 30 OT Hours: 0 Total Hours: 30" at bounding box center [657, 107] width 948 height 51
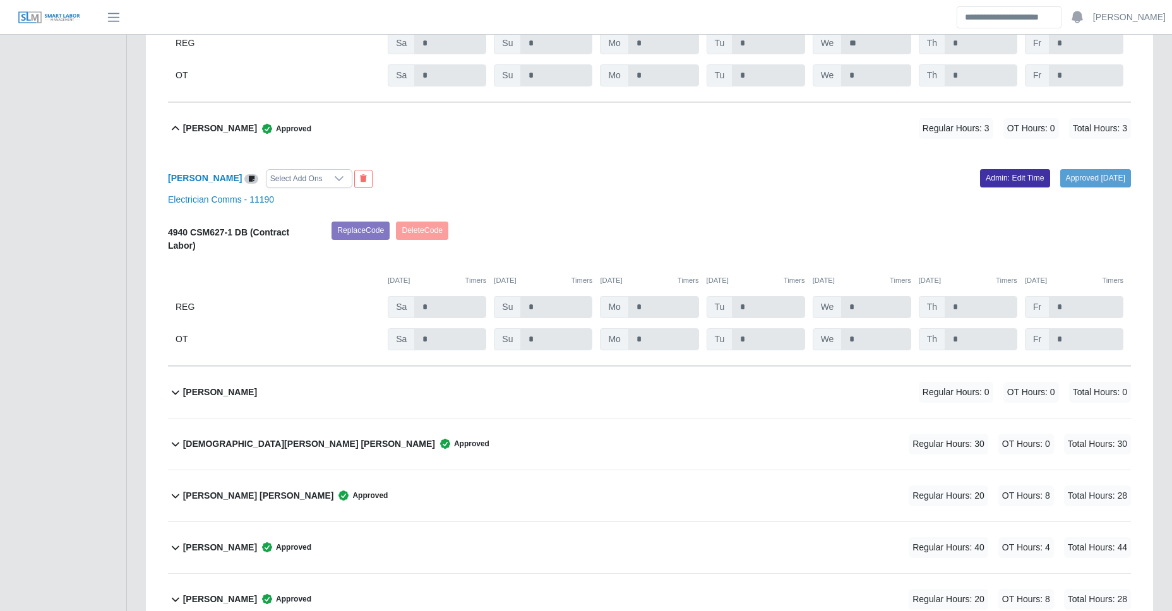
scroll to position [2612, 0]
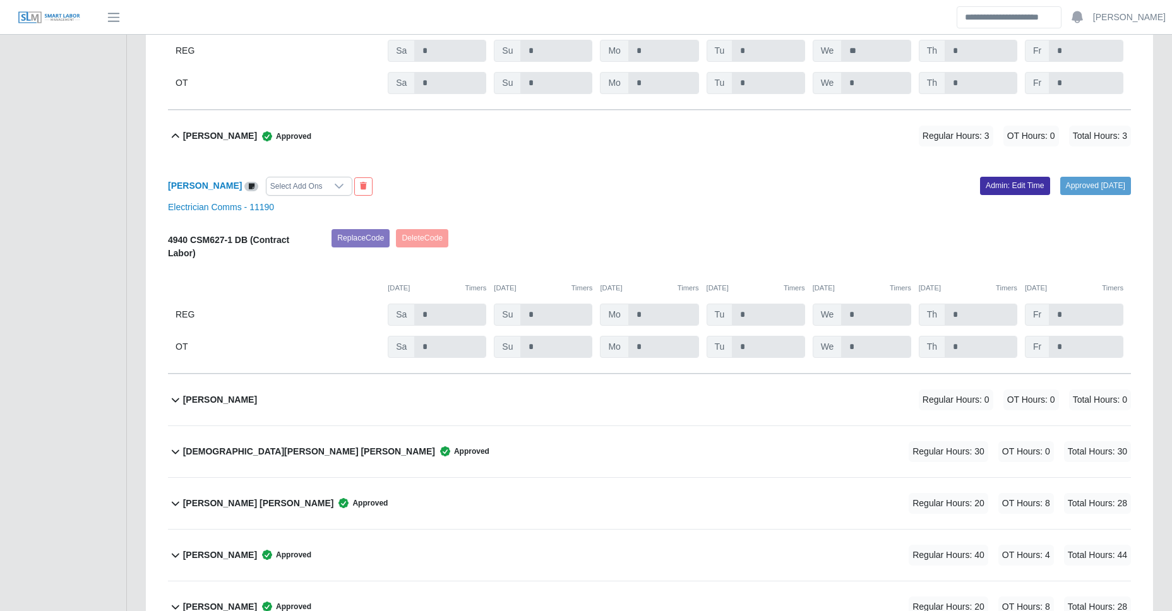
click at [435, 135] on div "Griselda Garay Perez Approved Regular Hours: 3 OT Hours: 0 Total Hours: 3" at bounding box center [657, 136] width 948 height 51
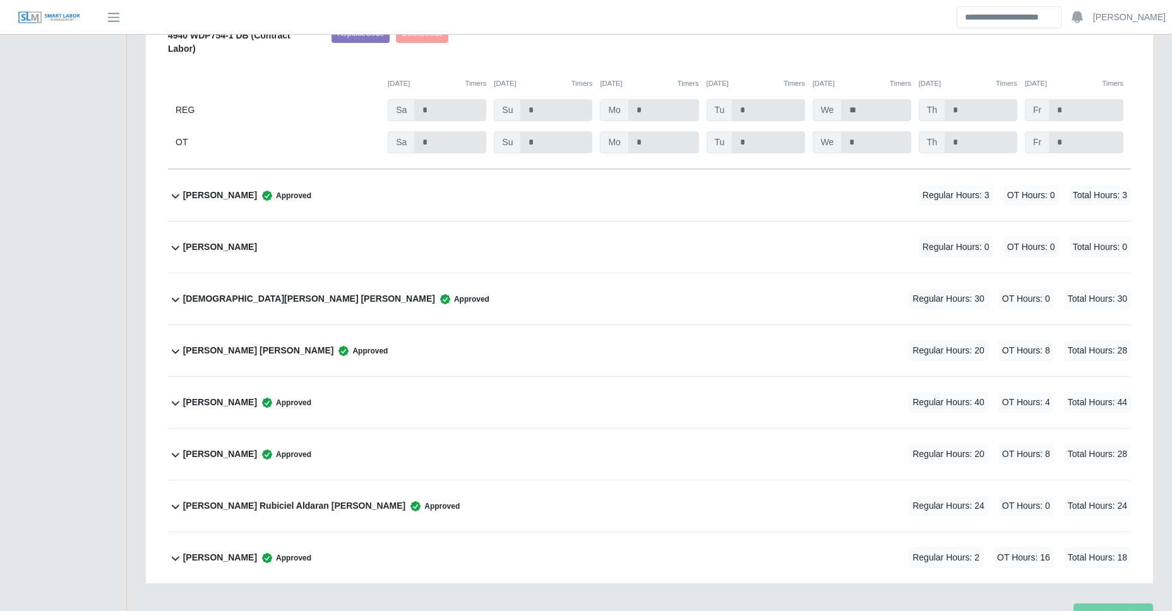
scroll to position [2387, 0]
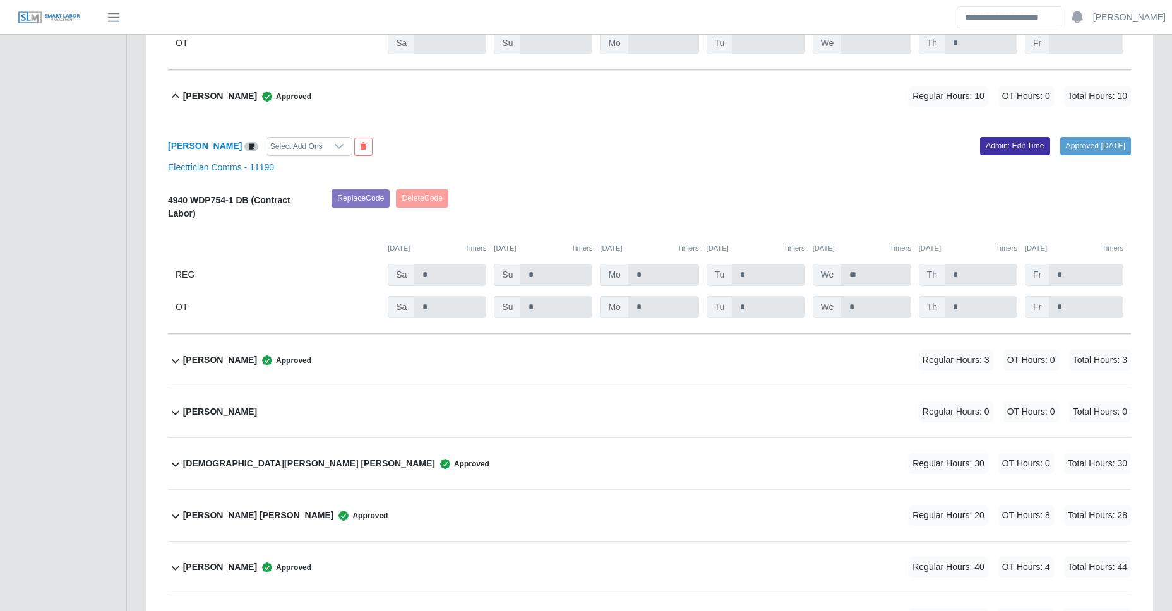
click at [424, 97] on div "Flor Vawter Approved Regular Hours: 10 OT Hours: 0 Total Hours: 10" at bounding box center [657, 96] width 948 height 51
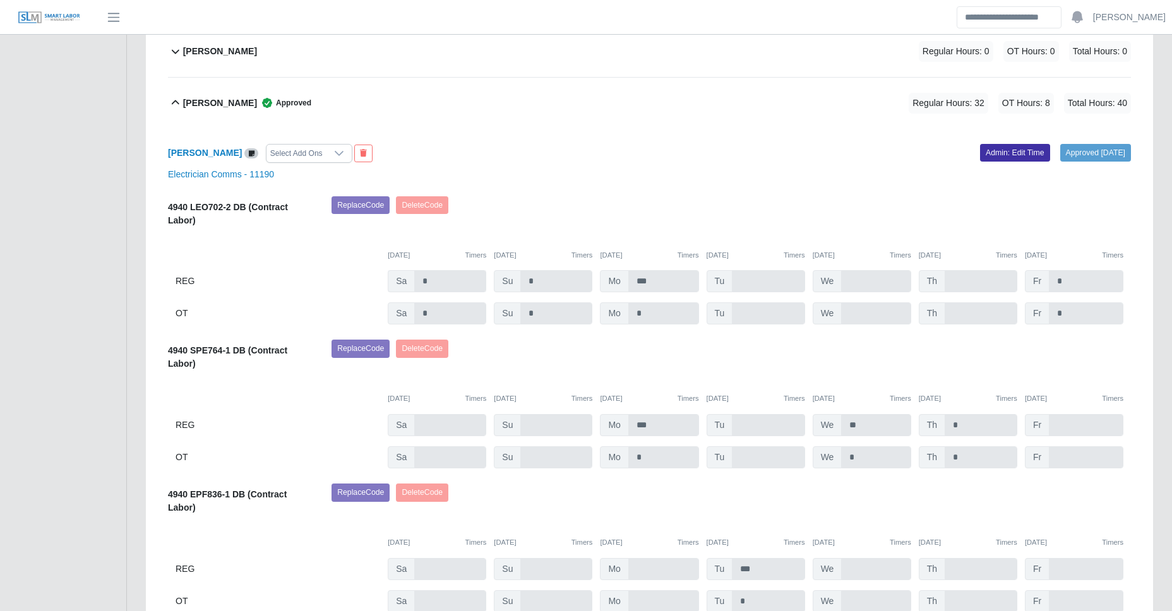
scroll to position [1346, 0]
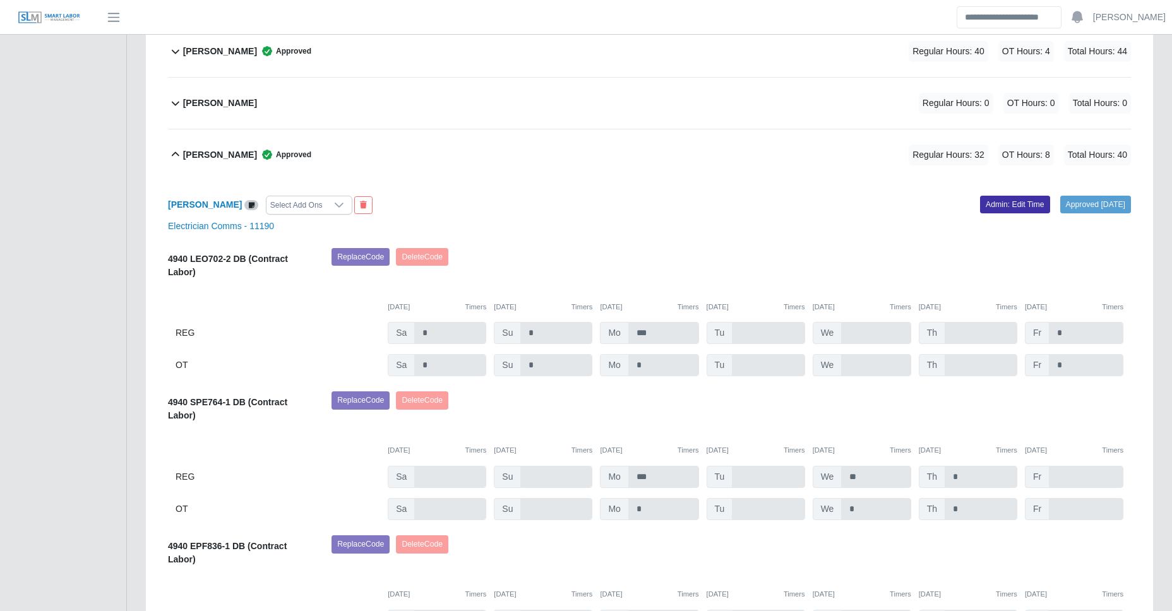
click at [416, 156] on div "Eric Duncan Approved Regular Hours: 32 OT Hours: 8 Total Hours: 40" at bounding box center [657, 154] width 948 height 51
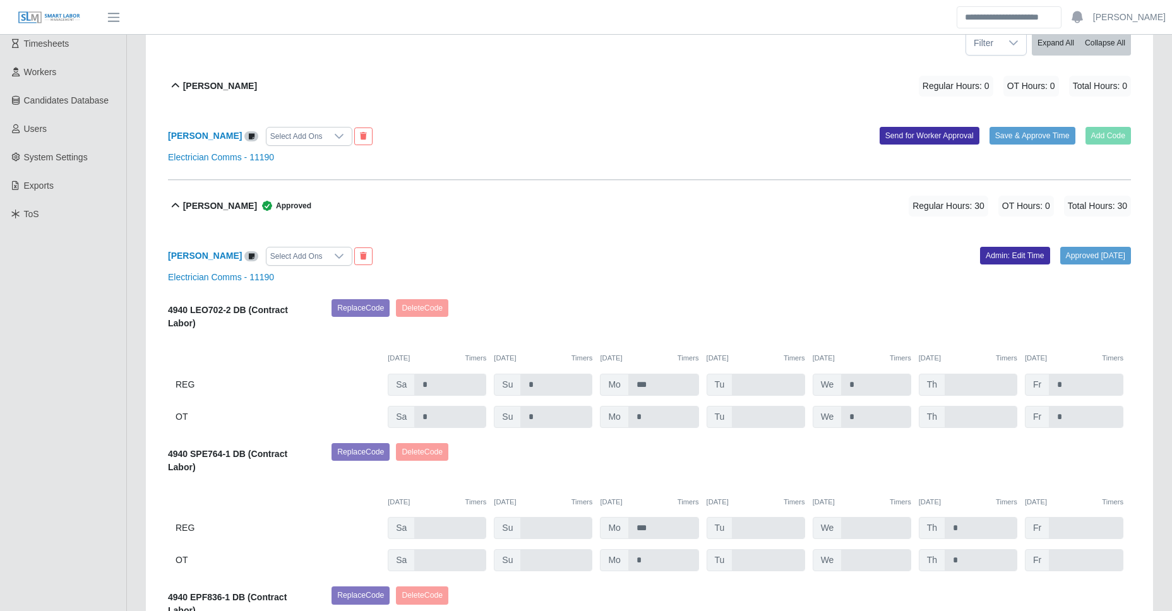
scroll to position [117, 0]
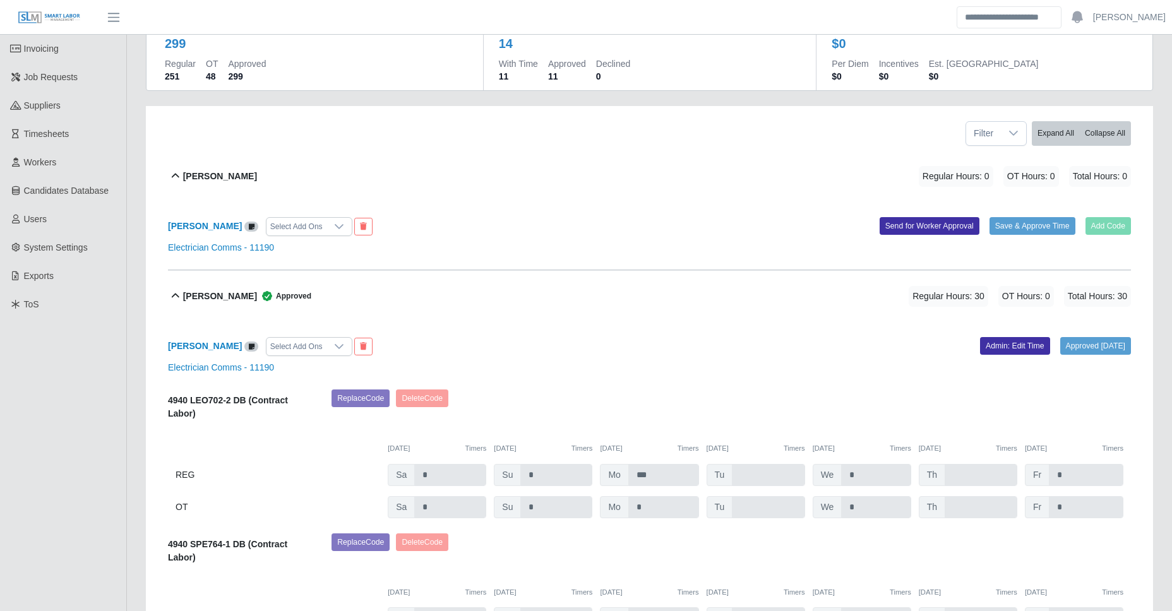
click at [430, 301] on div "Angel Grimaldo Approved Regular Hours: 30 OT Hours: 0 Total Hours: 30" at bounding box center [657, 296] width 948 height 51
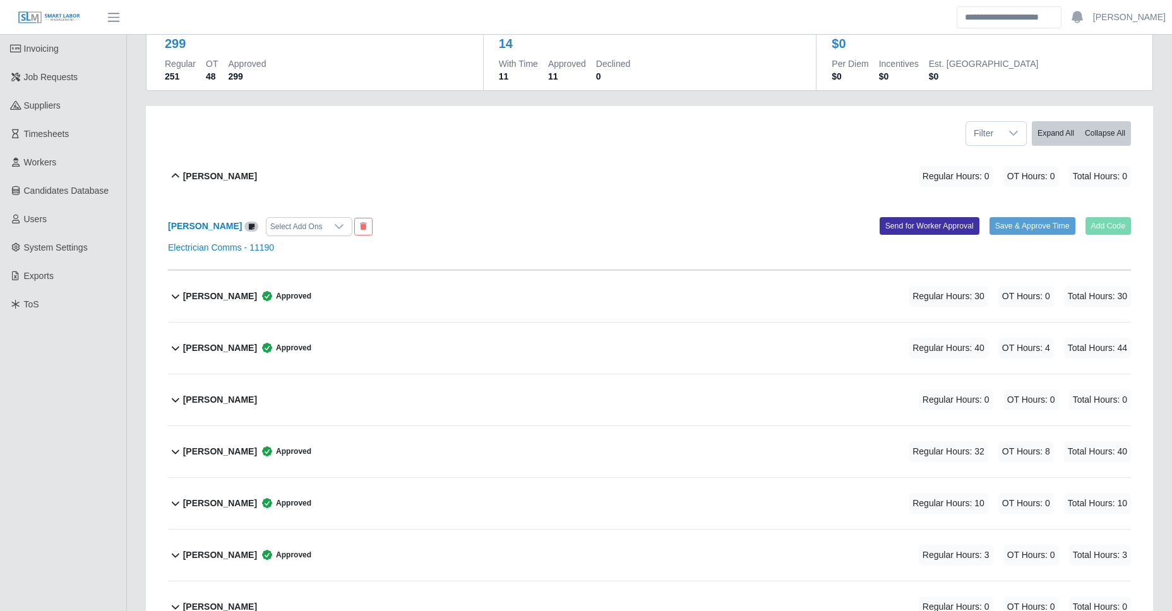
click at [433, 171] on div "Alyx Griffith Regular Hours: 0 OT Hours: 0 Total Hours: 0" at bounding box center [657, 176] width 948 height 51
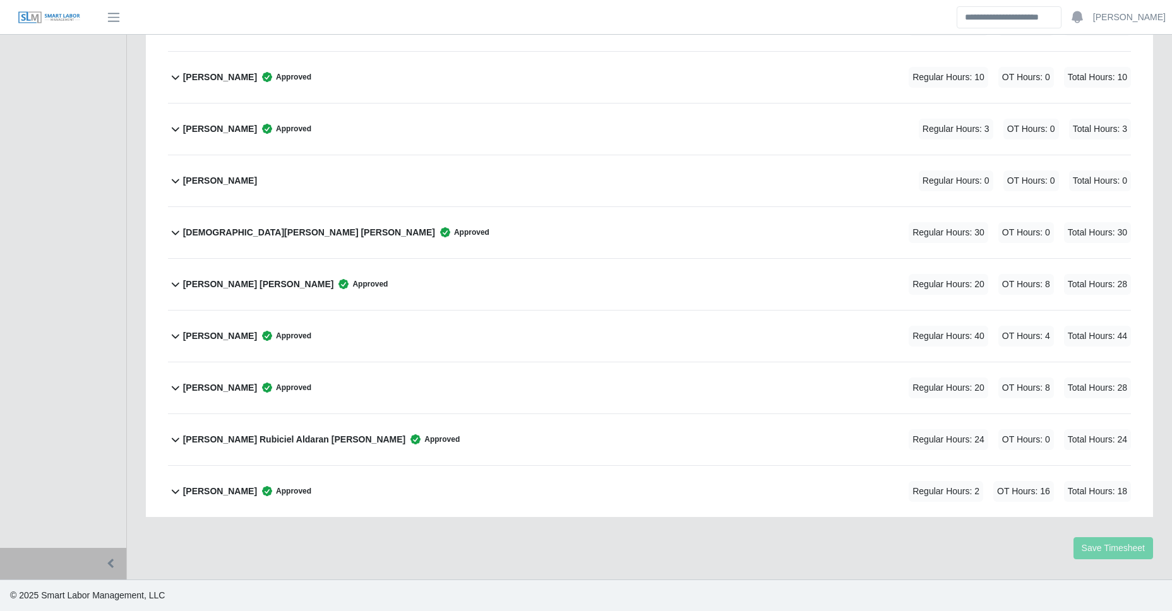
scroll to position [0, 0]
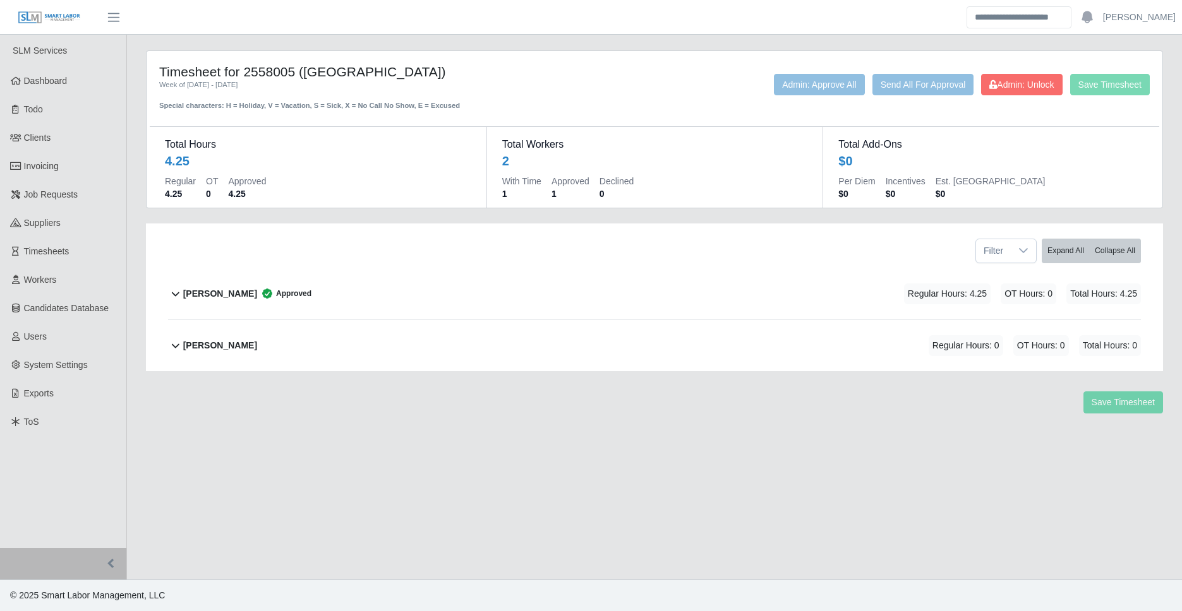
click at [307, 287] on span "Approved" at bounding box center [284, 293] width 54 height 13
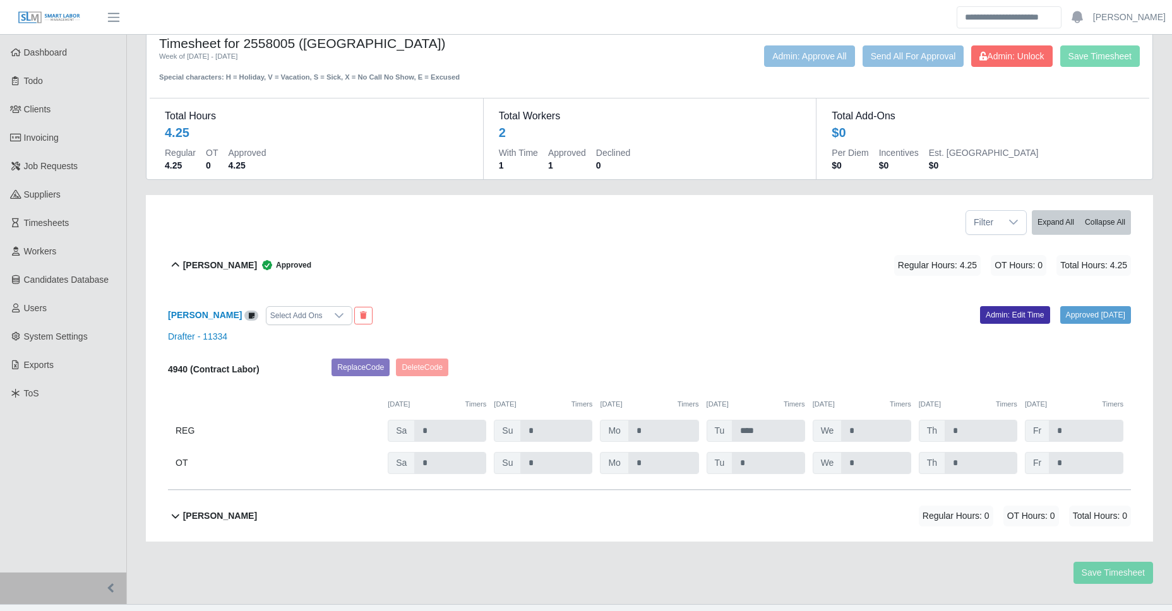
click at [276, 520] on div "[PERSON_NAME] Regular Hours: 0 OT Hours: 0 Total Hours: 0" at bounding box center [657, 516] width 948 height 51
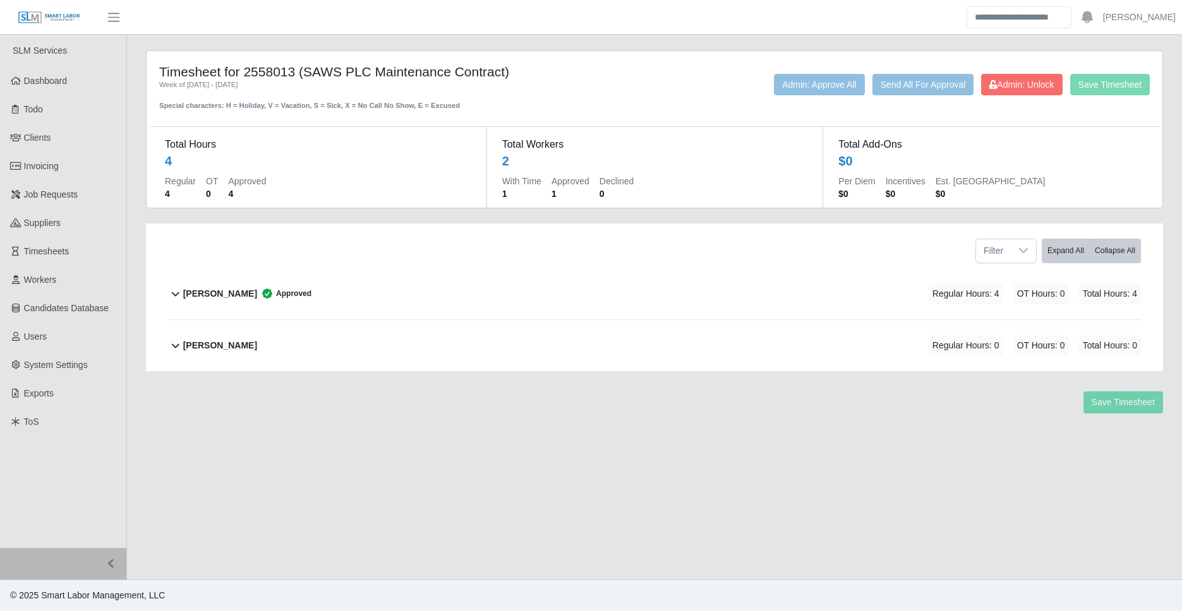
click at [317, 304] on div "[PERSON_NAME] Approved Regular Hours: 4 OT Hours: 0 Total Hours: 4" at bounding box center [662, 293] width 958 height 51
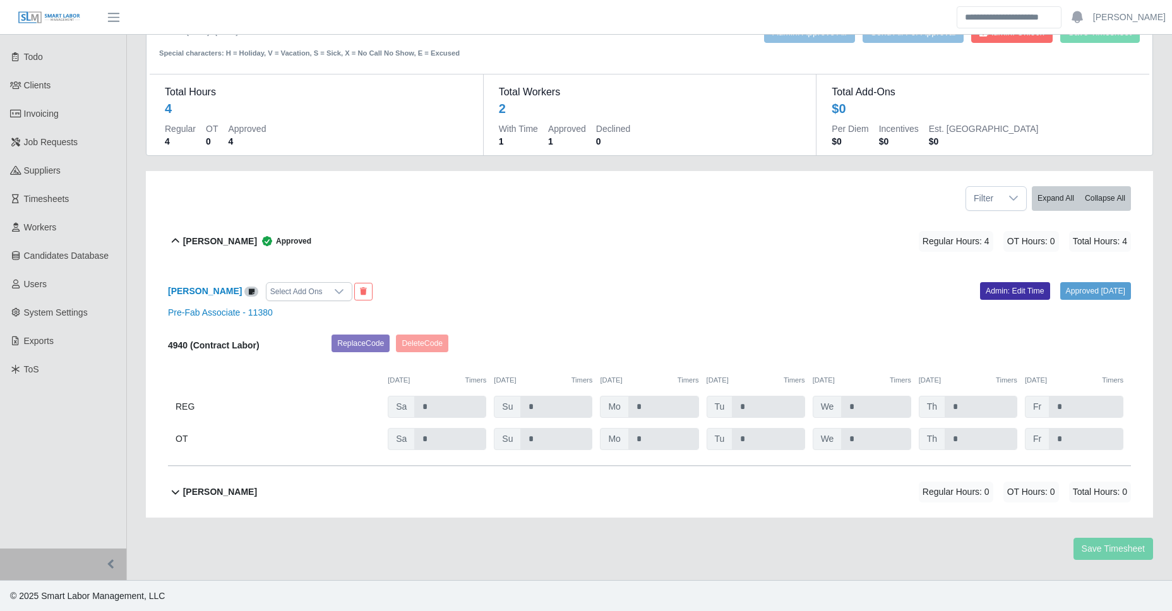
click at [309, 477] on div "[PERSON_NAME] Regular Hours: 0 OT Hours: 0 Total Hours: 0" at bounding box center [657, 492] width 948 height 51
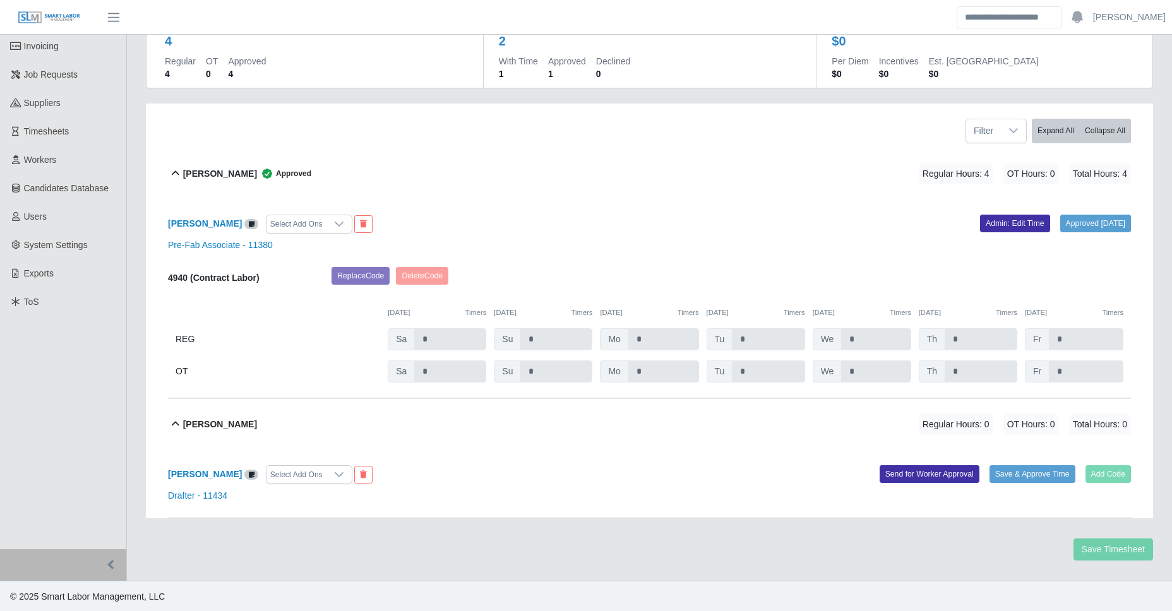
scroll to position [121, 0]
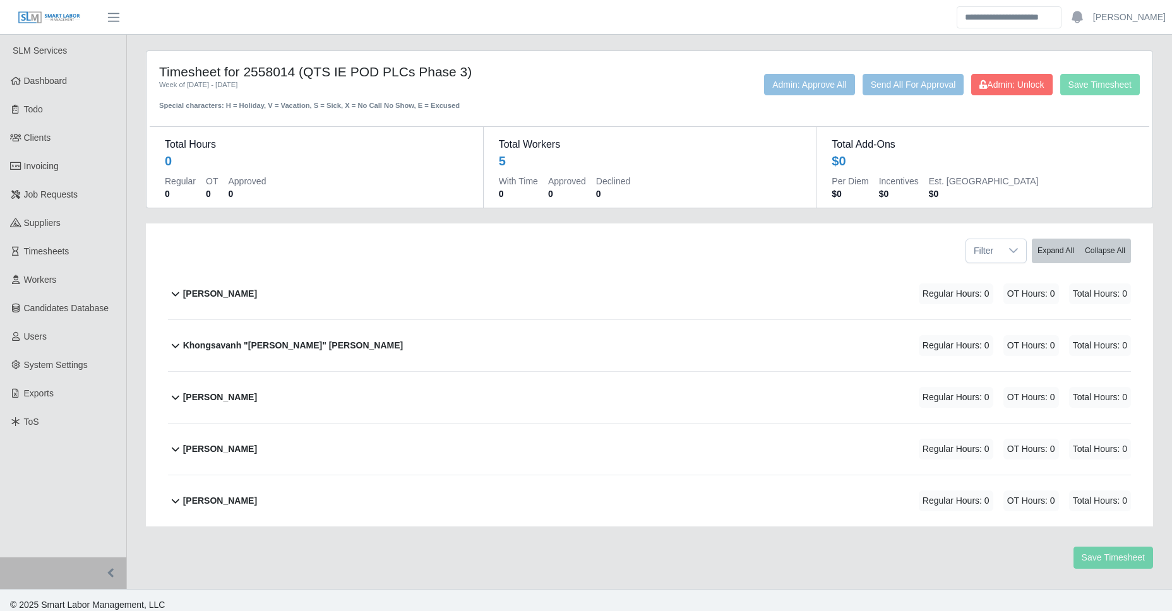
click at [249, 308] on div "[PERSON_NAME] Regular Hours: 0 OT Hours: 0 Total Hours: 0" at bounding box center [657, 293] width 948 height 51
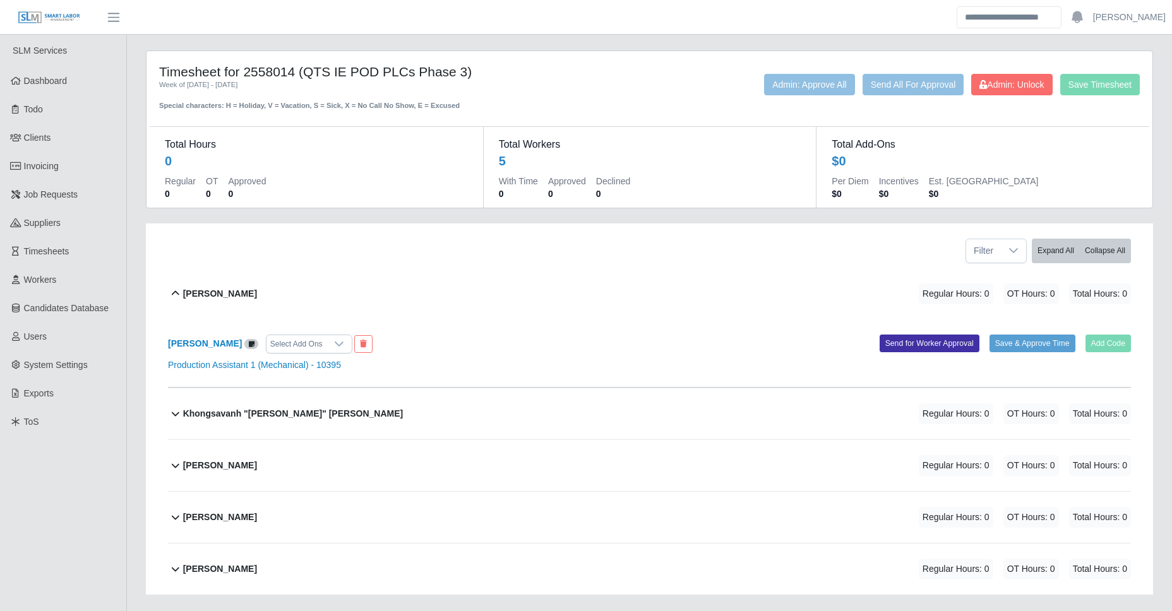
click at [339, 411] on b "Khongsavanh "[PERSON_NAME]" [PERSON_NAME]" at bounding box center [293, 413] width 220 height 13
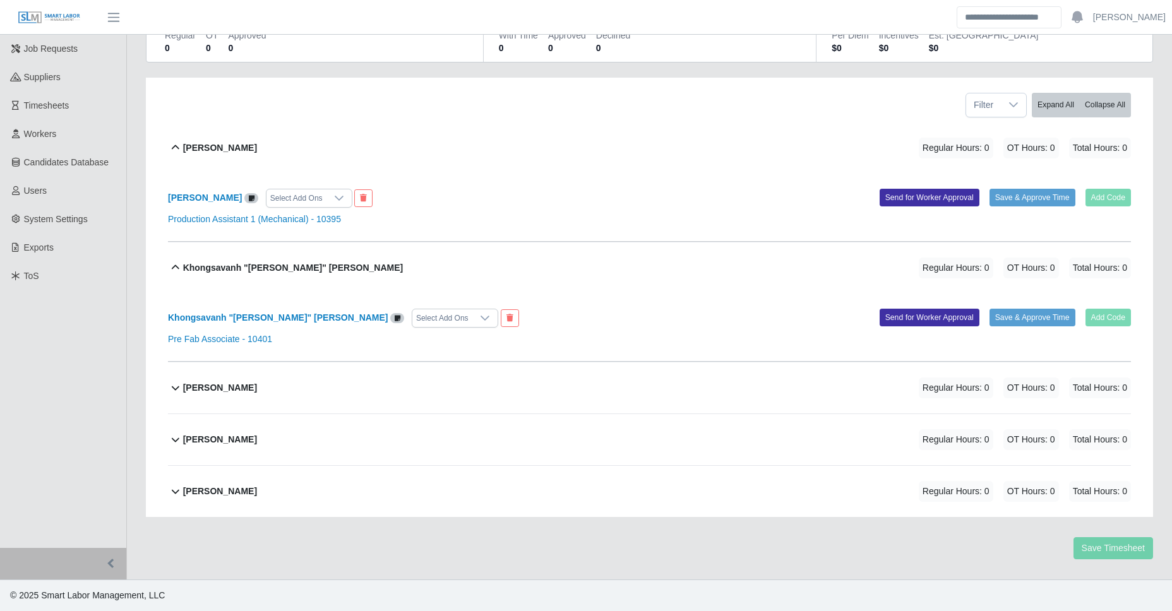
click at [311, 367] on div "[PERSON_NAME] Regular Hours: 0 OT Hours: 0 Total Hours: 0" at bounding box center [657, 388] width 948 height 51
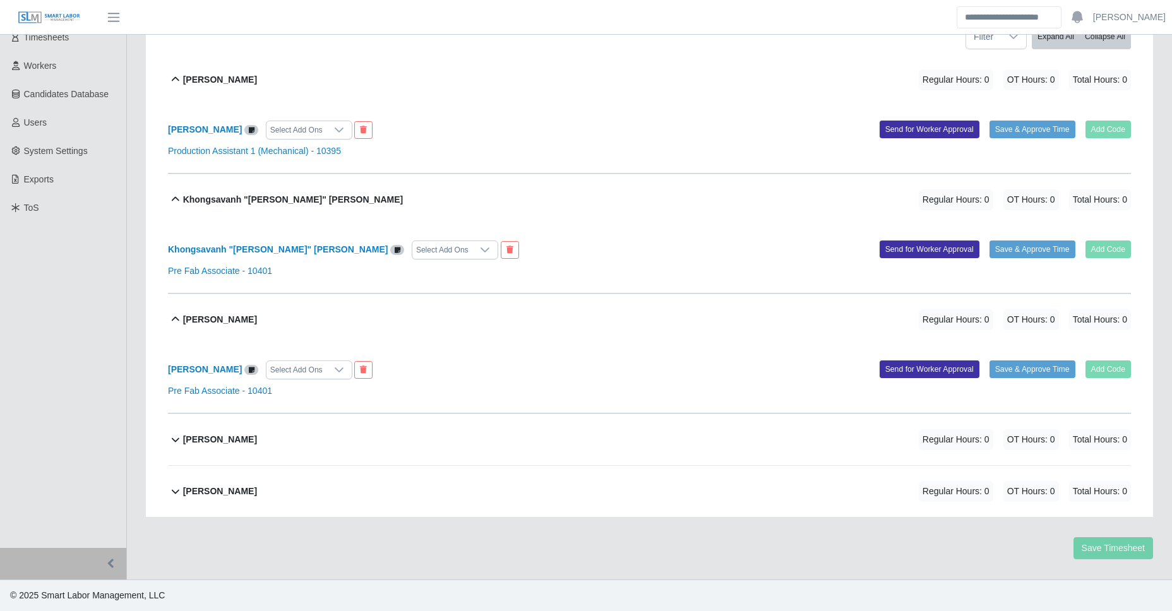
click at [305, 439] on div "[PERSON_NAME] Regular Hours: 0 OT Hours: 0 Total Hours: 0" at bounding box center [657, 439] width 948 height 51
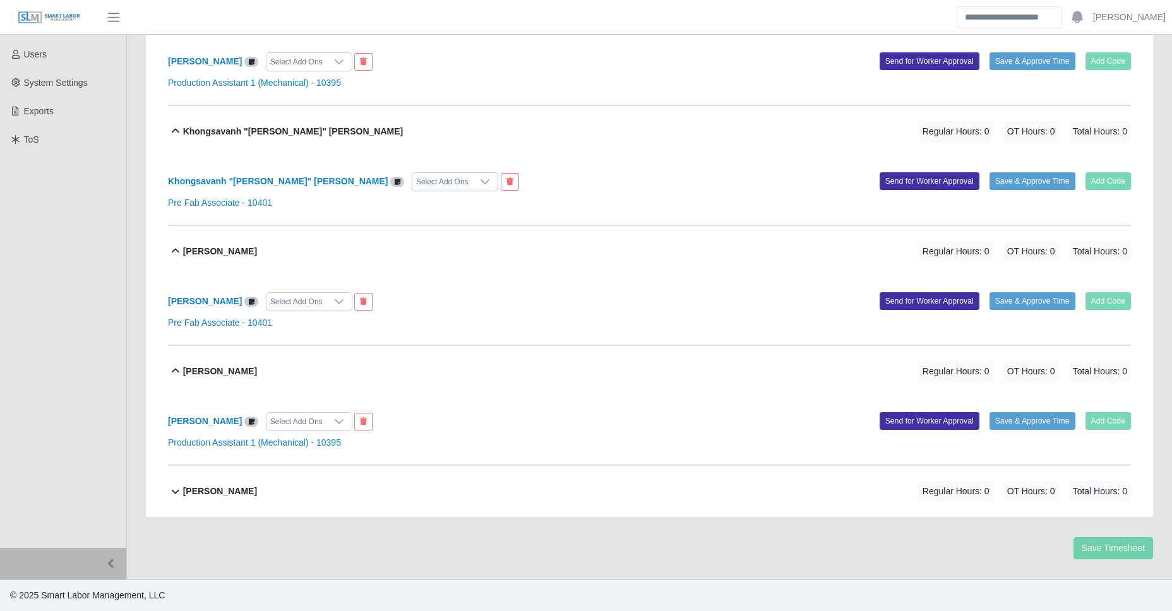
click at [284, 489] on div "[PERSON_NAME] Regular Hours: 0 OT Hours: 0 Total Hours: 0" at bounding box center [657, 491] width 948 height 51
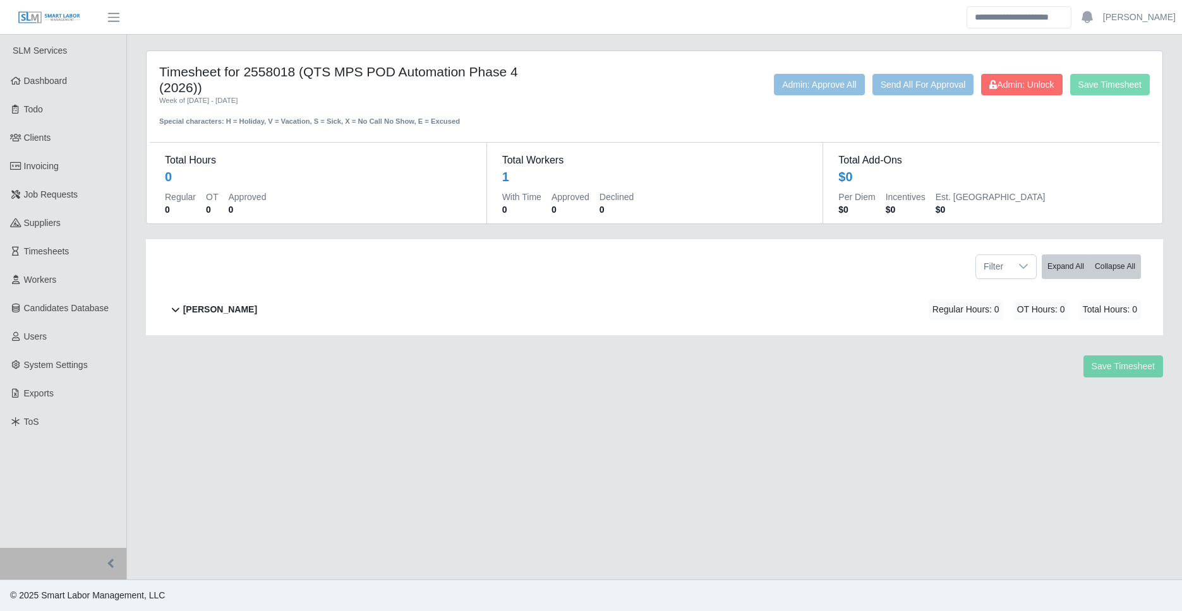
click at [259, 337] on div "Timesheet for 2558018 (QTS MPS POD Automation Phase 4 (2026)) Week of [DATE] - …" at bounding box center [654, 224] width 1036 height 347
click at [265, 322] on div "[PERSON_NAME] Regular Hours: 0 OT Hours: 0 Total Hours: 0" at bounding box center [662, 309] width 958 height 51
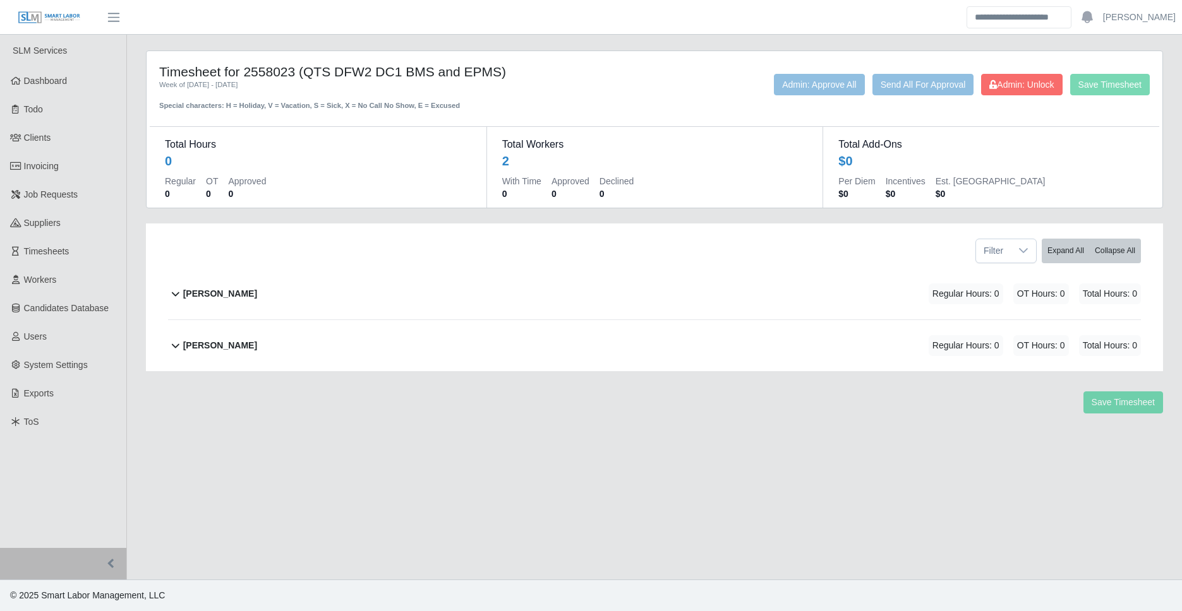
click at [284, 297] on div "[PERSON_NAME] Regular Hours: 0 OT Hours: 0 Total Hours: 0" at bounding box center [662, 293] width 958 height 51
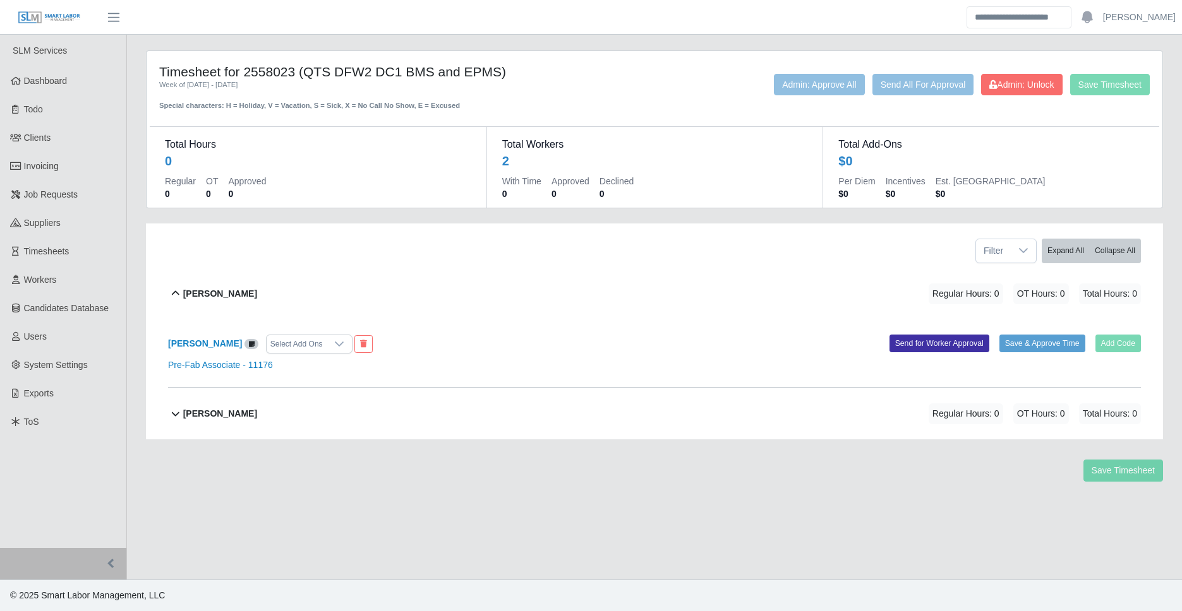
click at [249, 412] on b "[PERSON_NAME]" at bounding box center [220, 413] width 74 height 13
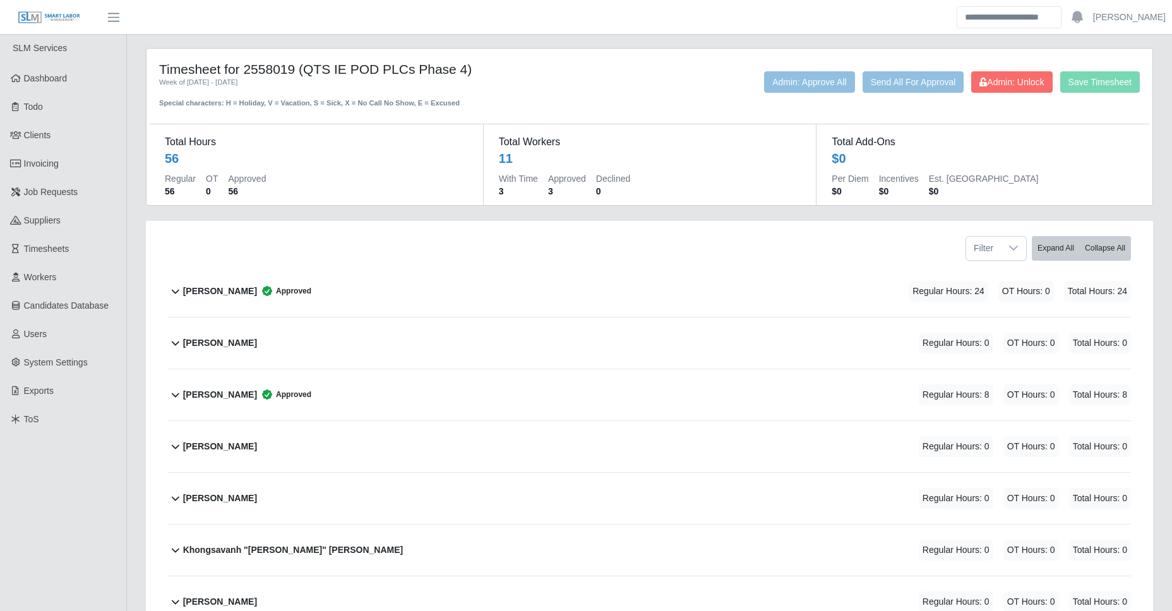
click at [340, 289] on div "[PERSON_NAME] Approved Regular Hours: 24 OT Hours: 0 Total Hours: 24" at bounding box center [657, 291] width 948 height 51
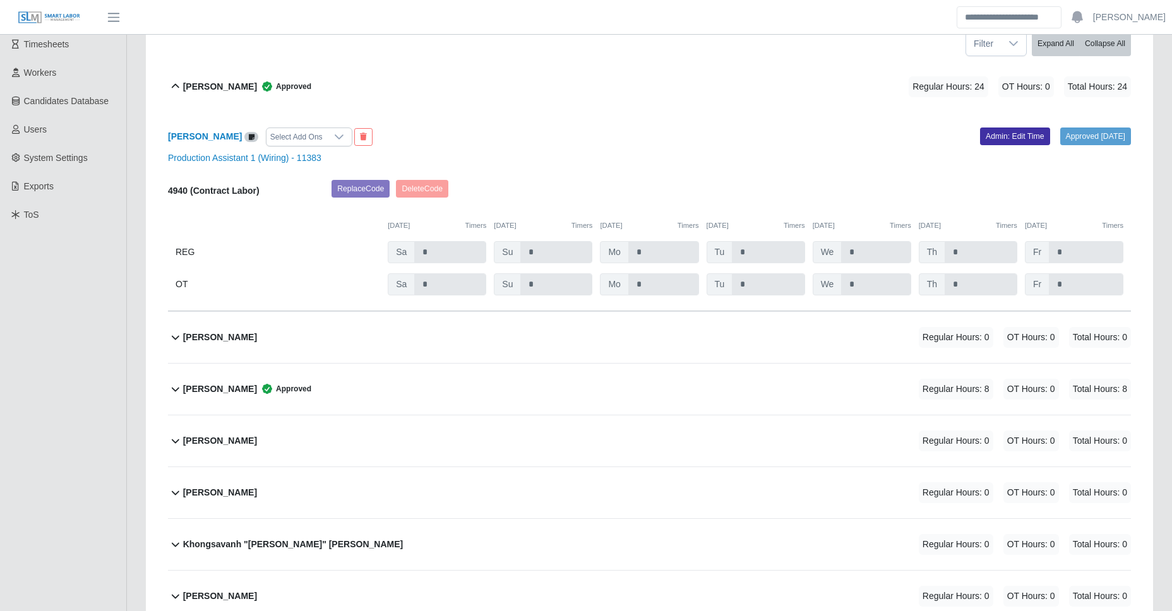
click at [234, 344] on div "[PERSON_NAME] Regular Hours: 0 OT Hours: 0 Total Hours: 0" at bounding box center [657, 337] width 948 height 51
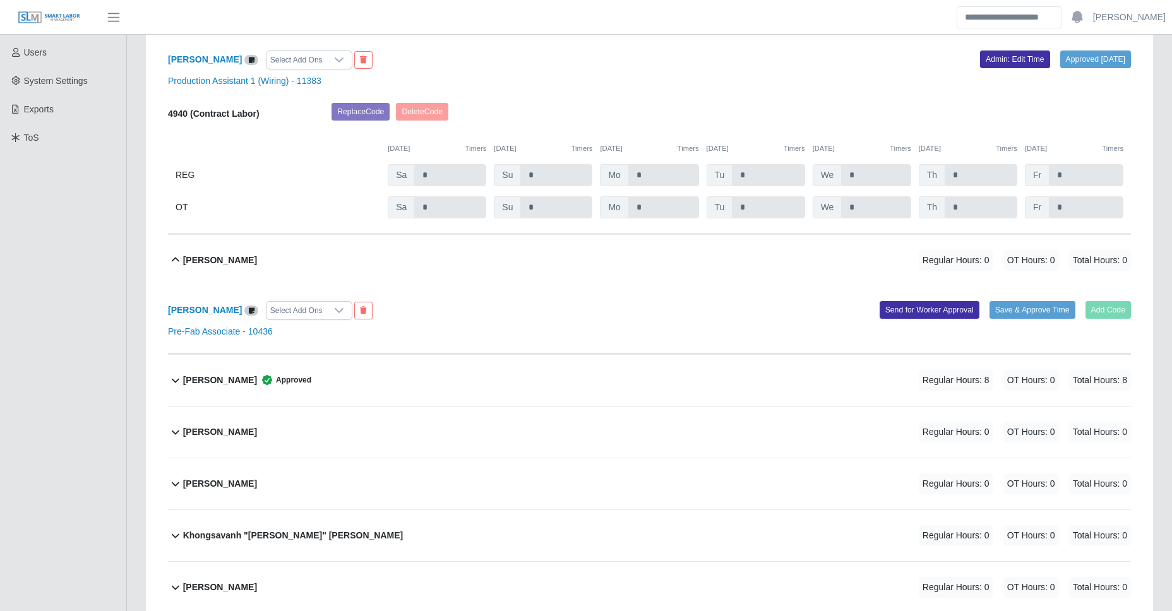
scroll to position [441, 0]
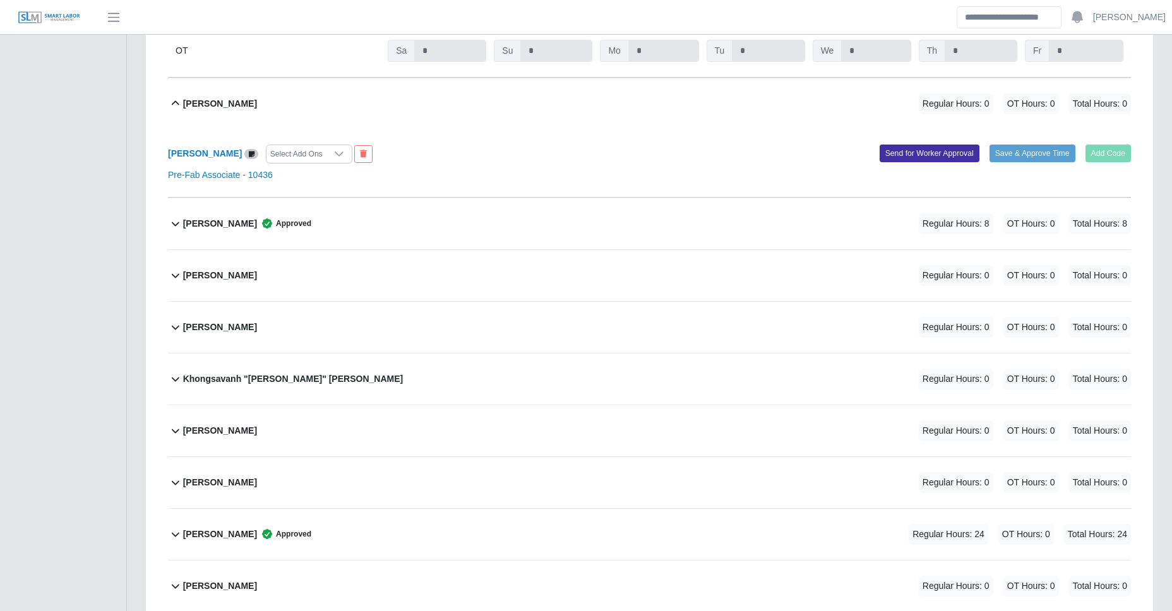
click at [297, 234] on div "[PERSON_NAME] Approved Regular Hours: 8 OT Hours: 0 Total Hours: 8" at bounding box center [657, 223] width 948 height 51
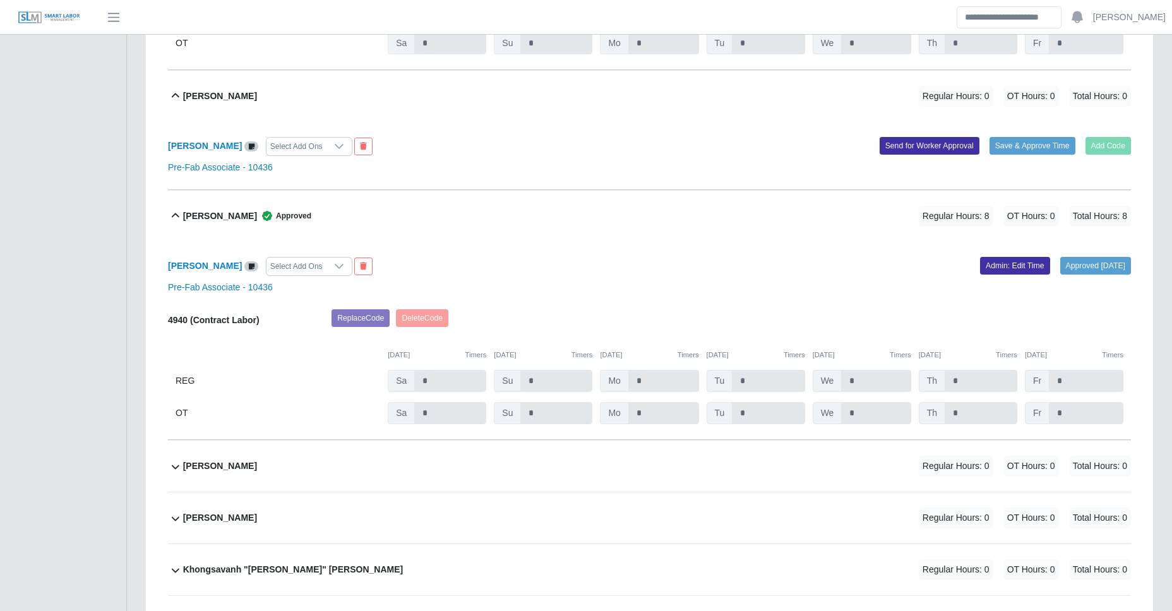
scroll to position [506, 0]
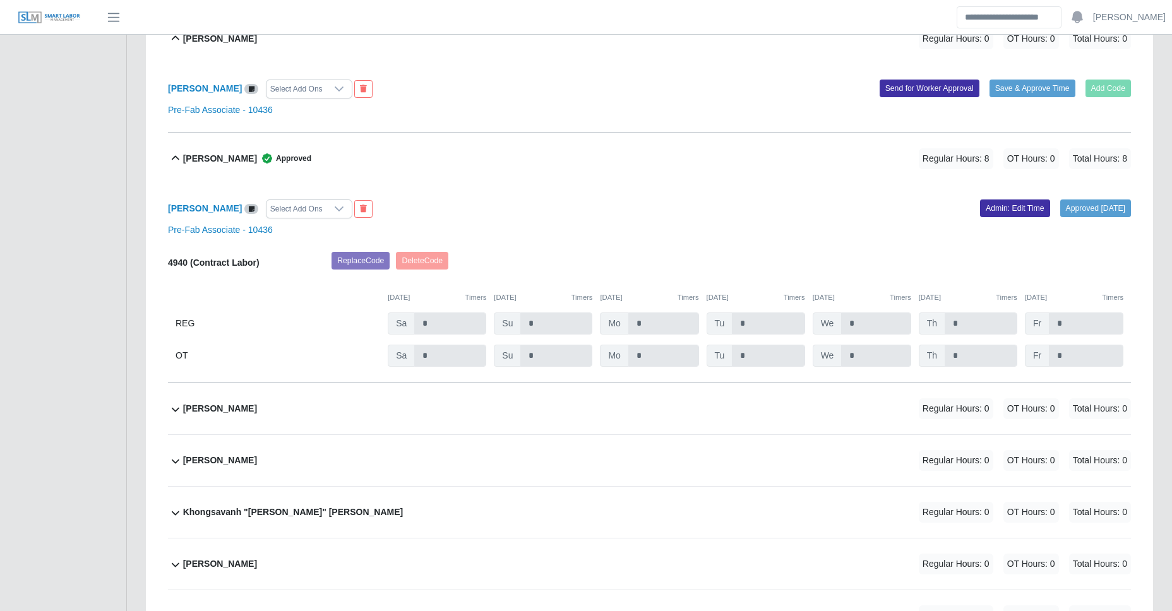
click at [271, 414] on div "[PERSON_NAME] Regular Hours: 0 OT Hours: 0 Total Hours: 0" at bounding box center [657, 408] width 948 height 51
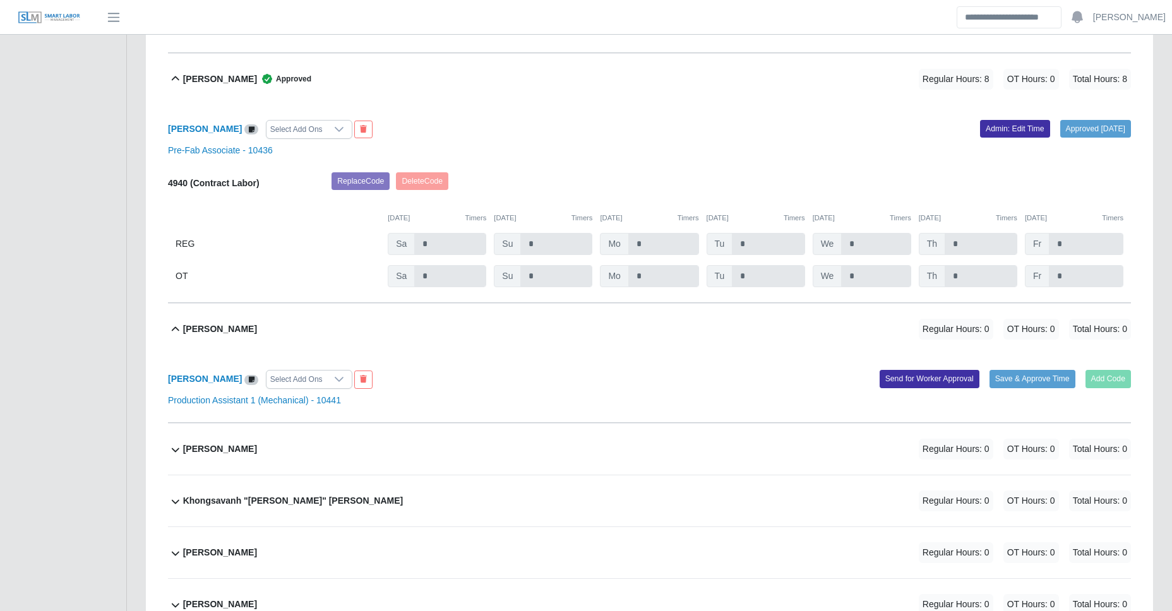
click at [254, 455] on div "[PERSON_NAME] Regular Hours: 0 OT Hours: 0 Total Hours: 0" at bounding box center [657, 449] width 948 height 51
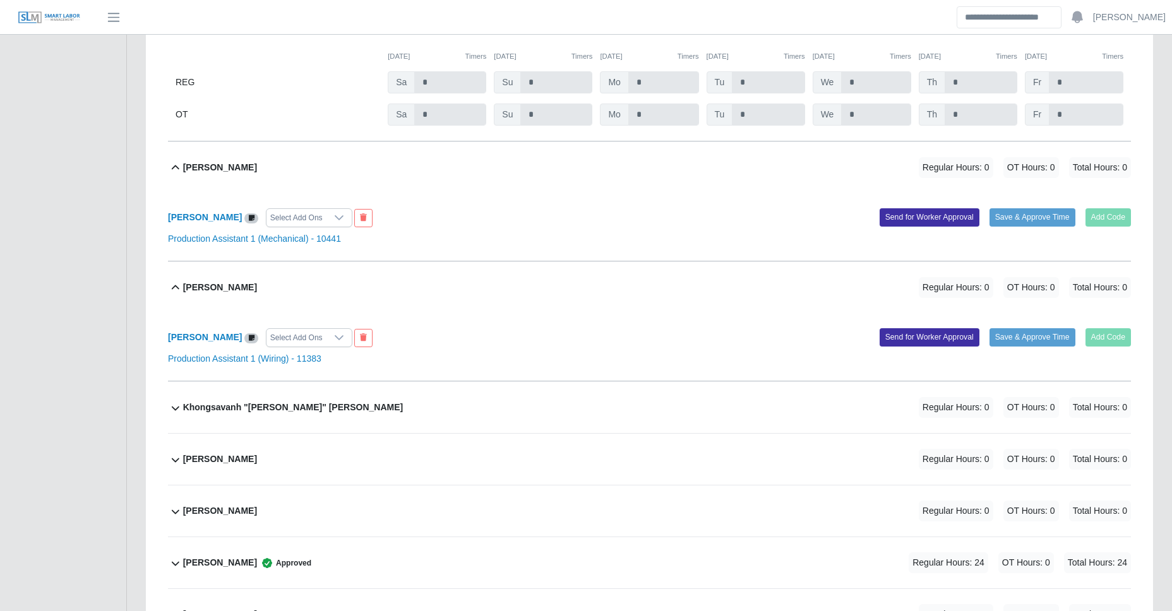
click at [281, 405] on b "Khongsavanh "[PERSON_NAME]" [PERSON_NAME]" at bounding box center [293, 407] width 220 height 13
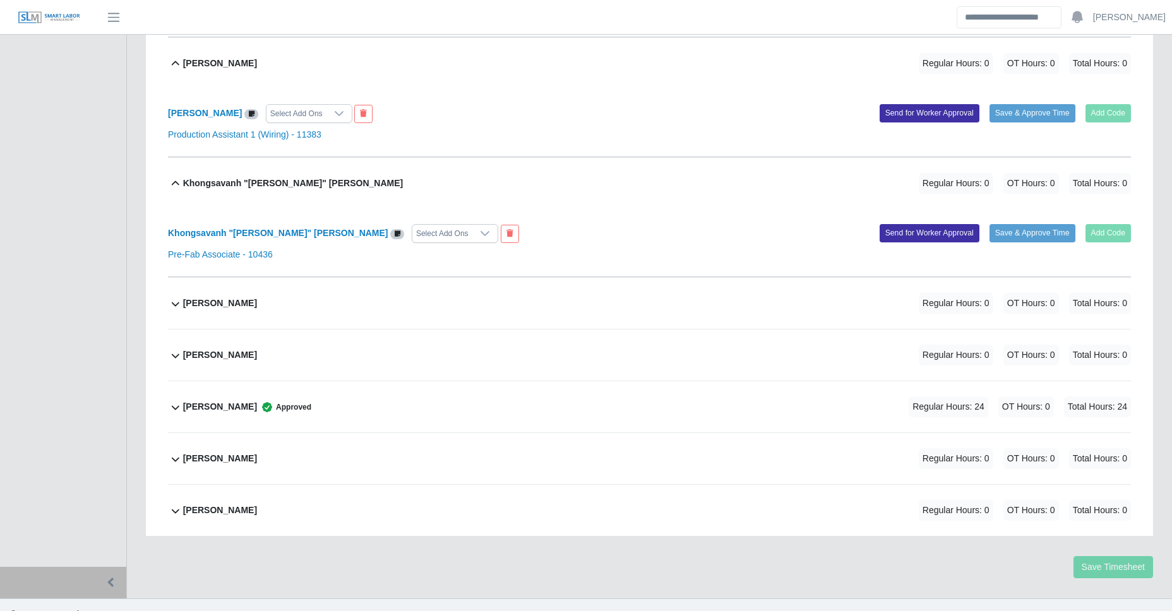
click at [247, 297] on b "[PERSON_NAME]" at bounding box center [220, 303] width 74 height 13
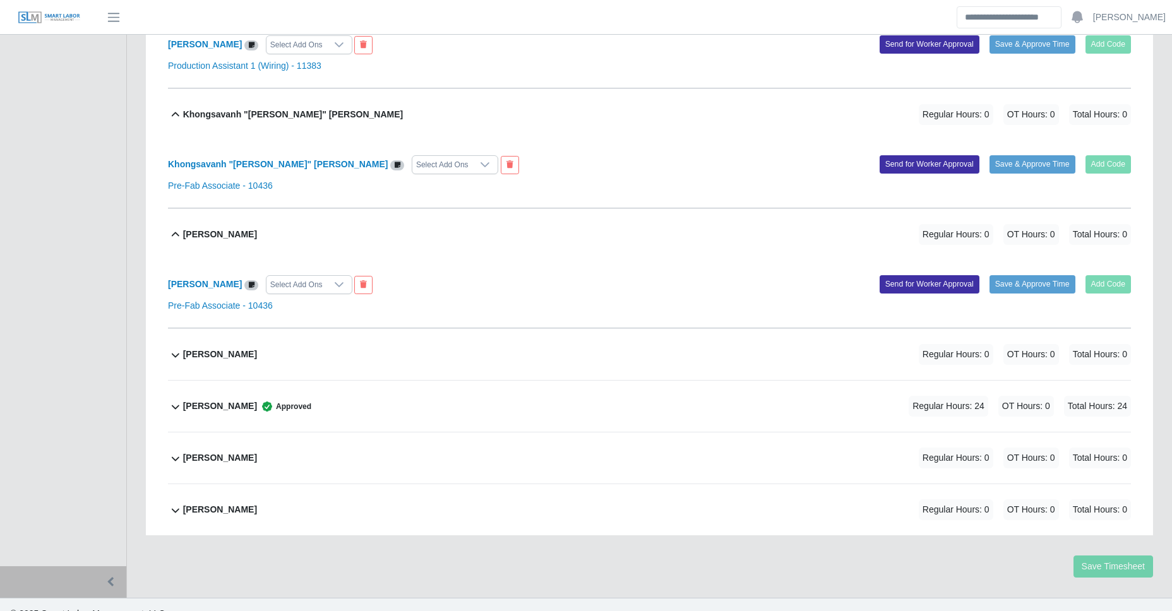
click at [233, 350] on b "[PERSON_NAME]" at bounding box center [220, 354] width 74 height 13
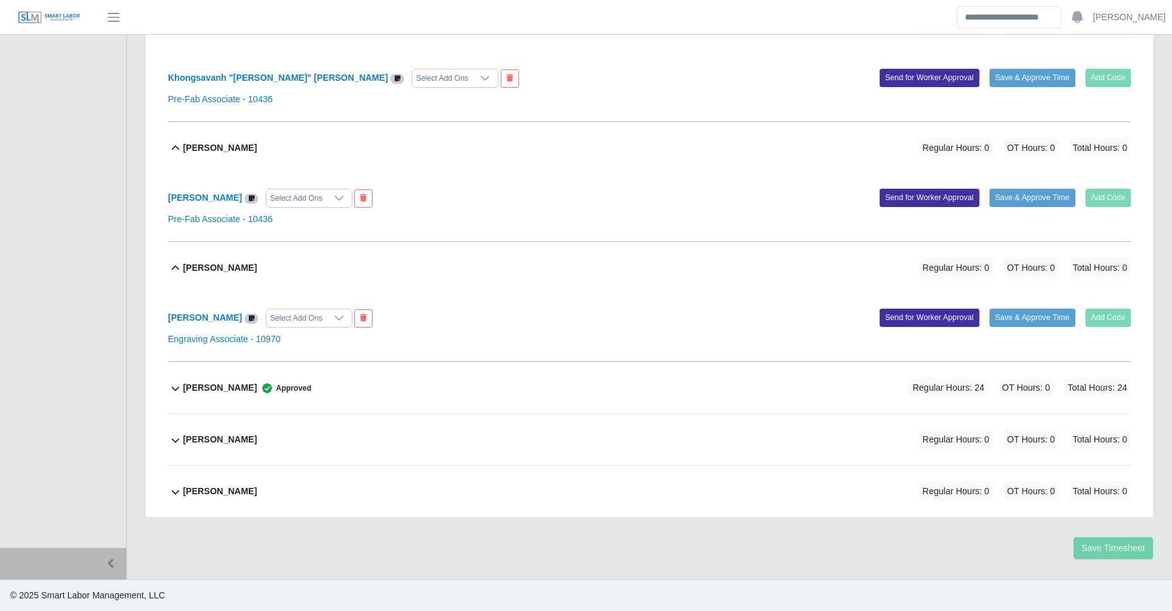
click at [294, 388] on span "Approved" at bounding box center [284, 388] width 54 height 13
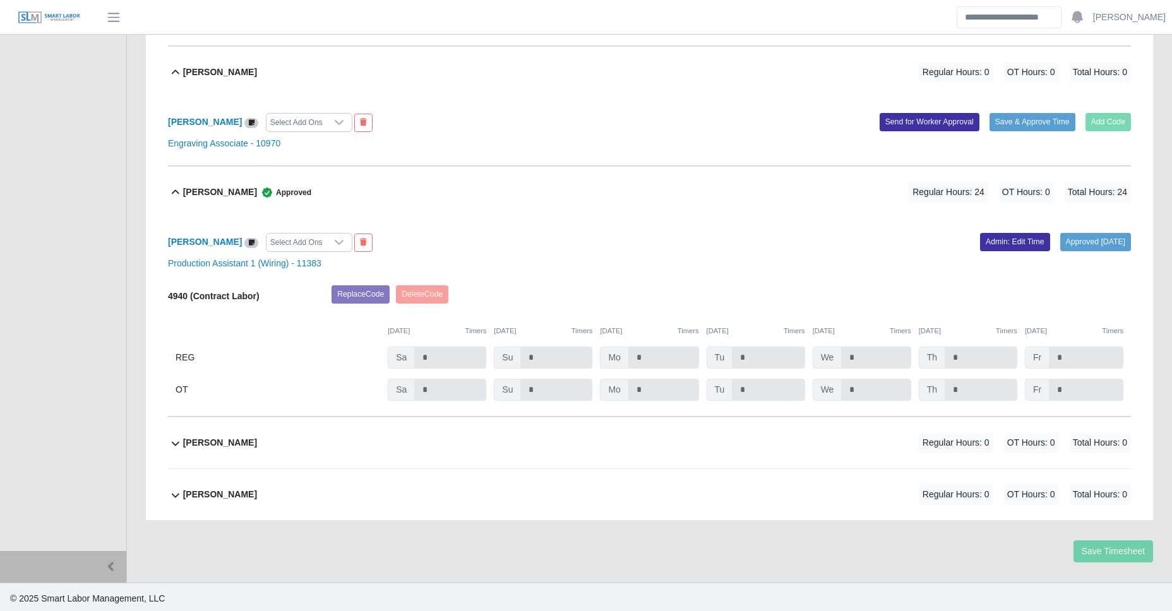
scroll to position [1326, 0]
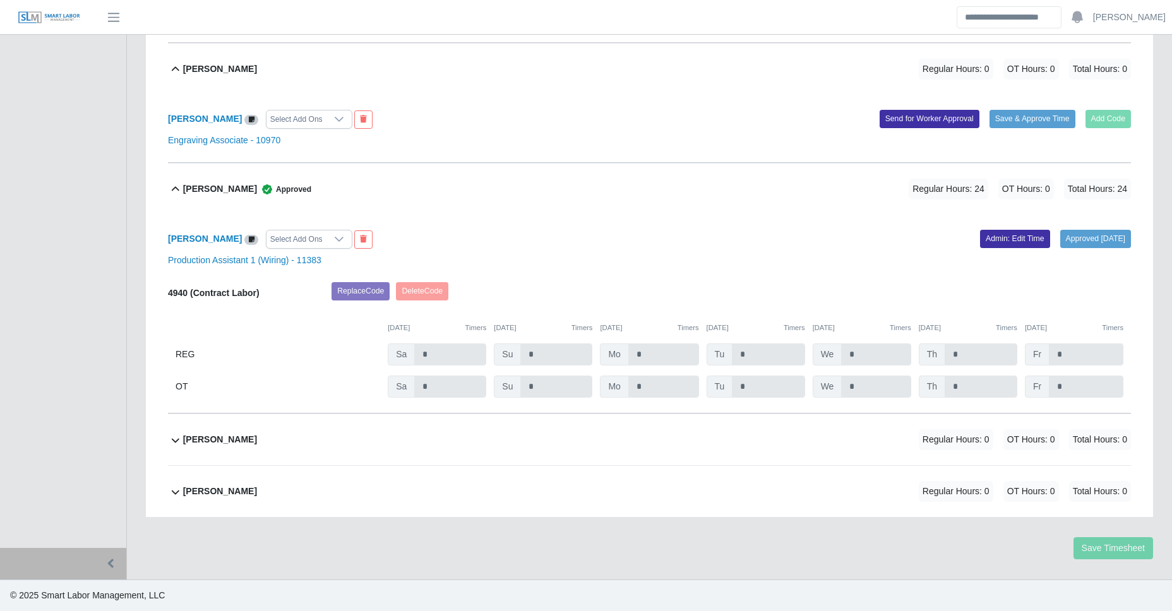
click at [239, 441] on b "[PERSON_NAME]" at bounding box center [220, 439] width 74 height 13
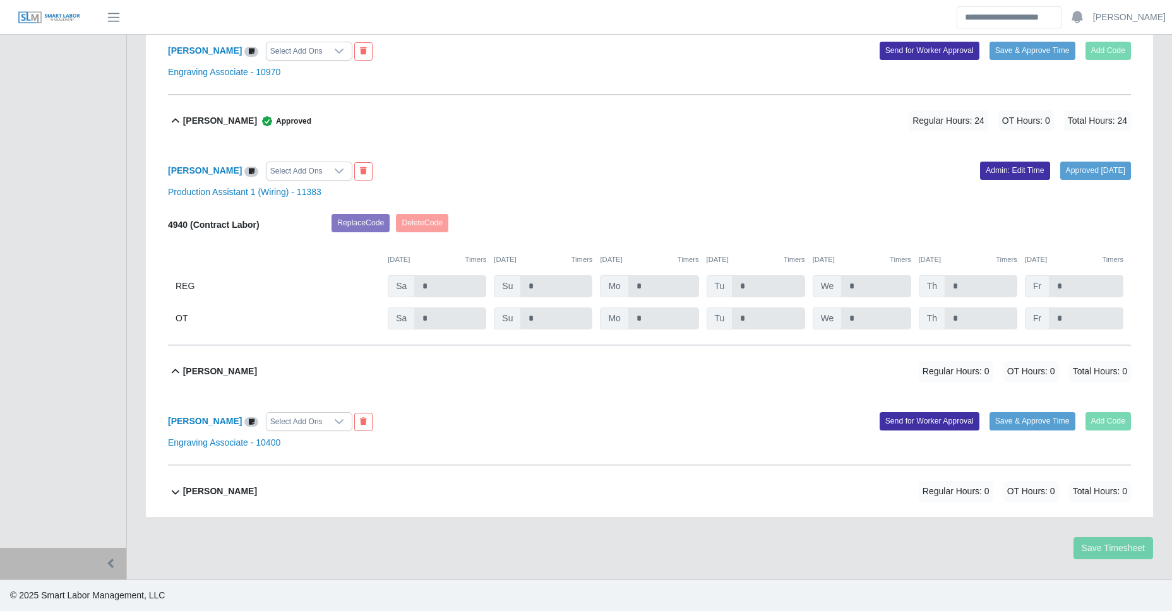
click at [224, 498] on b "[PERSON_NAME]" at bounding box center [220, 491] width 74 height 13
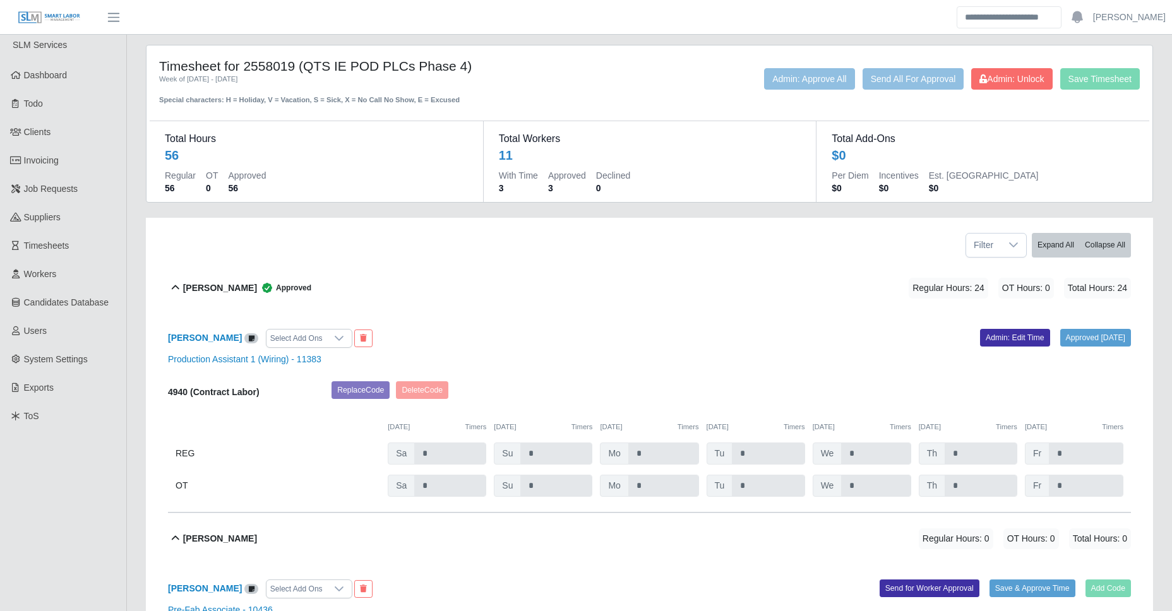
scroll to position [0, 0]
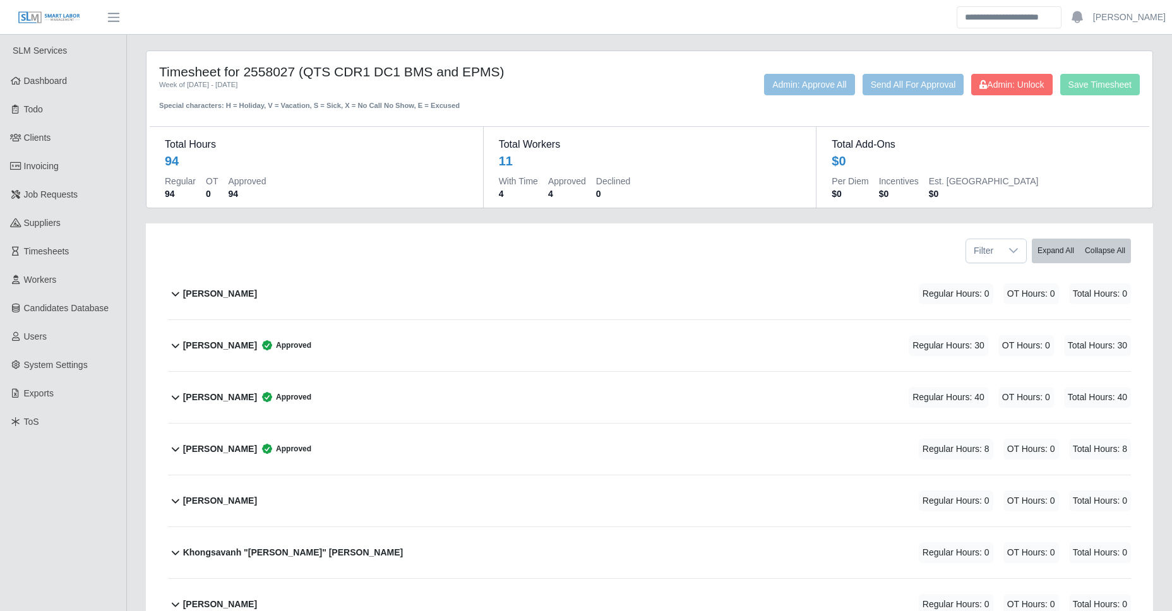
click at [289, 357] on div "David Diaz Approved Regular Hours: 30 OT Hours: 0 Total Hours: 30" at bounding box center [657, 345] width 948 height 51
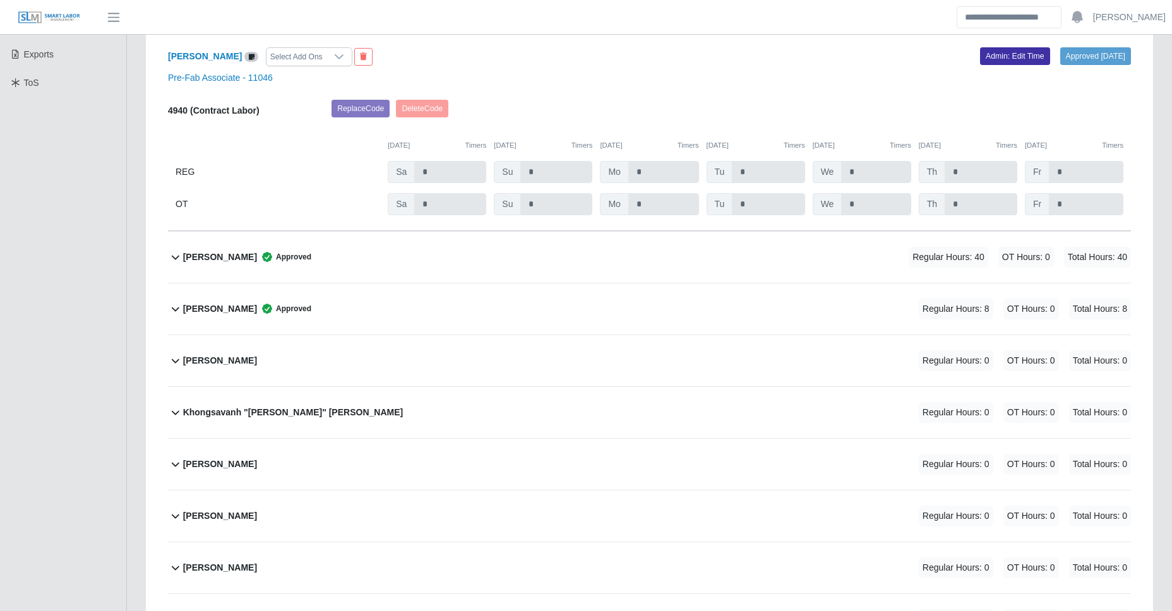
scroll to position [344, 0]
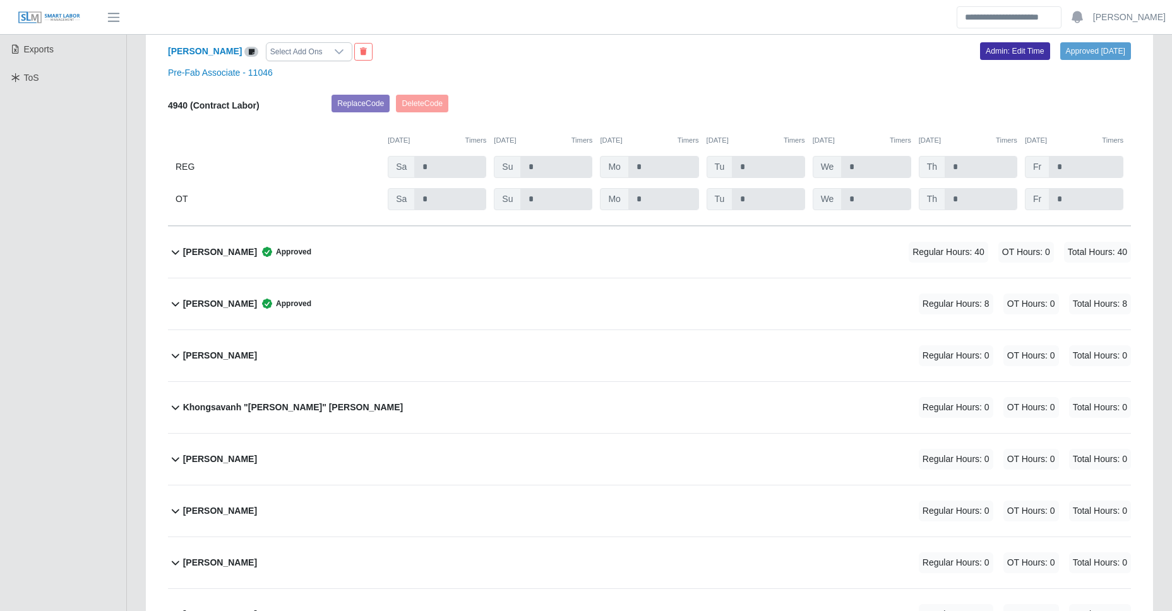
click at [328, 249] on div "Debra Rodriguez Approved Regular Hours: 40 OT Hours: 0 Total Hours: 40" at bounding box center [657, 252] width 948 height 51
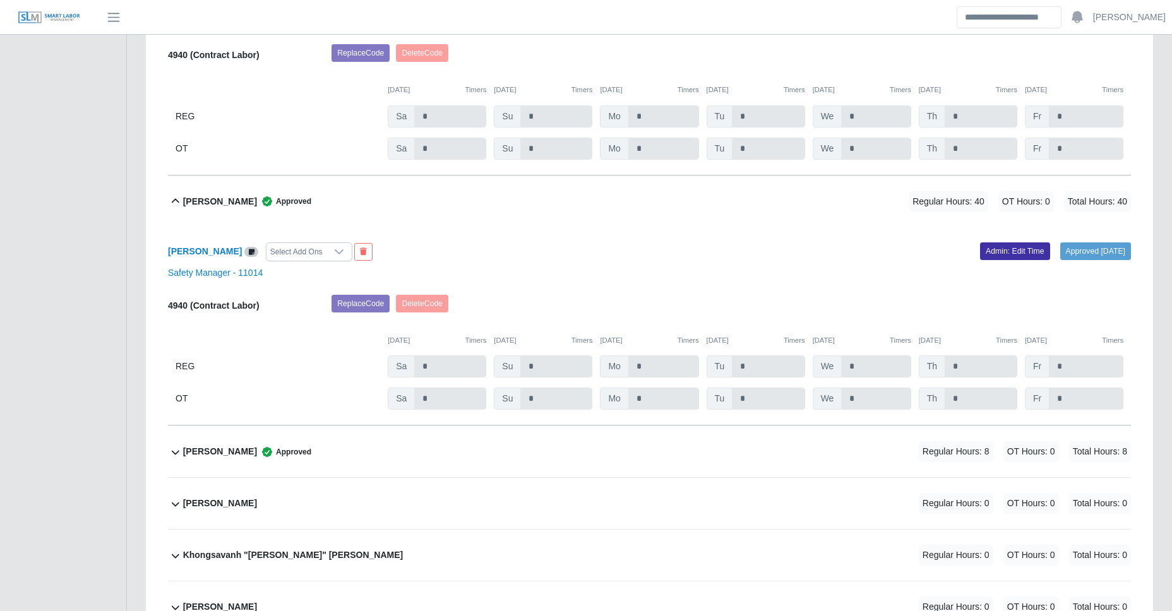
scroll to position [553, 0]
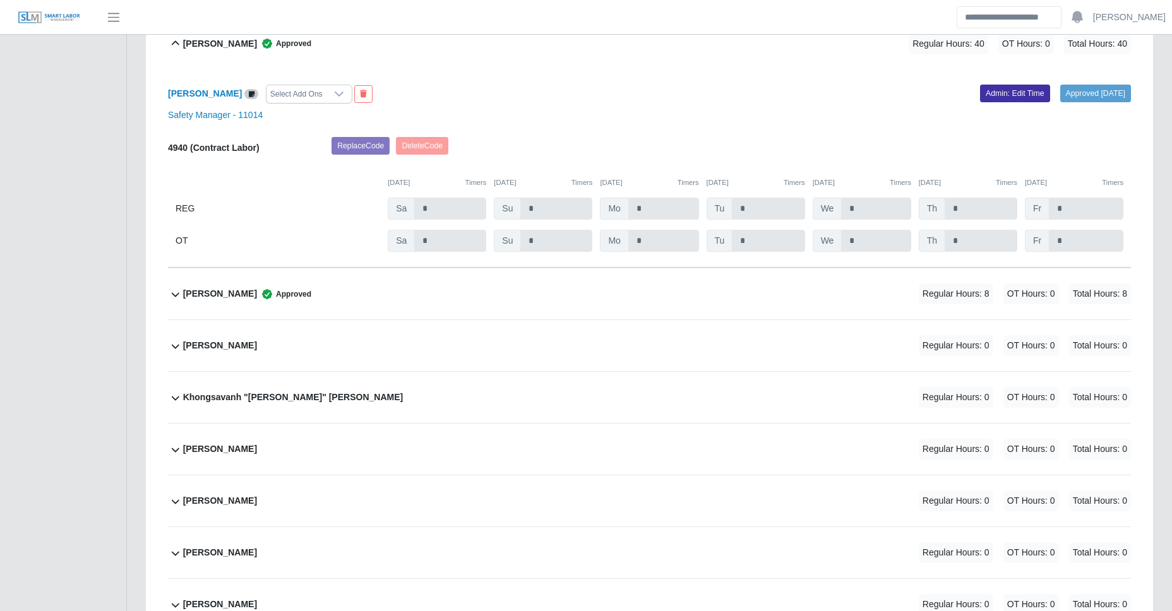
click at [368, 282] on div "Jayden Sikalasinh Approved Regular Hours: 8 OT Hours: 0 Total Hours: 8" at bounding box center [657, 293] width 948 height 51
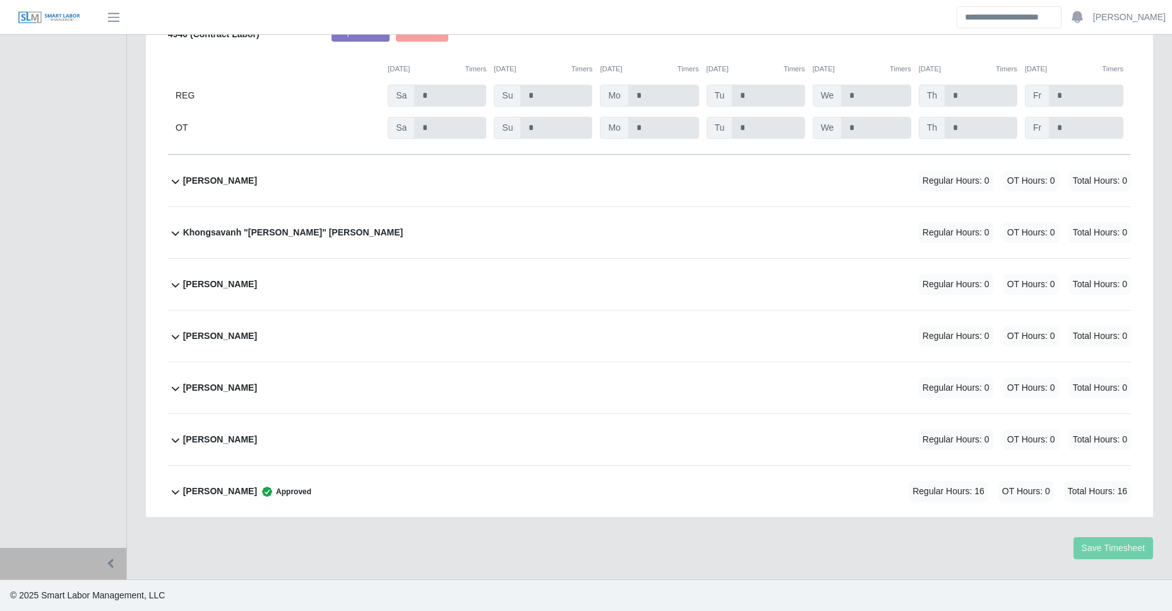
click at [271, 491] on span "Approved" at bounding box center [284, 492] width 54 height 13
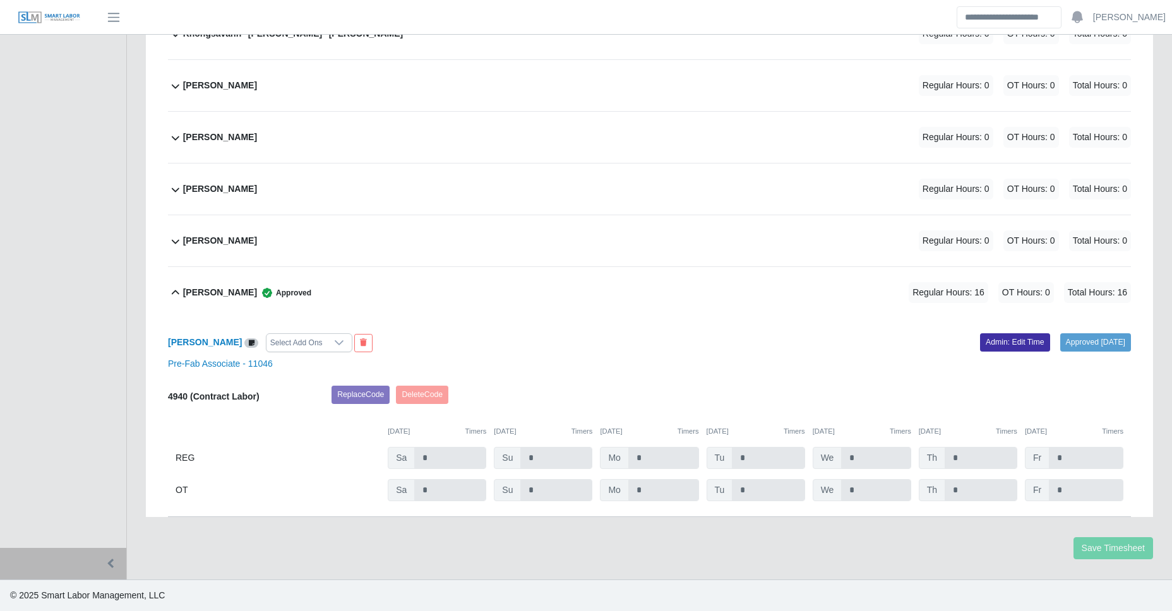
click at [330, 249] on div "Taporsha Mouncil Regular Hours: 0 OT Hours: 0 Total Hours: 0" at bounding box center [657, 240] width 948 height 51
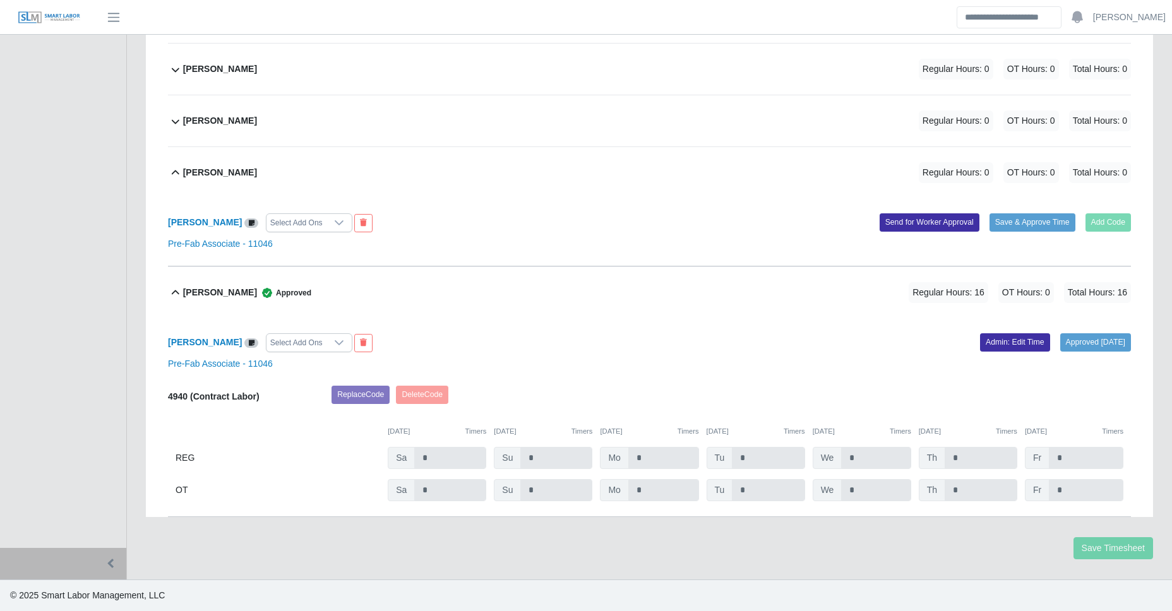
click at [277, 139] on div "Savannah Coleman Regular Hours: 0 OT Hours: 0 Total Hours: 0" at bounding box center [657, 120] width 948 height 51
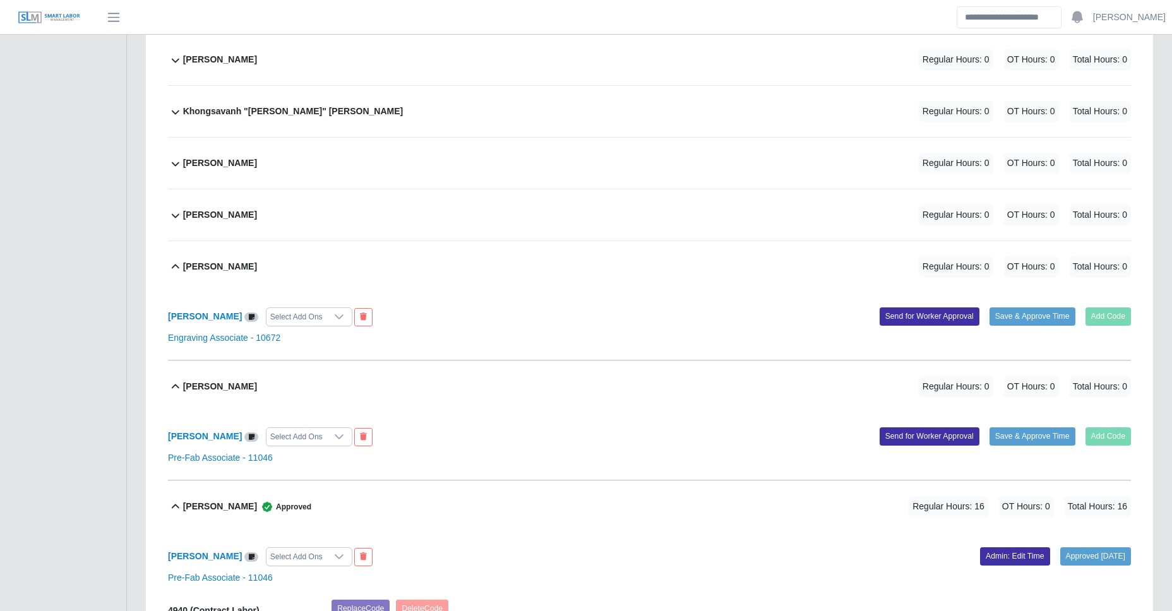
scroll to position [1038, 0]
click at [280, 212] on div "[PERSON_NAME] Regular Hours: 0 OT Hours: 0 Total Hours: 0" at bounding box center [657, 214] width 948 height 51
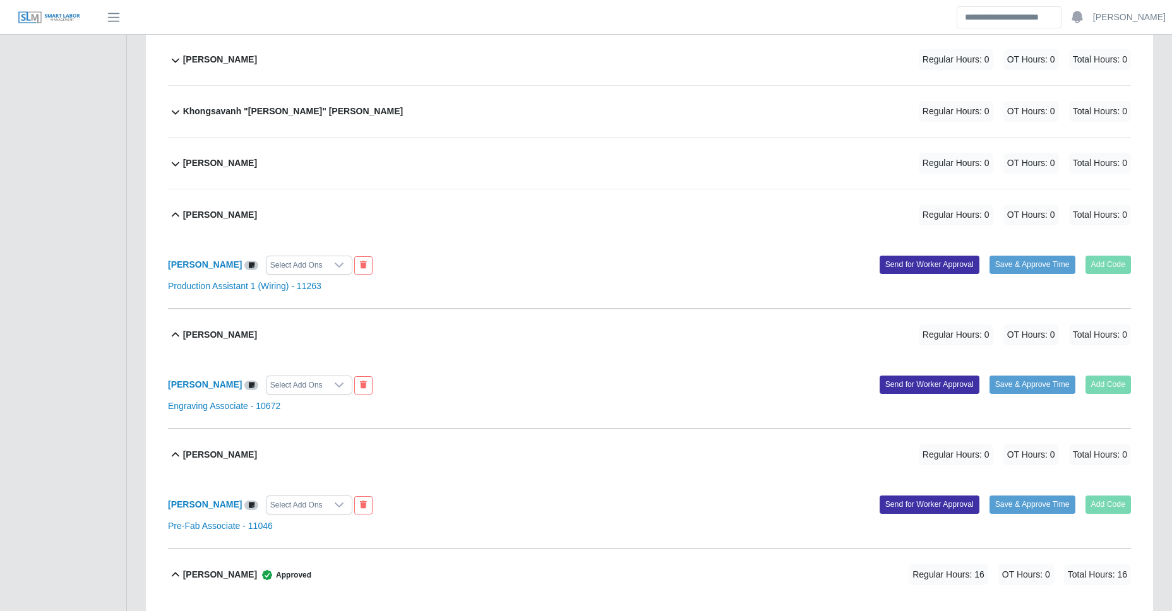
click at [300, 171] on div "[PERSON_NAME] Regular Hours: 0 OT Hours: 0 Total Hours: 0" at bounding box center [657, 163] width 948 height 51
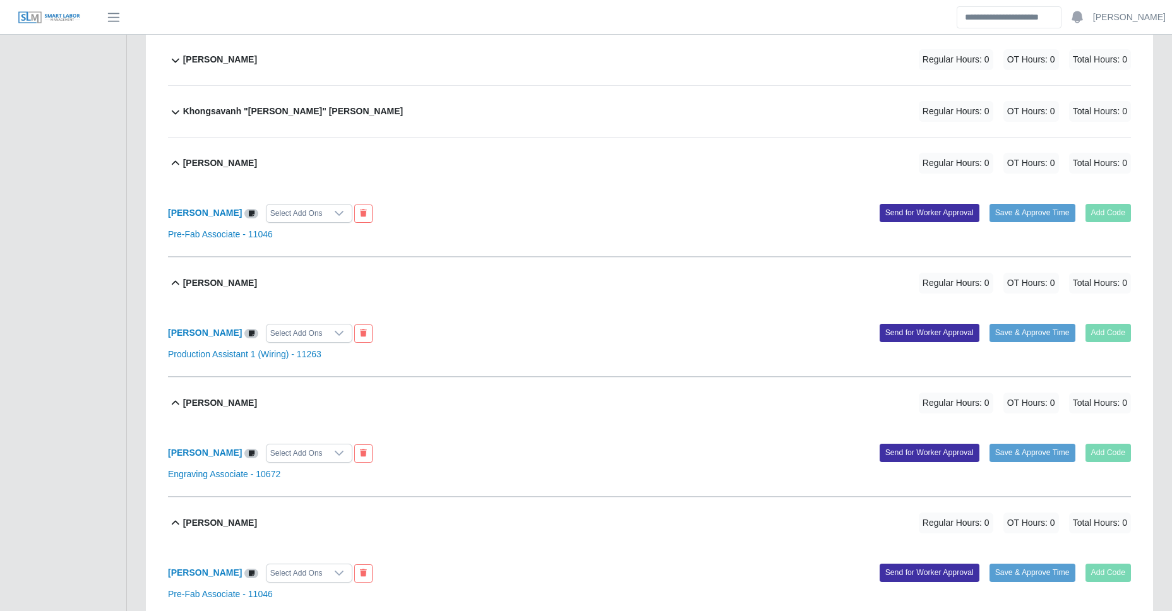
click at [340, 99] on div "Khongsavanh "[PERSON_NAME]" [PERSON_NAME] Regular Hours: 0 OT Hours: 0 Total Ho…" at bounding box center [657, 111] width 948 height 51
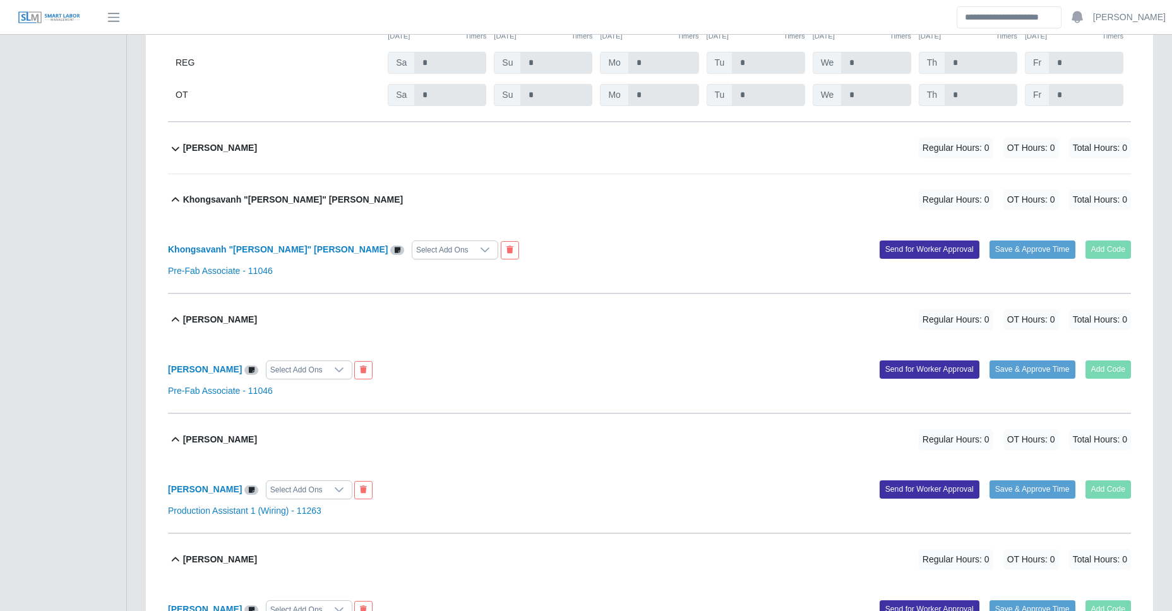
scroll to position [832, 0]
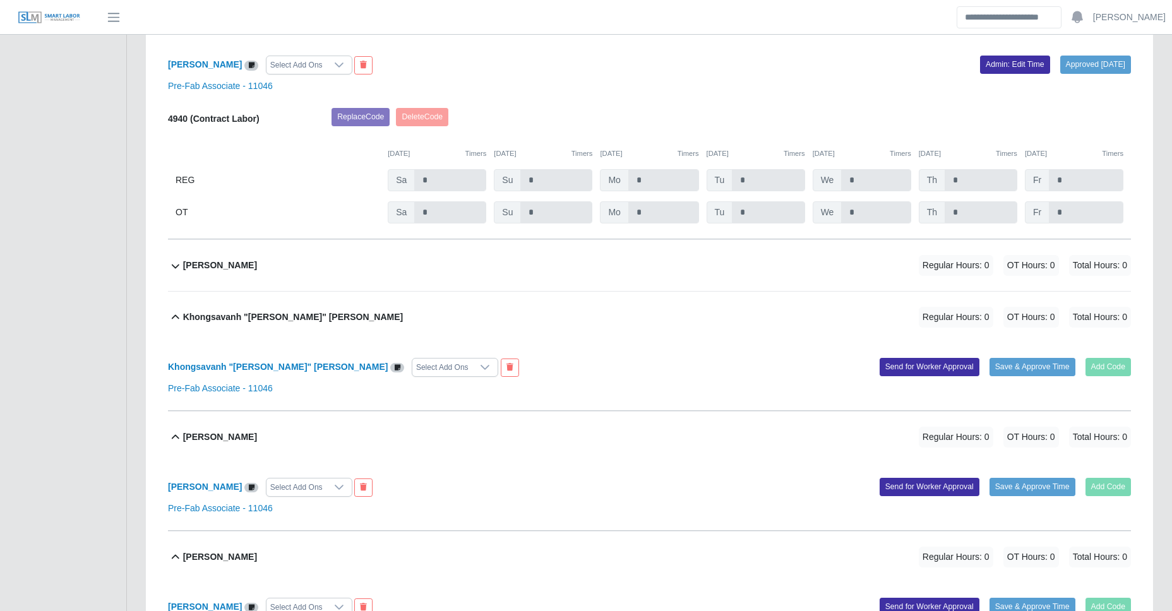
click at [262, 261] on div "[PERSON_NAME] Regular Hours: 0 OT Hours: 0 Total Hours: 0" at bounding box center [657, 265] width 948 height 51
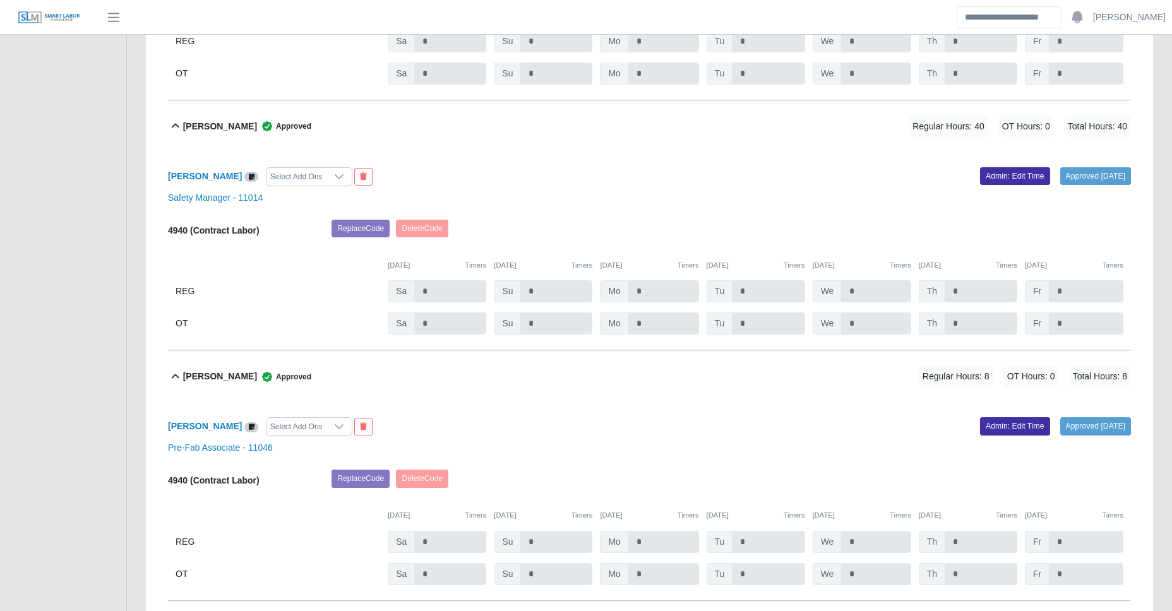
scroll to position [0, 0]
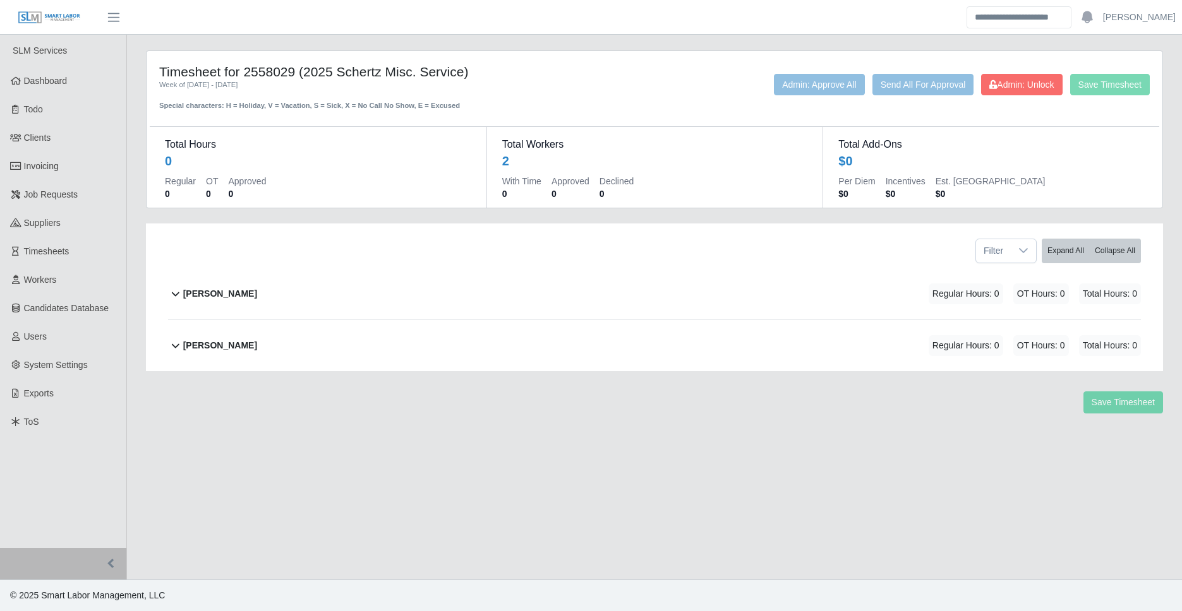
click at [245, 303] on div "[PERSON_NAME]" at bounding box center [220, 294] width 74 height 21
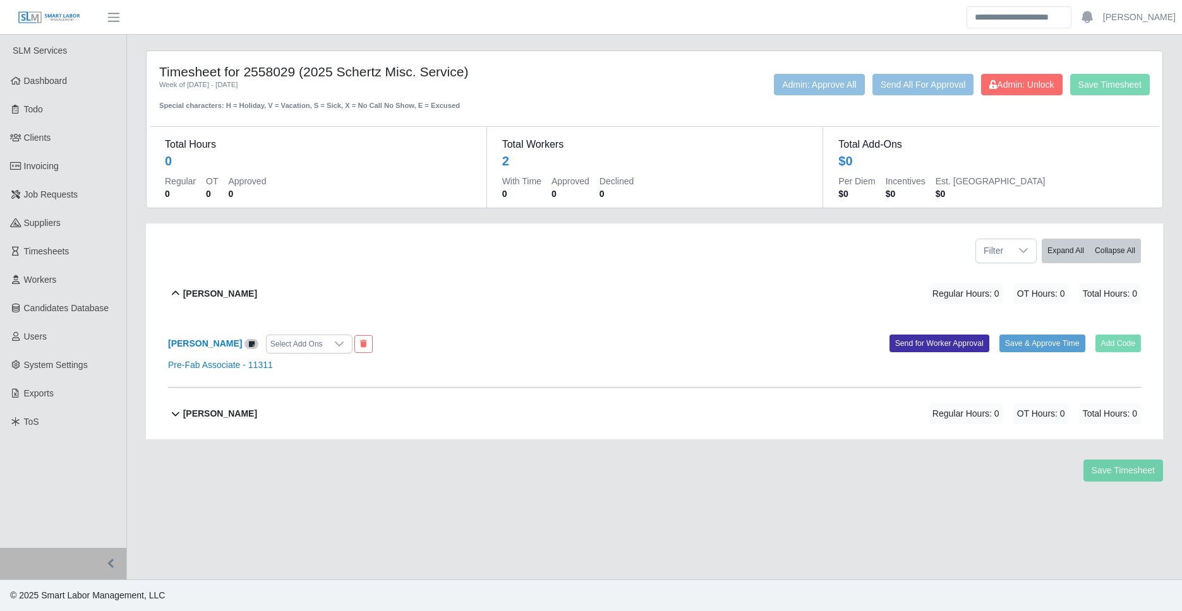
click at [214, 414] on b "[PERSON_NAME]" at bounding box center [220, 413] width 74 height 13
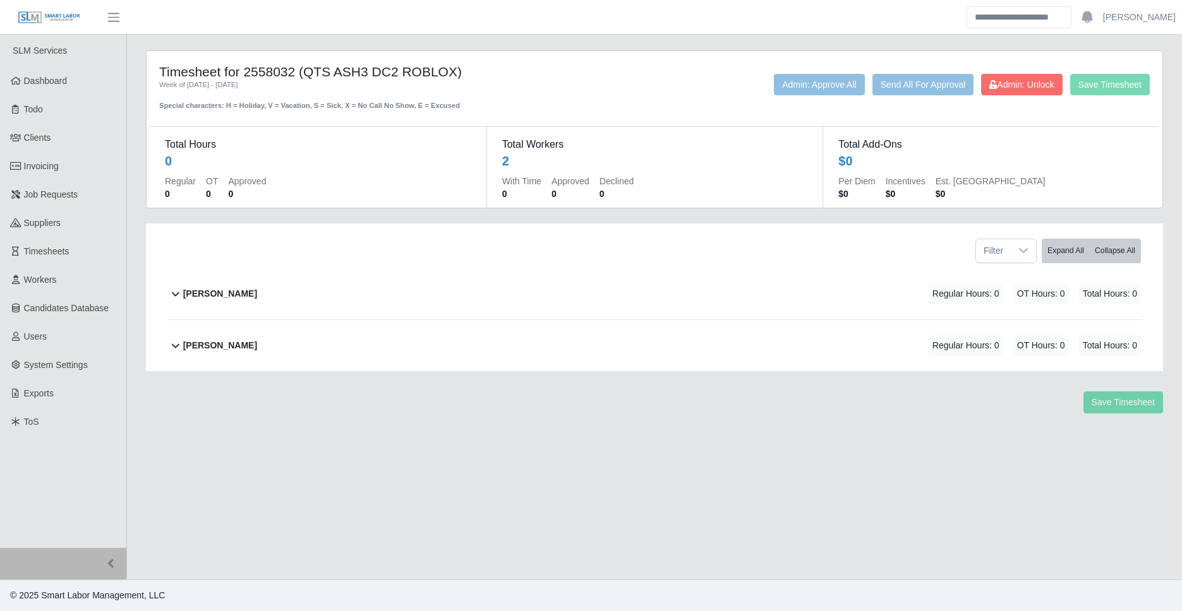
click at [244, 304] on div "[PERSON_NAME]" at bounding box center [220, 294] width 74 height 21
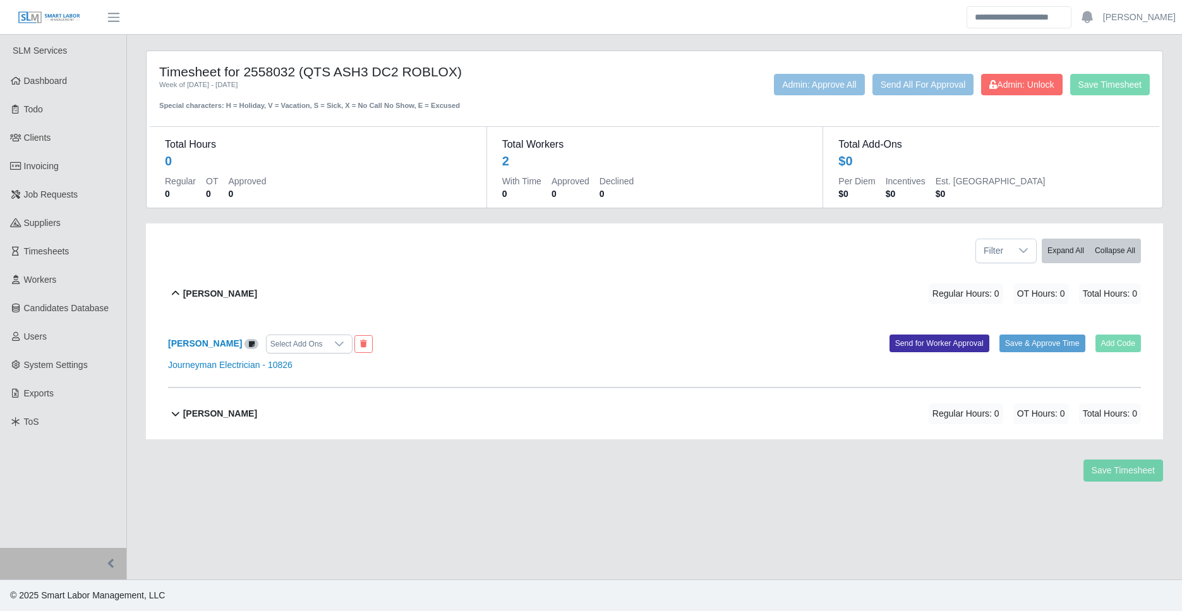
click at [225, 411] on b "[PERSON_NAME]" at bounding box center [220, 413] width 74 height 13
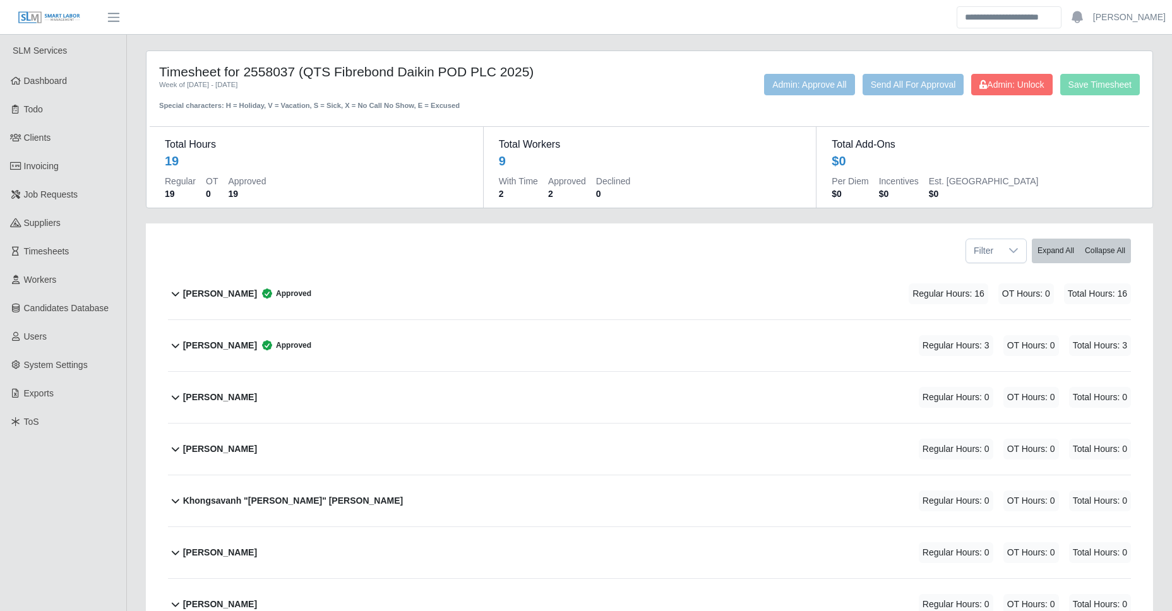
click at [313, 294] on div "[PERSON_NAME] Approved Regular Hours: 16 OT Hours: 0 Total Hours: 16" at bounding box center [657, 293] width 948 height 51
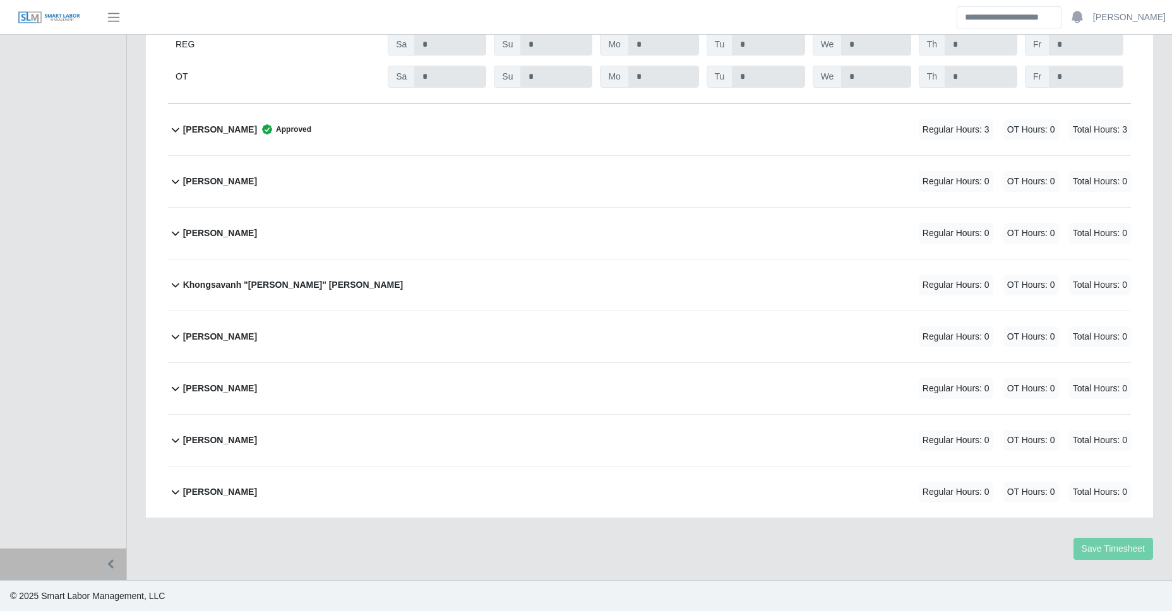
scroll to position [156, 0]
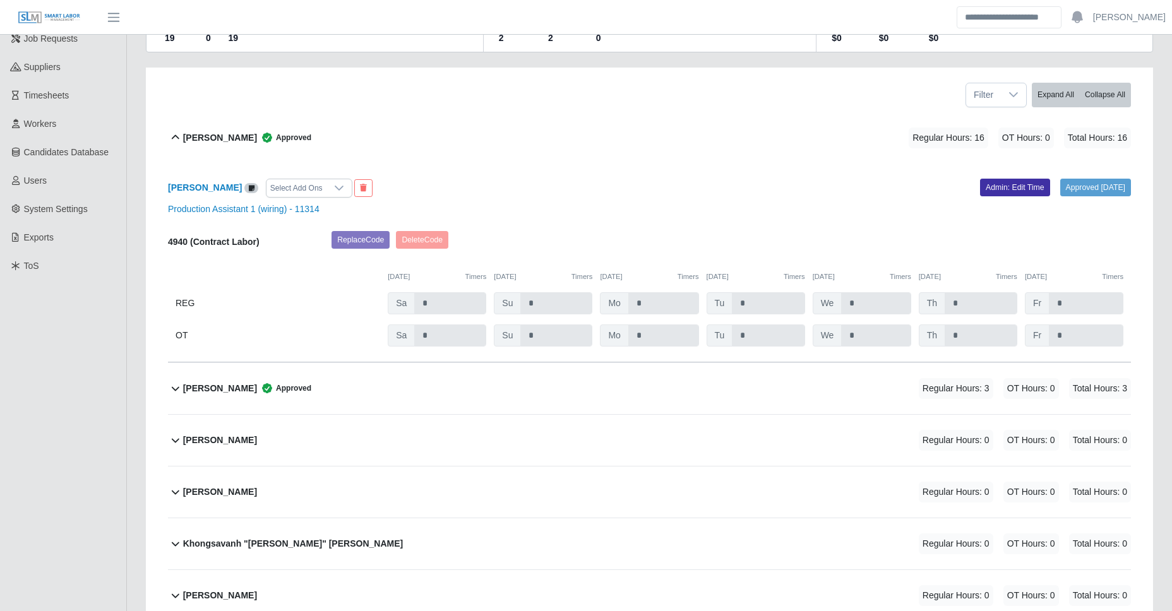
click at [257, 394] on span "Approved" at bounding box center [284, 388] width 54 height 13
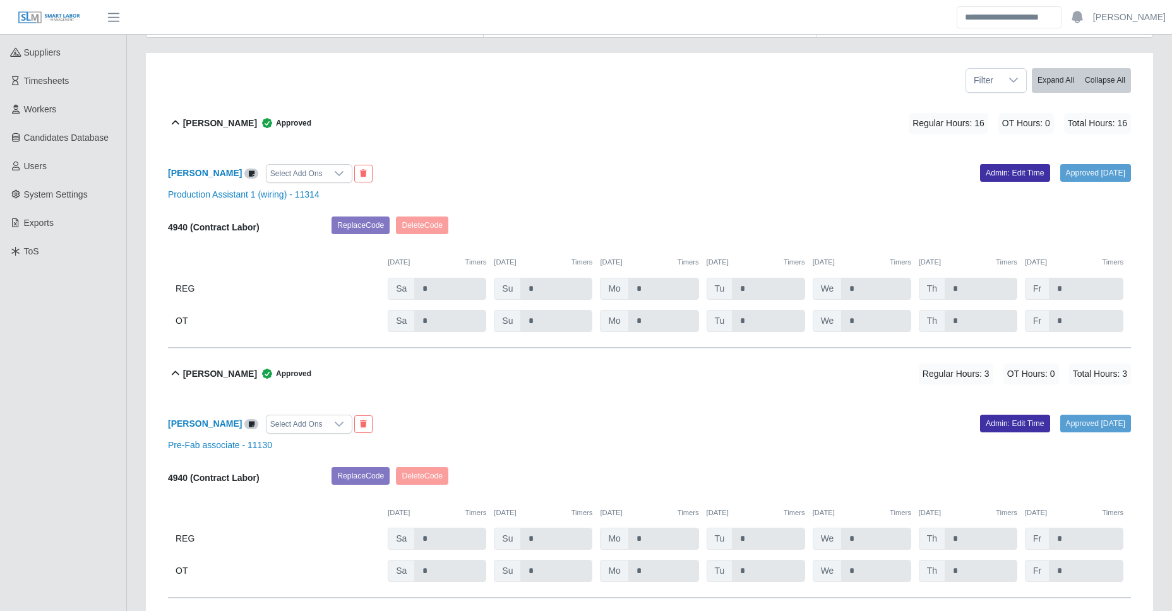
scroll to position [490, 0]
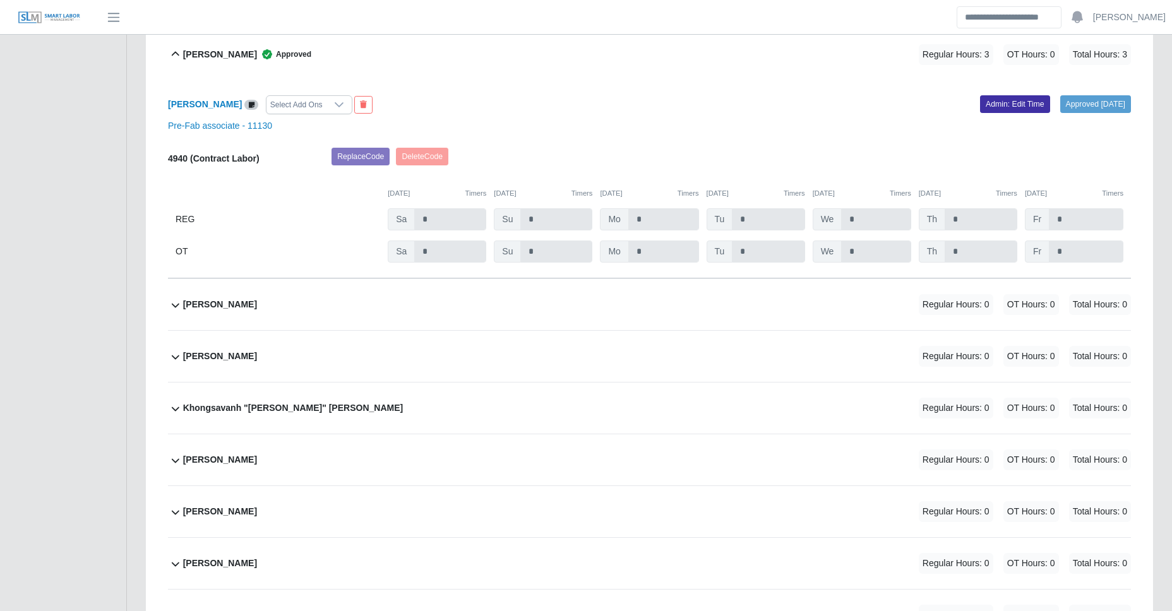
click at [367, 299] on div "[PERSON_NAME] Regular Hours: 0 OT Hours: 0 Total Hours: 0" at bounding box center [657, 304] width 948 height 51
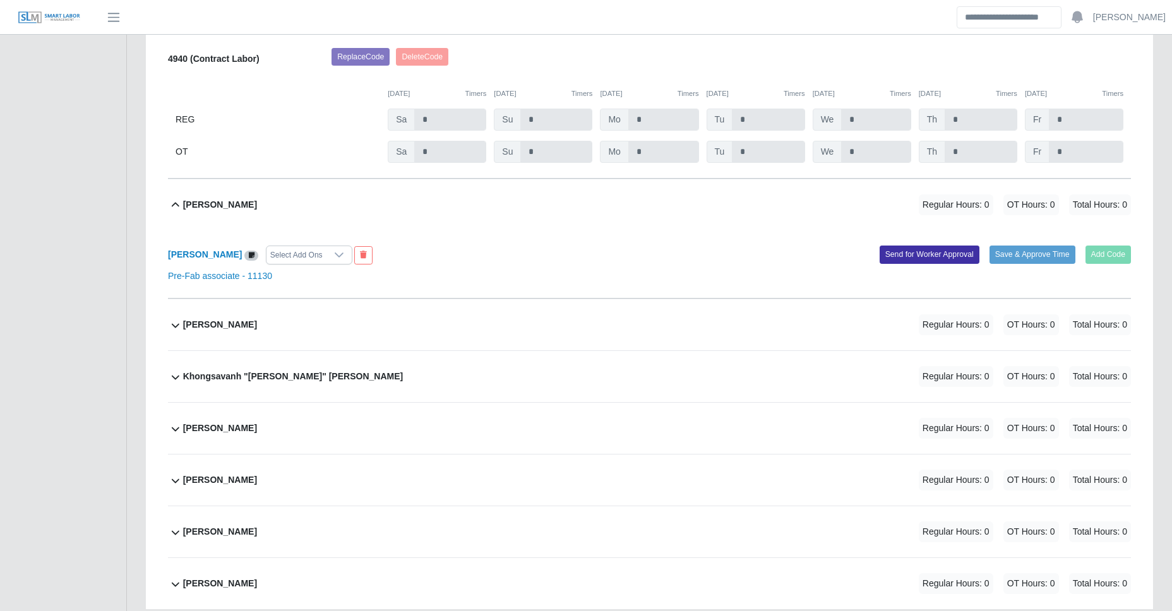
click at [335, 316] on div "[PERSON_NAME] Regular Hours: 0 OT Hours: 0 Total Hours: 0" at bounding box center [657, 324] width 948 height 51
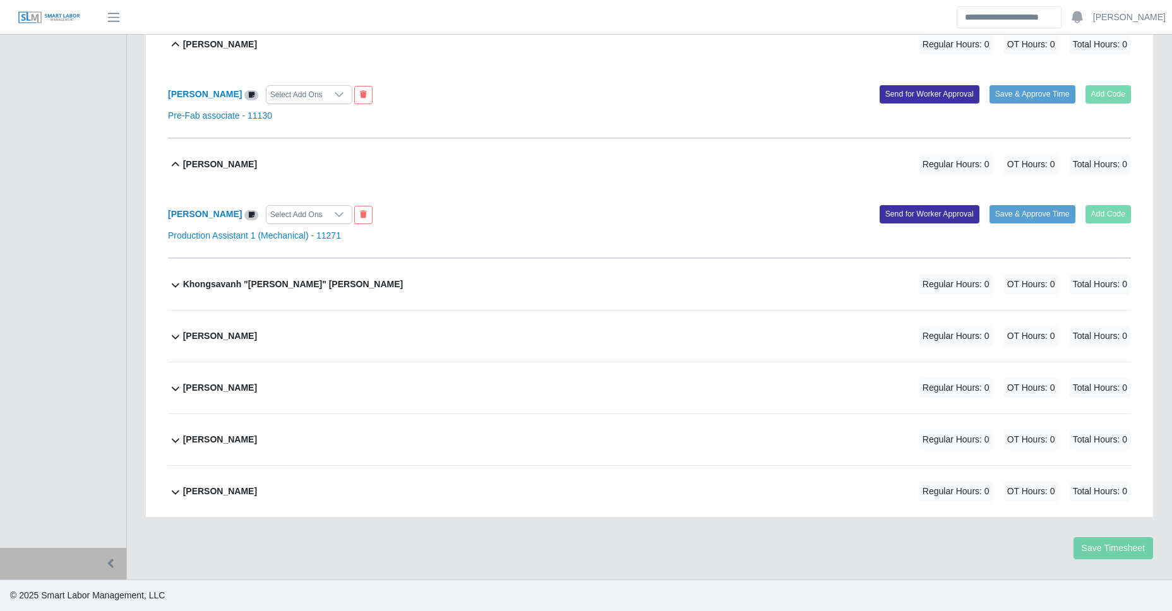
click at [344, 301] on div "Khongsavanh "[PERSON_NAME]" [PERSON_NAME] Regular Hours: 0 OT Hours: 0 Total Ho…" at bounding box center [657, 284] width 948 height 51
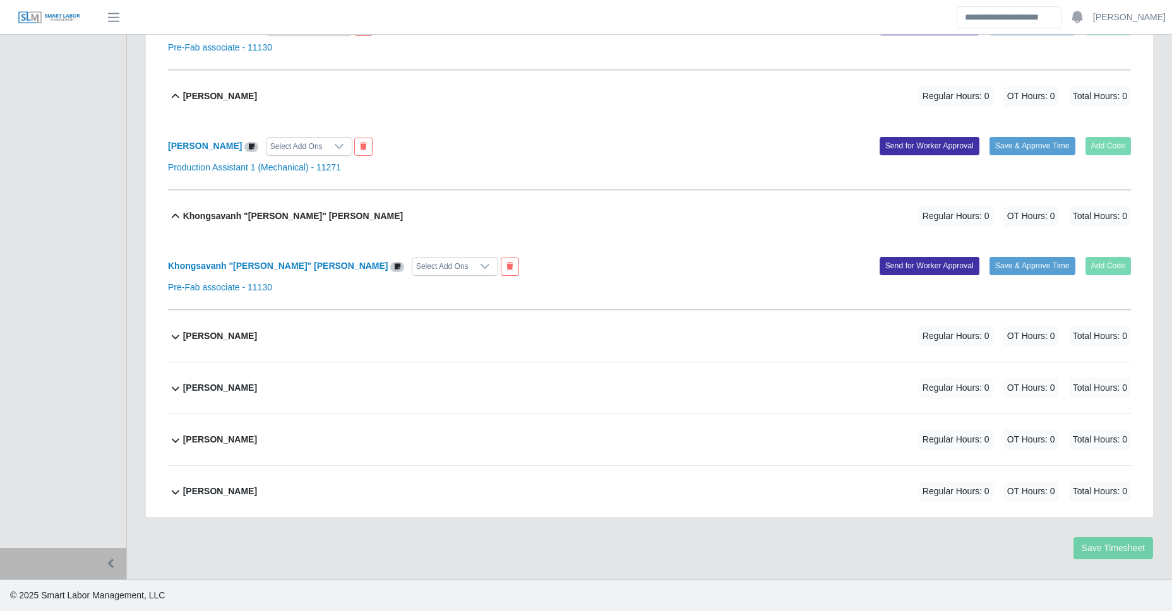
click at [302, 327] on div "[PERSON_NAME] Regular Hours: 0 OT Hours: 0 Total Hours: 0" at bounding box center [657, 336] width 948 height 51
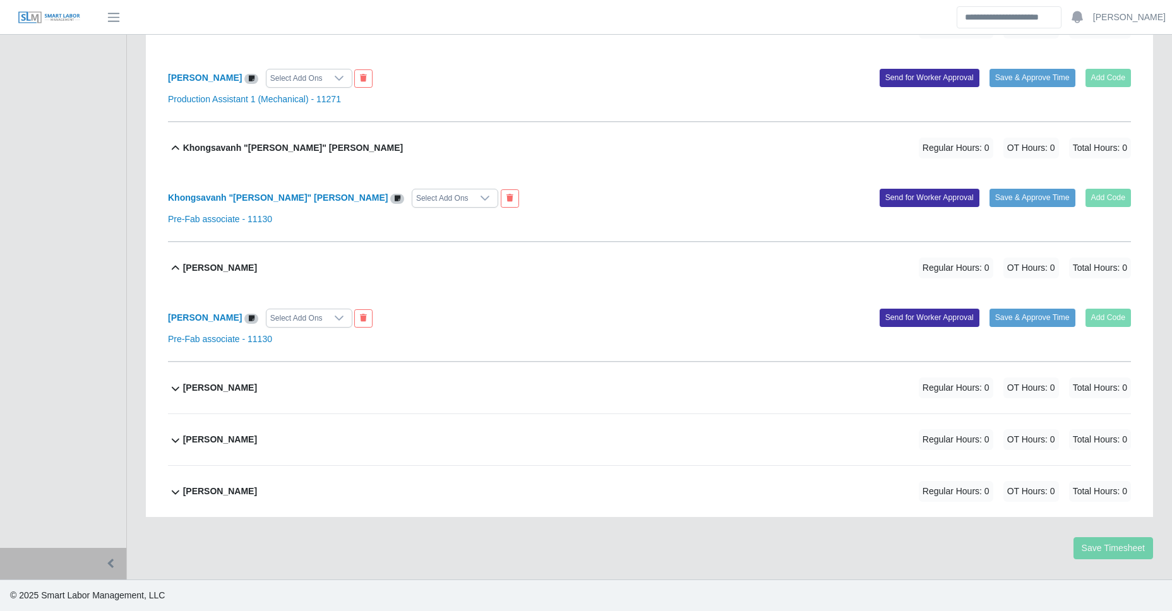
click at [291, 382] on div "[PERSON_NAME] Regular Hours: 0 OT Hours: 0 Total Hours: 0" at bounding box center [657, 388] width 948 height 51
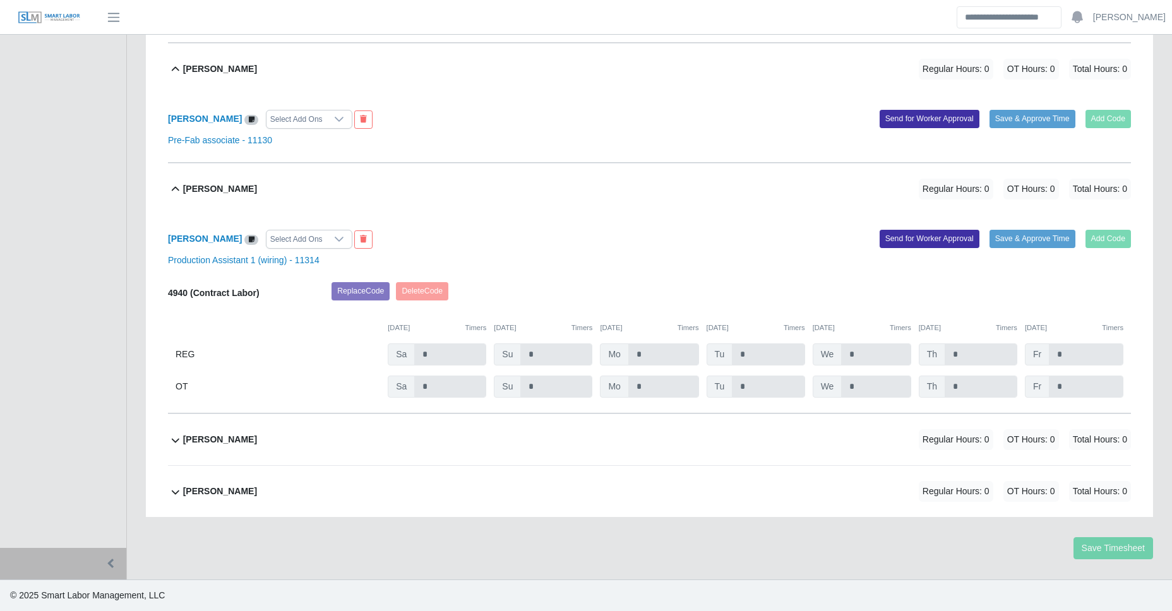
click at [268, 452] on div "Savannah Coleman Regular Hours: 0 OT Hours: 0 Total Hours: 0" at bounding box center [657, 439] width 948 height 51
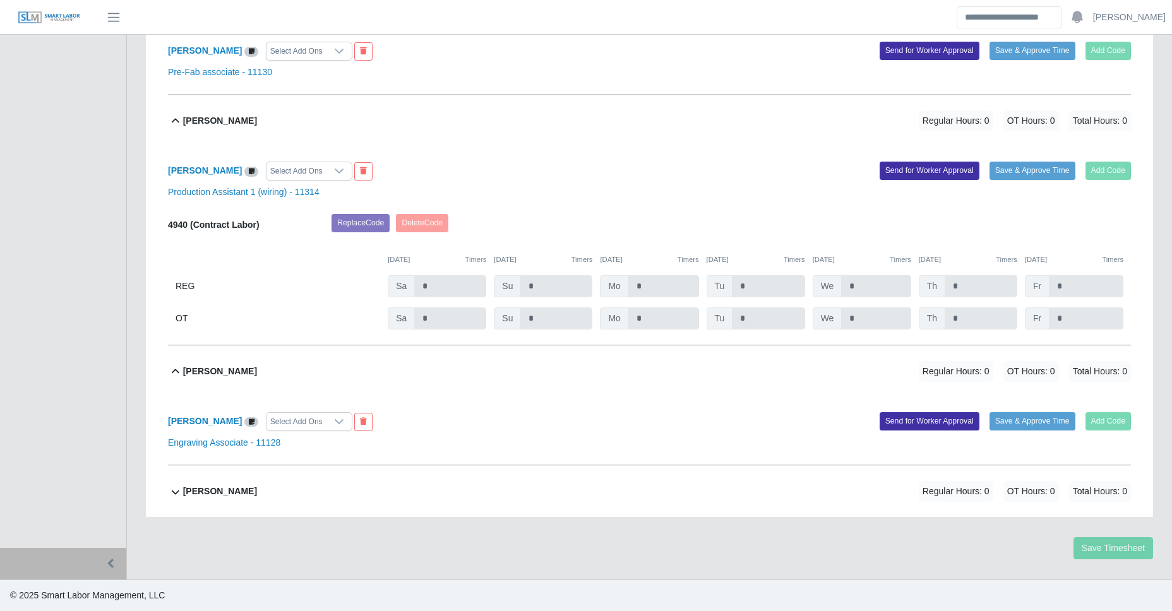
click at [263, 480] on div "Thanh Phan Regular Hours: 0 OT Hours: 0 Total Hours: 0" at bounding box center [657, 491] width 948 height 51
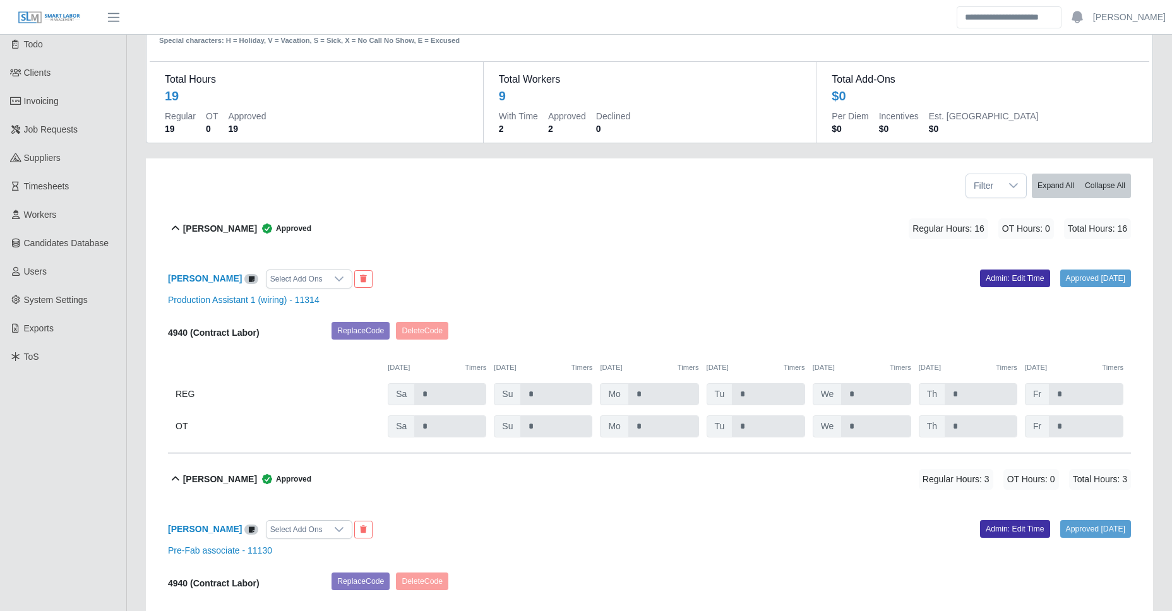
scroll to position [0, 0]
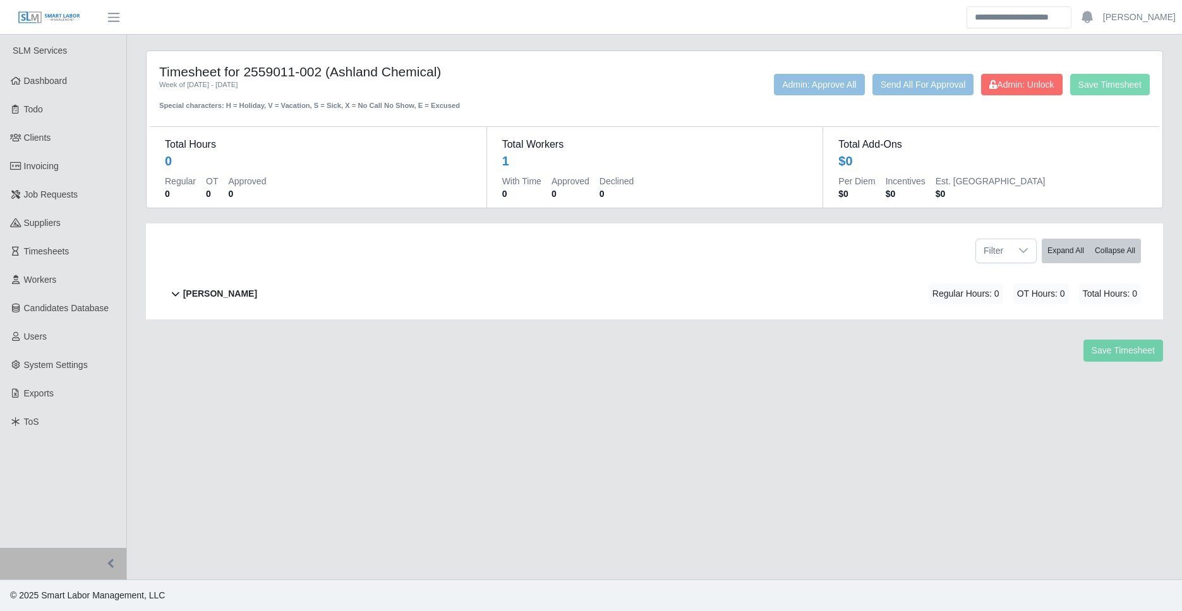
click at [254, 277] on div "[PERSON_NAME] Regular Hours: 0 OT Hours: 0 Total Hours: 0" at bounding box center [662, 293] width 958 height 51
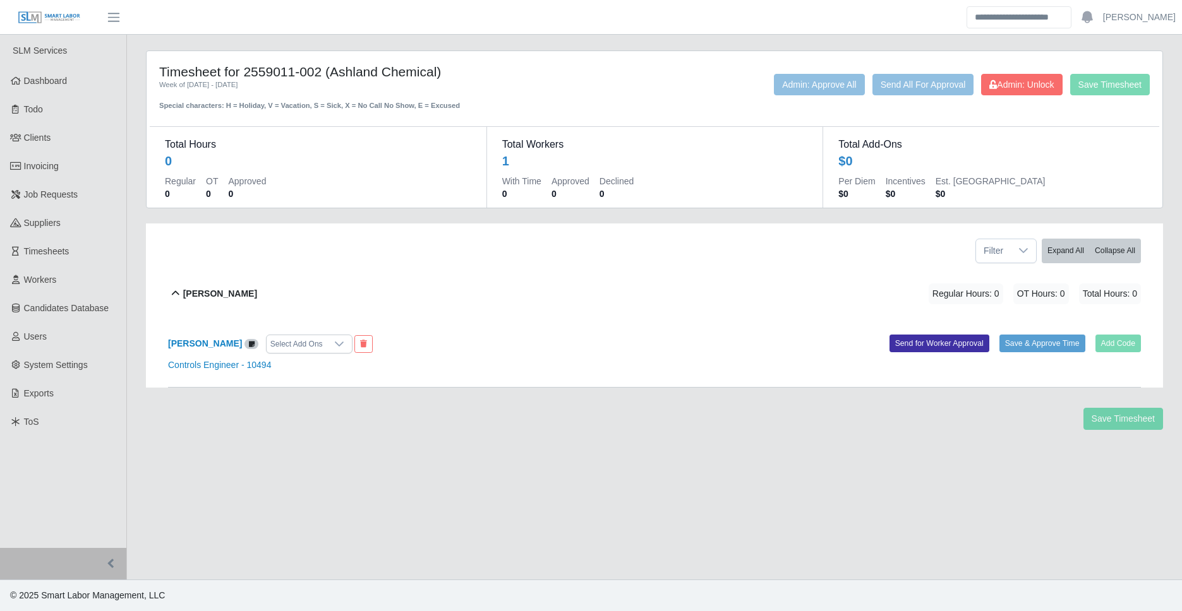
click at [252, 298] on div "[PERSON_NAME] Regular Hours: 0 OT Hours: 0 Total Hours: 0" at bounding box center [662, 293] width 958 height 51
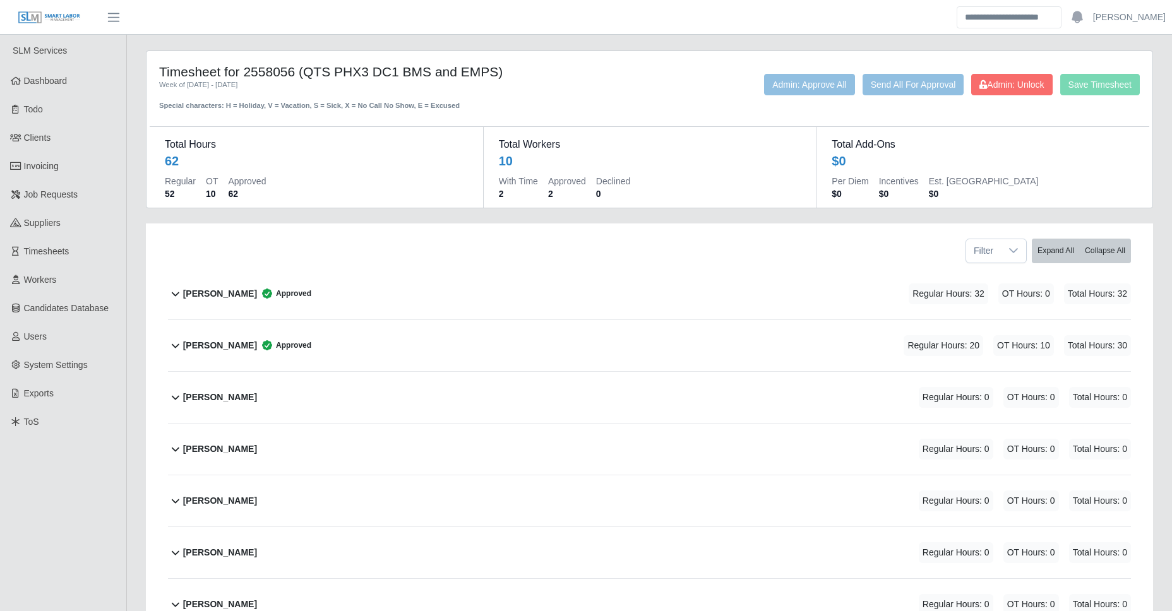
click at [255, 300] on b "[PERSON_NAME]" at bounding box center [220, 293] width 74 height 13
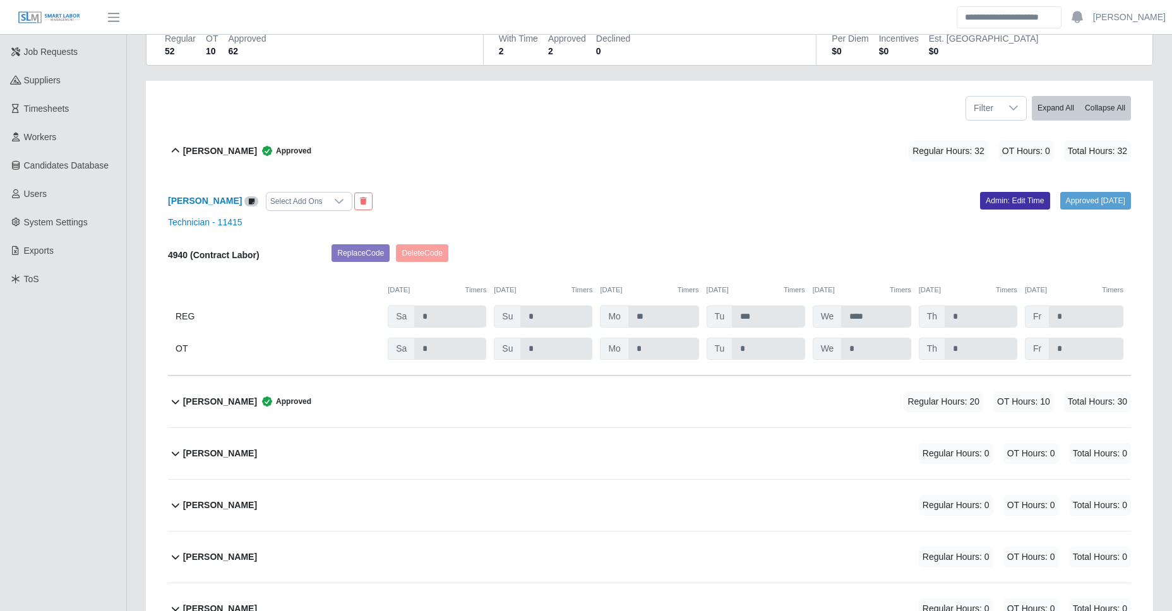
scroll to position [173, 0]
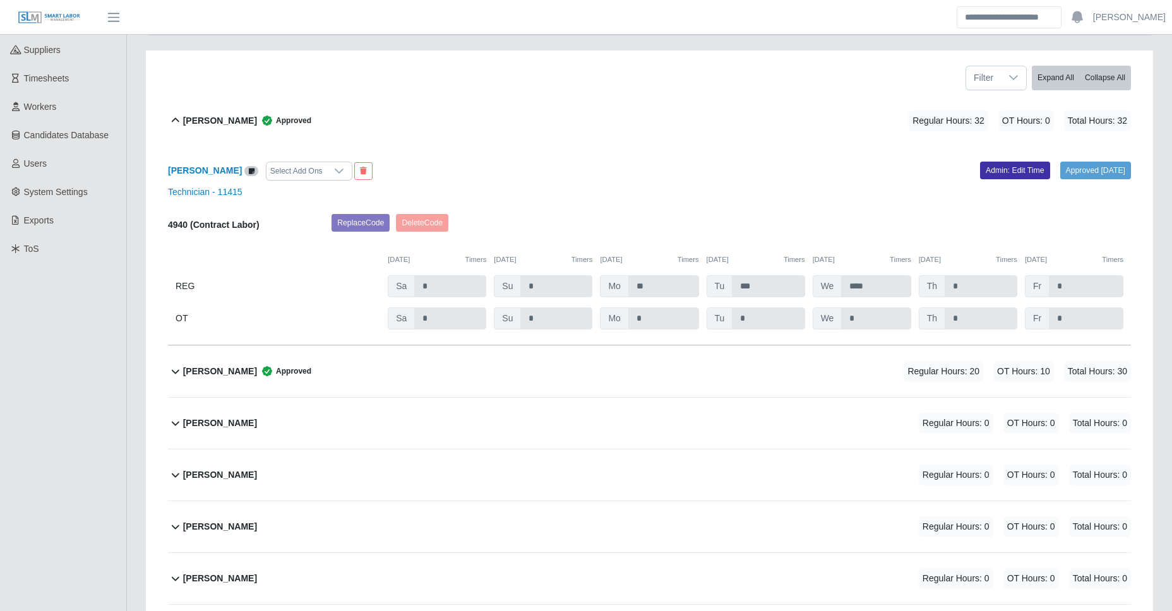
click at [244, 369] on b "David Bojorquez Parra" at bounding box center [220, 371] width 74 height 13
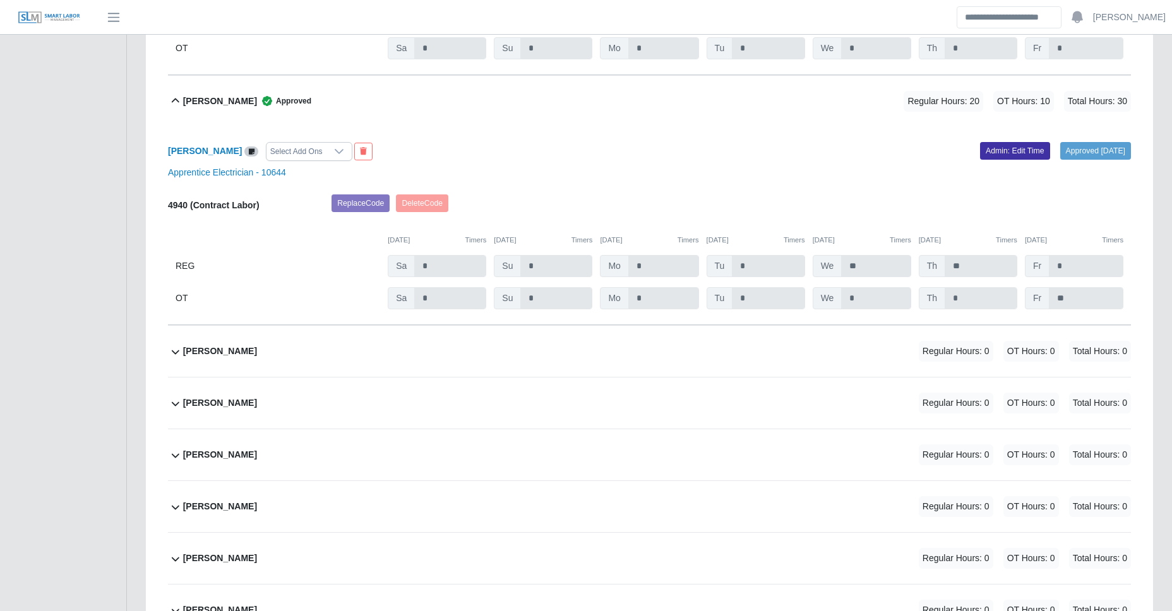
scroll to position [498, 0]
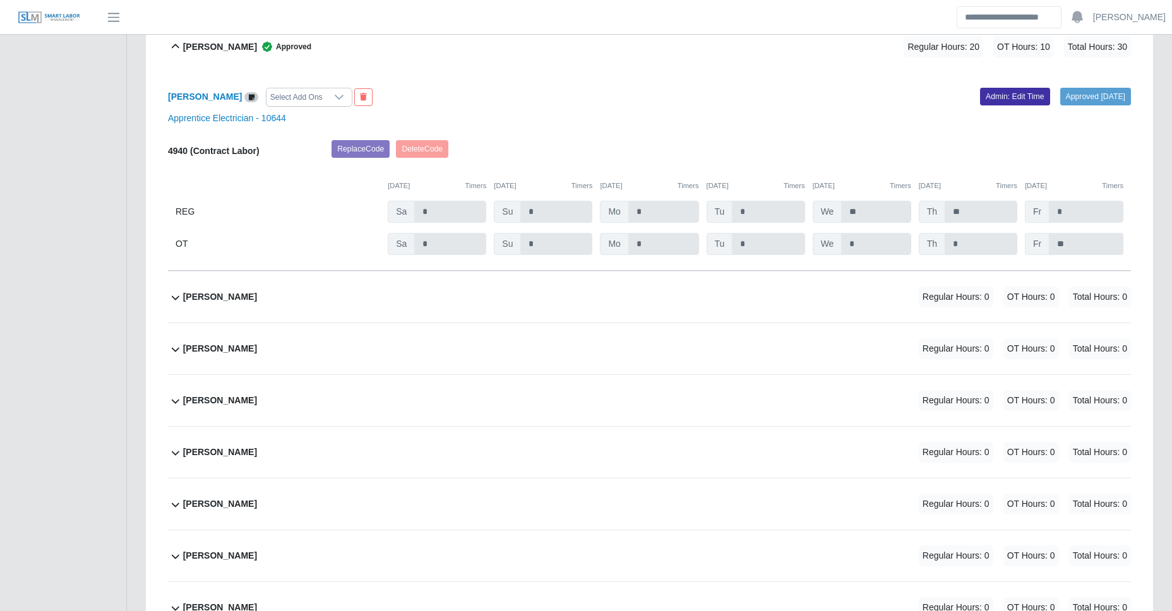
click at [320, 308] on div "Ernesto Millan Oropeza Regular Hours: 0 OT Hours: 0 Total Hours: 0" at bounding box center [657, 297] width 948 height 51
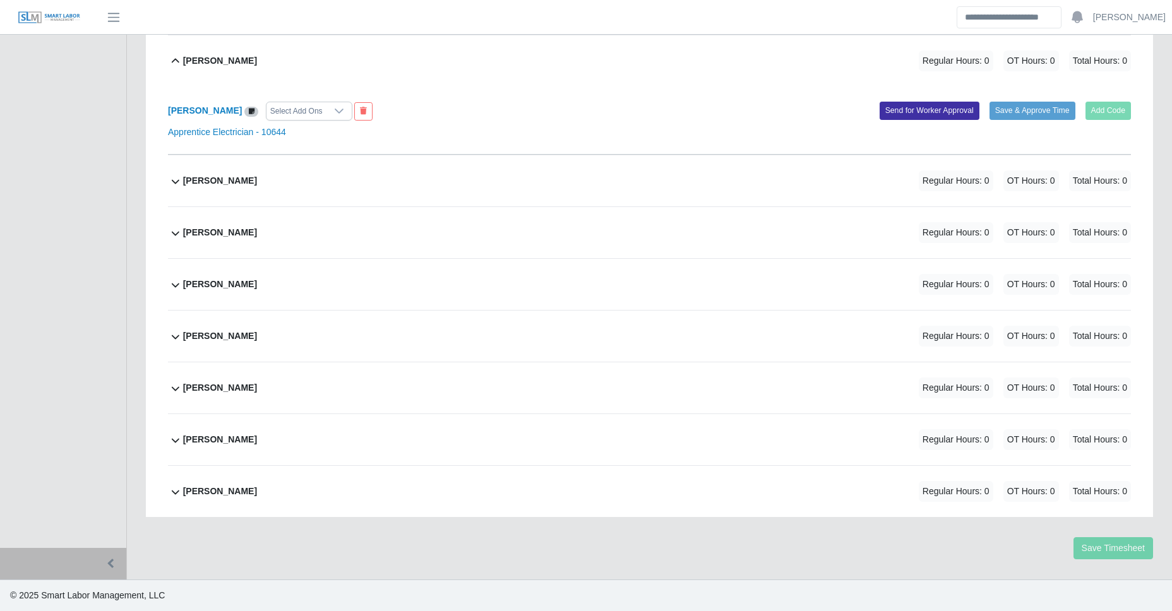
click at [251, 474] on div "Savannah Coleman Regular Hours: 0 OT Hours: 0 Total Hours: 0" at bounding box center [657, 491] width 948 height 51
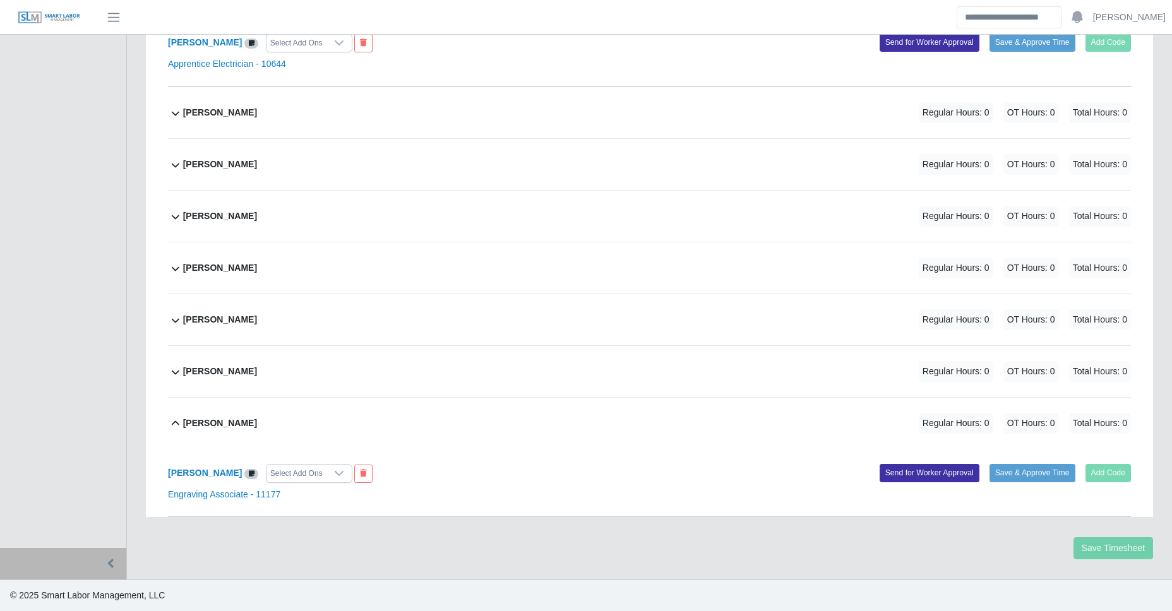
click at [275, 363] on div "Savannah Coleman Regular Hours: 0 OT Hours: 0 Total Hours: 0" at bounding box center [657, 371] width 948 height 51
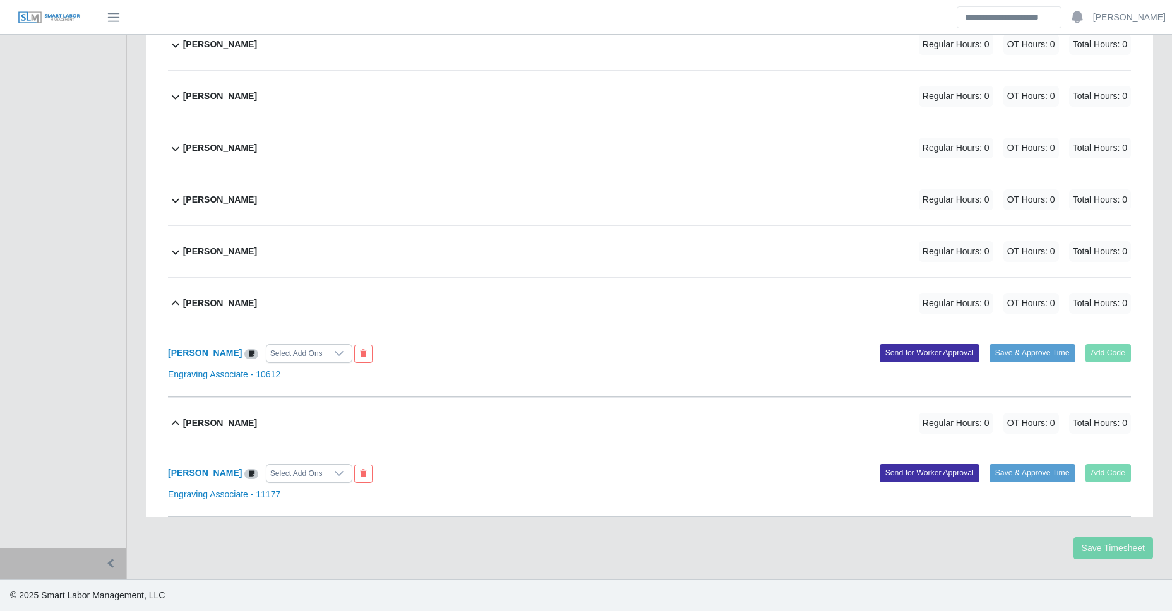
click at [285, 273] on div "Luis Cardozo Mendoza Regular Hours: 0 OT Hours: 0 Total Hours: 0" at bounding box center [657, 251] width 948 height 51
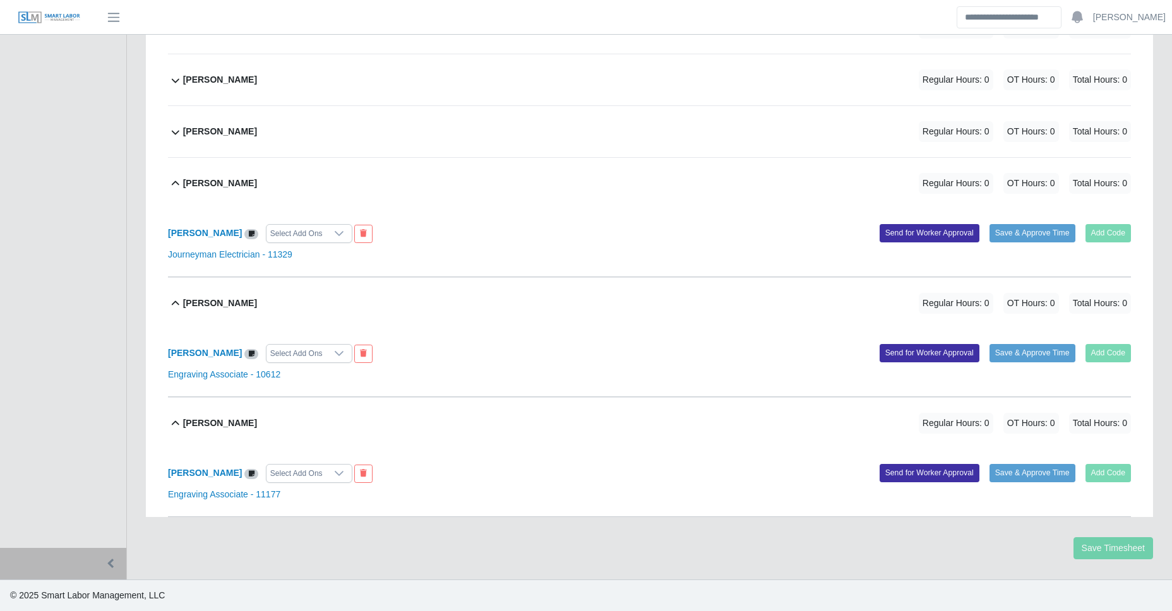
click at [295, 135] on div "Luis Cardozo Mendoza Regular Hours: 0 OT Hours: 0 Total Hours: 0" at bounding box center [657, 131] width 948 height 51
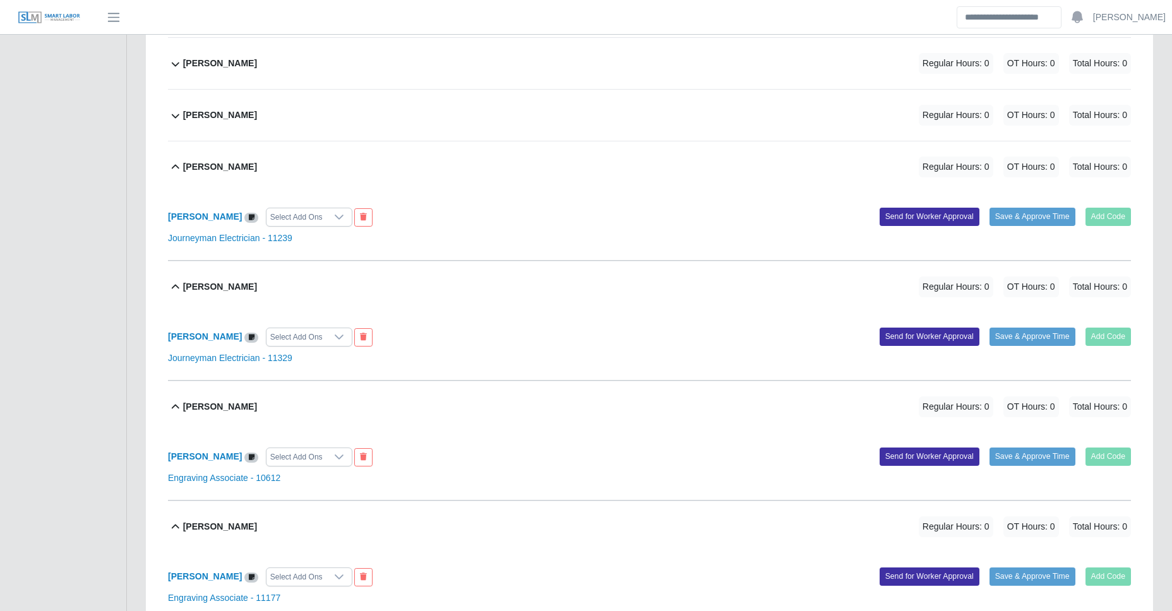
click at [257, 123] on div "Leah Hernandez Mendoza" at bounding box center [220, 115] width 74 height 21
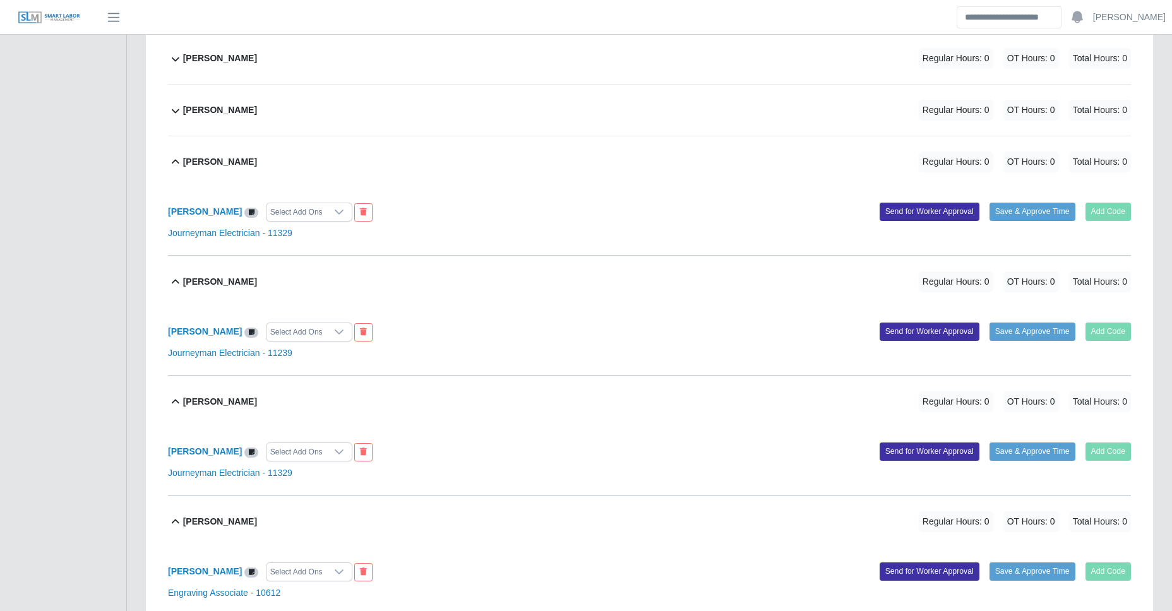
scroll to position [804, 0]
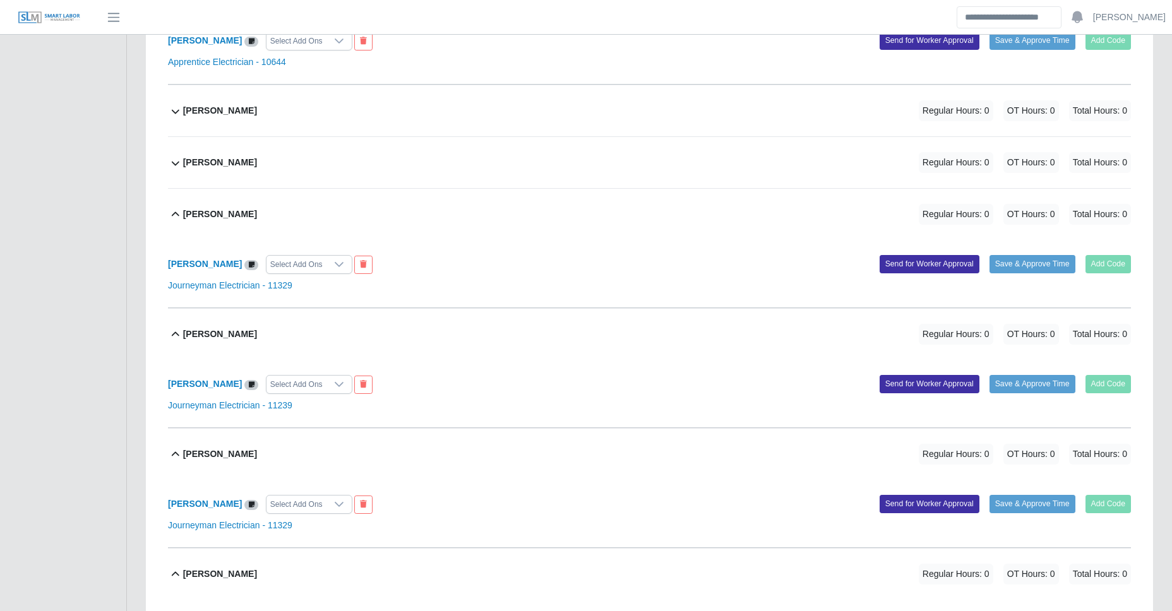
click at [257, 167] on b "Leah Hernandez Mendoza" at bounding box center [220, 162] width 74 height 13
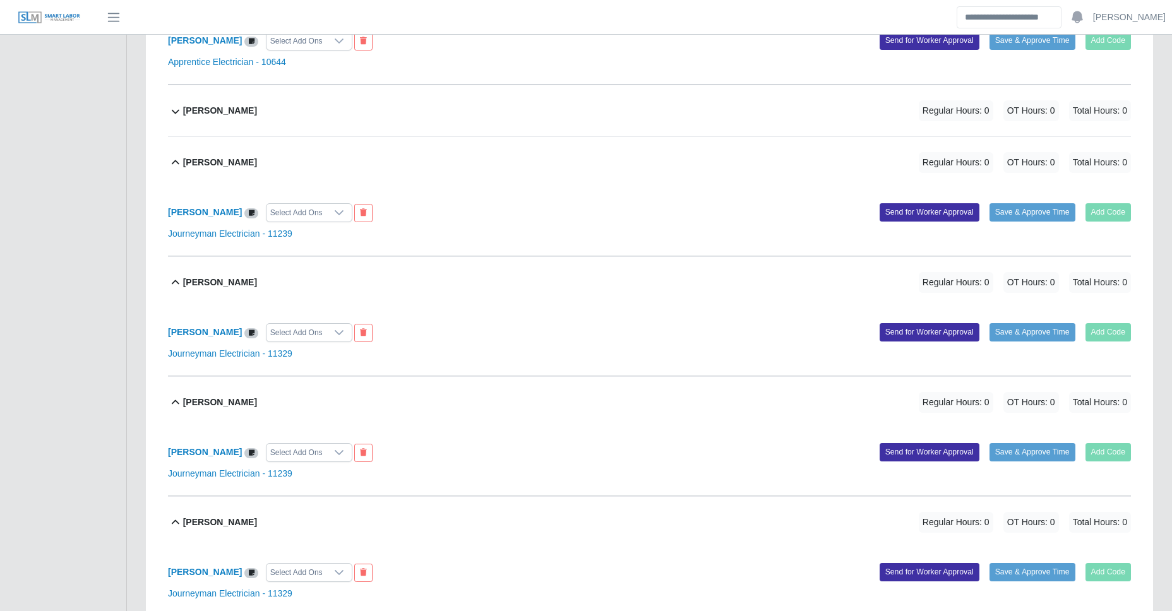
click at [301, 105] on div "Ernesto Millan Oropeza Regular Hours: 0 OT Hours: 0 Total Hours: 0" at bounding box center [657, 110] width 948 height 51
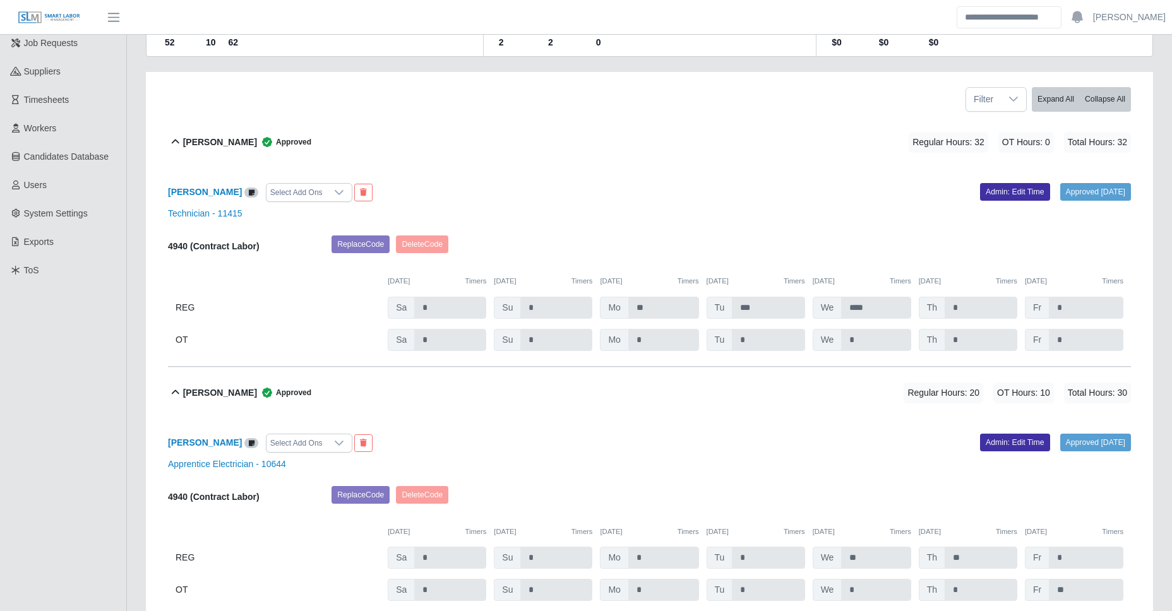
scroll to position [0, 0]
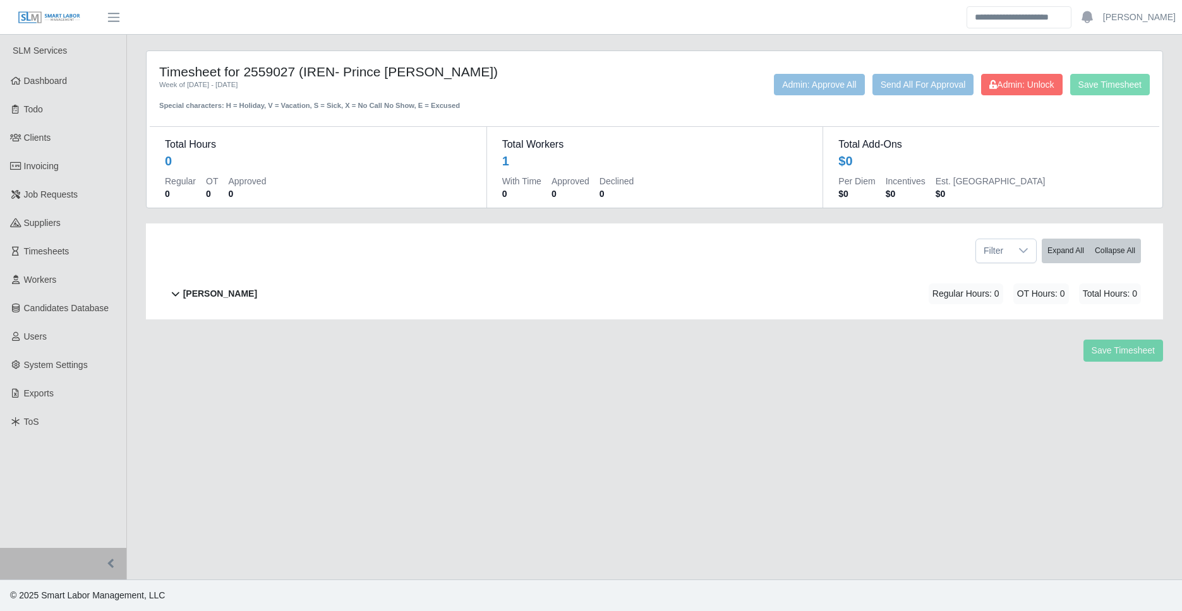
click at [264, 292] on div "Cesiah Gomez Regular Hours: 0 OT Hours: 0 Total Hours: 0" at bounding box center [662, 293] width 958 height 51
click at [246, 308] on div "[PERSON_NAME] Regular Hours: 0 OT Hours: 0 Total Hours: 0" at bounding box center [662, 293] width 958 height 51
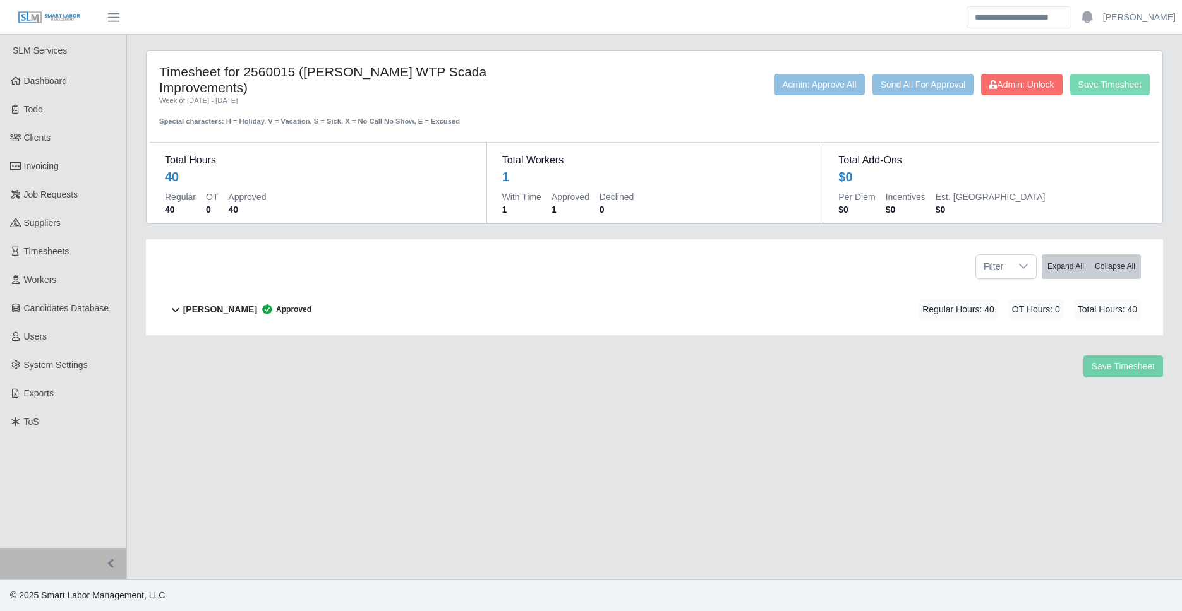
click at [252, 302] on div "Cody Davis Approved" at bounding box center [247, 309] width 128 height 21
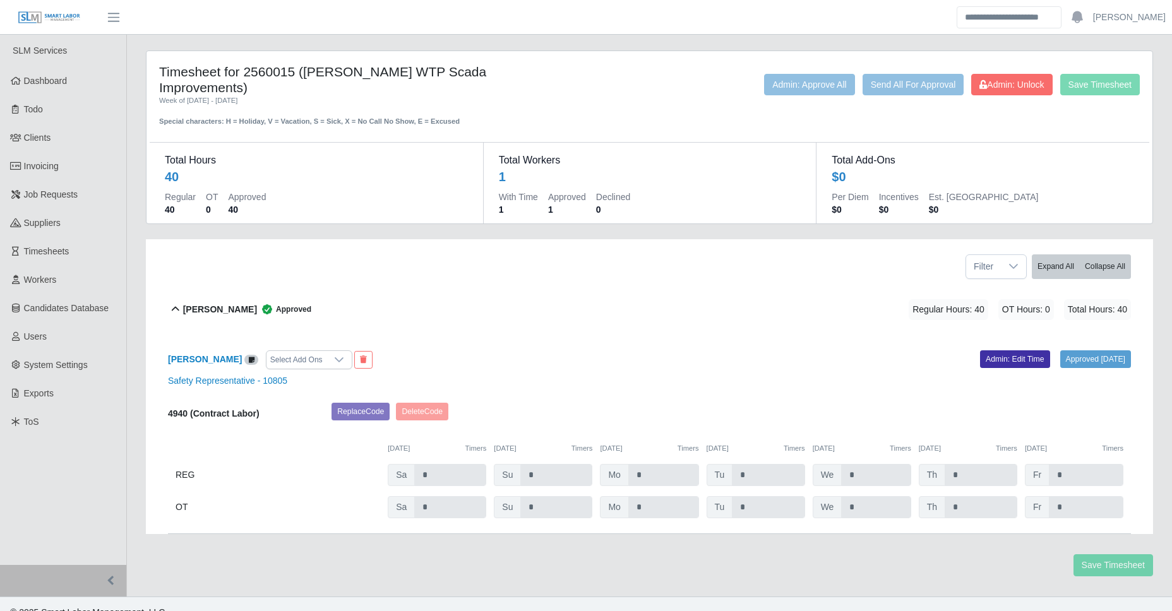
scroll to position [1, 0]
click at [245, 408] on b "4940 (Contract Labor)" at bounding box center [214, 413] width 92 height 10
click at [315, 290] on div "Cody Davis Approved Regular Hours: 40 OT Hours: 0 Total Hours: 40" at bounding box center [657, 309] width 948 height 51
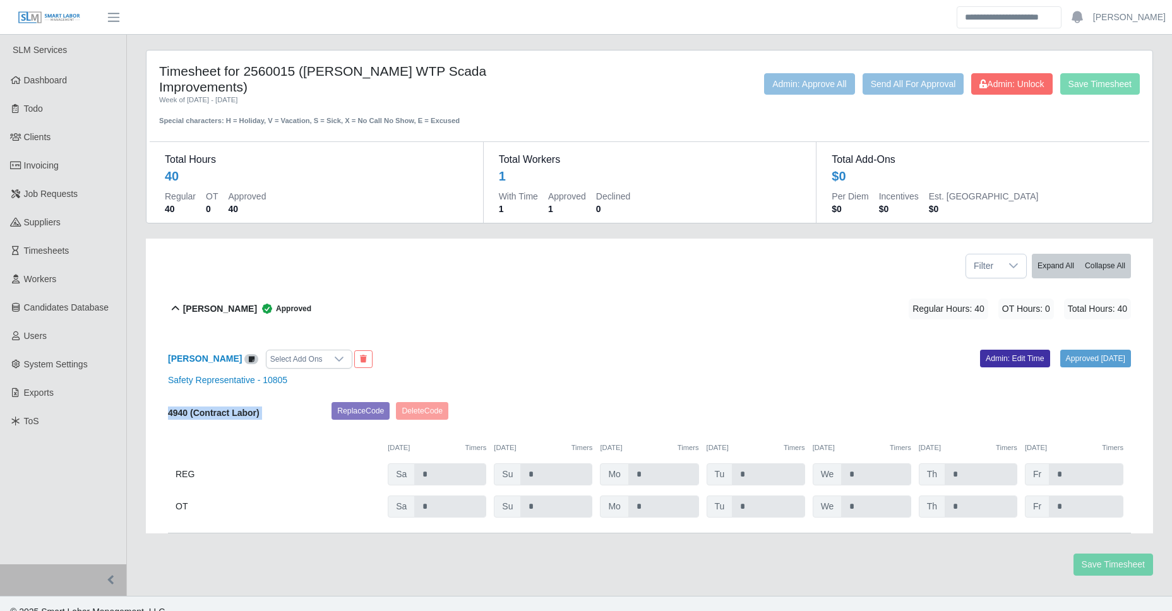
scroll to position [0, 0]
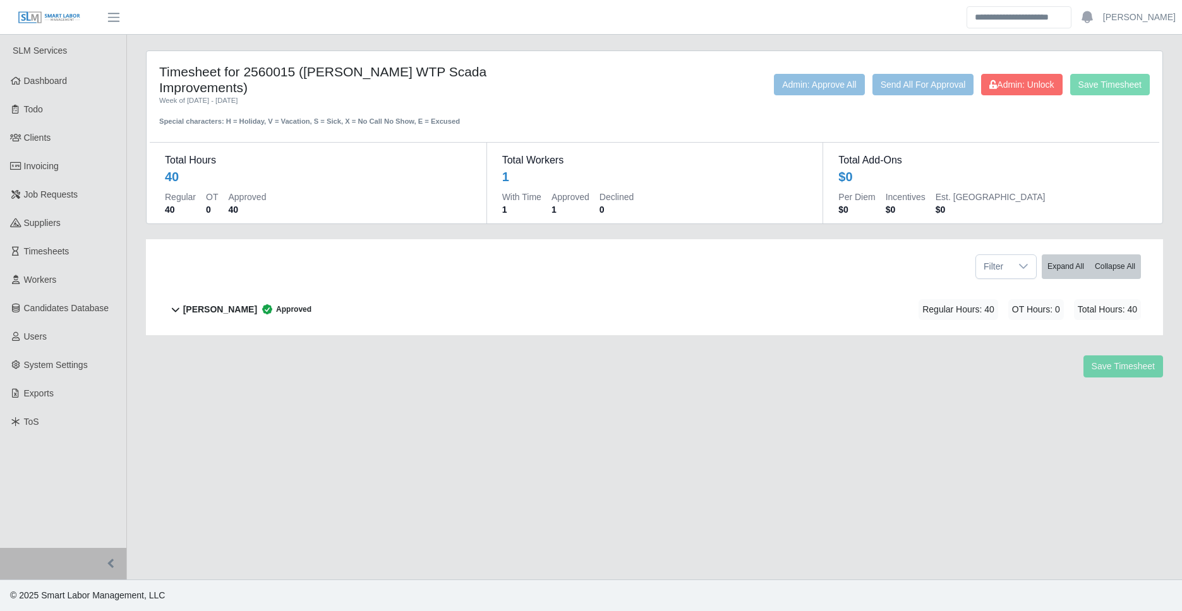
click at [281, 303] on span "Approved" at bounding box center [284, 309] width 54 height 13
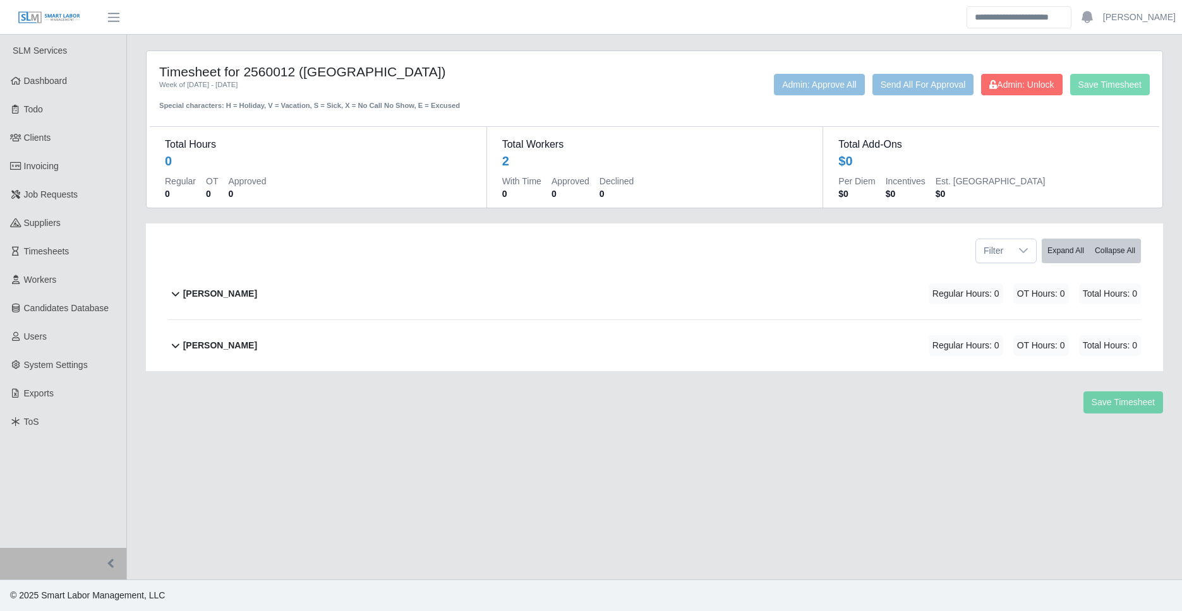
click at [198, 322] on div "Savannah Coleman Regular Hours: 0 OT Hours: 0 Total Hours: 0" at bounding box center [662, 345] width 958 height 51
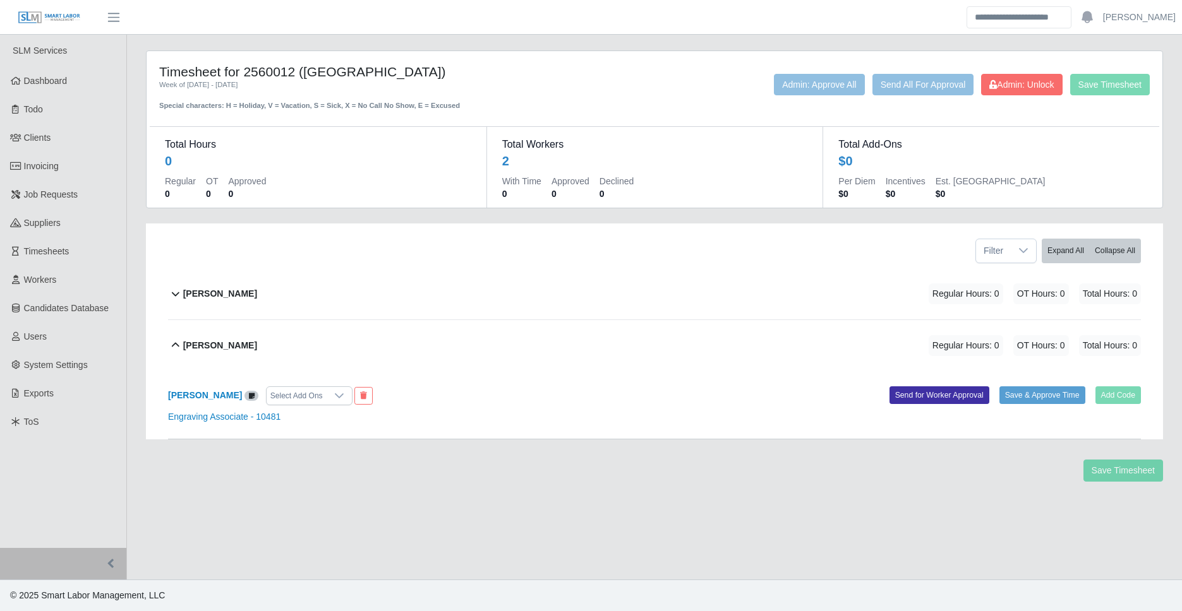
click at [257, 286] on div "Samantha Mclaughlin" at bounding box center [220, 294] width 74 height 21
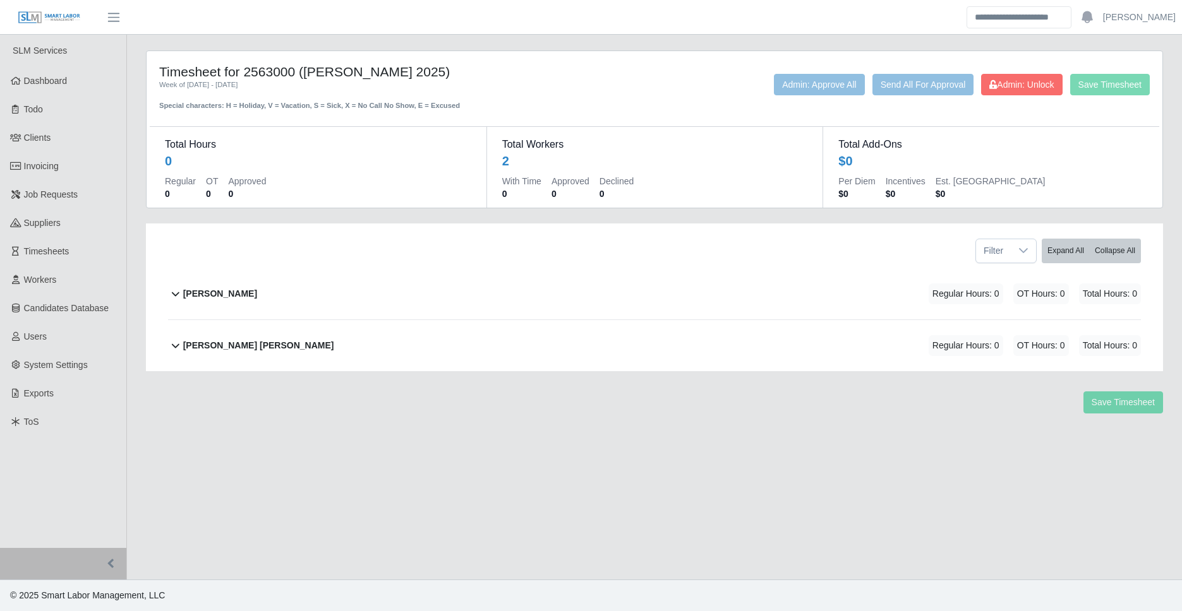
click at [264, 293] on div "[PERSON_NAME] Regular Hours: 0 OT Hours: 0 Total Hours: 0" at bounding box center [662, 293] width 958 height 51
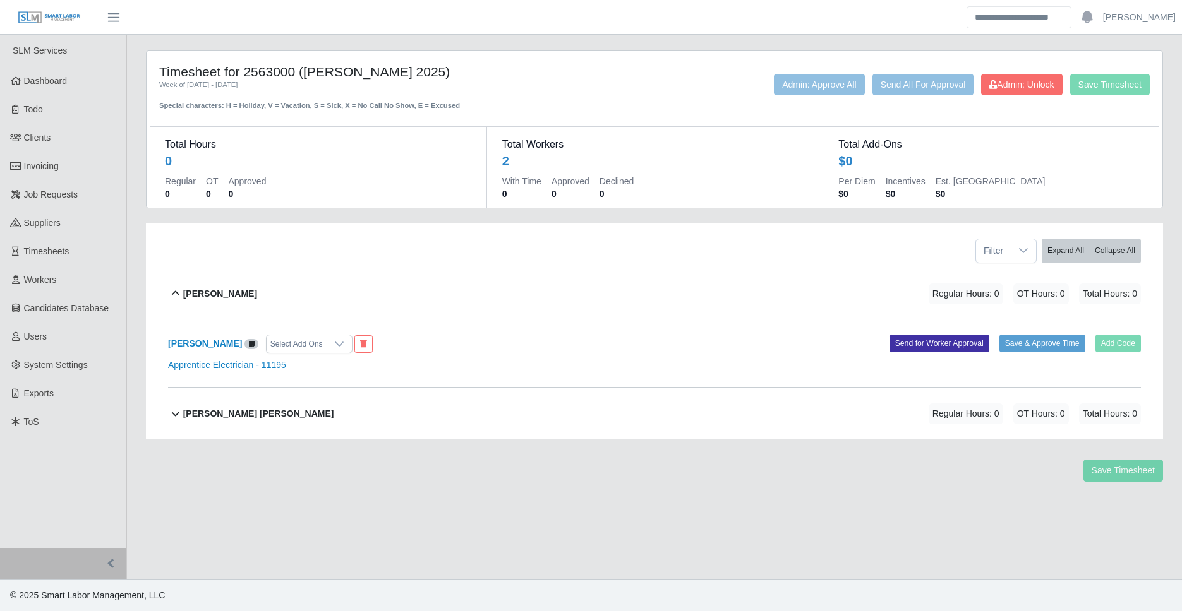
click at [241, 427] on div "[PERSON_NAME] [PERSON_NAME] Regular Hours: 0 OT Hours: 0 Total Hours: 0" at bounding box center [662, 413] width 958 height 51
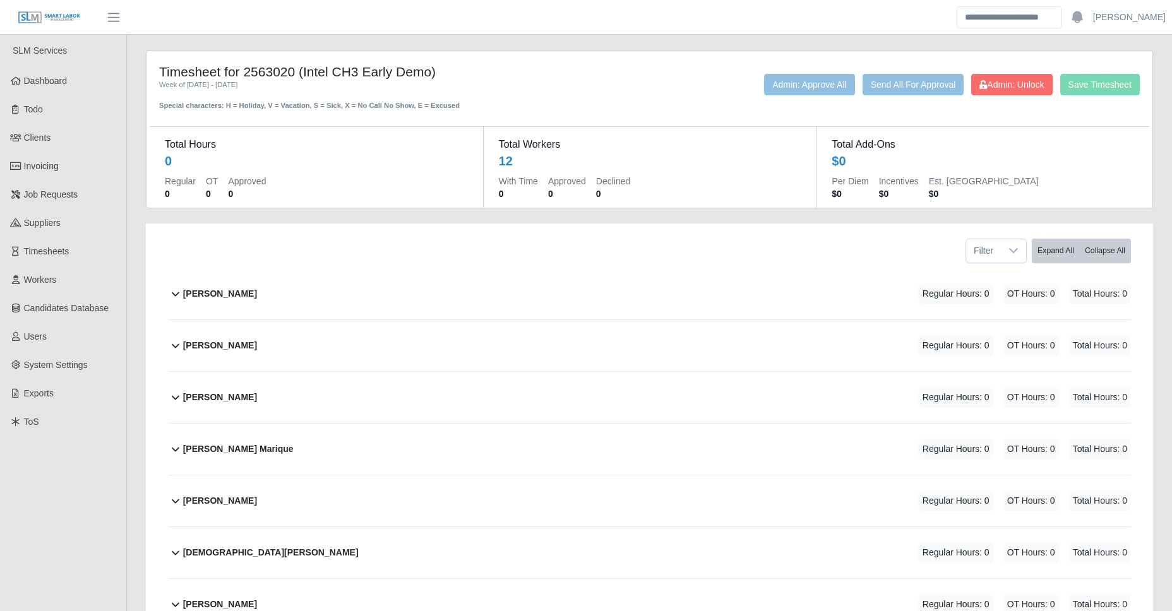
click at [278, 284] on div "Anthony Ruiz Regular Hours: 0 OT Hours: 0 Total Hours: 0" at bounding box center [657, 293] width 948 height 51
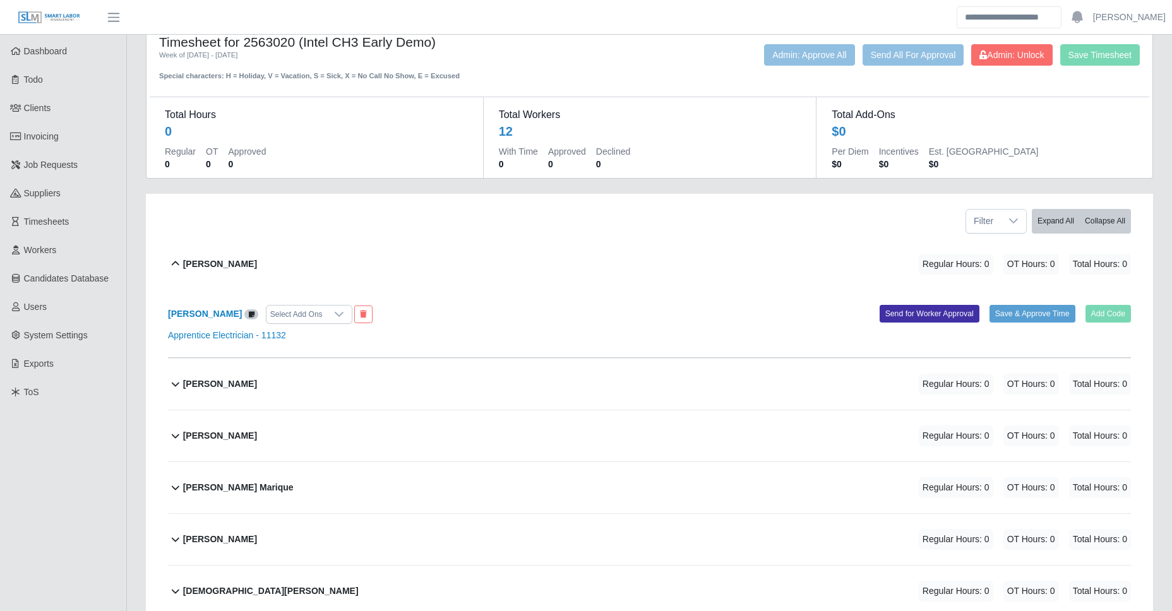
scroll to position [99, 0]
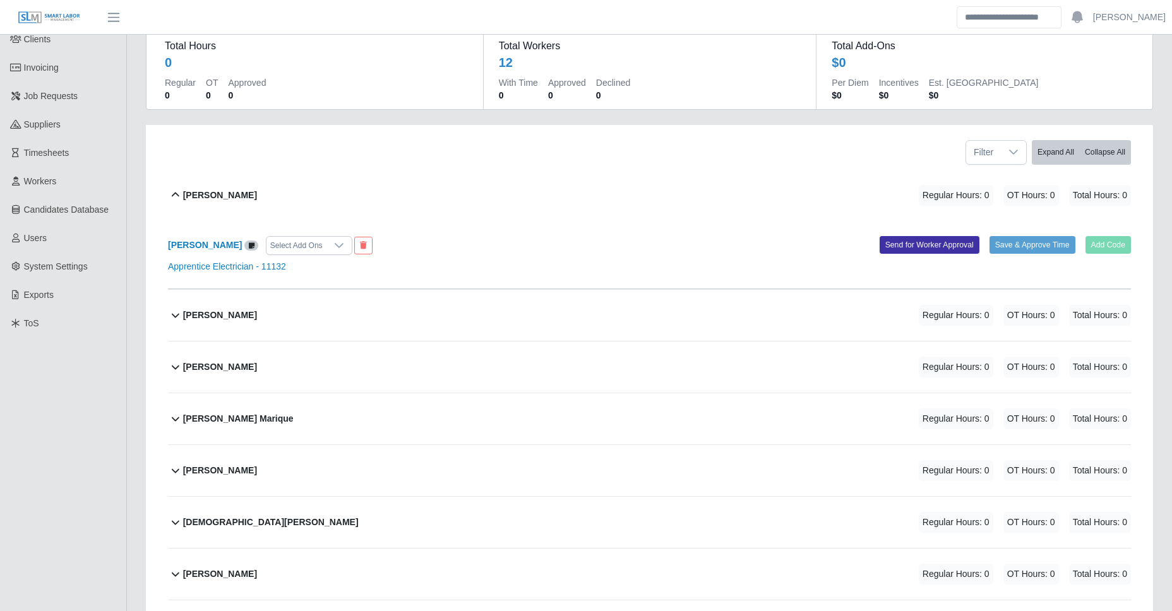
click at [251, 320] on b "Daniel Rascon Moreno" at bounding box center [220, 315] width 74 height 13
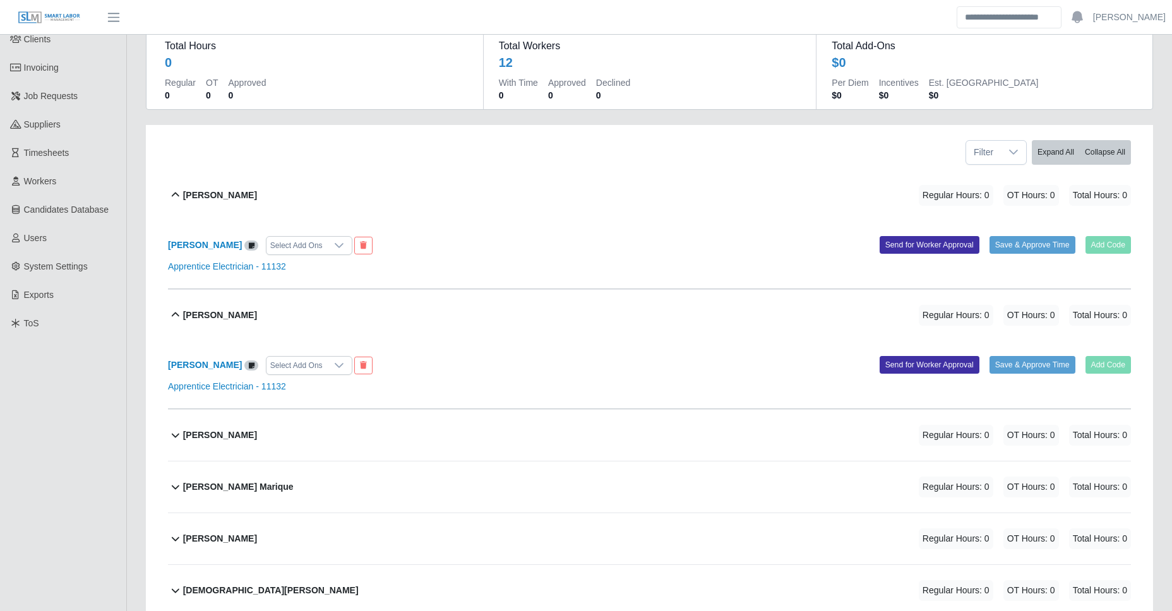
click at [257, 441] on b "Diego Silva Medrano" at bounding box center [220, 435] width 74 height 13
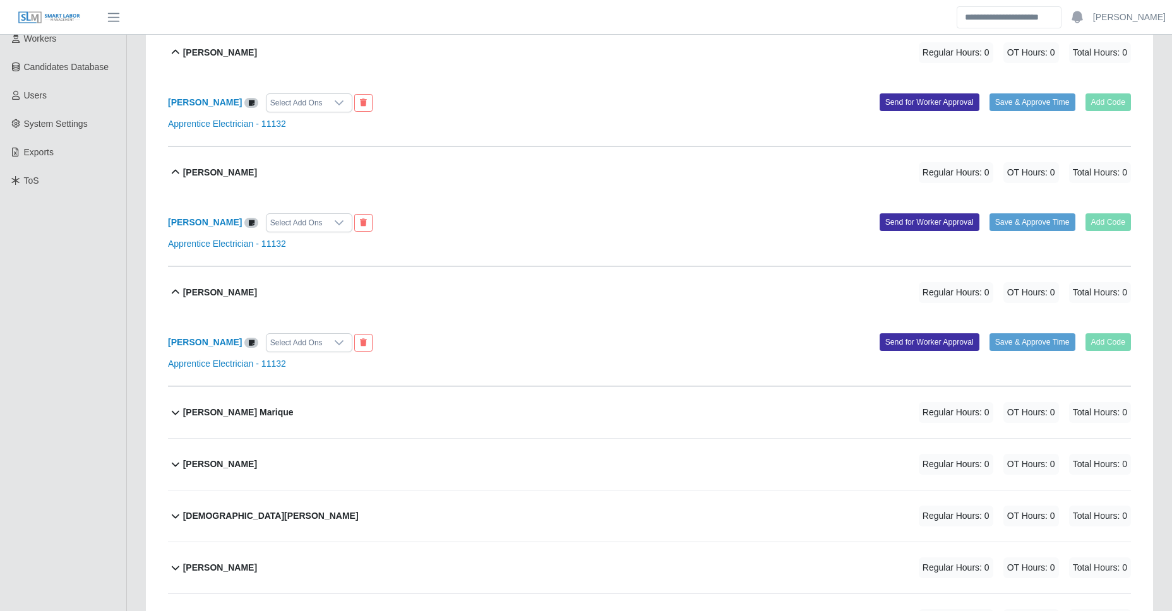
scroll to position [577, 0]
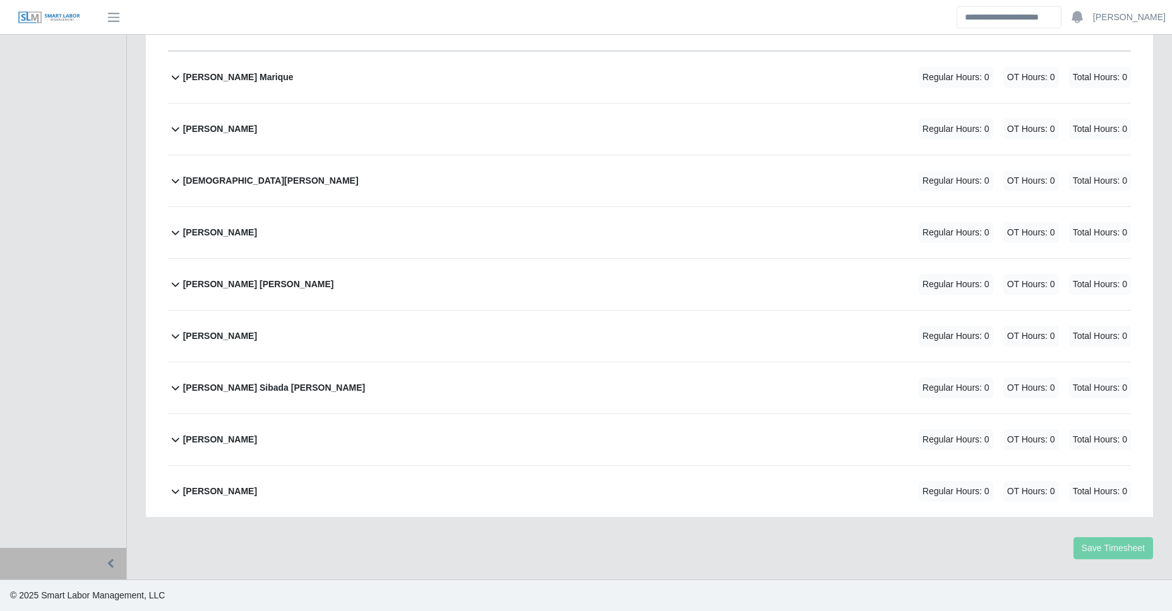
click at [233, 492] on b "[PERSON_NAME]" at bounding box center [220, 491] width 74 height 13
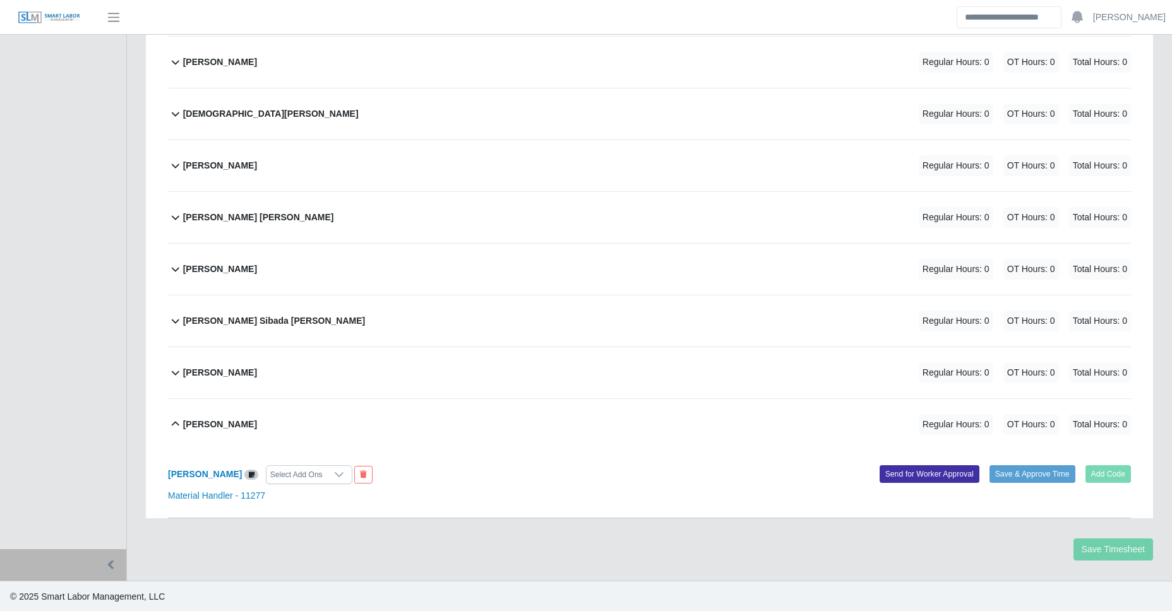
scroll to position [645, 0]
click at [277, 381] on div "Wilis Reyes Guillen Regular Hours: 0 OT Hours: 0 Total Hours: 0" at bounding box center [657, 371] width 948 height 51
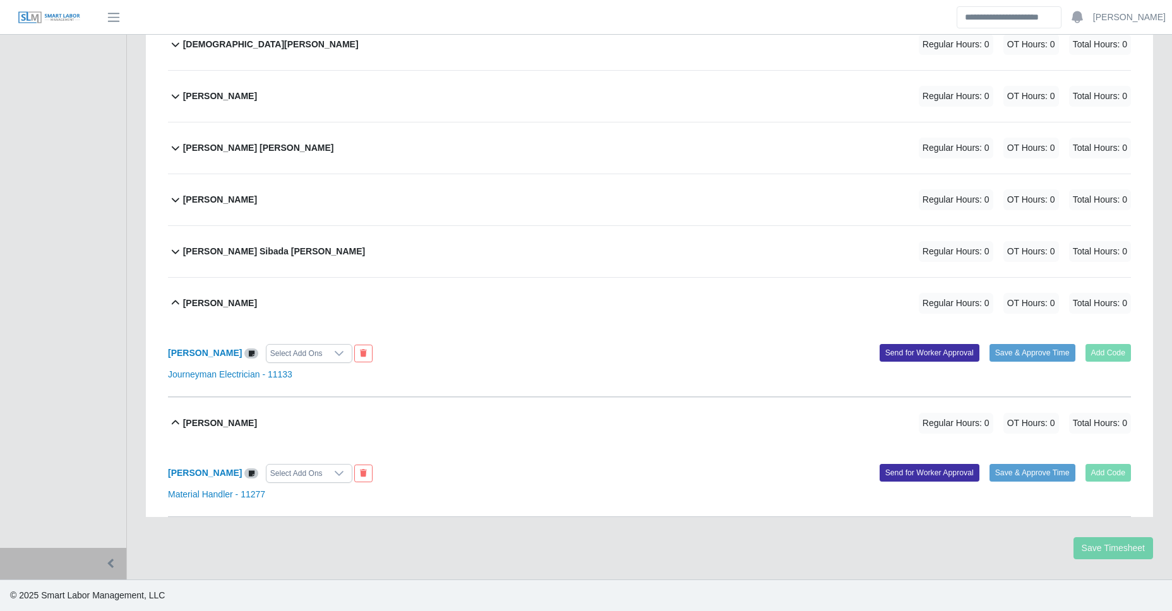
click at [304, 243] on div "Richard Sibada Rodriguez Regular Hours: 0 OT Hours: 0 Total Hours: 0" at bounding box center [657, 251] width 948 height 51
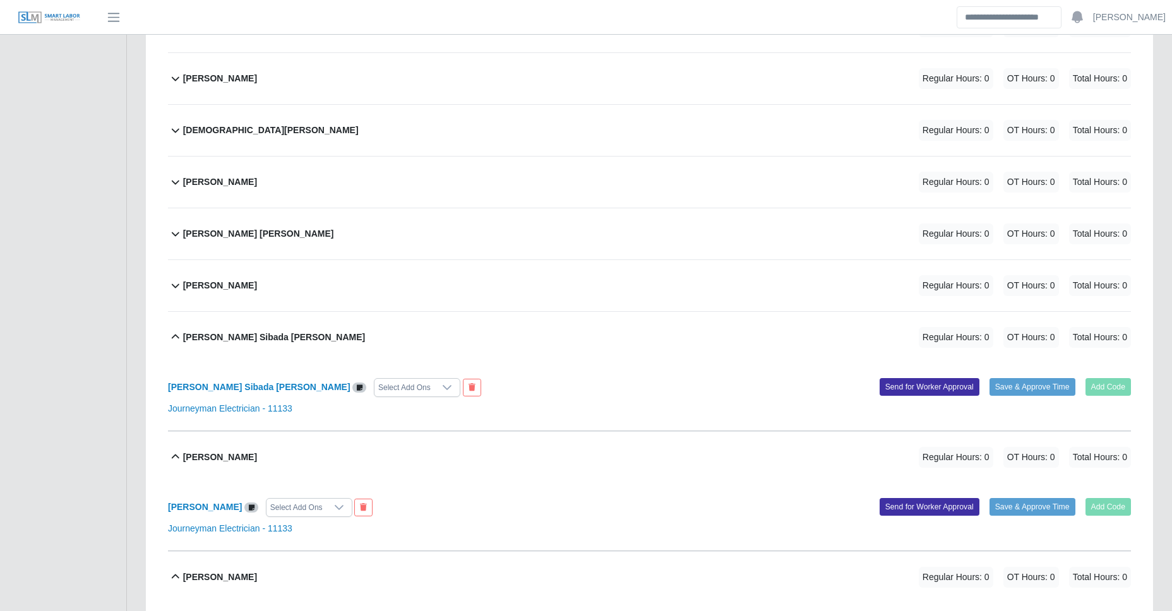
scroll to position [553, 0]
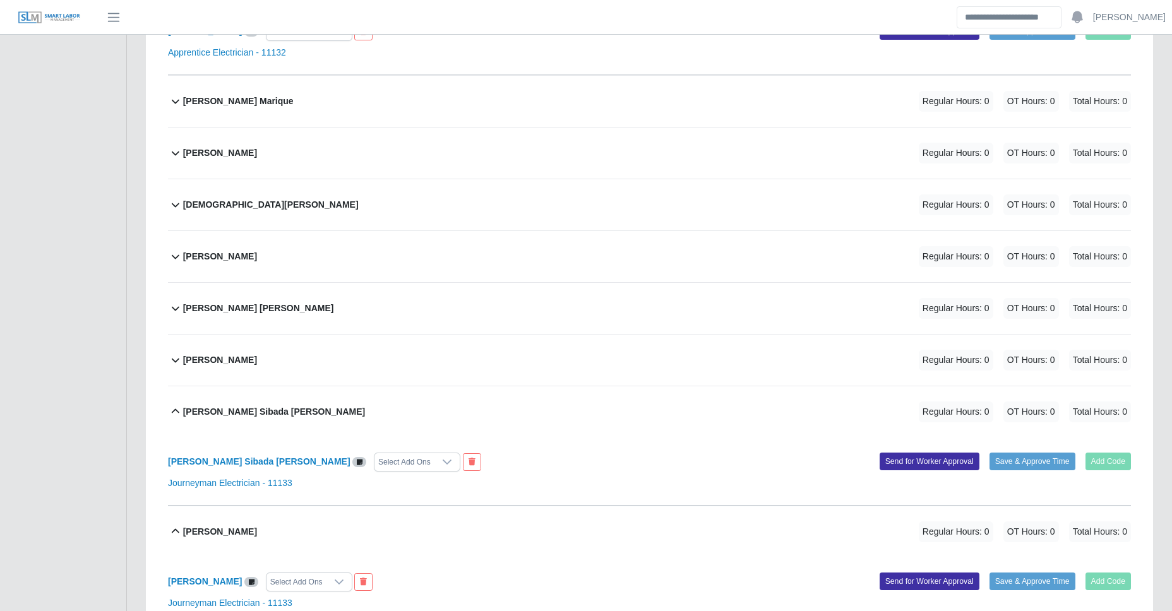
click at [257, 365] on b "Lawrence Darnell Jones" at bounding box center [220, 360] width 74 height 13
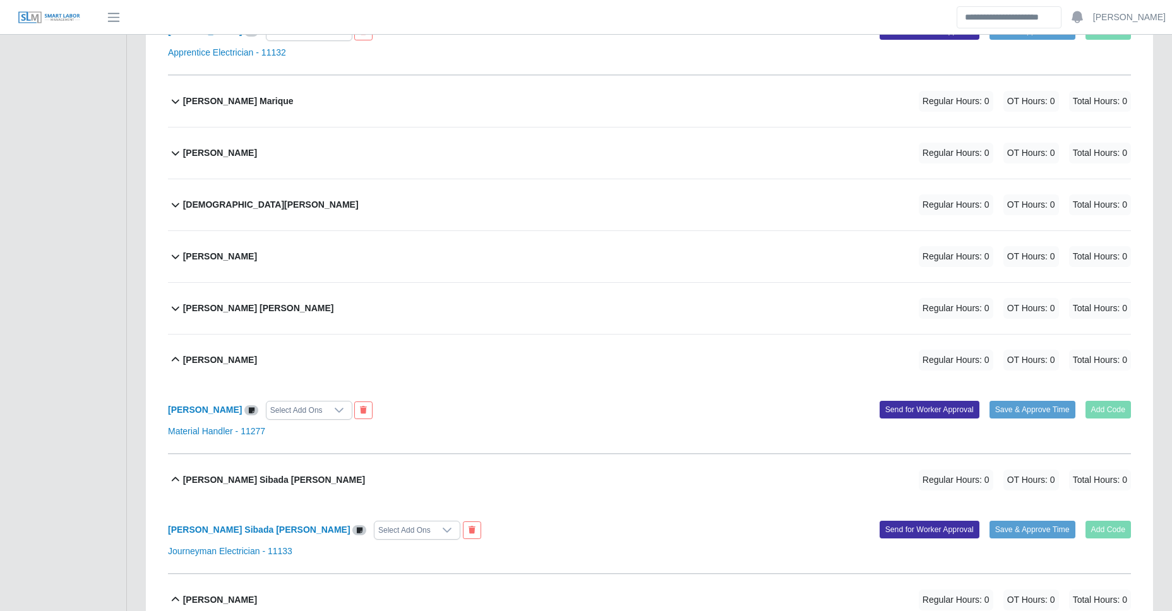
click at [277, 311] on div "Juan Sanchez Regular Hours: 0 OT Hours: 0 Total Hours: 0" at bounding box center [657, 308] width 948 height 51
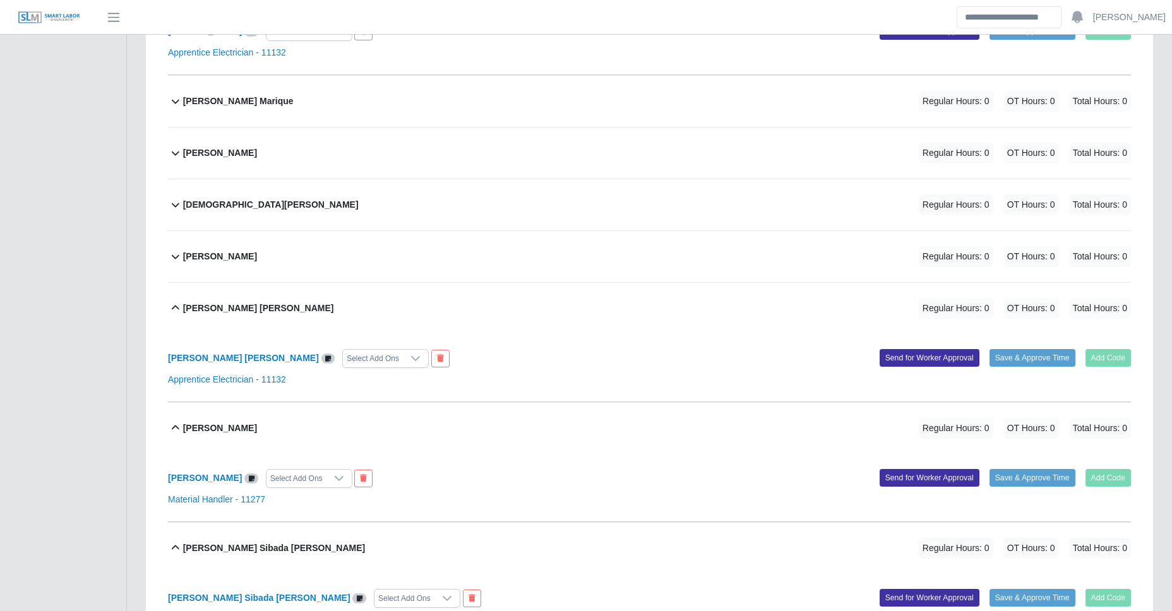
click at [287, 267] on div "Jorge Luis Quintero Regular Hours: 0 OT Hours: 0 Total Hours: 0" at bounding box center [657, 256] width 948 height 51
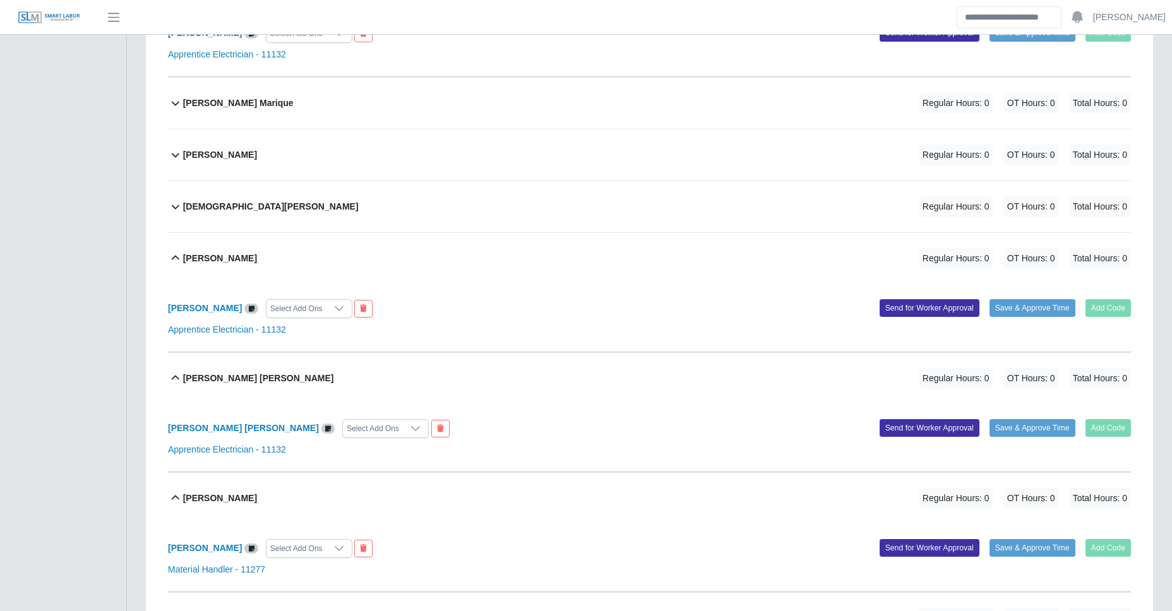
scroll to position [550, 0]
click at [287, 221] on div "Jesus Medina Regular Hours: 0 OT Hours: 0 Total Hours: 0" at bounding box center [657, 207] width 948 height 51
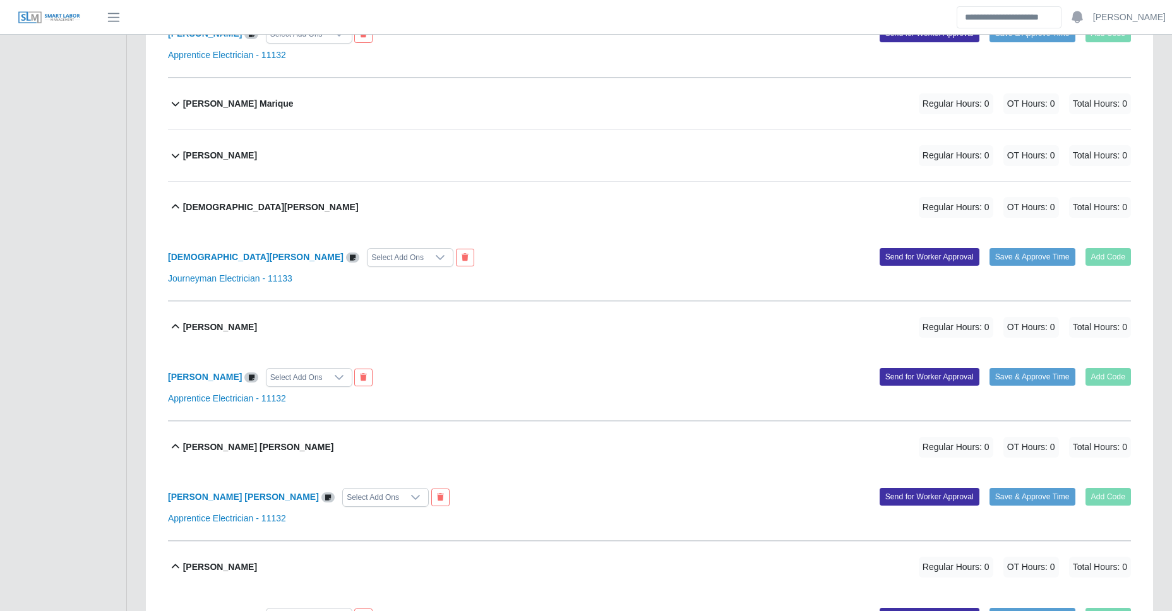
click at [293, 160] on div "Franklin Lopez Ruiz Regular Hours: 0 OT Hours: 0 Total Hours: 0" at bounding box center [657, 155] width 948 height 51
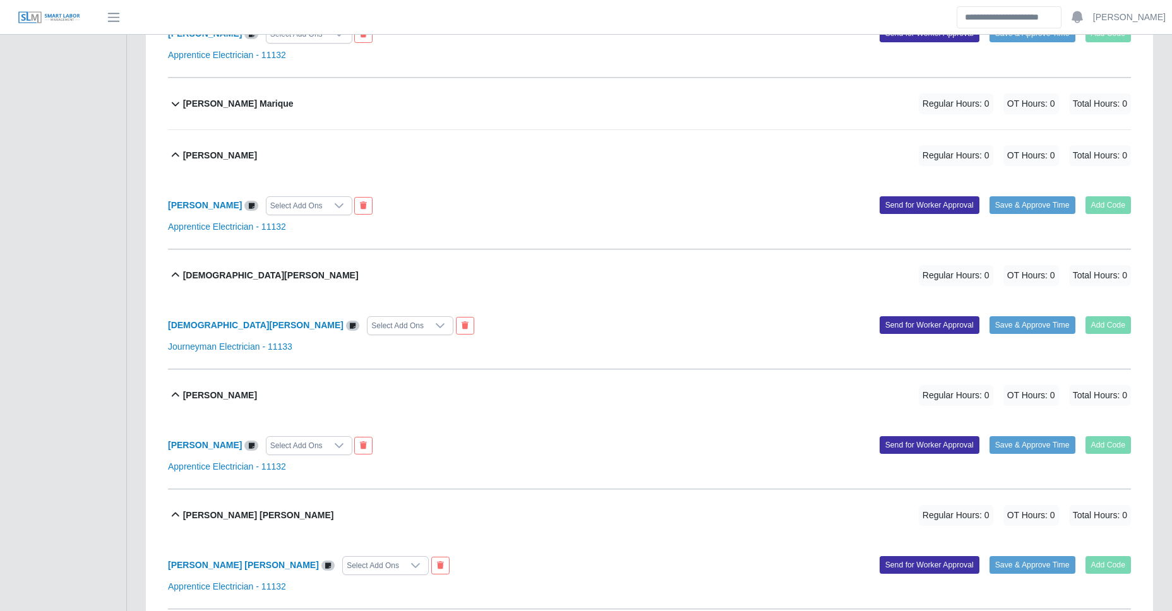
click at [320, 104] on div "Dulce Perez Marique Regular Hours: 0 OT Hours: 0 Total Hours: 0" at bounding box center [657, 103] width 948 height 51
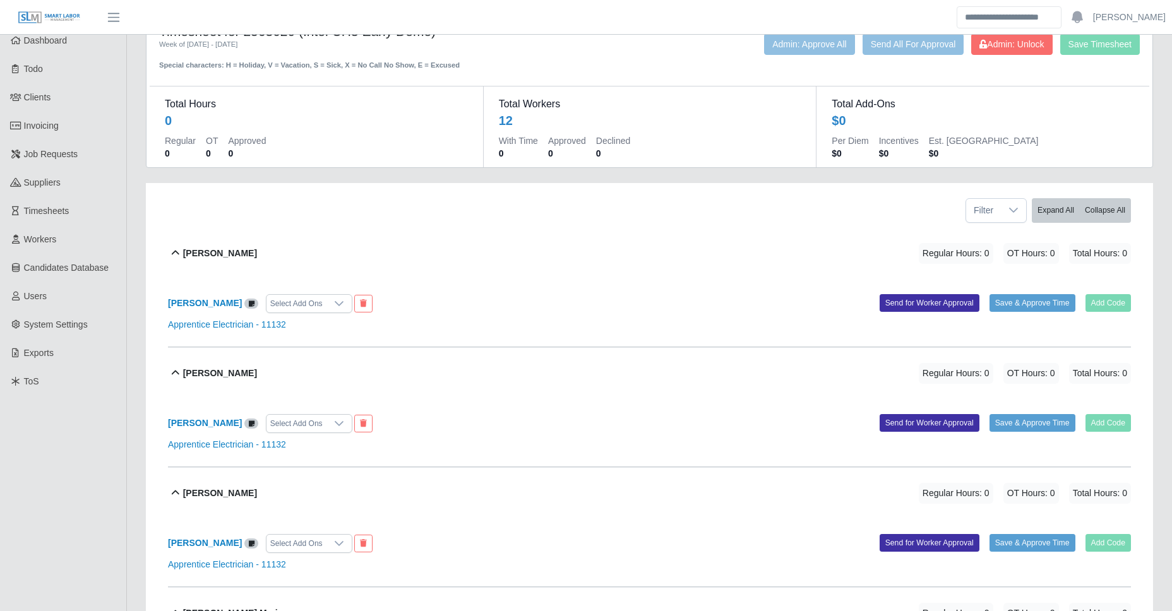
scroll to position [0, 0]
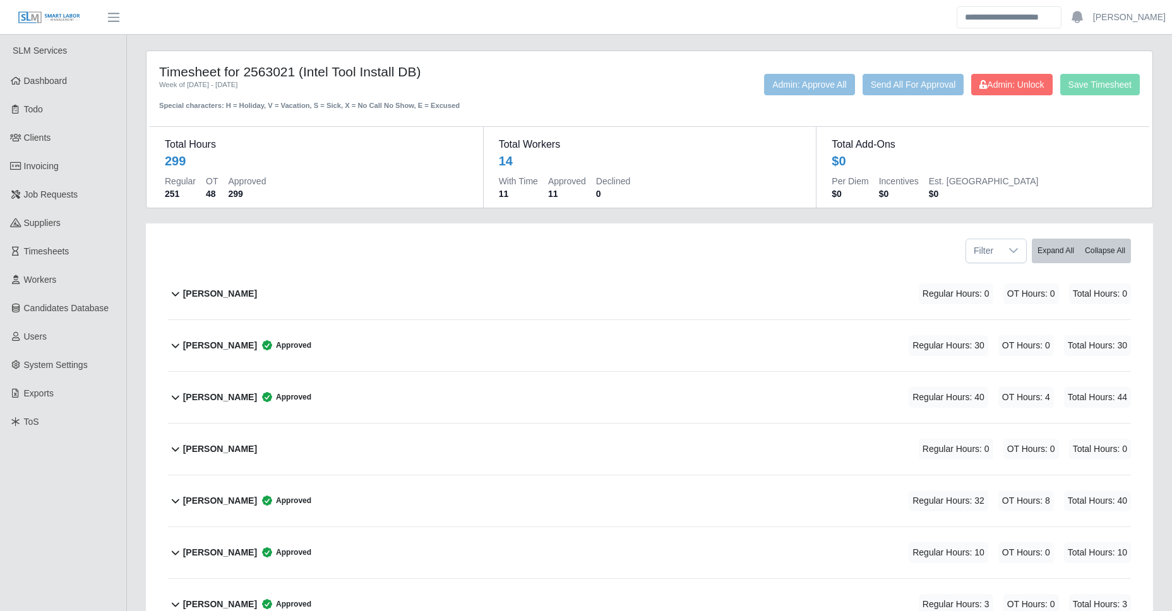
click at [270, 347] on span "Approved" at bounding box center [284, 345] width 54 height 13
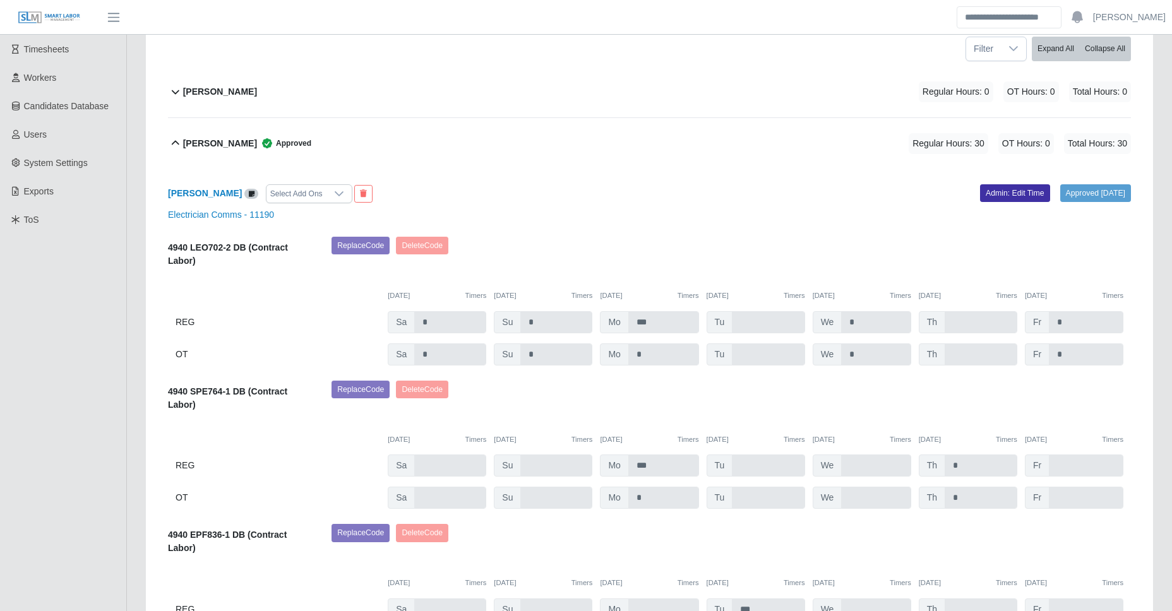
scroll to position [208, 0]
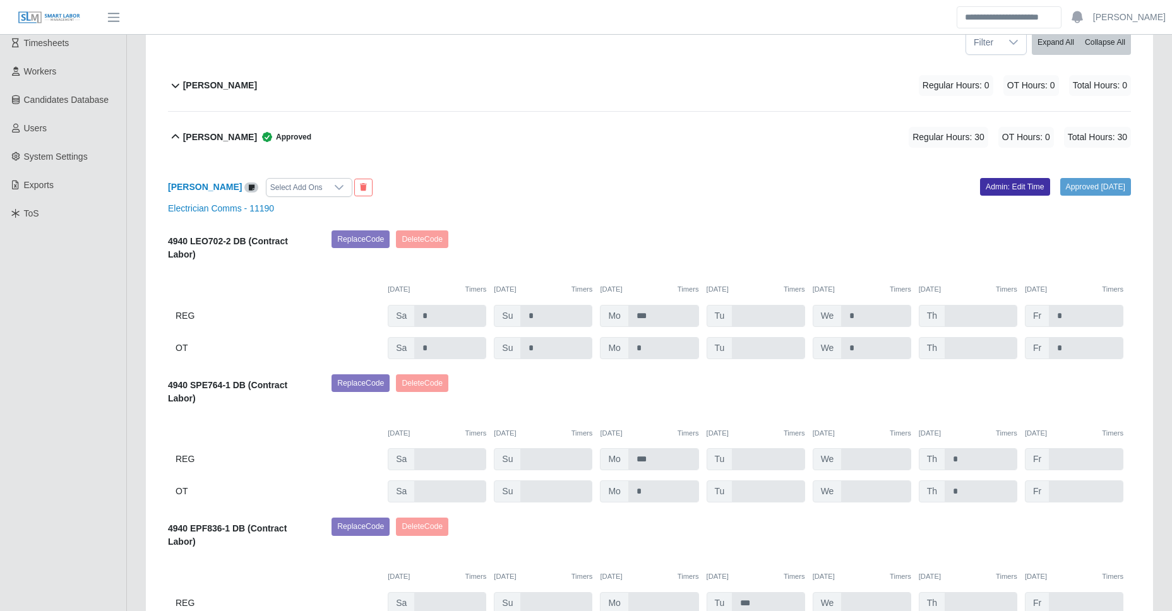
click at [308, 140] on div "Angel Grimaldo Approved Regular Hours: 30 OT Hours: 0 Total Hours: 30" at bounding box center [657, 137] width 948 height 51
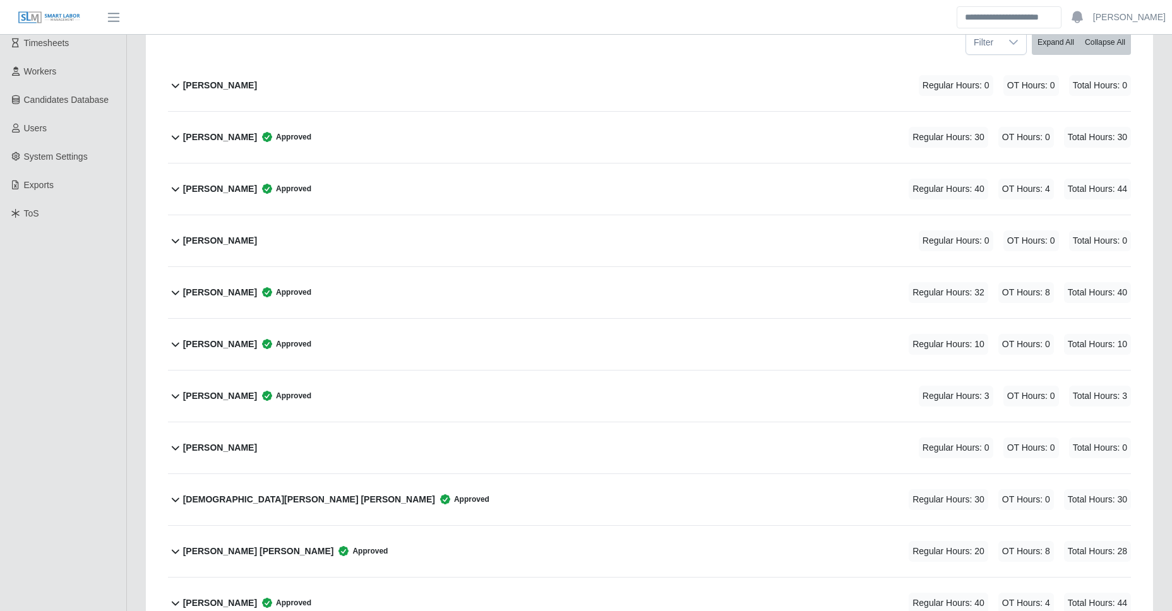
click at [306, 141] on div "Angel Grimaldo Approved Regular Hours: 30 OT Hours: 0 Total Hours: 30" at bounding box center [657, 137] width 948 height 51
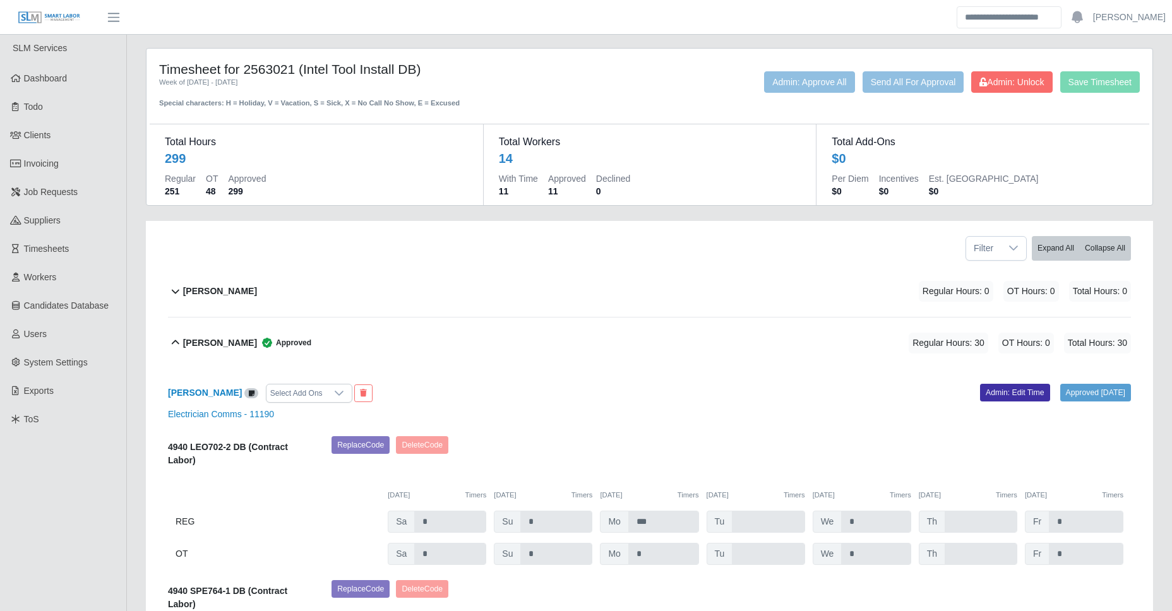
scroll to position [0, 0]
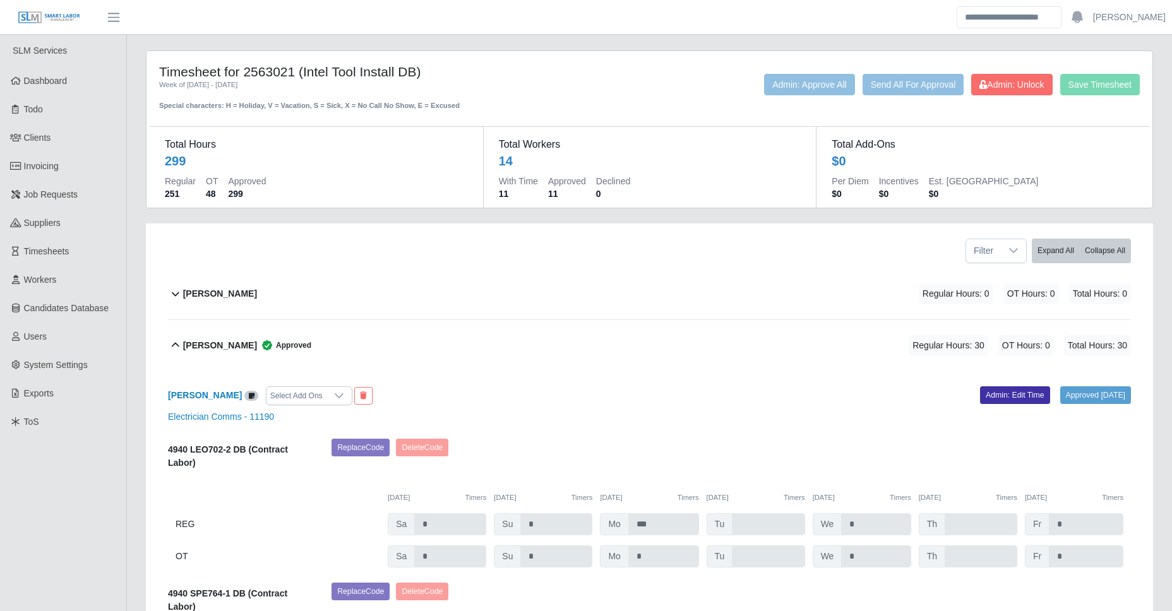
drag, startPoint x: 307, startPoint y: 71, endPoint x: 416, endPoint y: 75, distance: 108.7
click at [416, 75] on h4 "Timesheet for 2563021 (Intel Tool Install DB)" at bounding box center [358, 72] width 398 height 16
copy h4 "Intel Tool Install DB"
click at [320, 78] on h4 "Timesheet for 2563021 (Intel Tool Install DB)" at bounding box center [358, 72] width 398 height 16
drag, startPoint x: 306, startPoint y: 70, endPoint x: 417, endPoint y: 72, distance: 111.8
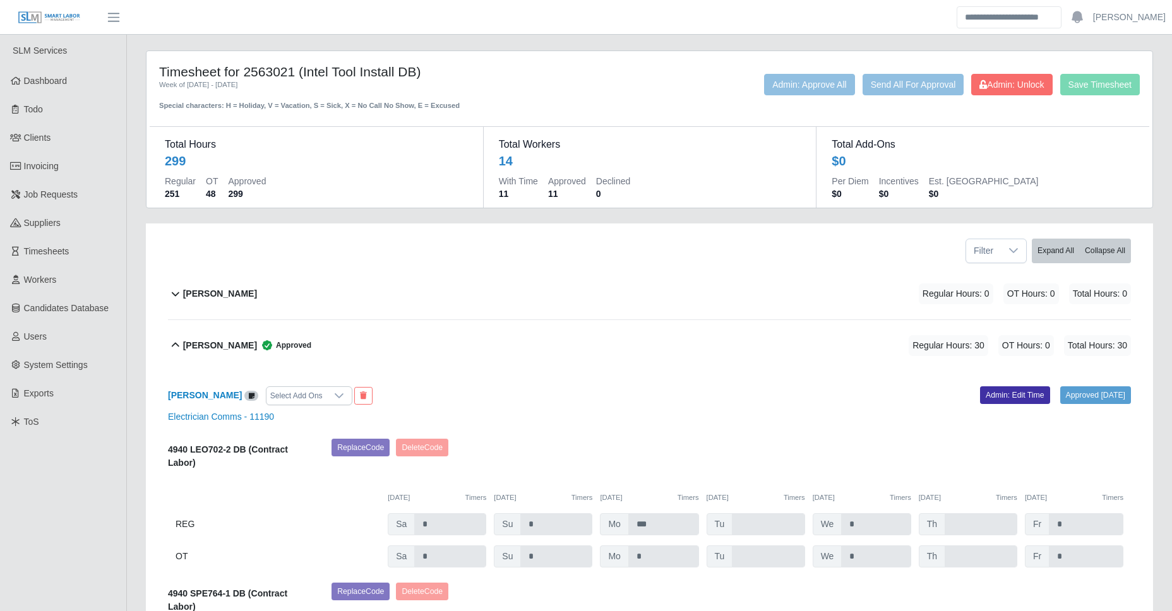
click at [417, 72] on h4 "Timesheet for 2563021 (Intel Tool Install DB)" at bounding box center [358, 72] width 398 height 16
click at [317, 71] on h4 "Timesheet for 2563021 (Intel Tool Install DB)" at bounding box center [358, 72] width 398 height 16
drag, startPoint x: 306, startPoint y: 69, endPoint x: 416, endPoint y: 70, distance: 109.3
click at [416, 70] on h4 "Timesheet for 2563021 (Intel Tool Install DB)" at bounding box center [358, 72] width 398 height 16
copy h4 "Intel Tool Install DB"
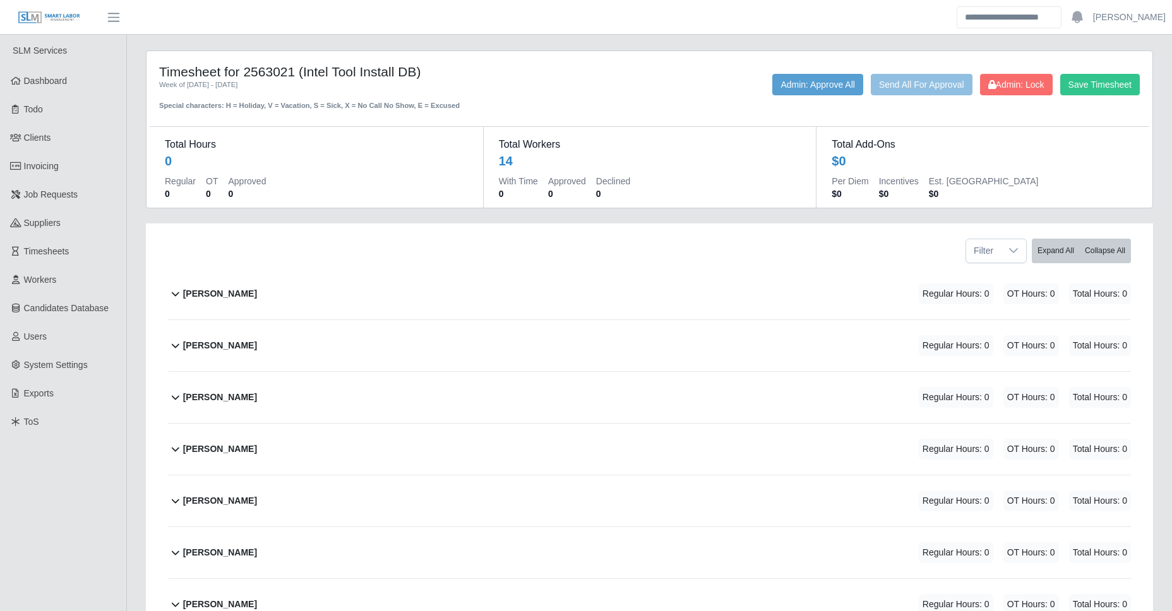
click at [271, 342] on div "[PERSON_NAME] Regular Hours: 0 OT Hours: 0 Total Hours: 0" at bounding box center [657, 345] width 948 height 51
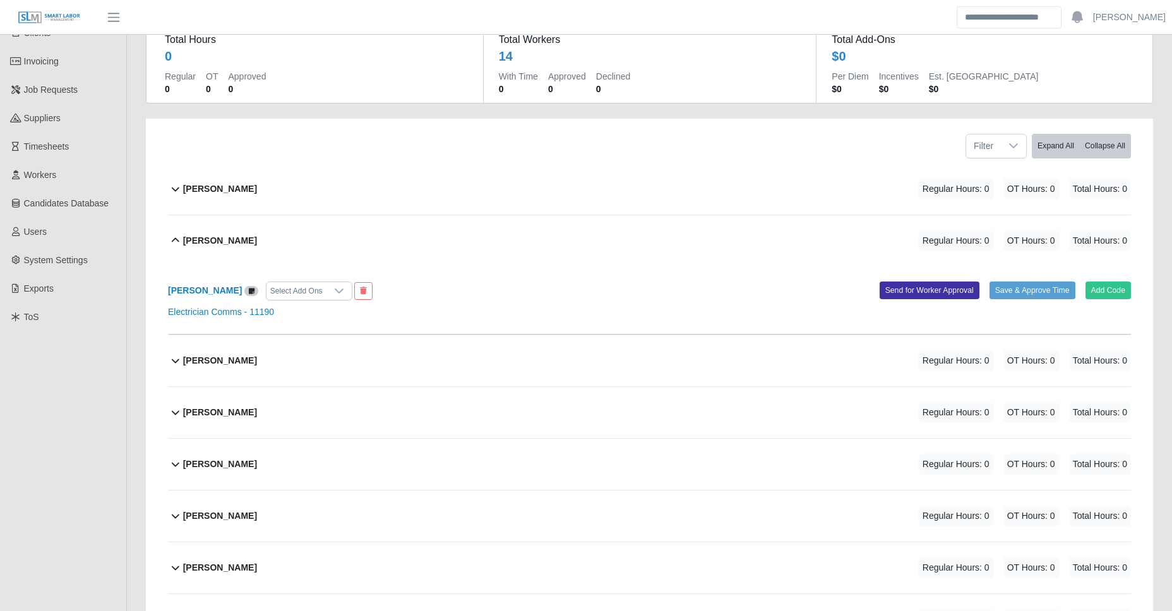
scroll to position [115, 0]
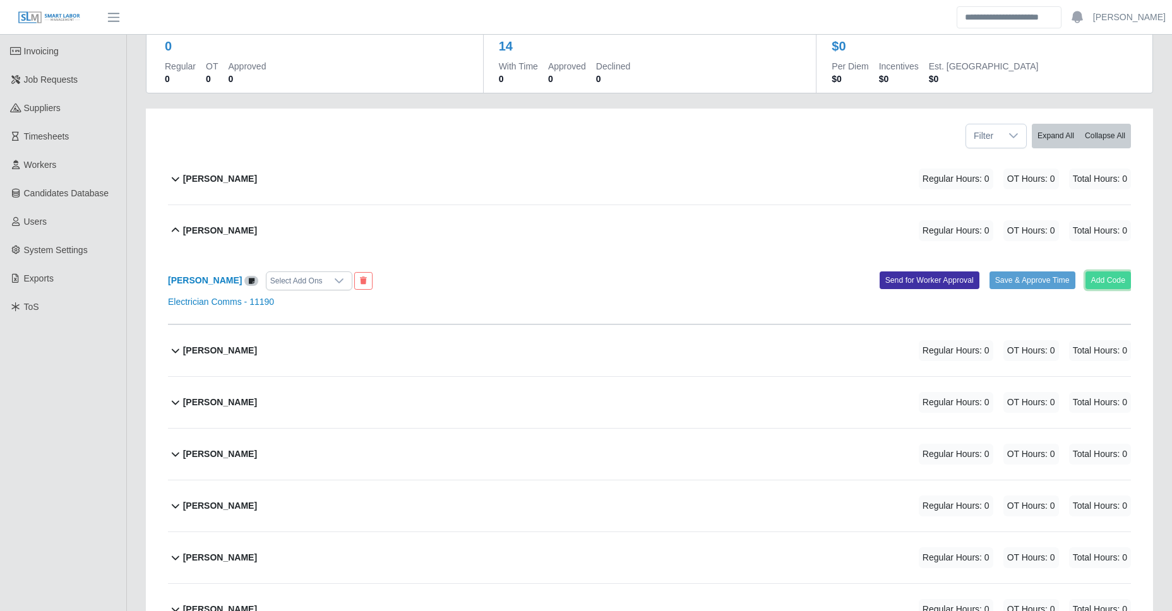
click at [1103, 284] on button "Add Code" at bounding box center [1109, 281] width 46 height 18
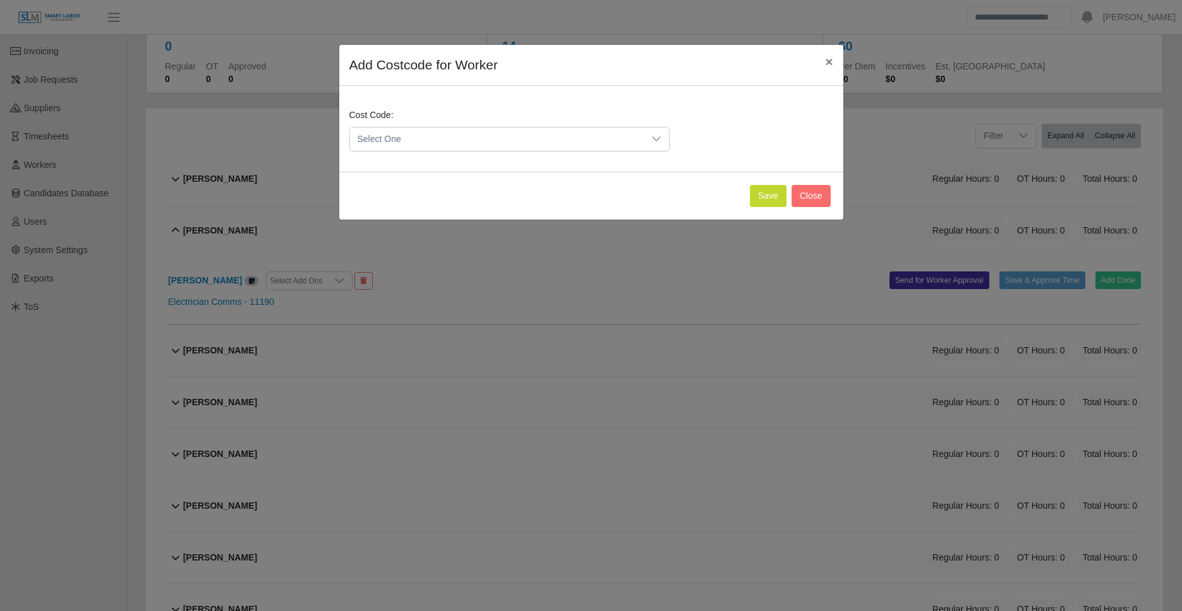
click at [567, 138] on span "Select One" at bounding box center [497, 139] width 294 height 23
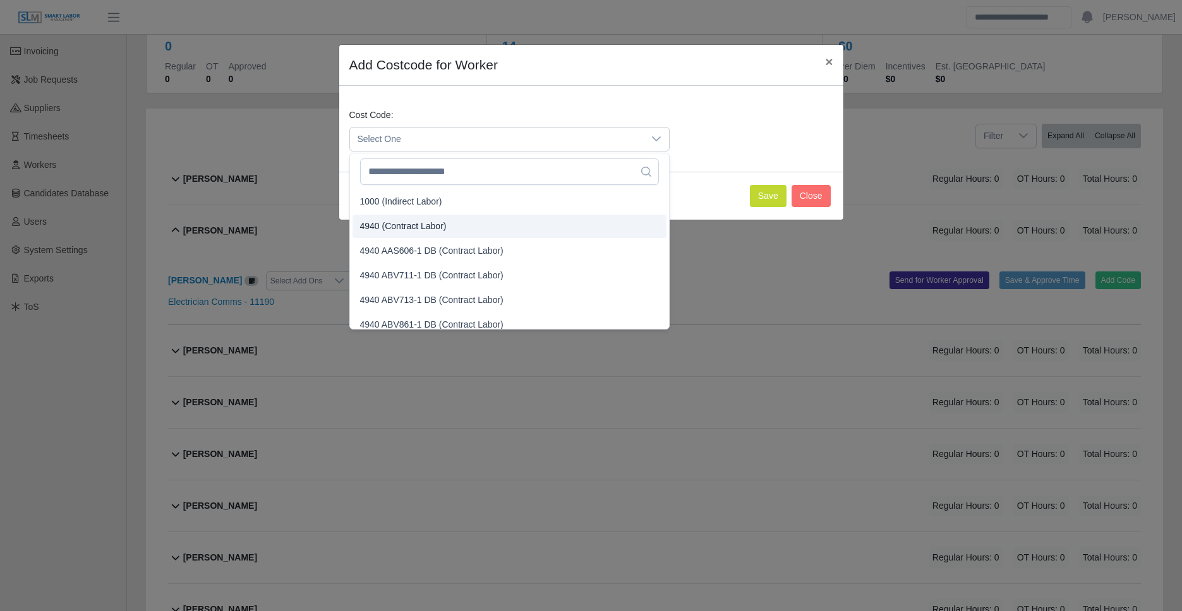
click at [421, 237] on li "4940 (Contract Labor)" at bounding box center [509, 226] width 314 height 23
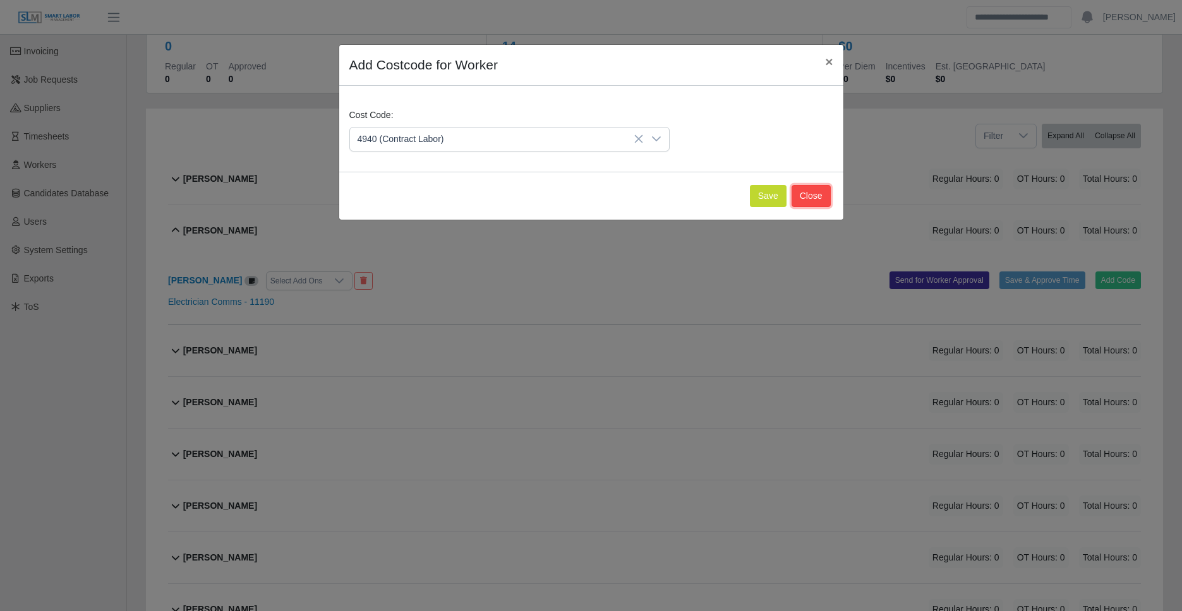
click at [810, 199] on button "Close" at bounding box center [810, 196] width 39 height 22
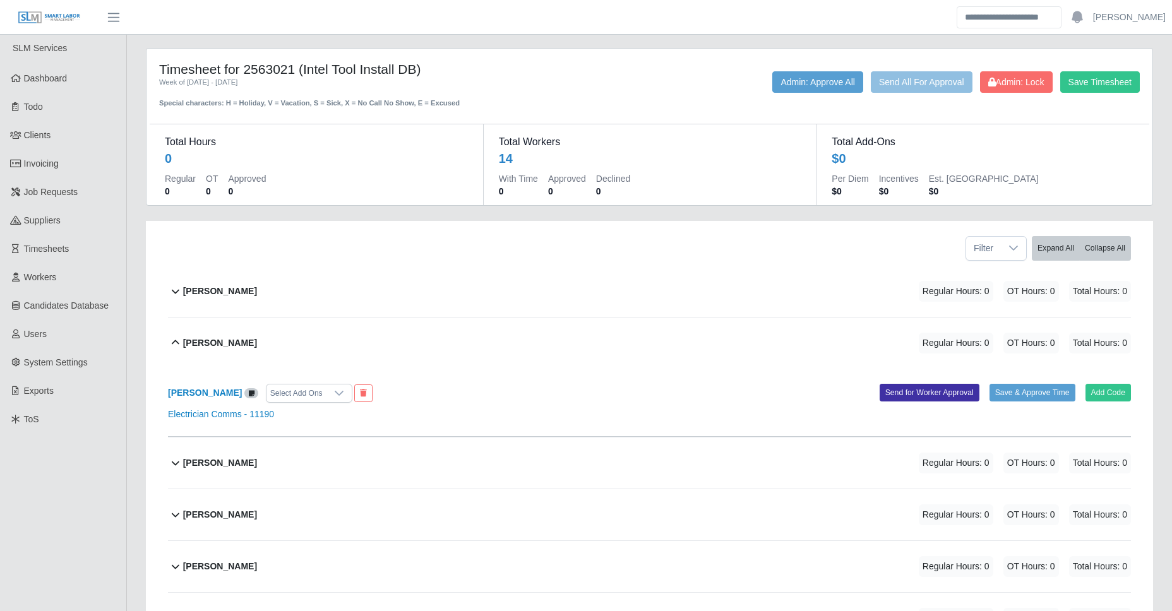
scroll to position [0, 0]
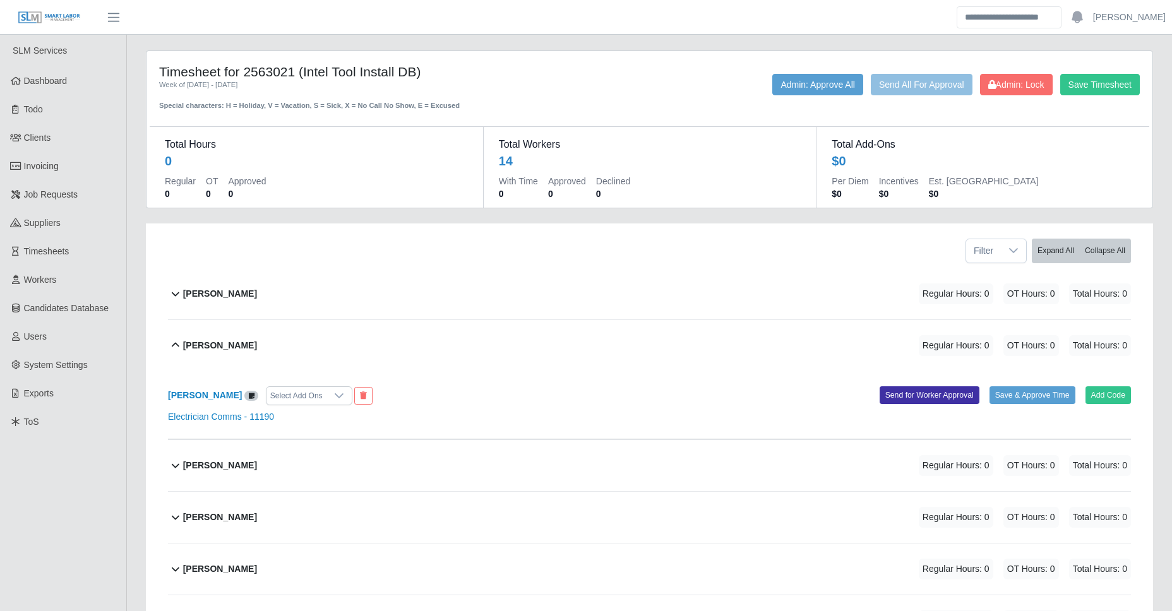
click at [281, 72] on h4 "Timesheet for 2563021 (Intel Tool Install DB)" at bounding box center [358, 72] width 398 height 16
copy h4 "2563021"
click at [349, 71] on h4 "Timesheet for 2563021 (Intel Tool Install DB)" at bounding box center [358, 72] width 398 height 16
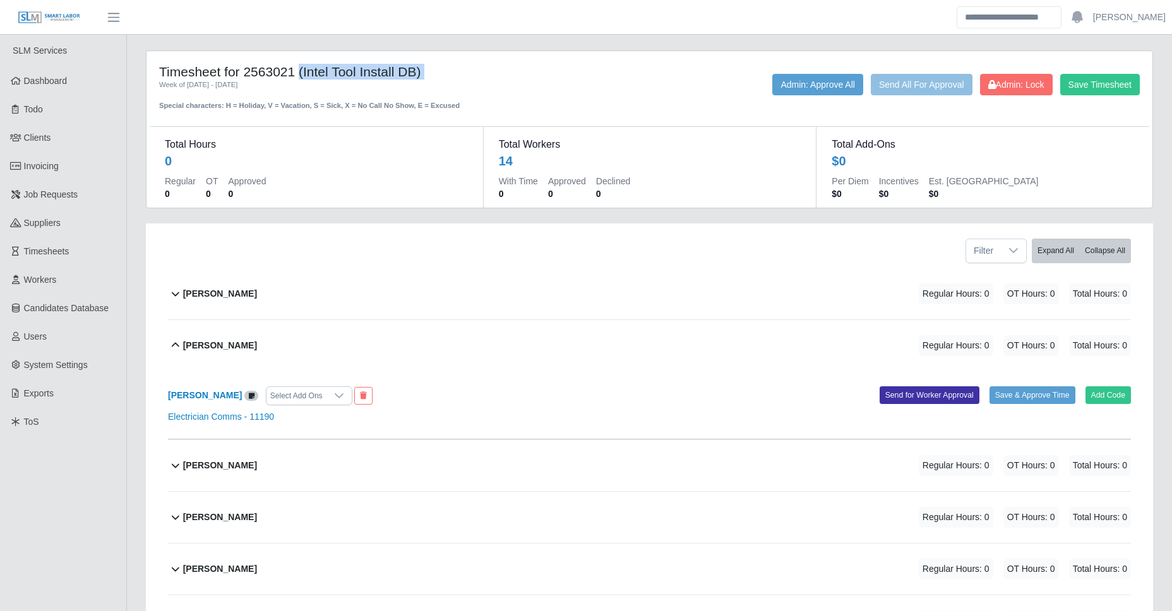
click at [349, 71] on h4 "Timesheet for 2563021 (Intel Tool Install DB)" at bounding box center [358, 72] width 398 height 16
click at [291, 80] on div "Week of [DATE] - [DATE]" at bounding box center [358, 85] width 398 height 11
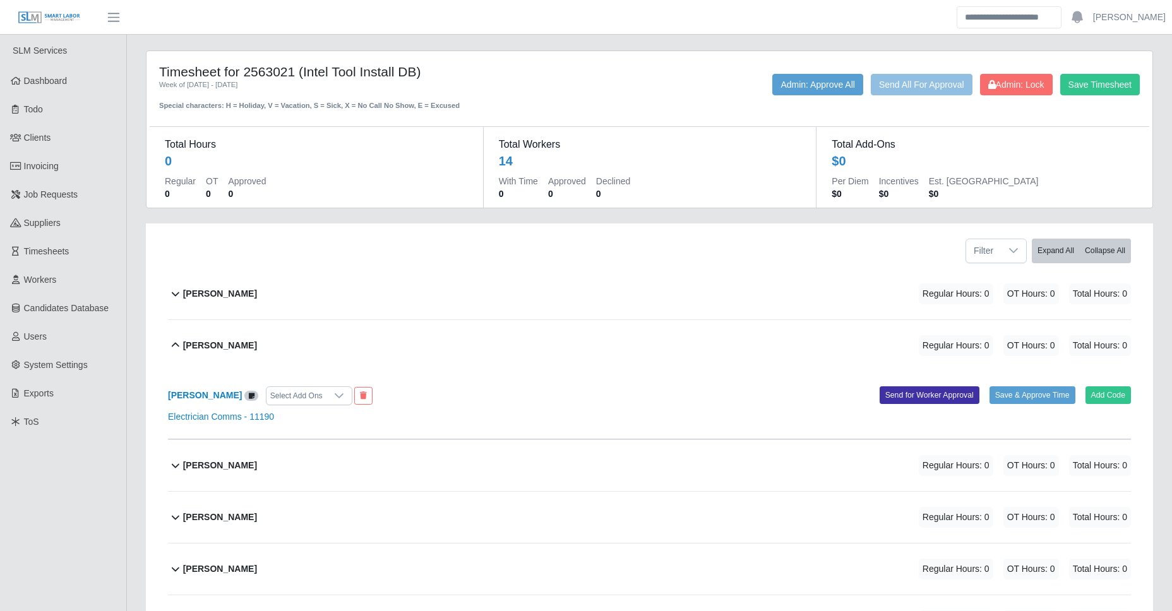
click at [291, 80] on div "Week of [DATE] - [DATE]" at bounding box center [358, 85] width 398 height 11
click at [276, 73] on h4 "Timesheet for 2563021 (Intel Tool Install DB)" at bounding box center [358, 72] width 398 height 16
click at [224, 75] on h4 "Timesheet for 2563021 (Intel Tool Install DB)" at bounding box center [358, 72] width 398 height 16
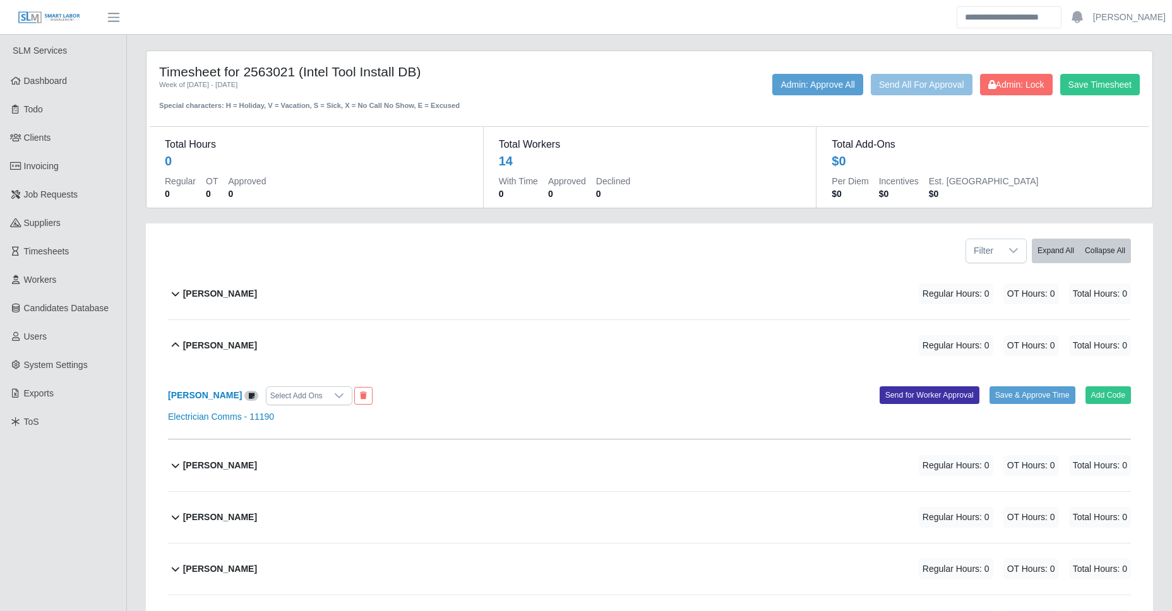
click at [219, 74] on h4 "Timesheet for 2563021 (Intel Tool Install DB)" at bounding box center [358, 72] width 398 height 16
click at [310, 80] on div "Week of [DATE] - [DATE]" at bounding box center [358, 85] width 398 height 11
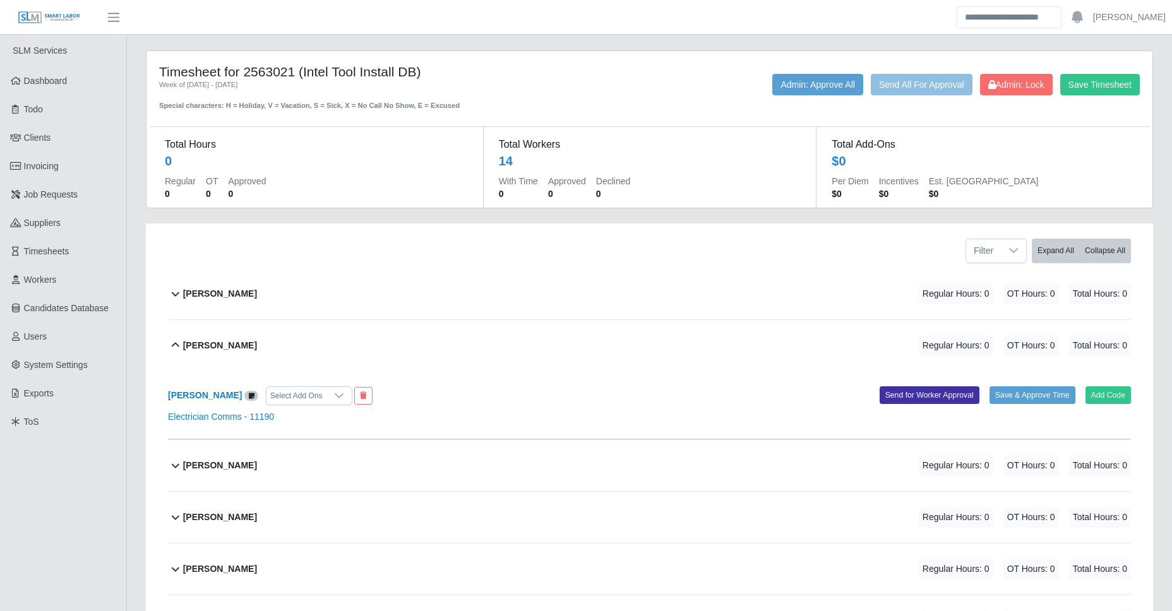
click at [327, 68] on h4 "Timesheet for 2563021 (Intel Tool Install DB)" at bounding box center [358, 72] width 398 height 16
click at [349, 69] on h4 "Timesheet for 2563021 (Intel Tool Install DB)" at bounding box center [358, 72] width 398 height 16
click at [393, 78] on h4 "Timesheet for 2563021 (Intel Tool Install DB)" at bounding box center [358, 72] width 398 height 16
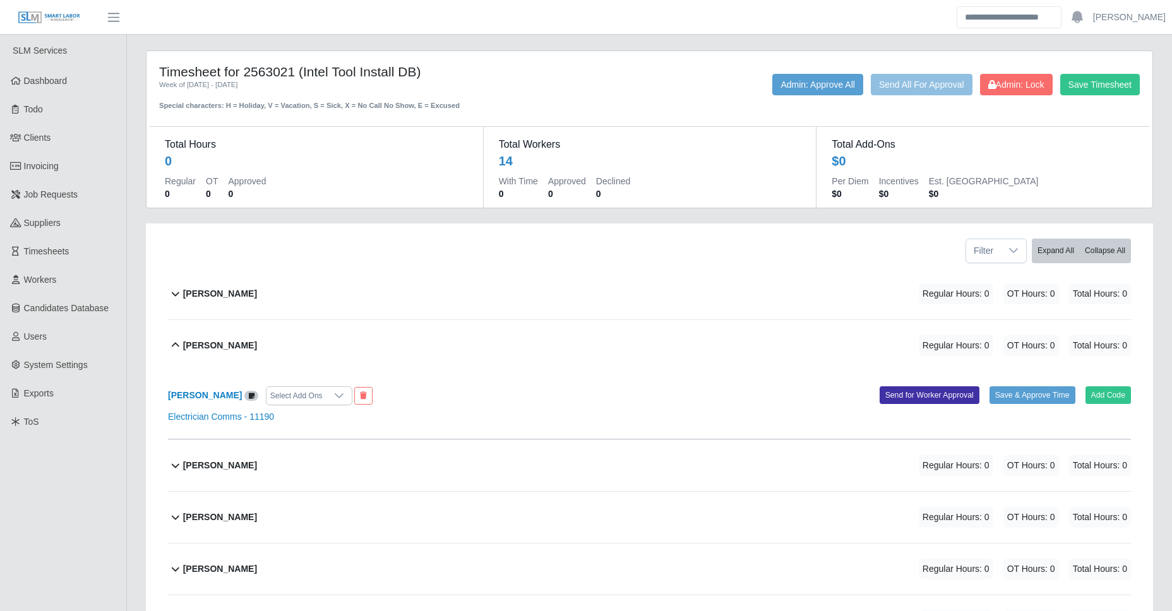
click at [393, 78] on h4 "Timesheet for 2563021 (Intel Tool Install DB)" at bounding box center [358, 72] width 398 height 16
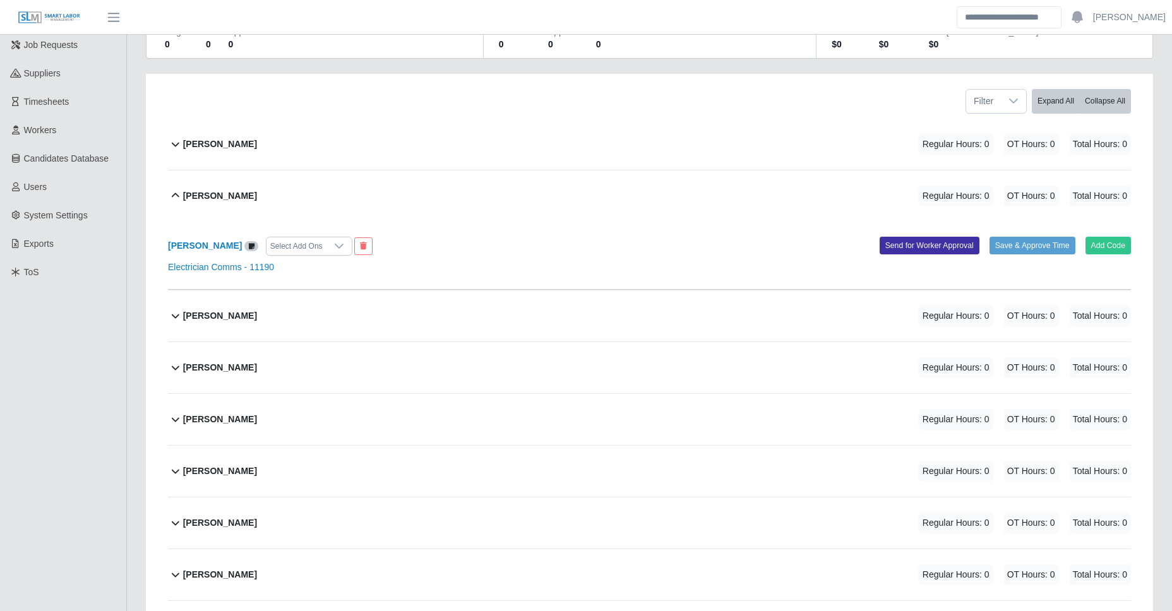
scroll to position [143, 0]
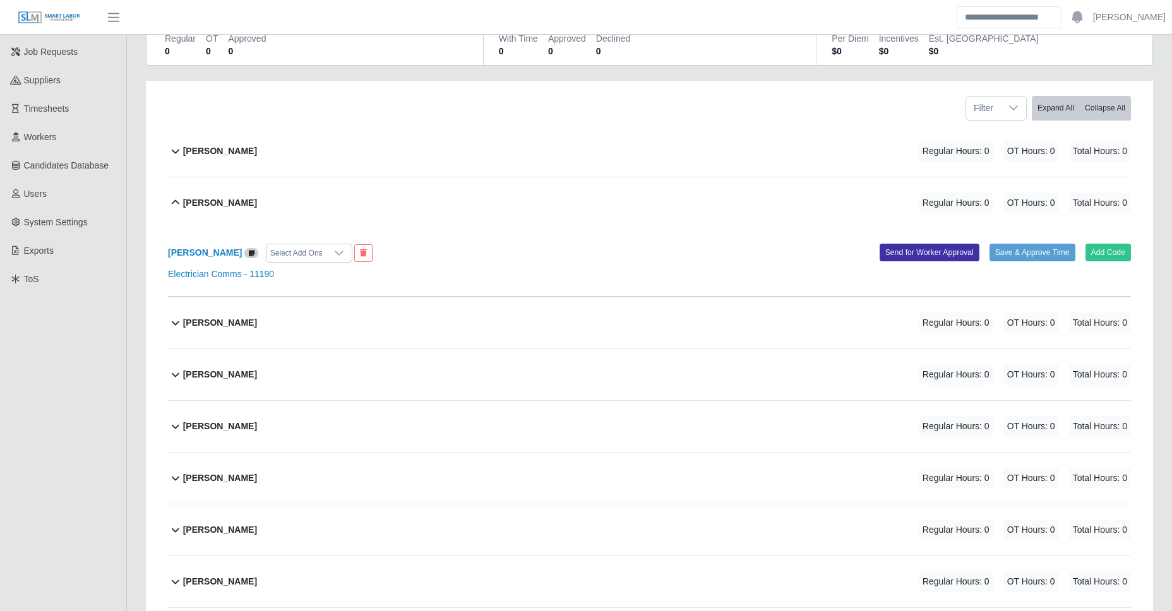
click at [350, 194] on div "[PERSON_NAME] Regular Hours: 0 OT Hours: 0 Total Hours: 0" at bounding box center [657, 202] width 948 height 51
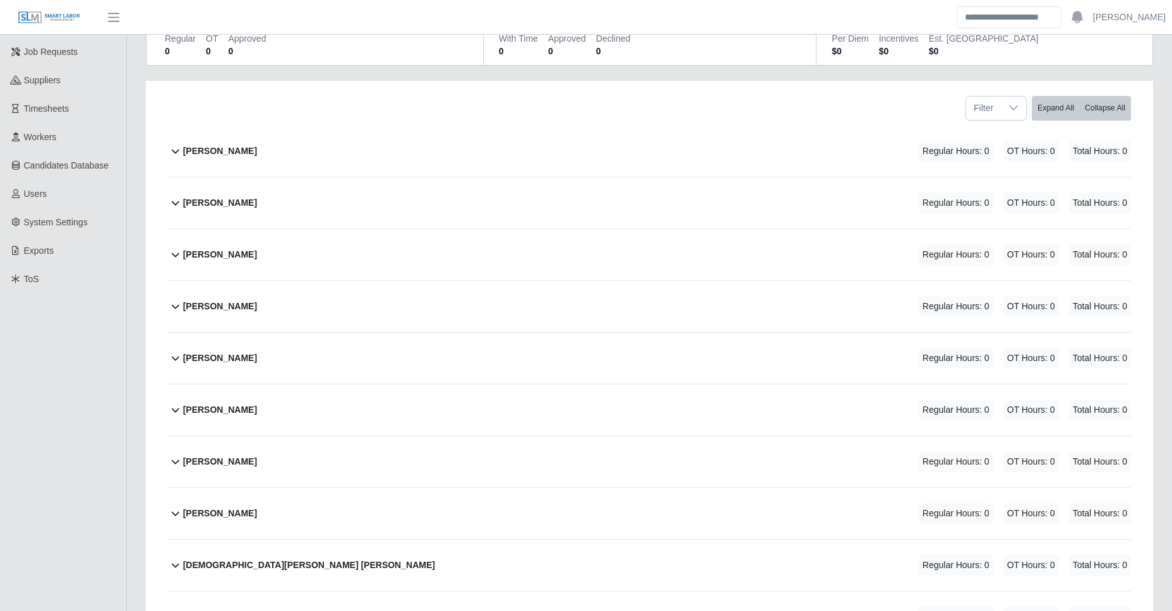
click at [349, 196] on div "[PERSON_NAME] Regular Hours: 0 OT Hours: 0 Total Hours: 0" at bounding box center [657, 202] width 948 height 51
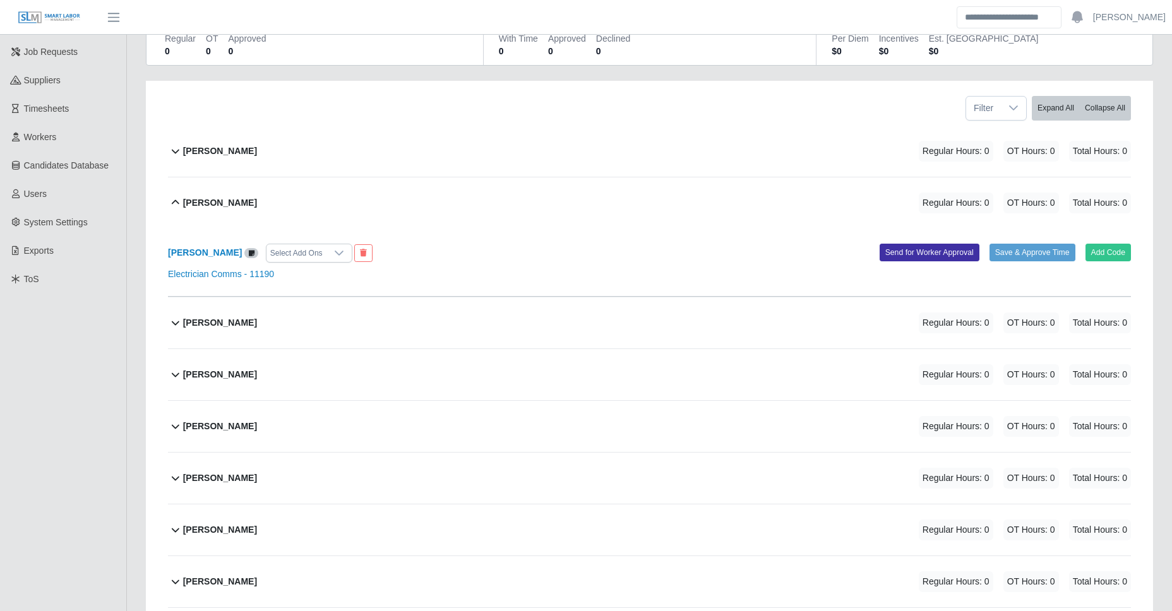
click at [349, 196] on div "[PERSON_NAME] Regular Hours: 0 OT Hours: 0 Total Hours: 0" at bounding box center [657, 202] width 948 height 51
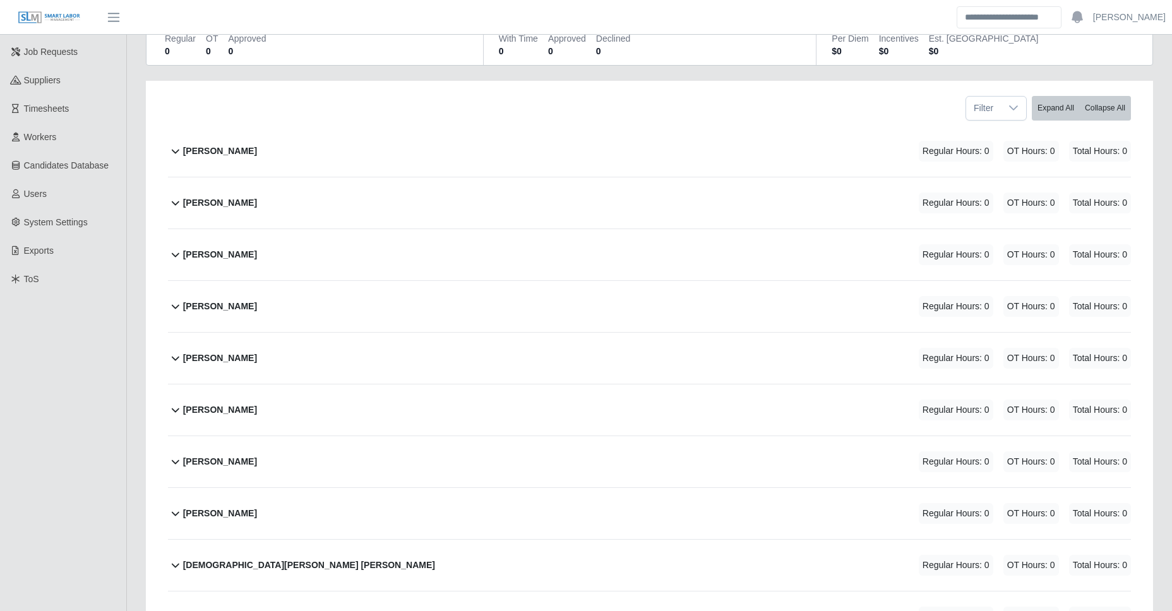
click at [349, 196] on div "[PERSON_NAME] Regular Hours: 0 OT Hours: 0 Total Hours: 0" at bounding box center [657, 202] width 948 height 51
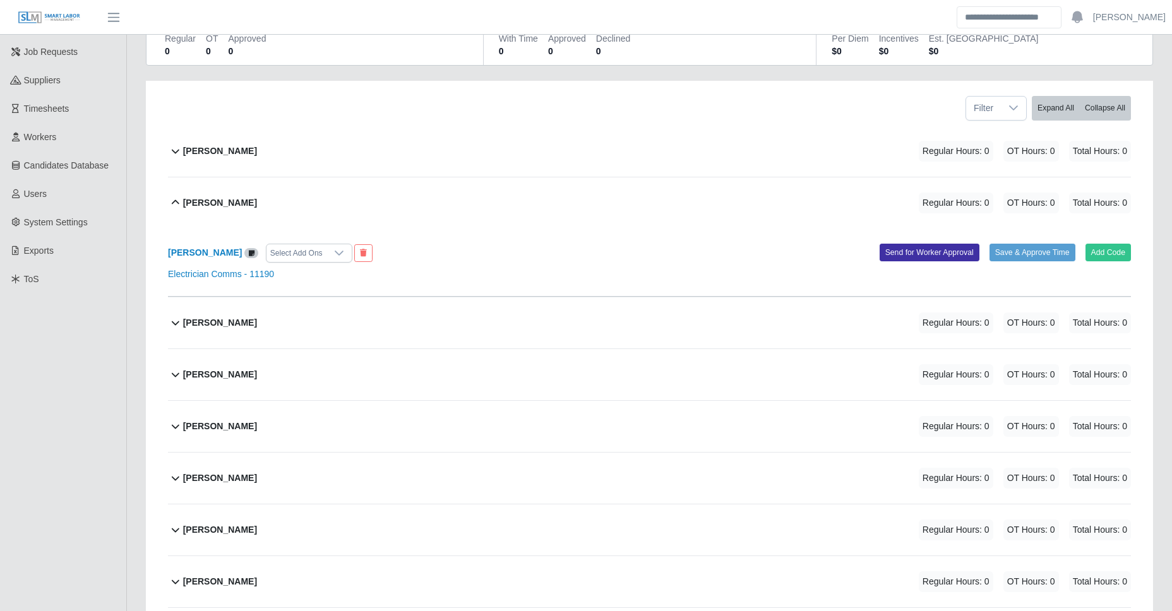
click at [398, 138] on div "[PERSON_NAME] Regular Hours: 0 OT Hours: 0 Total Hours: 0" at bounding box center [657, 151] width 948 height 51
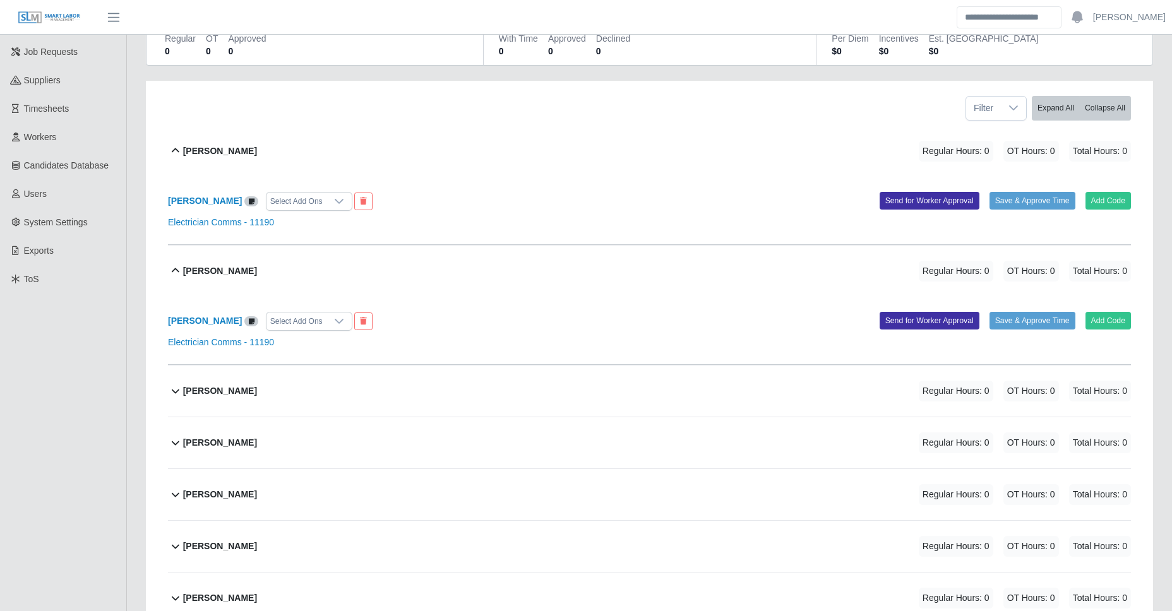
click at [398, 138] on div "[PERSON_NAME] Regular Hours: 0 OT Hours: 0 Total Hours: 0" at bounding box center [657, 151] width 948 height 51
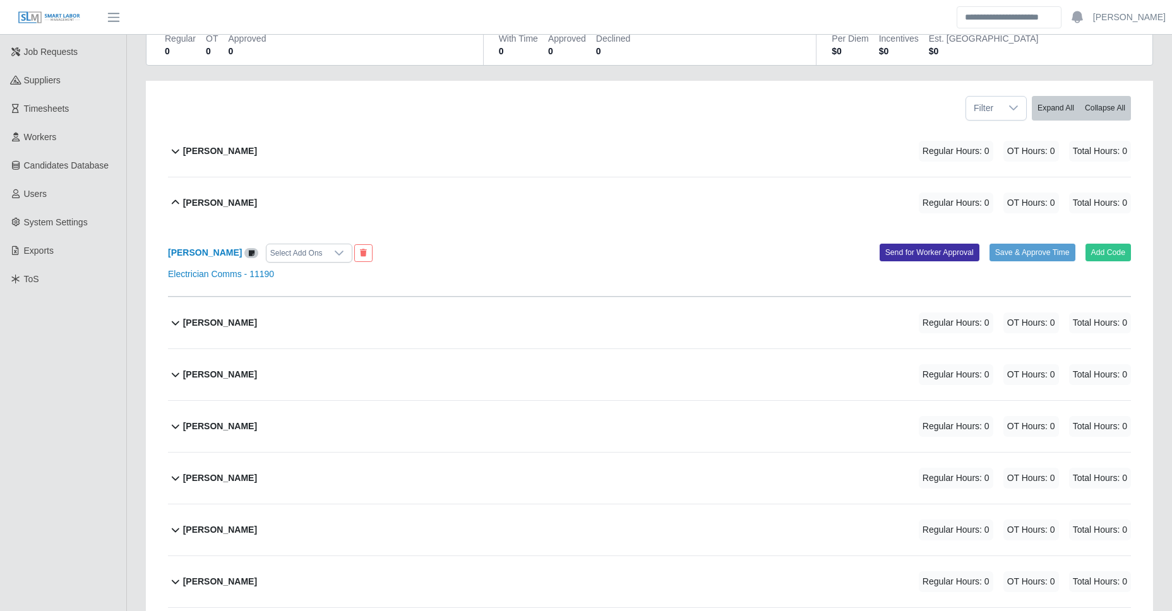
click at [380, 207] on div "[PERSON_NAME] Regular Hours: 0 OT Hours: 0 Total Hours: 0" at bounding box center [657, 202] width 948 height 51
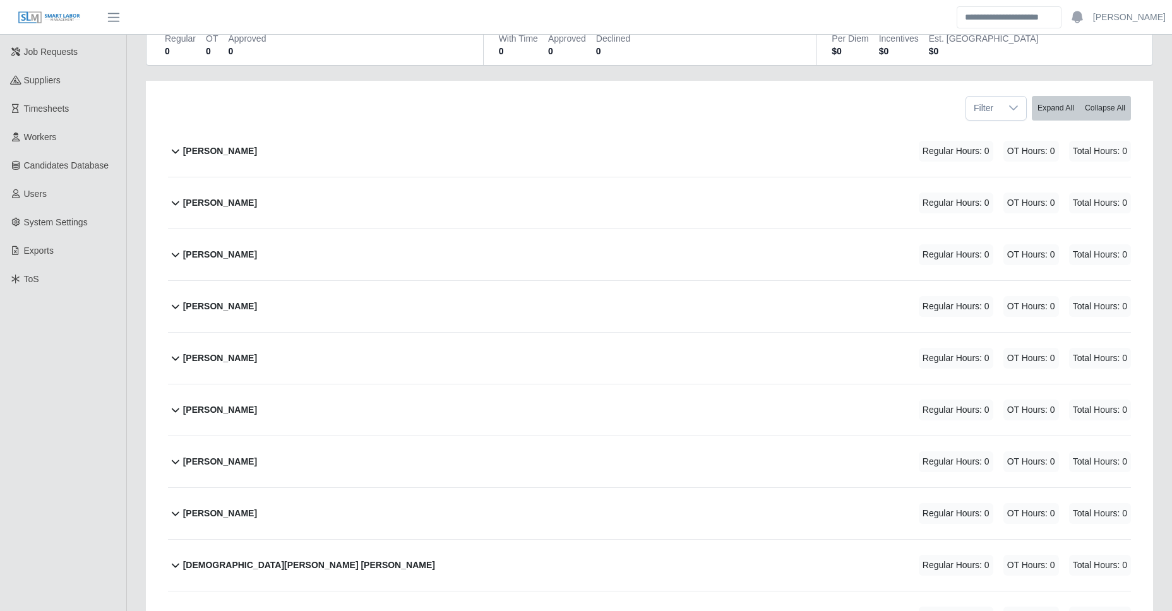
click at [380, 207] on div "[PERSON_NAME] Regular Hours: 0 OT Hours: 0 Total Hours: 0" at bounding box center [657, 202] width 948 height 51
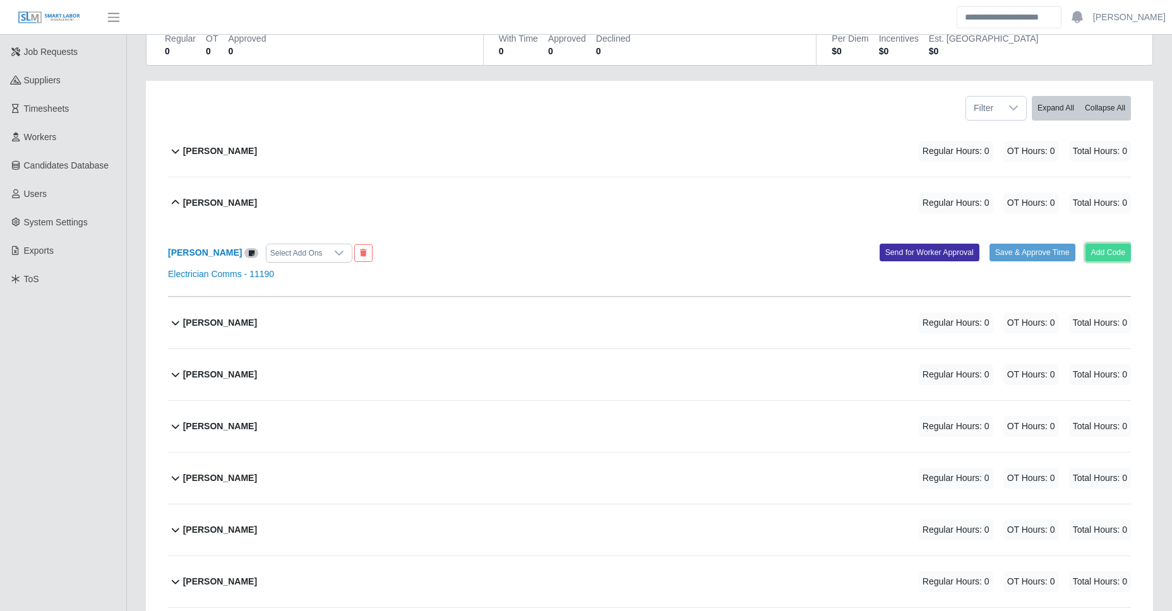
click at [1099, 249] on button "Add Code" at bounding box center [1109, 253] width 46 height 18
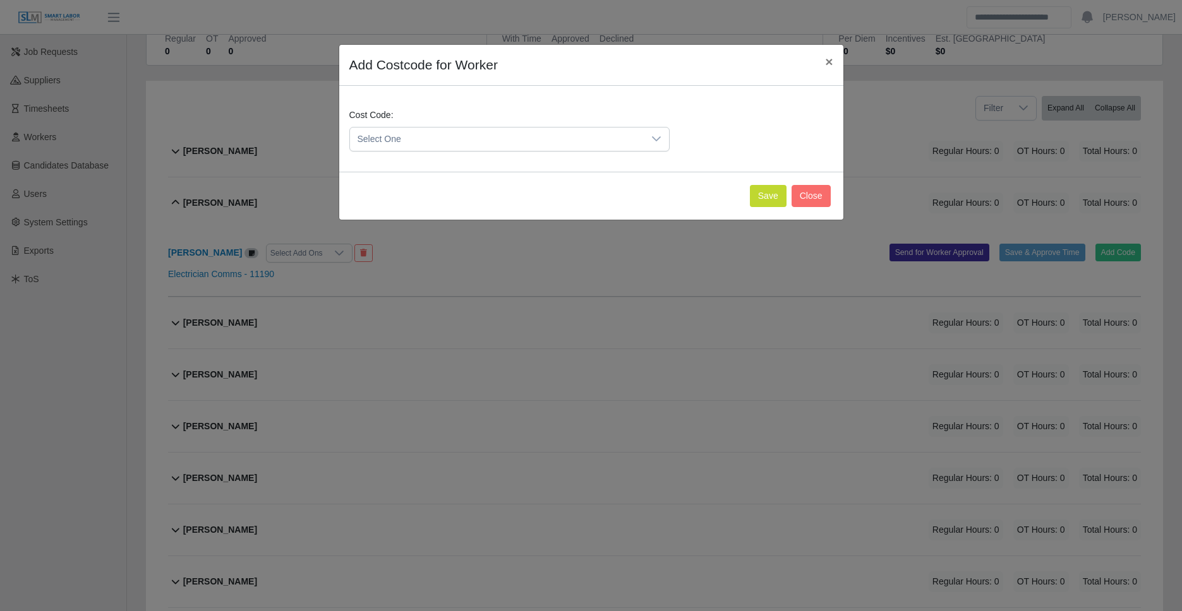
click at [481, 138] on span "Select One" at bounding box center [497, 139] width 294 height 23
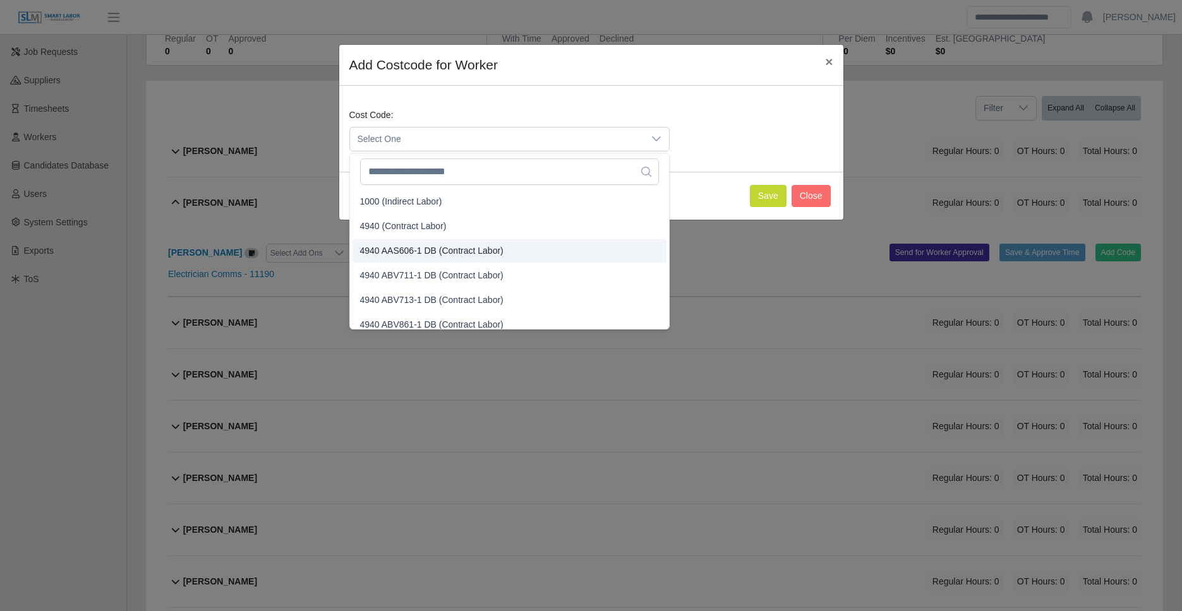
click at [427, 249] on span "4940 AAS606-1 DB (Contract Labor)" at bounding box center [431, 250] width 143 height 13
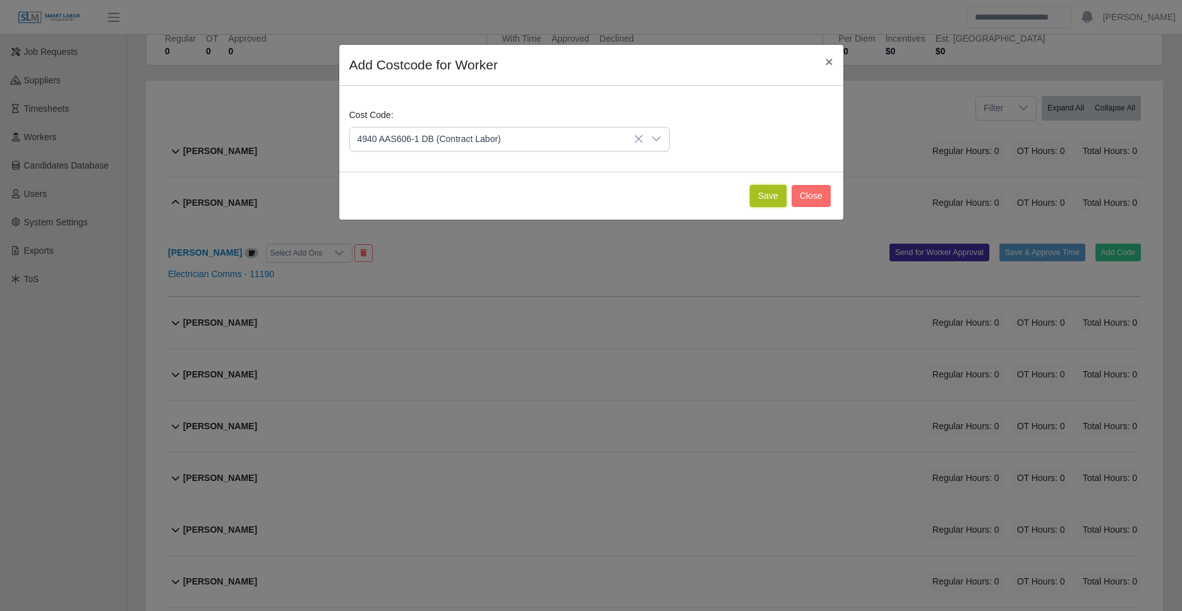
click at [775, 200] on button "Save" at bounding box center [768, 196] width 37 height 22
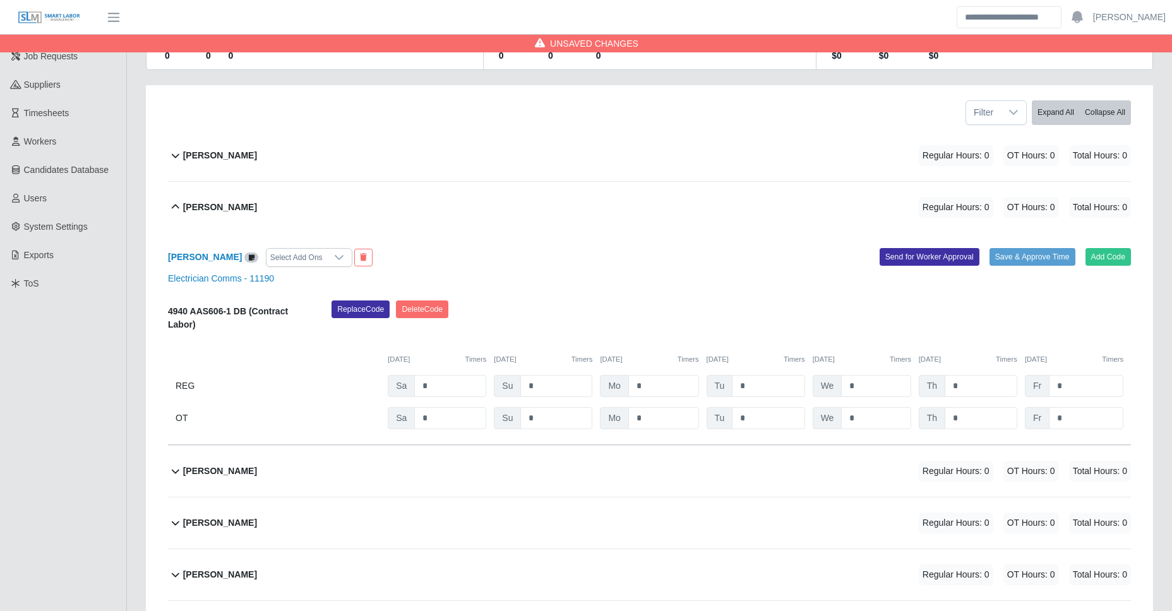
scroll to position [65, 0]
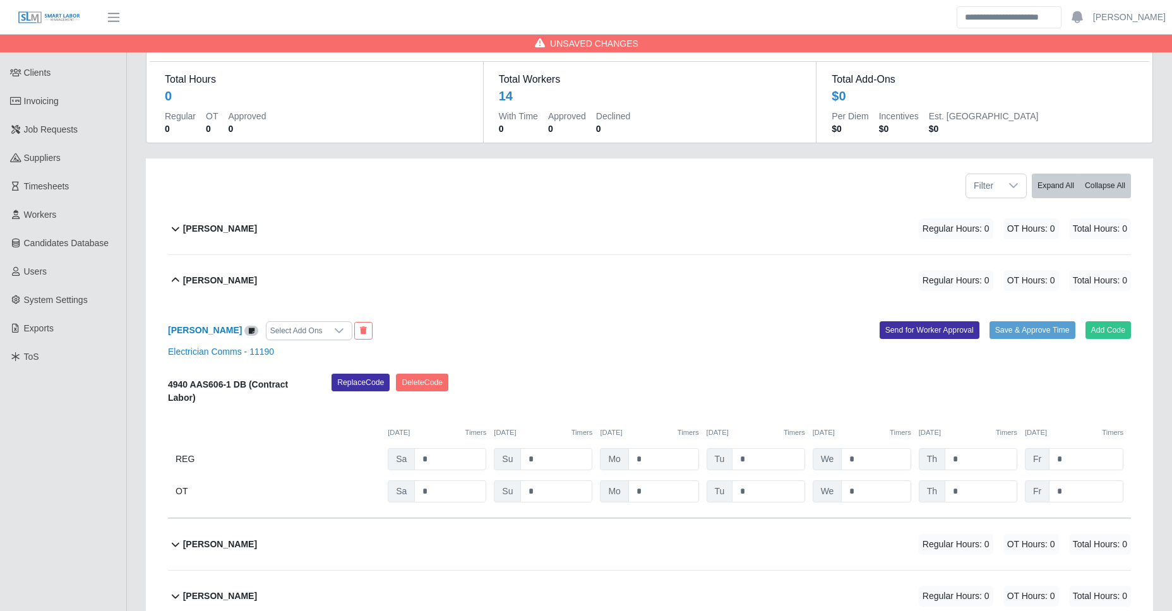
click at [249, 226] on div "[PERSON_NAME] Regular Hours: 0 OT Hours: 0 Total Hours: 0" at bounding box center [657, 228] width 948 height 51
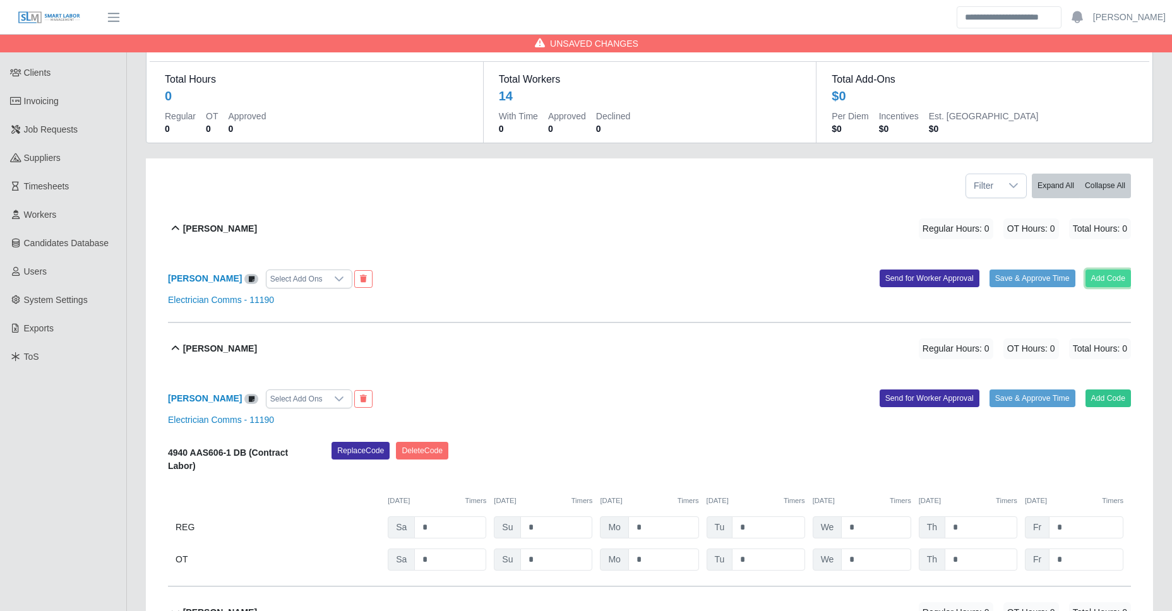
click at [1105, 280] on button "Add Code" at bounding box center [1109, 279] width 46 height 18
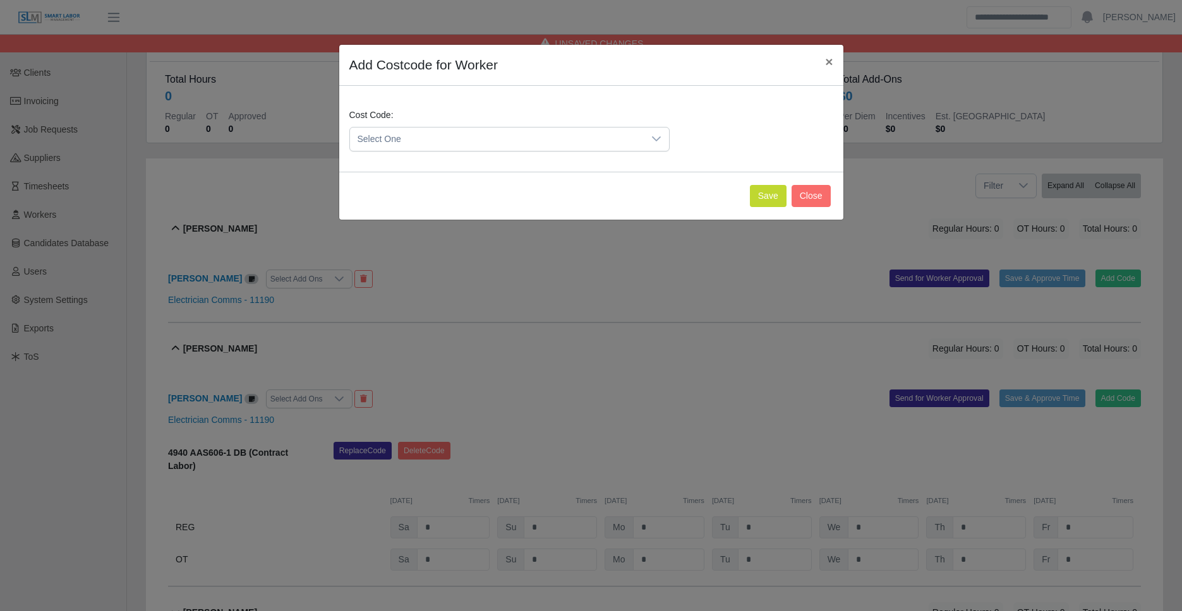
click at [522, 140] on span "Select One" at bounding box center [497, 139] width 294 height 23
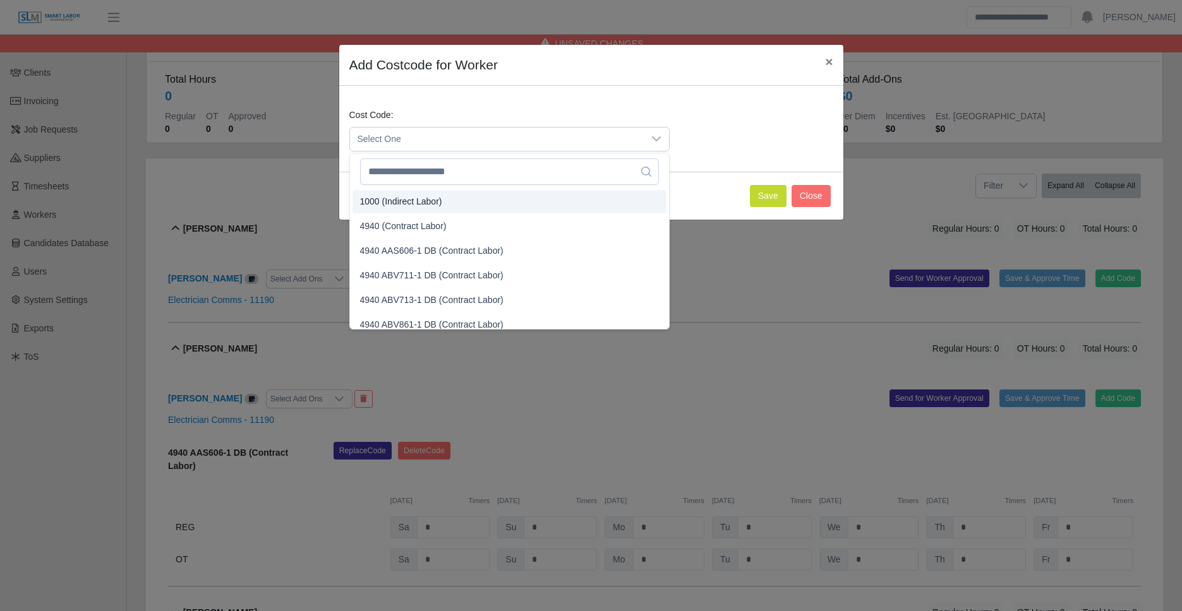
click at [403, 210] on li "1000 (Indirect Labor)" at bounding box center [509, 201] width 314 height 23
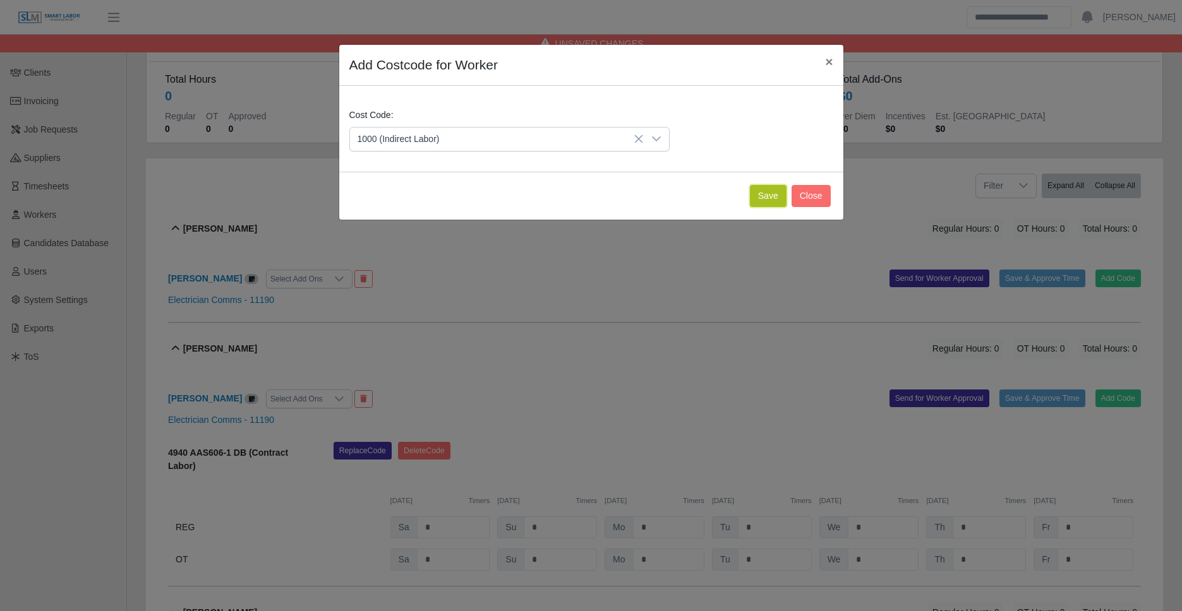
click at [763, 200] on button "Save" at bounding box center [768, 196] width 37 height 22
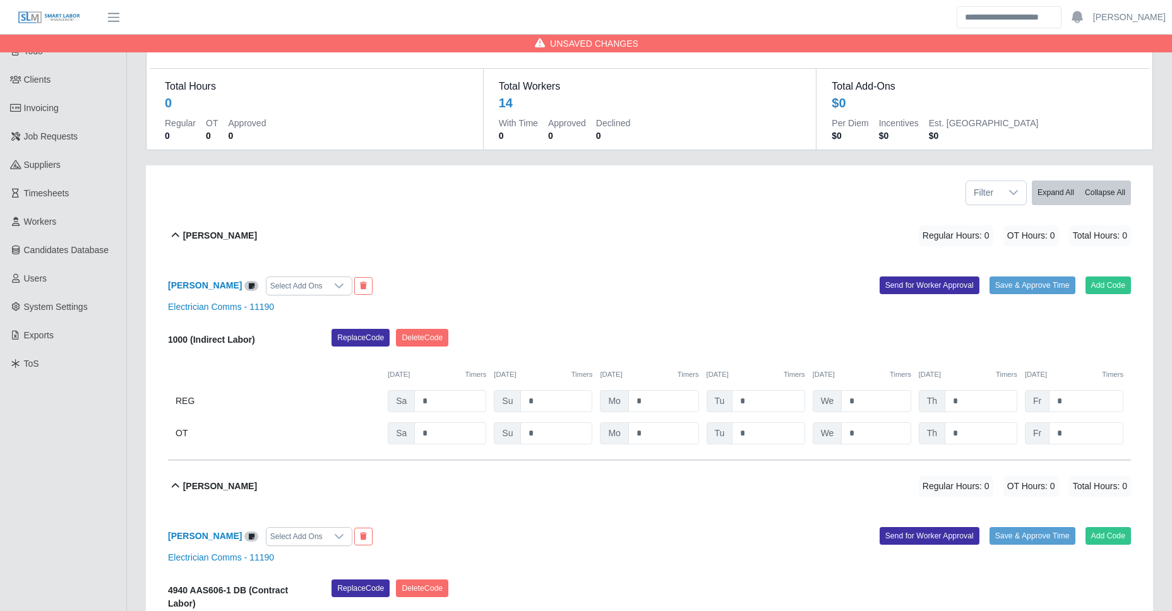
scroll to position [0, 0]
